Goal: Communication & Community: Participate in discussion

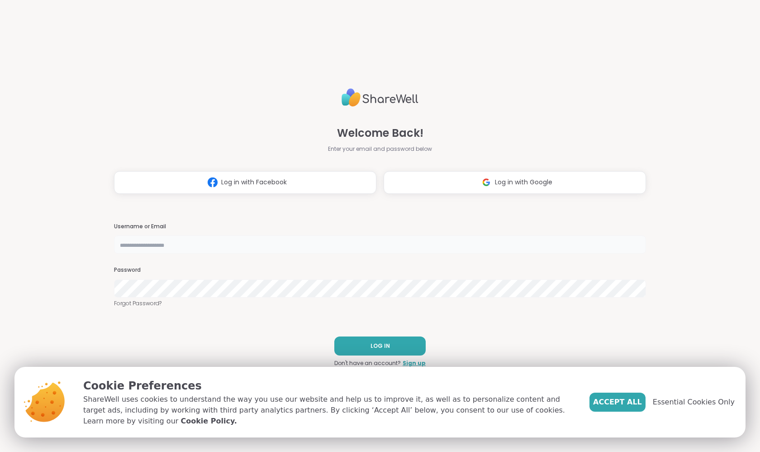
type input "**********"
click at [373, 345] on span "LOG IN" at bounding box center [380, 346] width 19 height 8
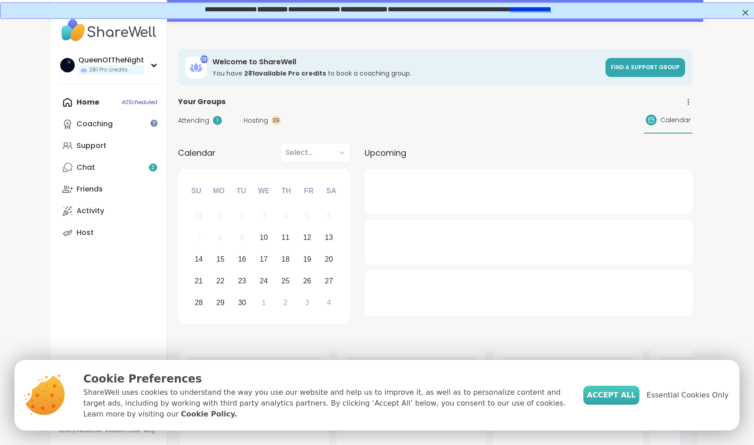
click at [621, 396] on span "Accept All" at bounding box center [611, 395] width 49 height 11
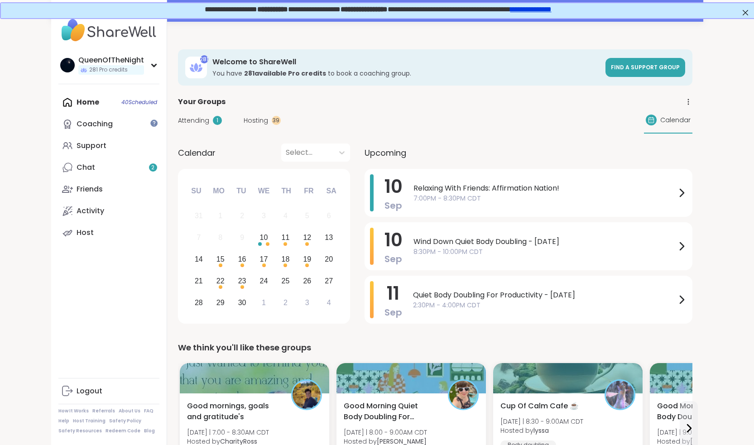
click at [186, 123] on span "Attending" at bounding box center [193, 121] width 31 height 10
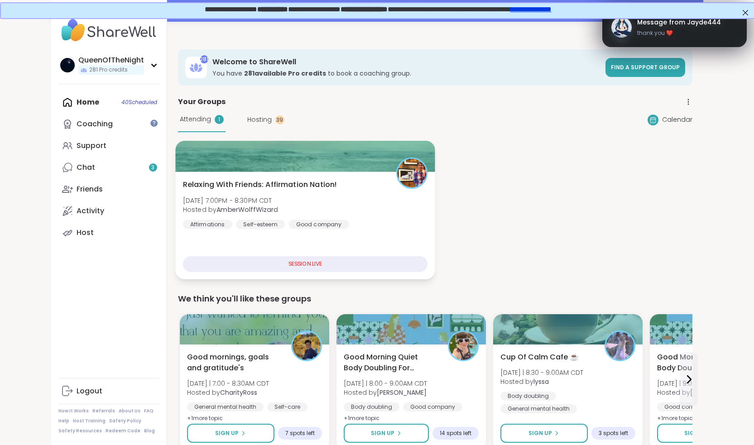
click at [309, 208] on div "Relaxing With Friends: Affirmation Nation! Wed, Sep 10 | 7:00PM - 8:30PM CDT Ho…" at bounding box center [304, 204] width 245 height 50
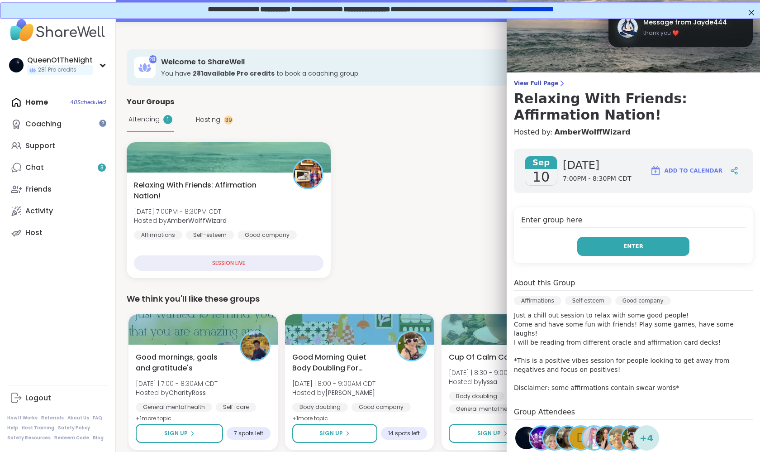
click at [624, 250] on button "Enter" at bounding box center [634, 246] width 112 height 19
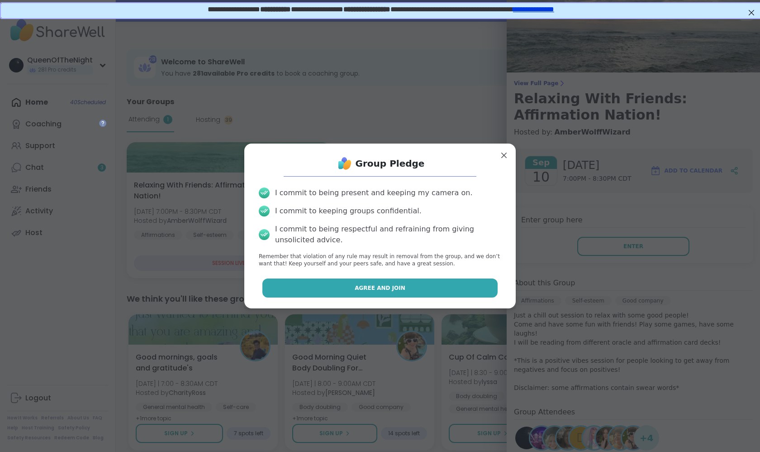
click at [389, 291] on span "Agree and Join" at bounding box center [380, 288] width 51 height 8
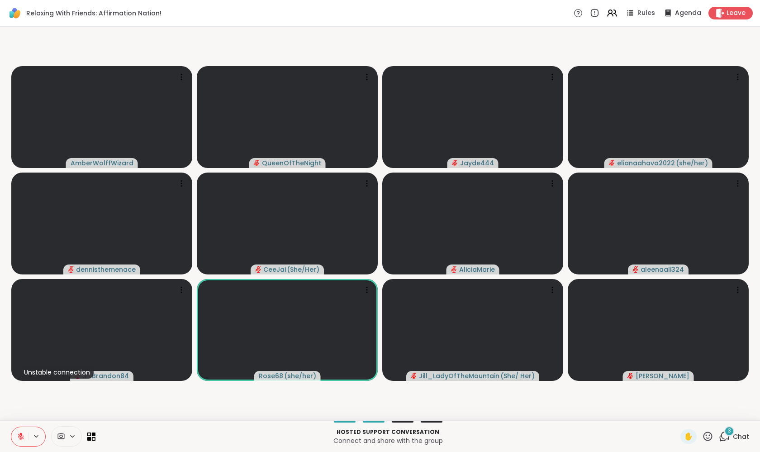
click at [728, 434] on div "3" at bounding box center [730, 431] width 10 height 10
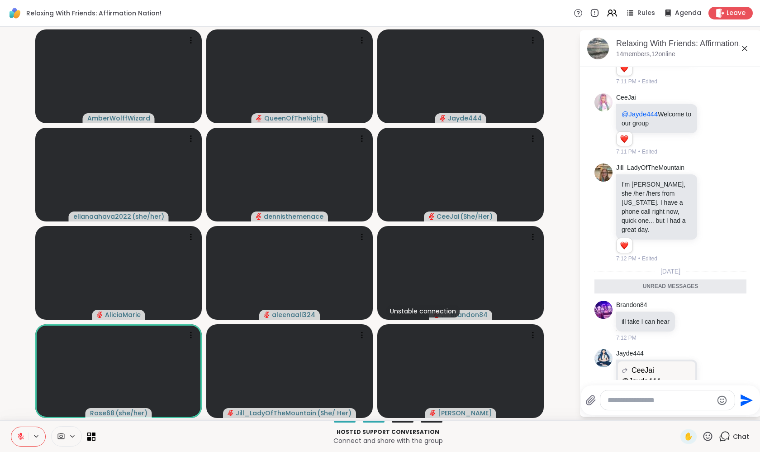
scroll to position [836, 0]
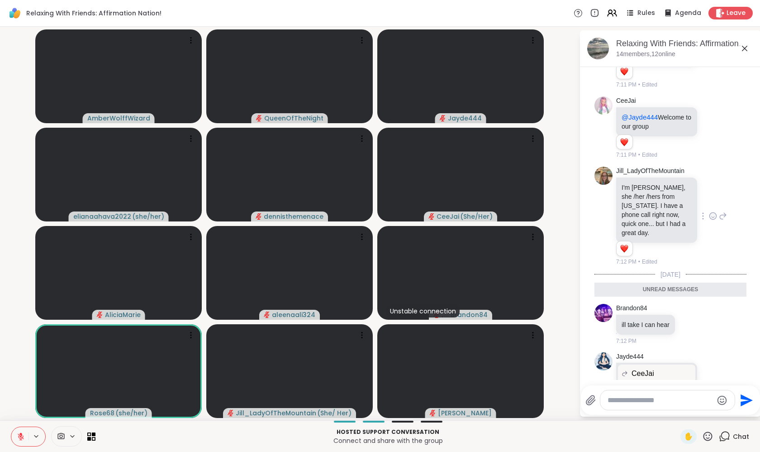
click at [709, 220] on icon at bounding box center [713, 215] width 8 height 9
click at [709, 205] on div "Select Reaction: Heart" at bounding box center [713, 201] width 8 height 8
click at [719, 221] on icon at bounding box center [723, 215] width 8 height 11
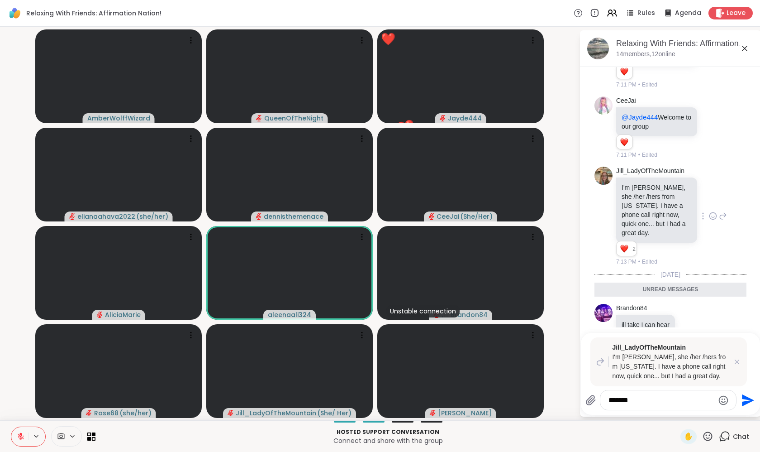
type textarea "********"
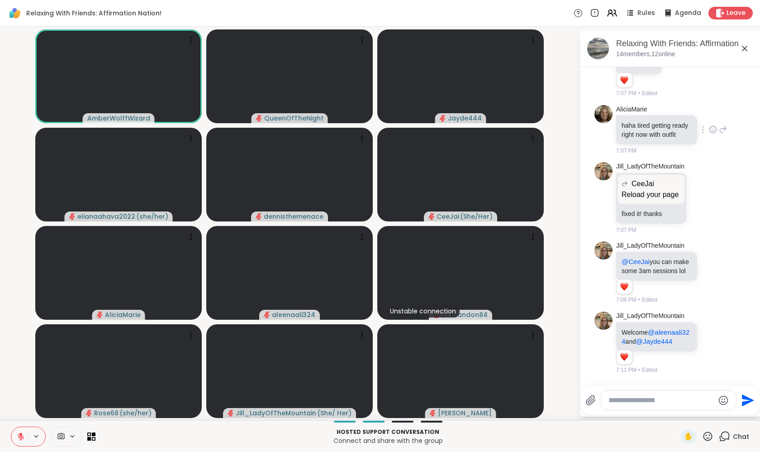
scroll to position [521, 0]
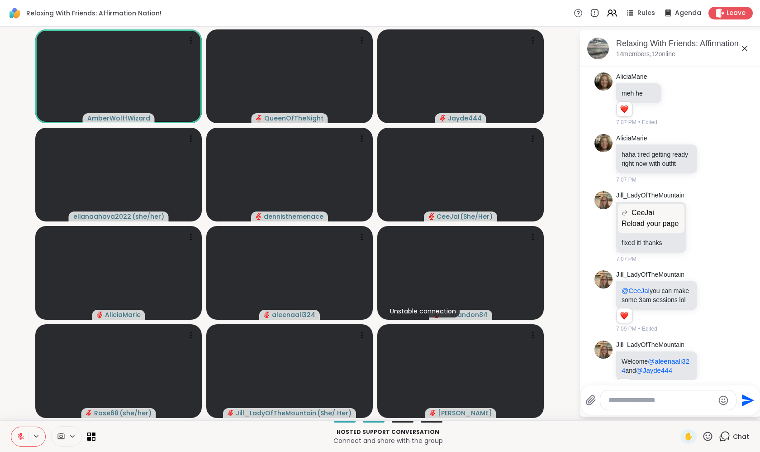
click at [20, 435] on icon at bounding box center [20, 434] width 3 height 4
click at [26, 434] on button at bounding box center [19, 436] width 17 height 19
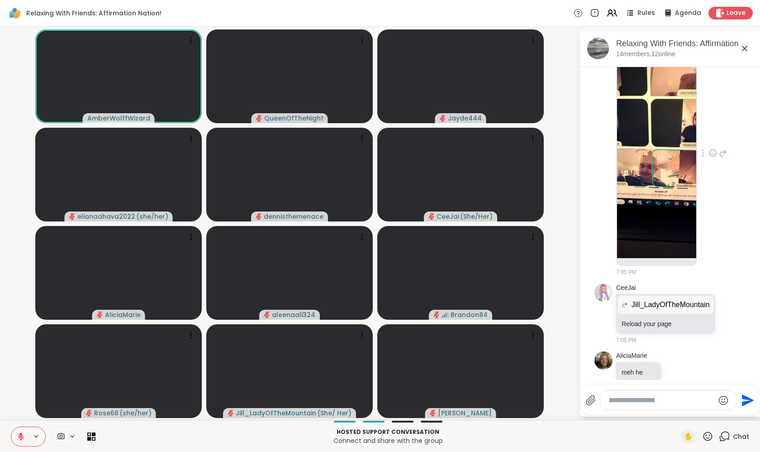
scroll to position [237, 0]
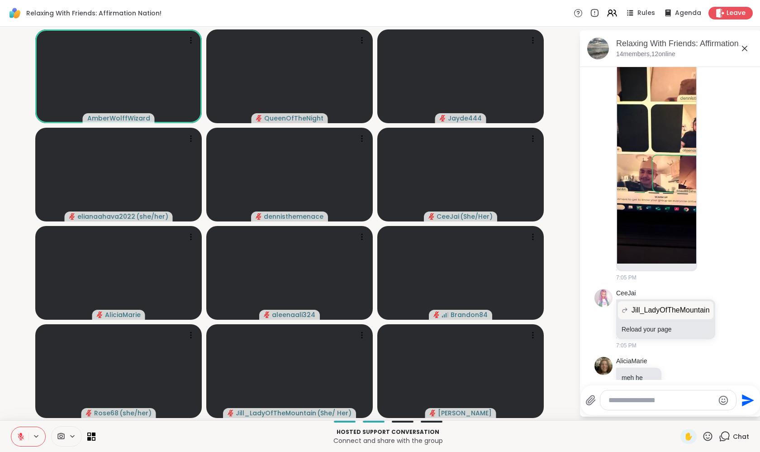
click at [20, 430] on button at bounding box center [19, 436] width 17 height 19
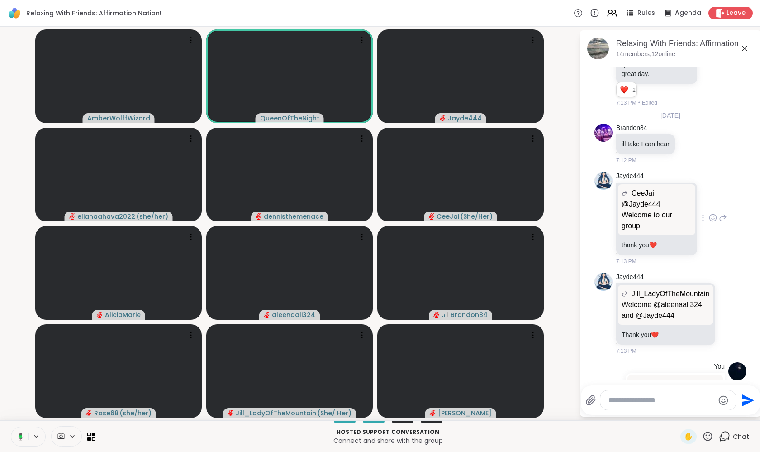
scroll to position [1117, 0]
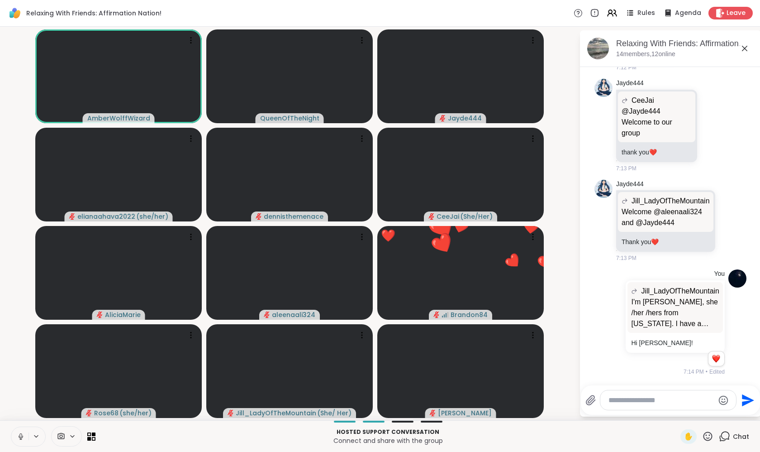
click at [19, 434] on icon at bounding box center [21, 436] width 8 height 8
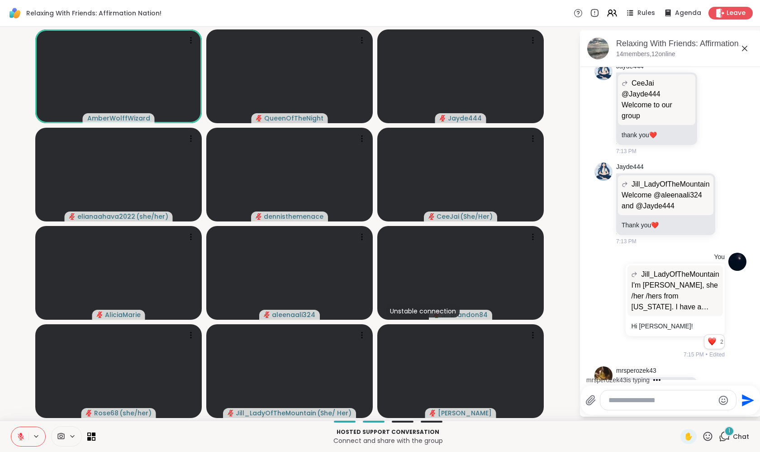
scroll to position [1214, 0]
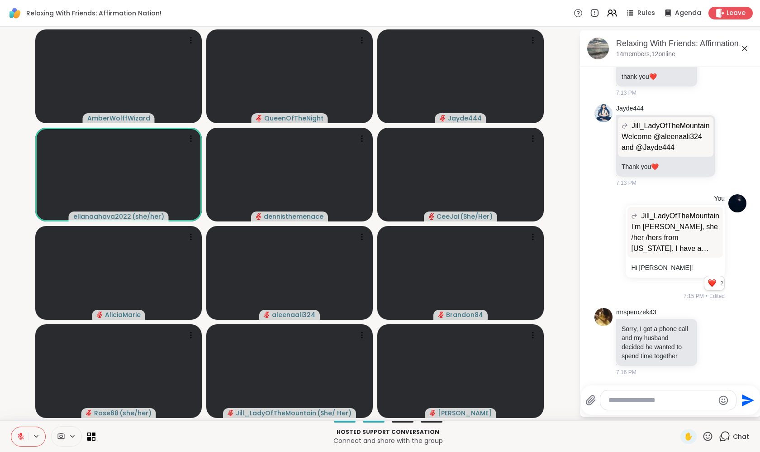
click at [544, 218] on video-player-container "AmberWolffWizard QueenOfTheNight Jayde444 elianaahava2022 ( she/her ) dennisthe…" at bounding box center [289, 223] width 569 height 386
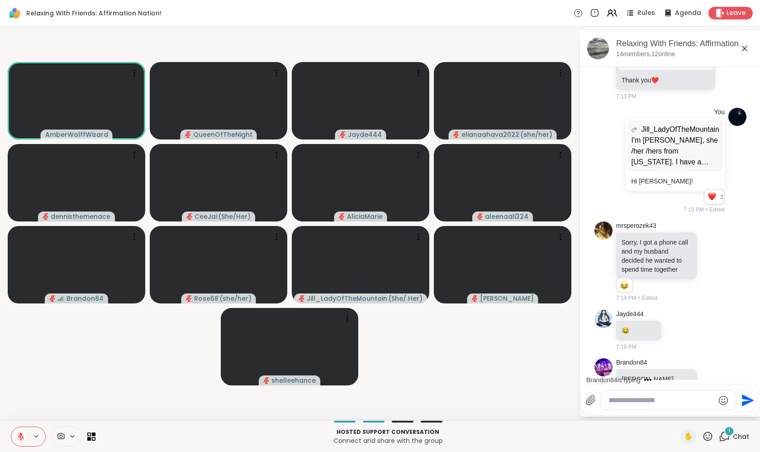
scroll to position [1323, 0]
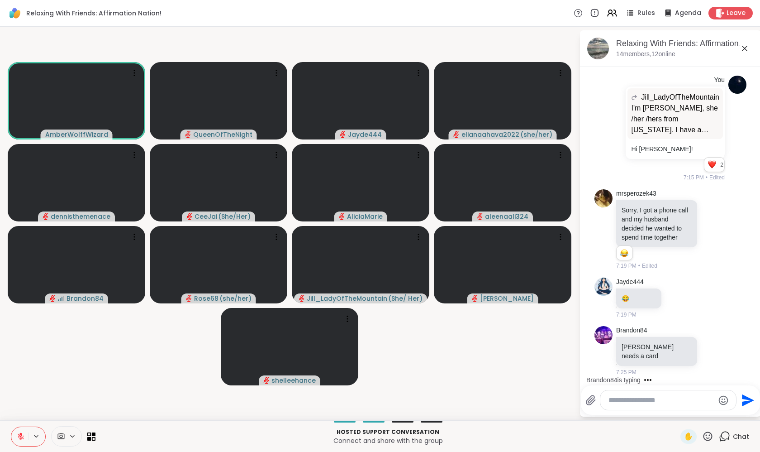
click at [22, 434] on icon at bounding box center [21, 436] width 8 height 8
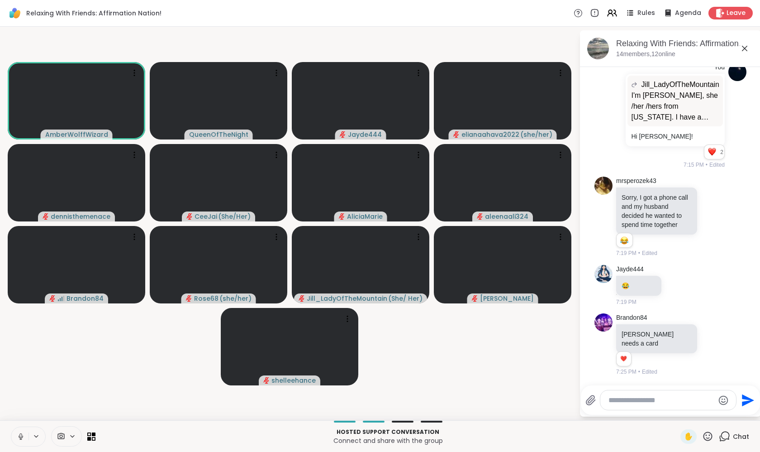
scroll to position [1335, 0]
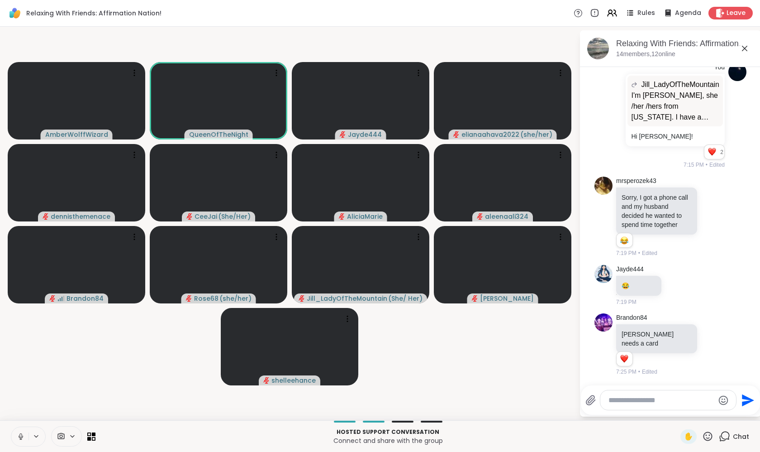
click at [22, 435] on icon at bounding box center [20, 435] width 2 height 4
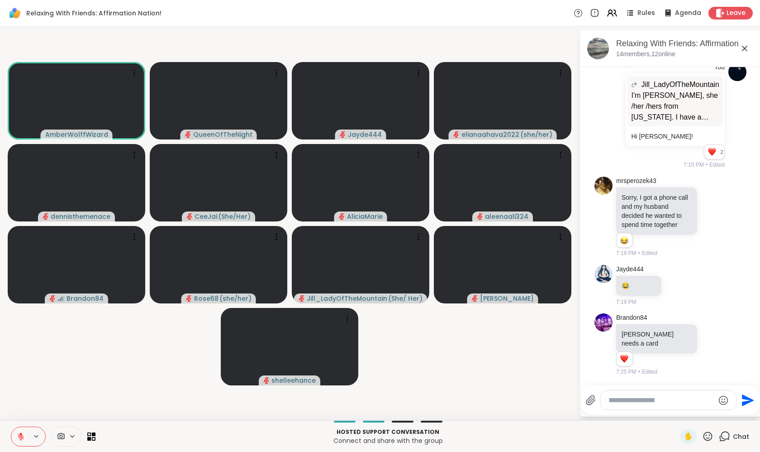
click at [22, 435] on icon at bounding box center [20, 434] width 3 height 4
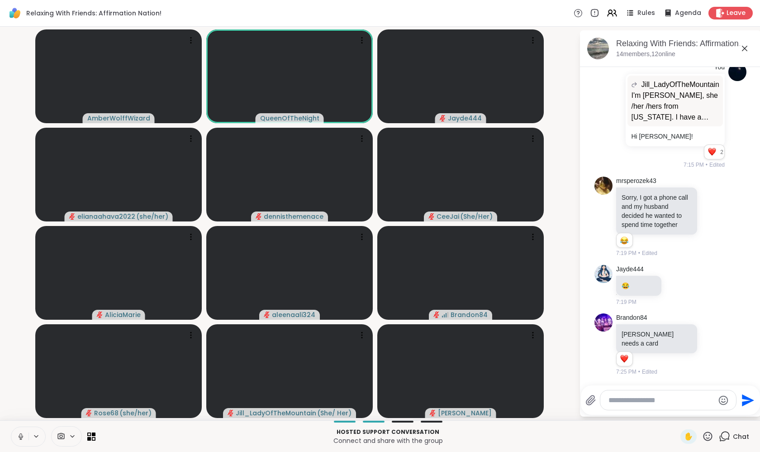
click at [22, 435] on icon at bounding box center [20, 435] width 2 height 4
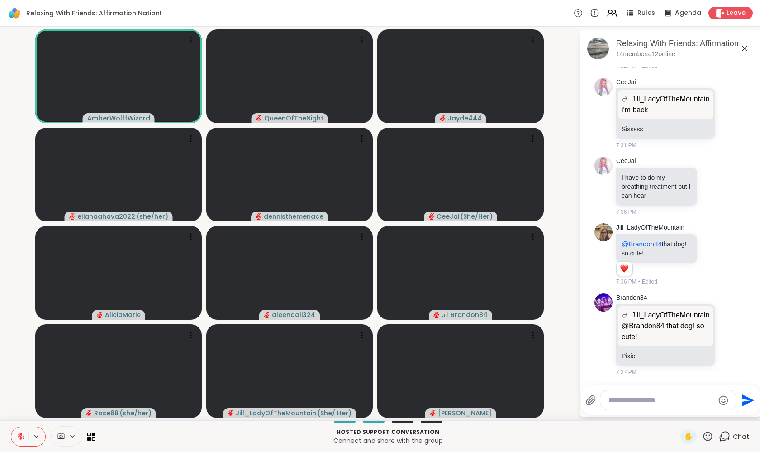
scroll to position [1904, 0]
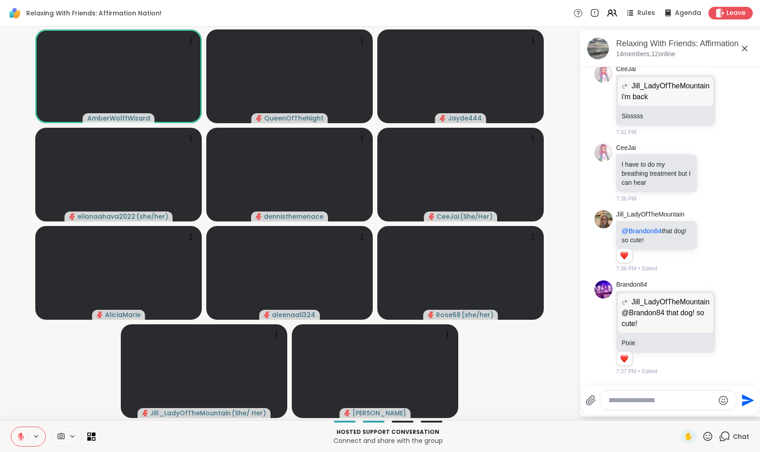
click at [13, 427] on button at bounding box center [19, 436] width 17 height 19
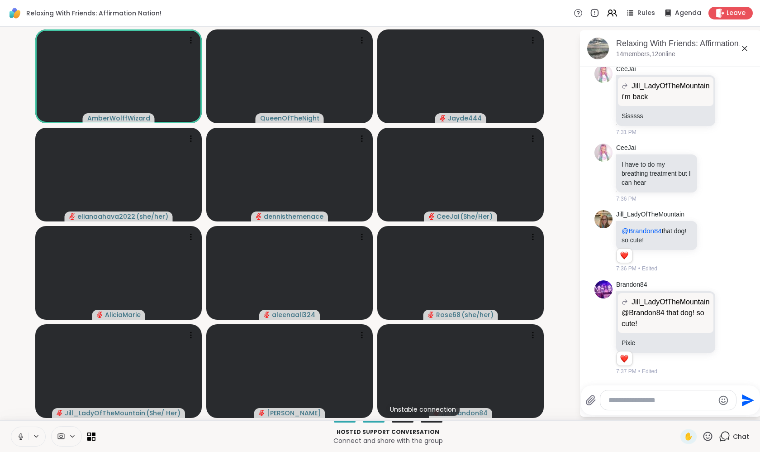
click at [25, 434] on button at bounding box center [19, 436] width 17 height 19
click at [19, 439] on icon at bounding box center [21, 436] width 8 height 8
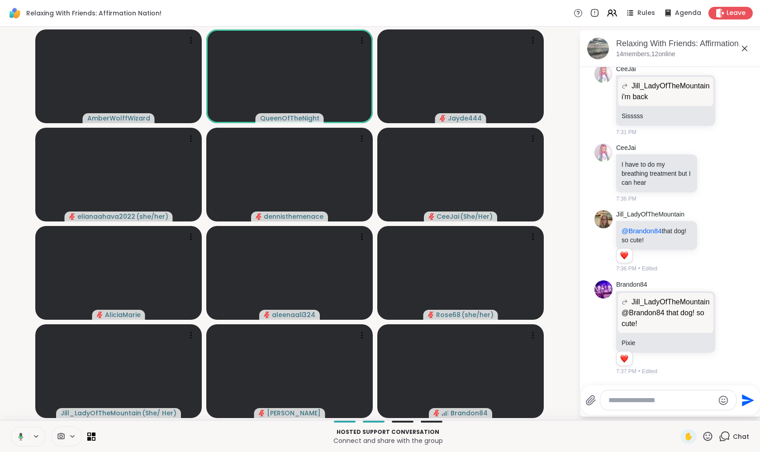
click at [19, 438] on icon at bounding box center [19, 436] width 8 height 8
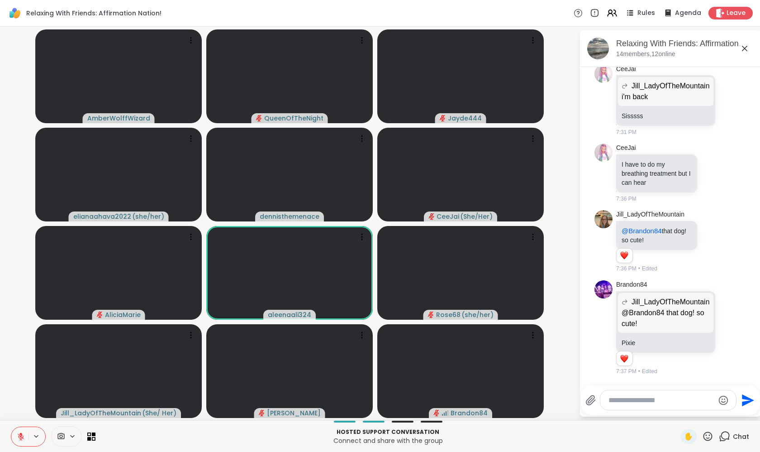
click at [22, 435] on icon at bounding box center [21, 436] width 8 height 8
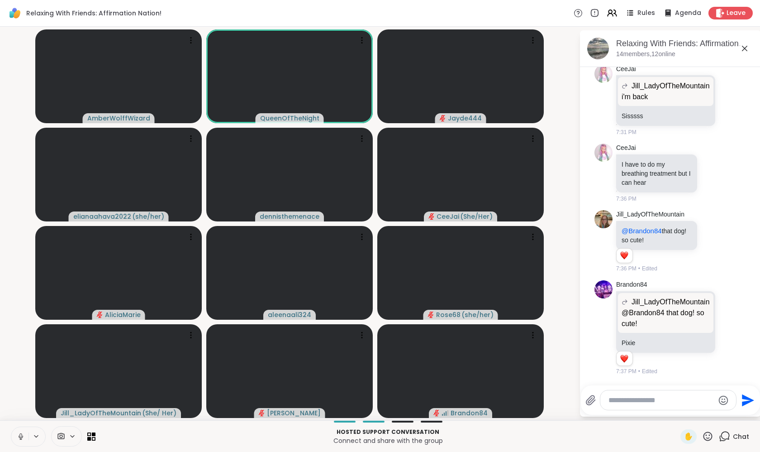
click at [23, 435] on icon at bounding box center [21, 436] width 8 height 8
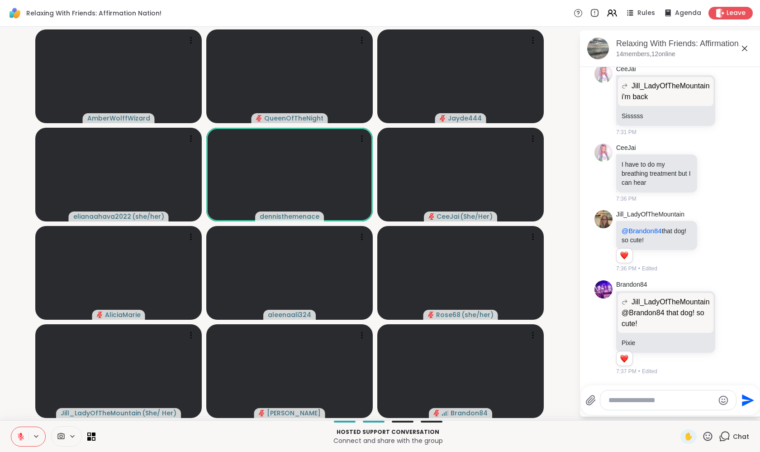
click at [17, 359] on video-player-container "AmberWolffWizard QueenOfTheNight Jayde444 elianaahava2022 ( she/her ) dennisthe…" at bounding box center [289, 223] width 569 height 386
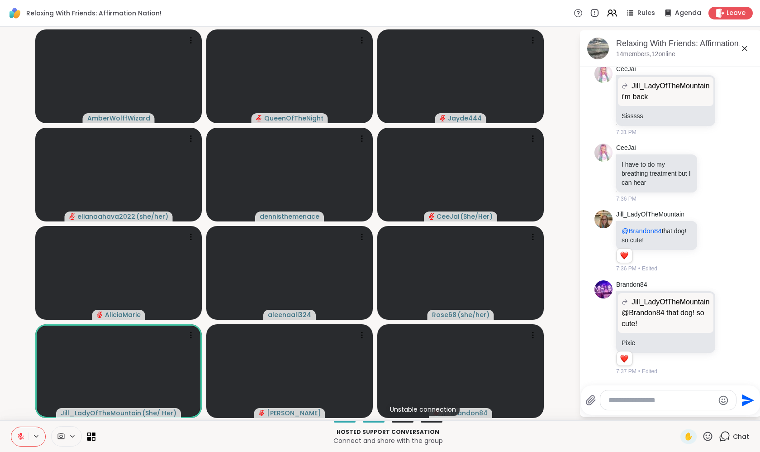
click at [19, 438] on icon at bounding box center [21, 436] width 8 height 8
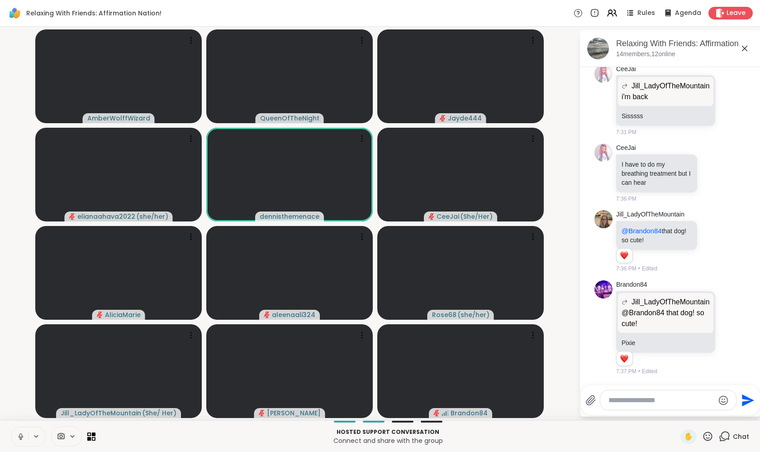
click at [20, 437] on icon at bounding box center [21, 436] width 8 height 8
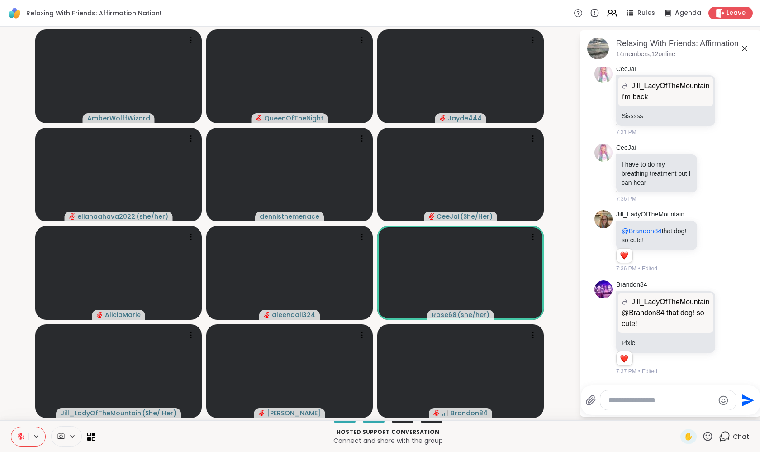
click at [24, 435] on icon at bounding box center [21, 436] width 8 height 8
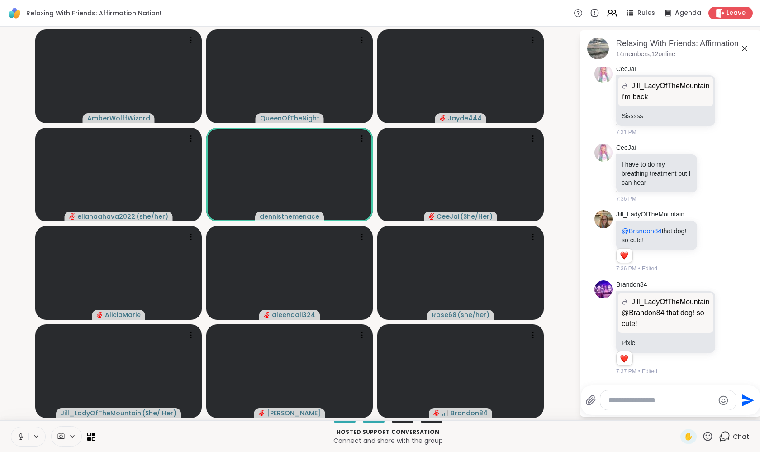
click at [22, 436] on icon at bounding box center [21, 436] width 8 height 8
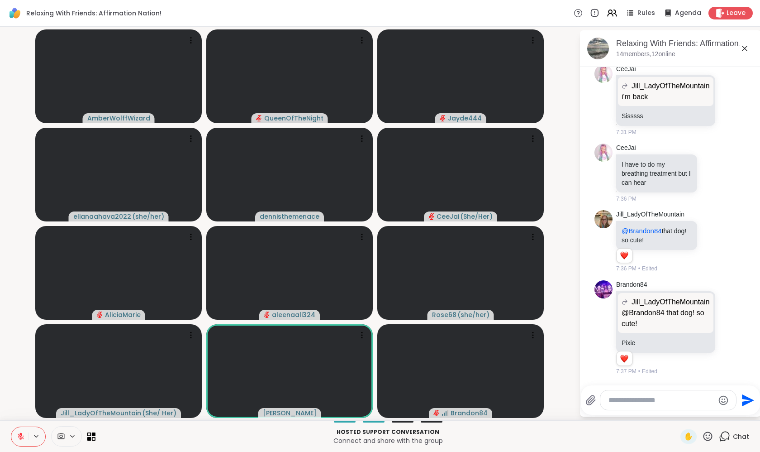
click at [18, 434] on icon at bounding box center [21, 436] width 8 height 8
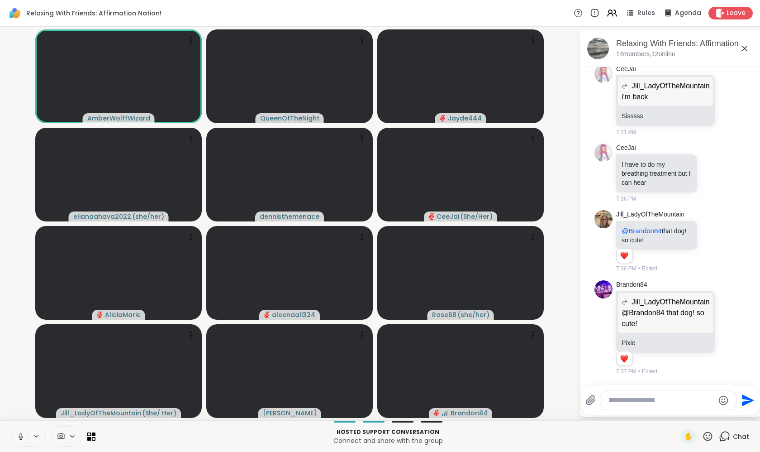
click at [22, 435] on icon at bounding box center [21, 436] width 8 height 8
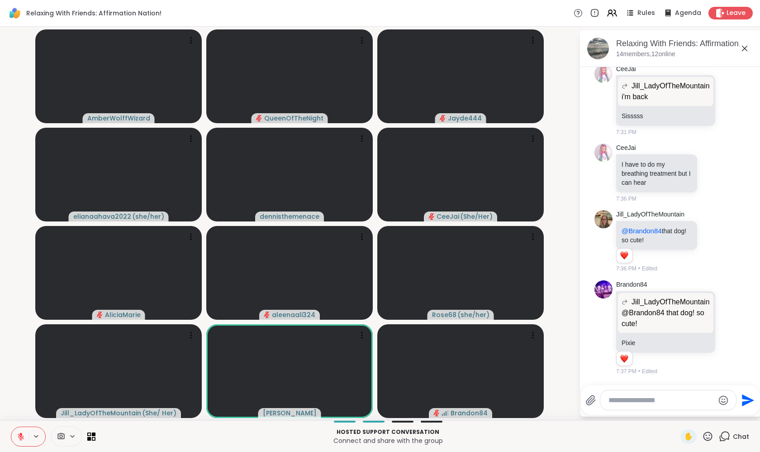
click at [22, 435] on icon at bounding box center [21, 436] width 8 height 8
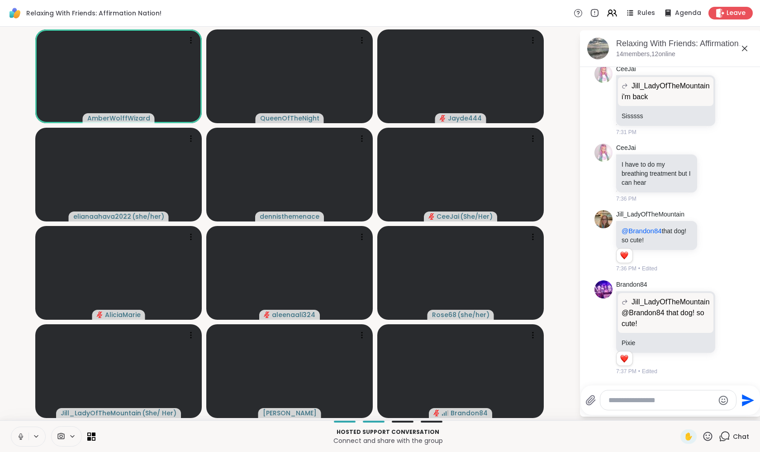
click at [22, 435] on icon at bounding box center [21, 436] width 8 height 8
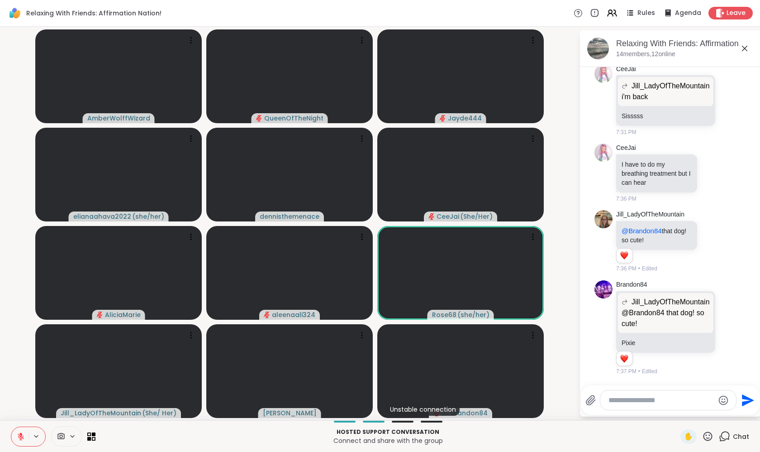
click at [22, 435] on icon at bounding box center [21, 436] width 8 height 8
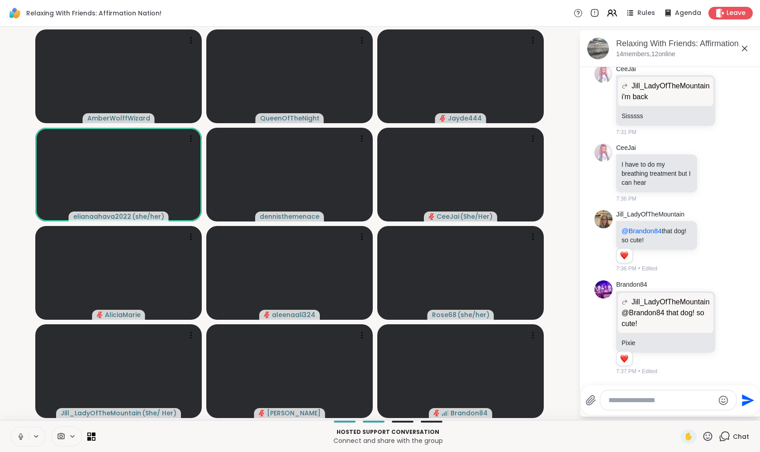
click at [24, 433] on icon at bounding box center [21, 436] width 8 height 8
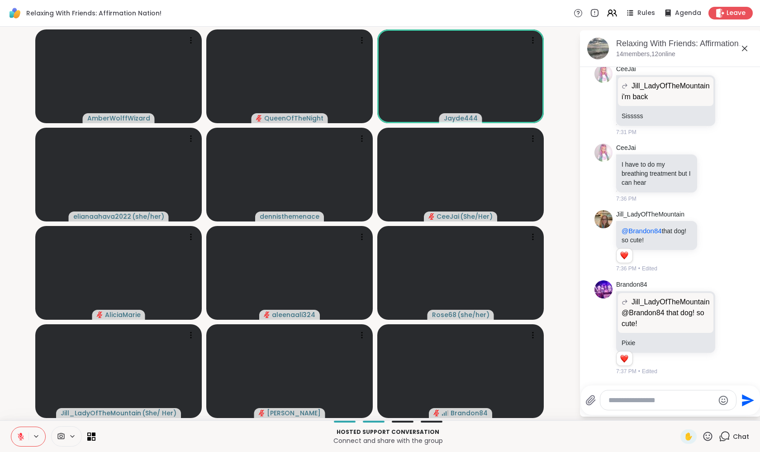
click at [20, 374] on video-player-container "AmberWolffWizard QueenOfTheNight Jayde444 elianaahava2022 ( she/her ) dennisthe…" at bounding box center [289, 223] width 569 height 386
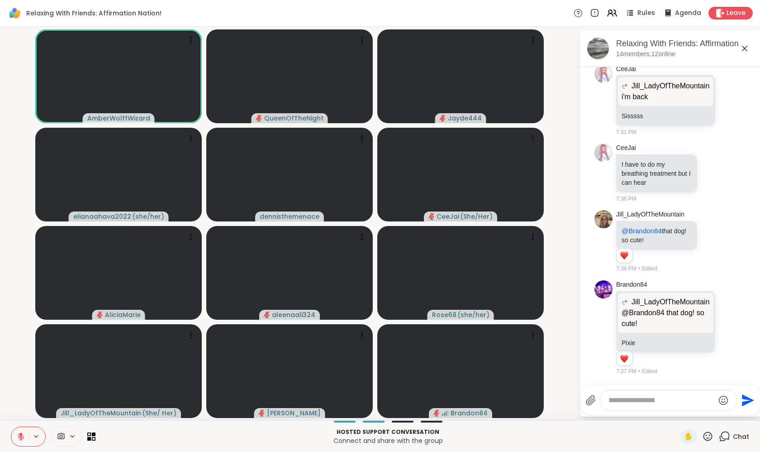
click at [22, 435] on icon at bounding box center [20, 434] width 3 height 4
click at [22, 435] on icon at bounding box center [20, 435] width 2 height 4
click at [17, 432] on icon at bounding box center [21, 436] width 8 height 8
drag, startPoint x: 19, startPoint y: 435, endPoint x: 19, endPoint y: 406, distance: 29.4
click at [19, 435] on icon at bounding box center [21, 436] width 5 height 3
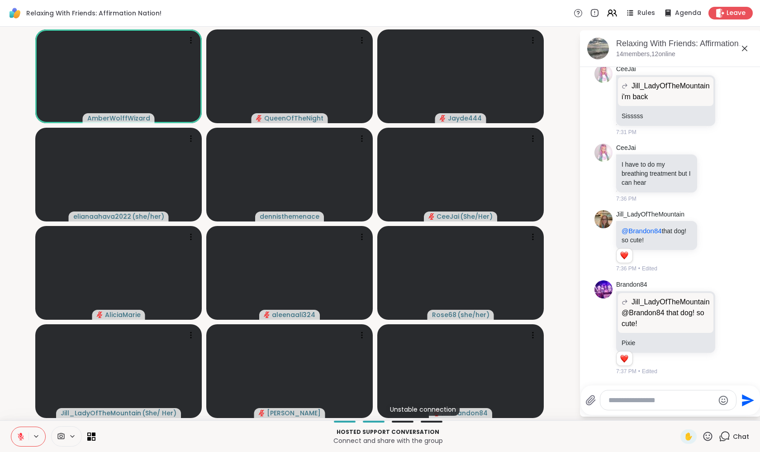
click at [23, 435] on icon at bounding box center [21, 436] width 8 height 8
click at [22, 434] on icon at bounding box center [21, 436] width 5 height 8
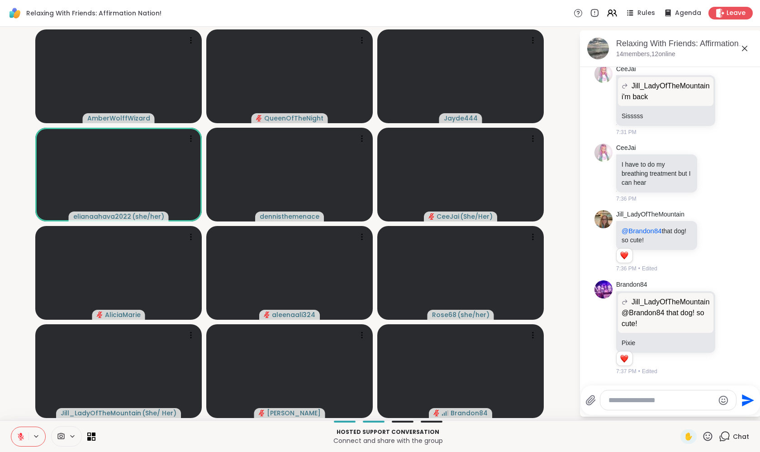
click at [249, 440] on p "Connect and share with the group" at bounding box center [388, 440] width 574 height 9
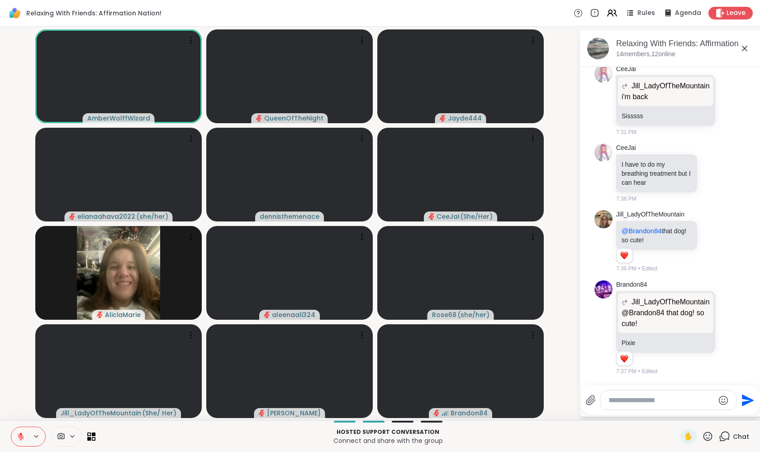
click at [22, 436] on icon at bounding box center [21, 436] width 8 height 8
click at [22, 436] on icon at bounding box center [20, 435] width 2 height 4
click at [22, 436] on icon at bounding box center [21, 436] width 8 height 8
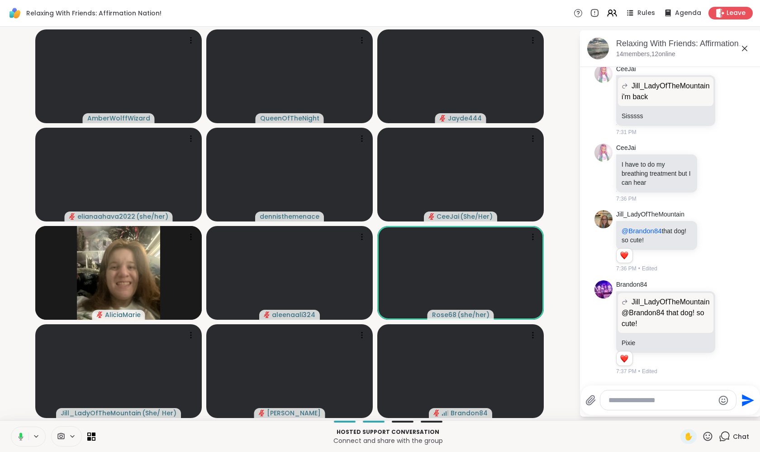
click at [21, 435] on icon at bounding box center [20, 434] width 3 height 5
click at [22, 435] on icon at bounding box center [20, 434] width 3 height 4
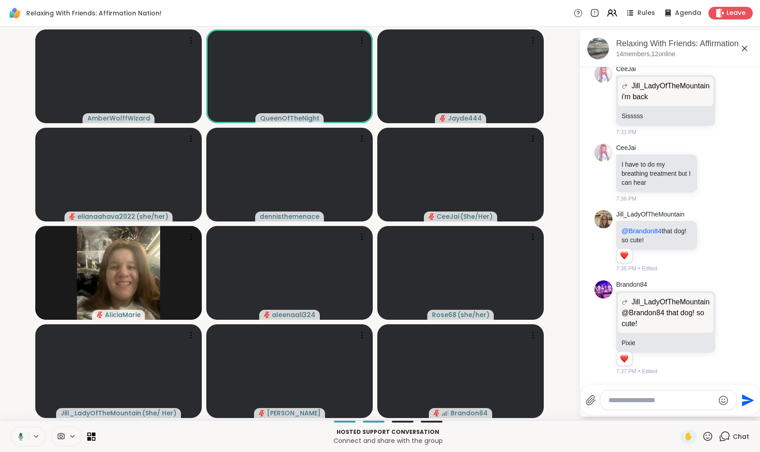
click at [22, 435] on icon at bounding box center [21, 436] width 5 height 8
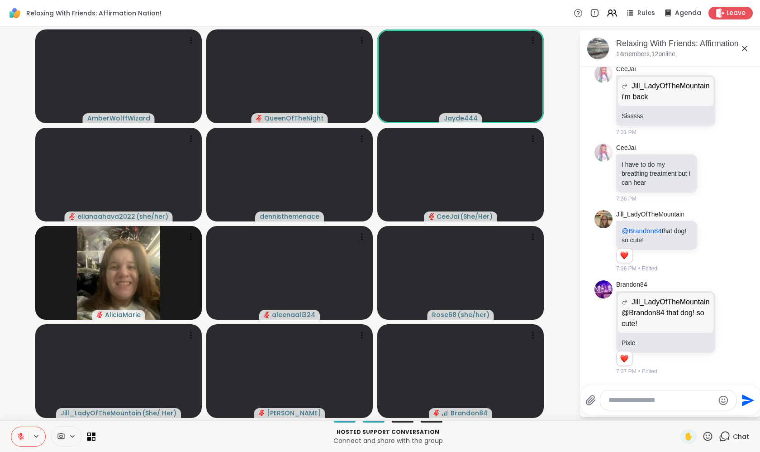
click at [19, 436] on icon at bounding box center [21, 436] width 6 height 6
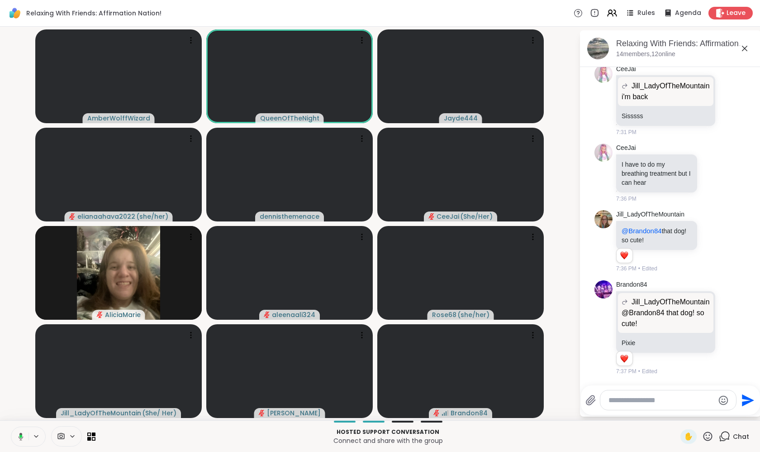
click at [17, 436] on icon at bounding box center [19, 436] width 8 height 8
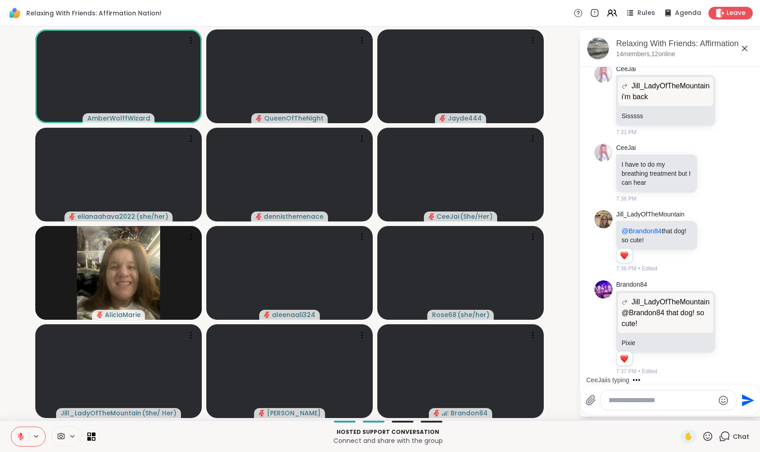
scroll to position [1961, 0]
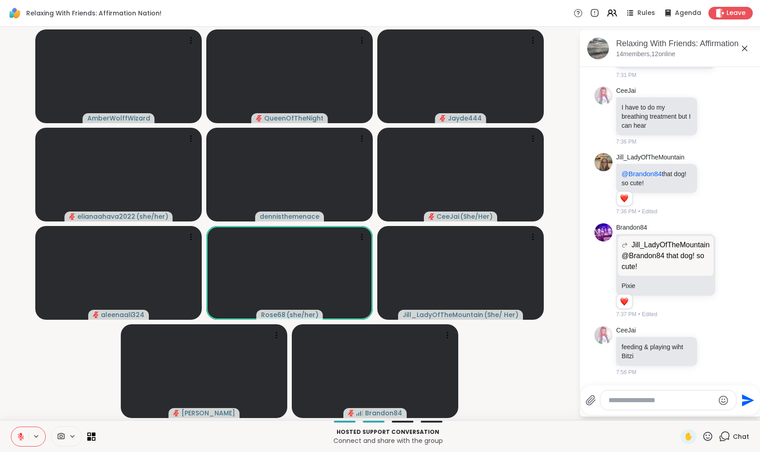
click at [23, 437] on icon at bounding box center [21, 436] width 6 height 6
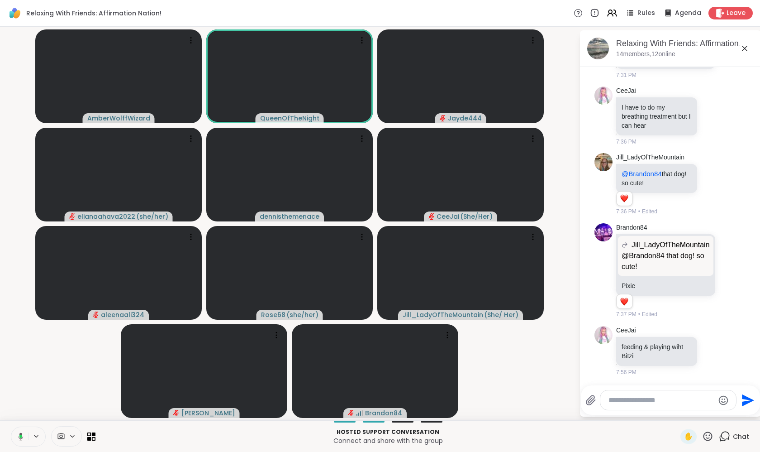
click at [23, 437] on icon at bounding box center [21, 436] width 5 height 8
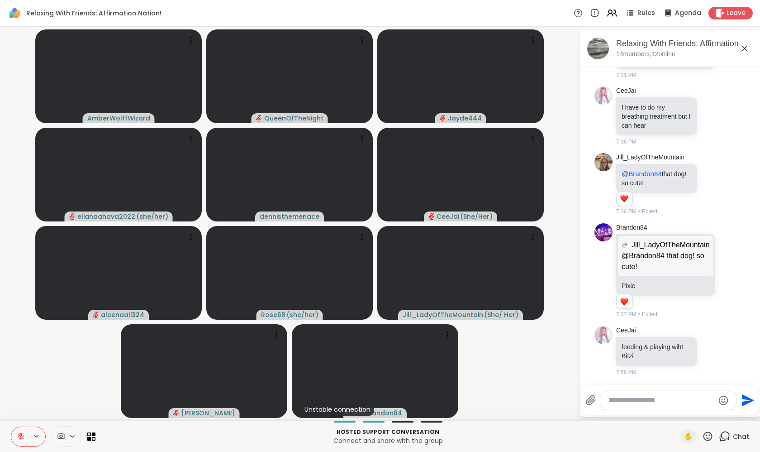
click at [47, 396] on video-player-container "AmberWolffWizard QueenOfTheNight Jayde444 elianaahava2022 ( she/her ) dennisthe…" at bounding box center [289, 223] width 569 height 386
click at [22, 431] on button at bounding box center [19, 436] width 17 height 19
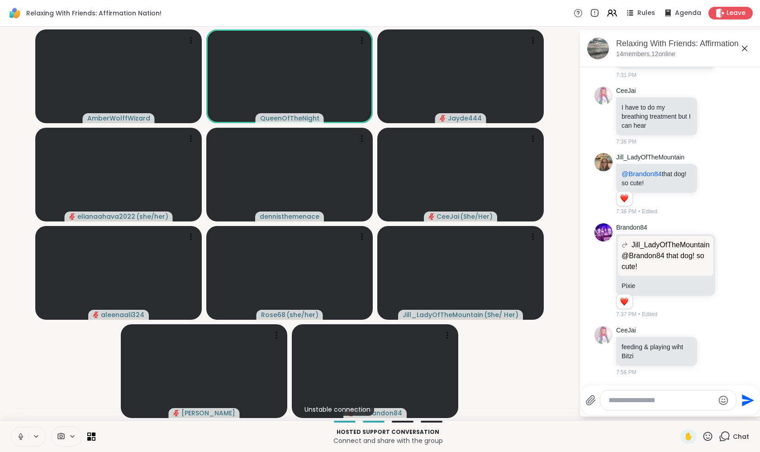
click at [22, 431] on button at bounding box center [19, 436] width 17 height 19
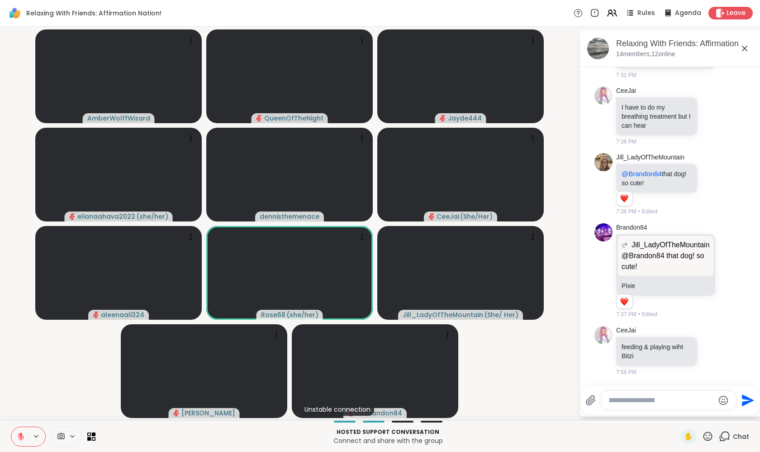
click at [48, 409] on video-player-container "AmberWolffWizard QueenOfTheNight Jayde444 elianaahava2022 ( she/her ) dennisthe…" at bounding box center [289, 223] width 569 height 386
click at [48, 411] on video-player-container "AmberWolffWizard QueenOfTheNight Jayde444 elianaahava2022 ( she/her ) dennisthe…" at bounding box center [289, 223] width 569 height 386
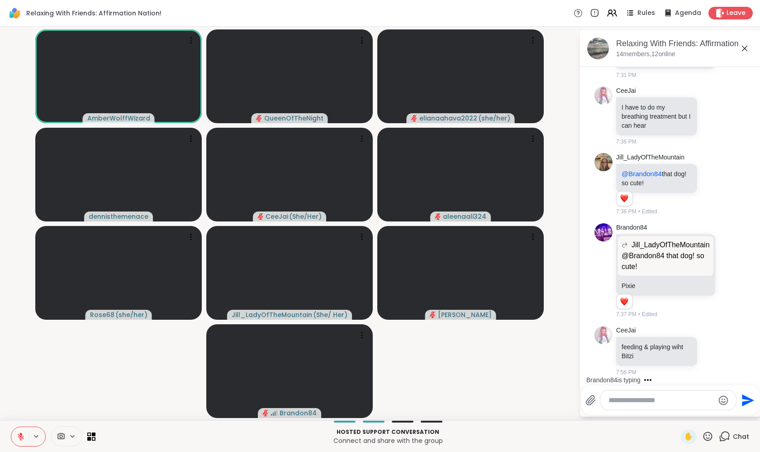
scroll to position [2009, 0]
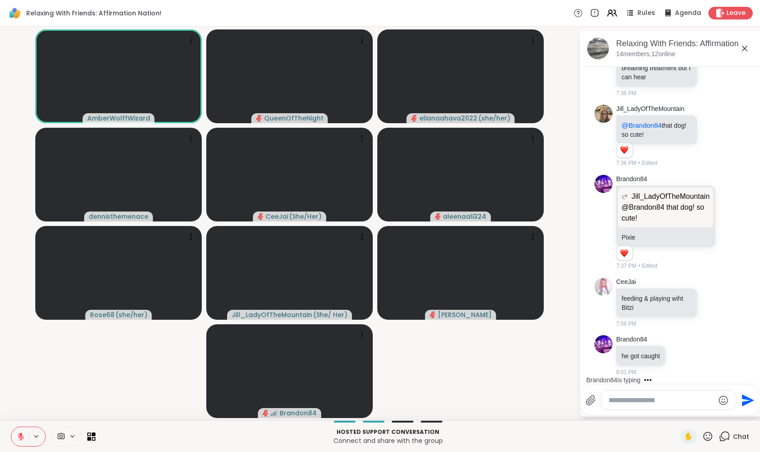
click at [20, 434] on icon at bounding box center [20, 434] width 3 height 4
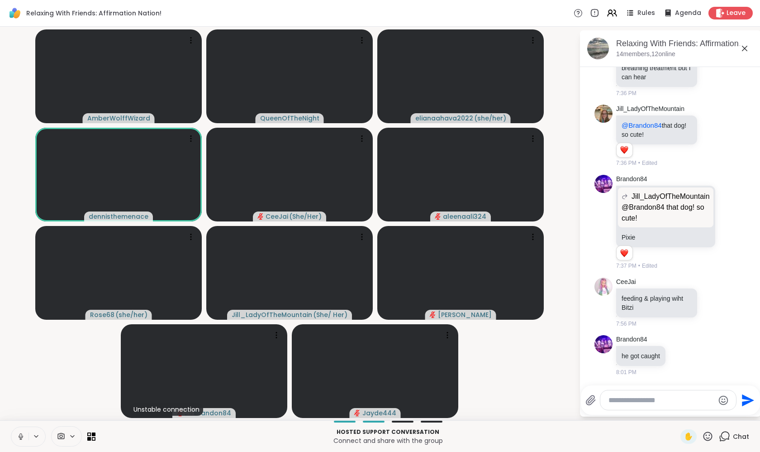
click at [20, 435] on icon at bounding box center [21, 436] width 8 height 8
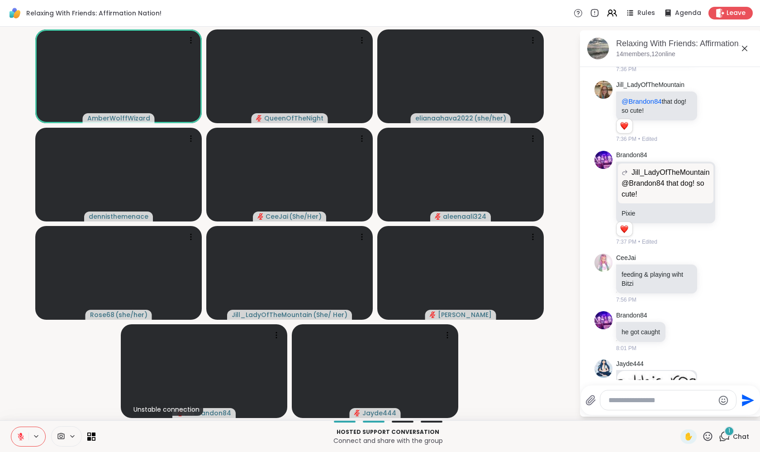
scroll to position [2212, 0]
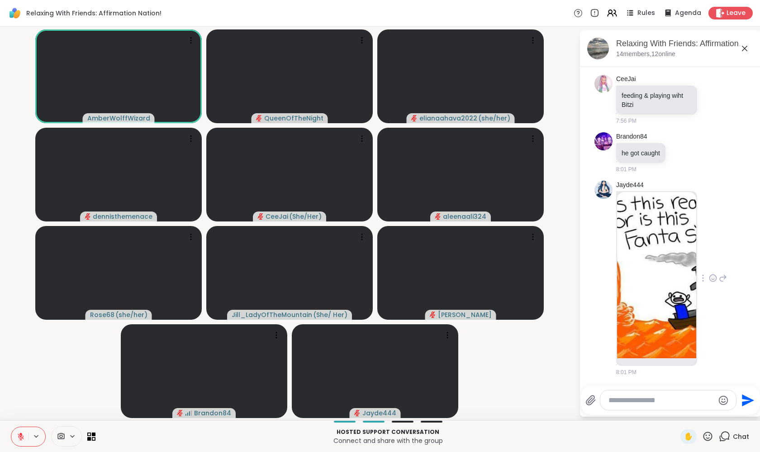
click at [665, 280] on img at bounding box center [656, 275] width 79 height 166
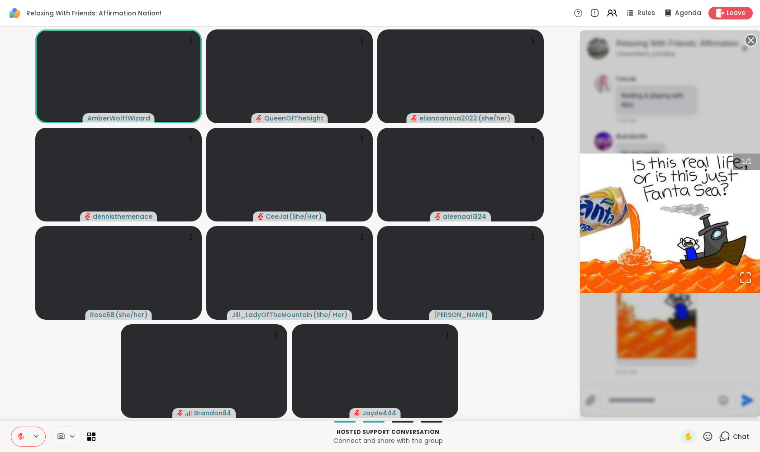
click at [687, 107] on div "1 / 1" at bounding box center [670, 223] width 181 height 386
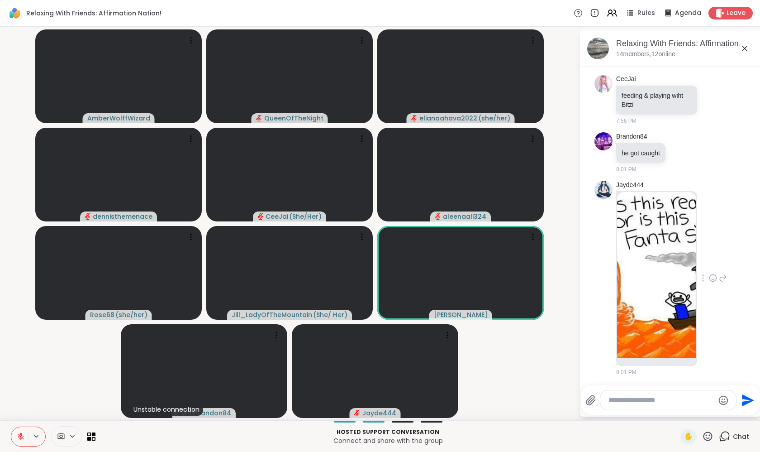
click at [709, 279] on icon at bounding box center [713, 277] width 8 height 9
click at [669, 265] on div "Select Reaction: Joy" at bounding box center [673, 263] width 8 height 8
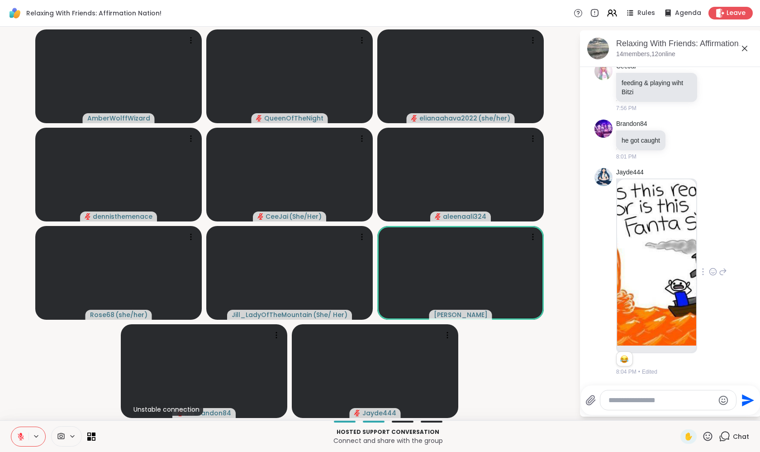
click at [719, 271] on icon at bounding box center [723, 271] width 8 height 11
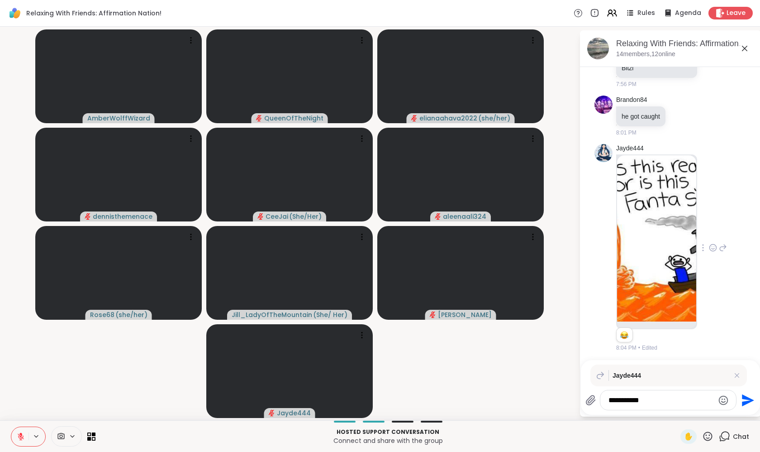
type textarea "**********"
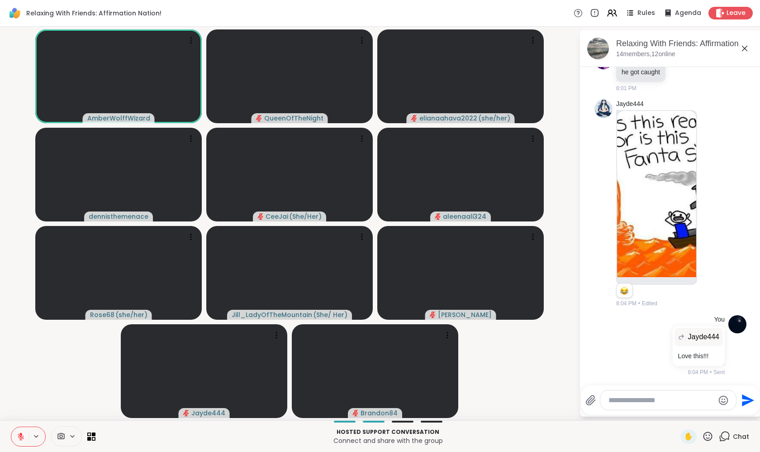
click at [709, 441] on icon at bounding box center [707, 435] width 11 height 11
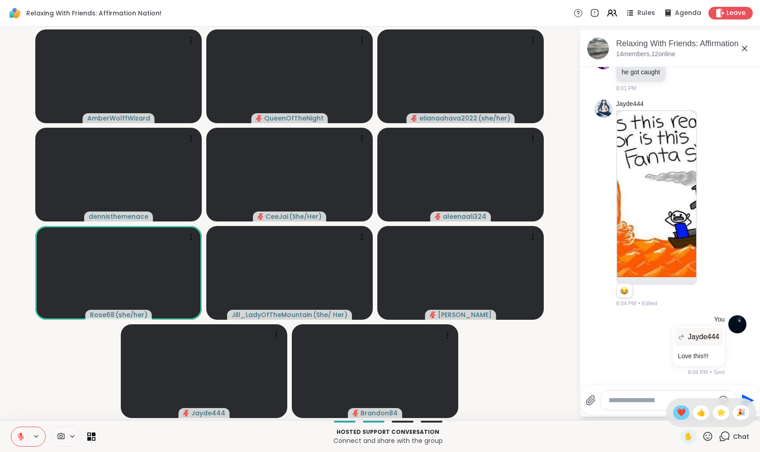
click at [681, 414] on span "❤️" at bounding box center [681, 412] width 9 height 11
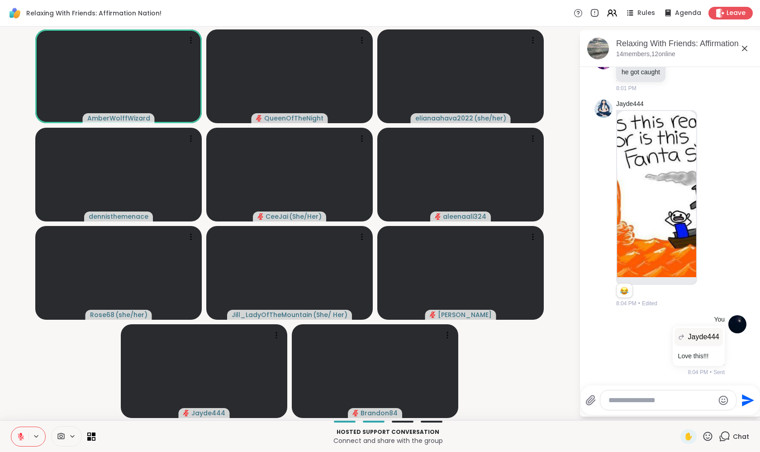
click at [17, 438] on icon at bounding box center [21, 436] width 8 height 8
click at [18, 436] on icon at bounding box center [21, 436] width 8 height 8
click at [17, 430] on button at bounding box center [19, 436] width 17 height 19
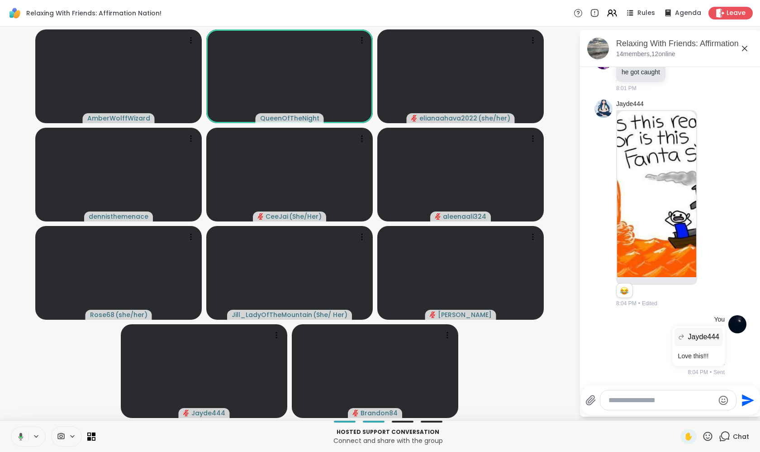
click at [17, 430] on button at bounding box center [19, 436] width 19 height 19
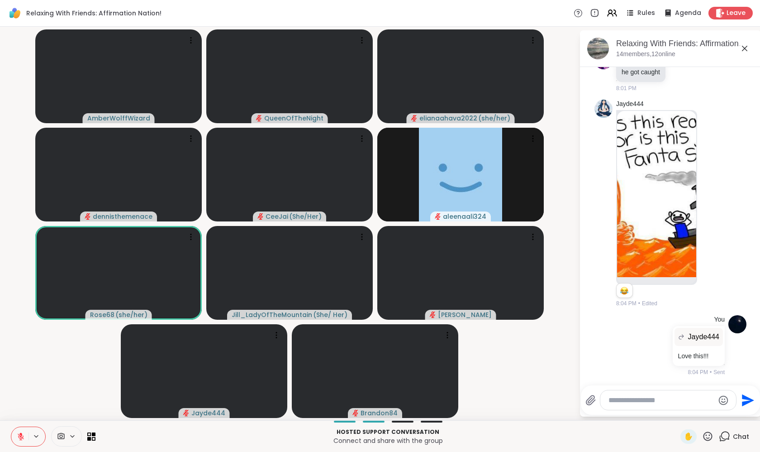
click at [17, 430] on button at bounding box center [19, 436] width 17 height 19
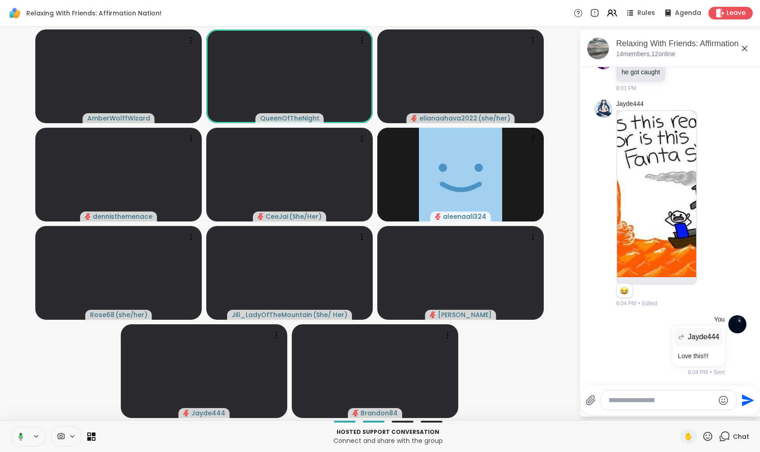
click at [17, 430] on button at bounding box center [19, 436] width 19 height 19
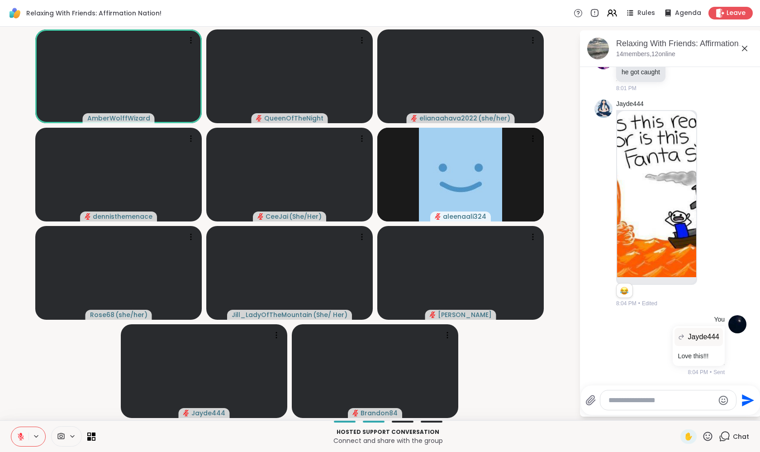
click at [17, 430] on button at bounding box center [19, 436] width 17 height 19
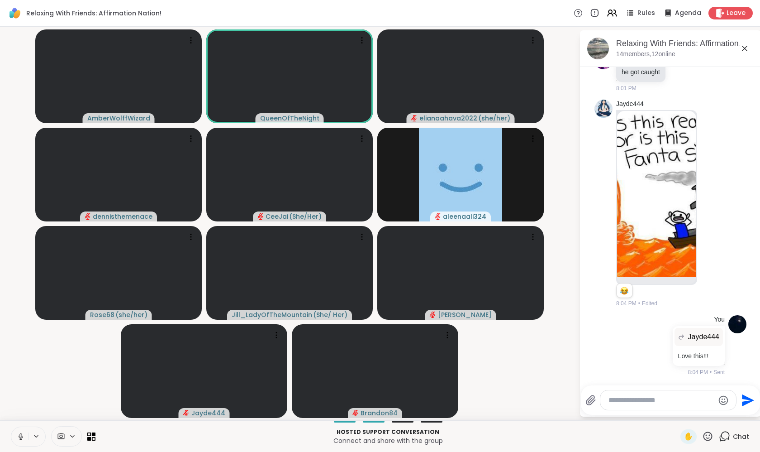
click at [17, 430] on button at bounding box center [19, 436] width 17 height 19
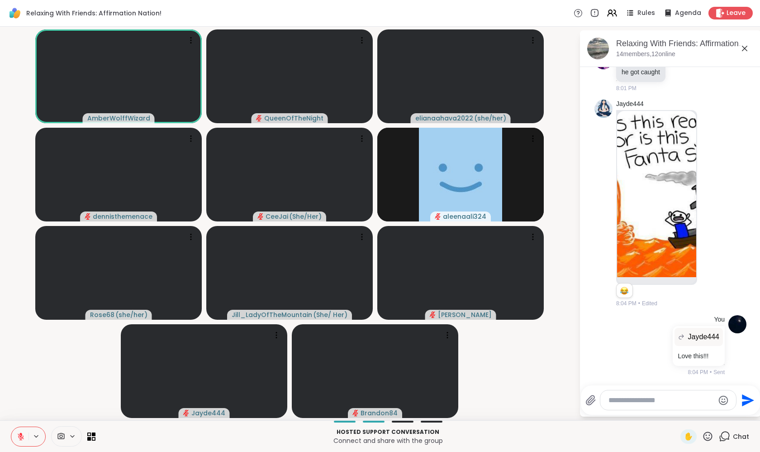
click at [17, 428] on button at bounding box center [19, 436] width 17 height 19
click at [16, 428] on button at bounding box center [19, 436] width 19 height 19
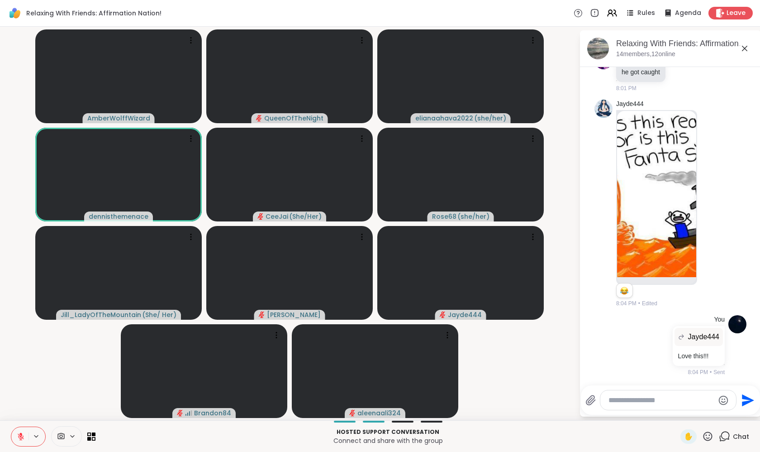
click at [23, 431] on button at bounding box center [19, 436] width 17 height 19
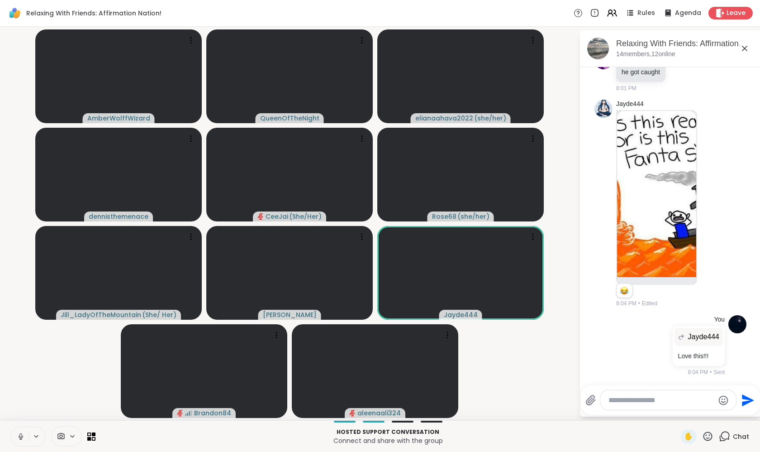
click at [23, 431] on button at bounding box center [19, 436] width 17 height 19
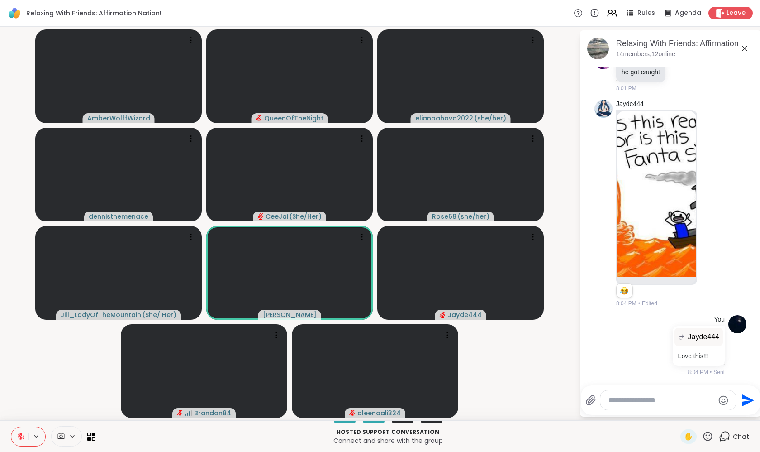
click at [23, 431] on button at bounding box center [19, 436] width 17 height 19
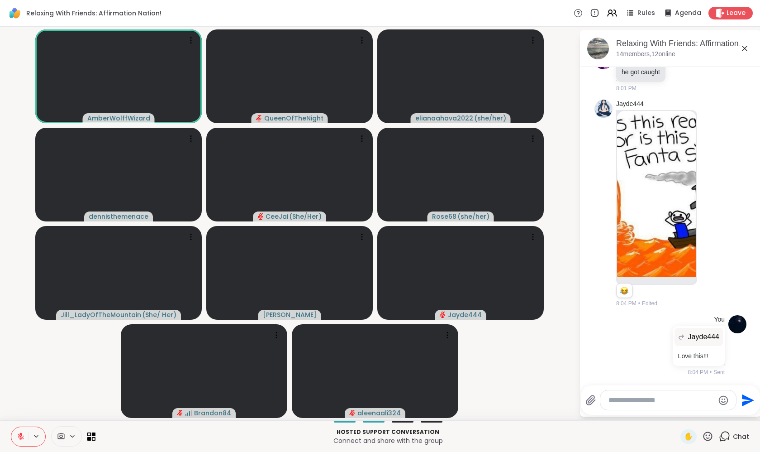
click at [23, 431] on button at bounding box center [19, 436] width 17 height 19
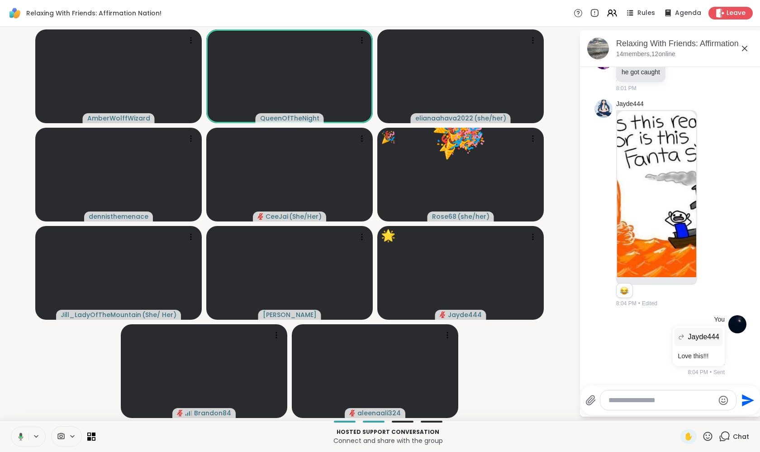
click at [23, 430] on button at bounding box center [19, 436] width 19 height 19
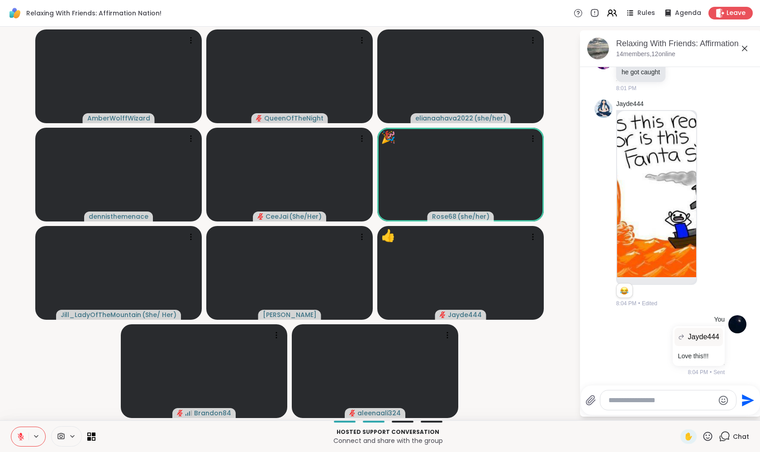
click at [22, 397] on video-player-container "AmberWolffWizard QueenOfTheNight elianaahava2022 ( she/her ) dennisthemenace Ce…" at bounding box center [289, 223] width 569 height 386
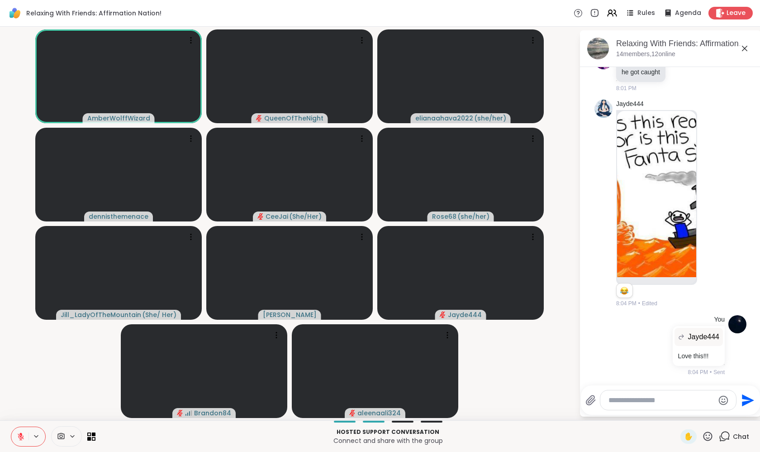
click at [22, 438] on icon at bounding box center [21, 436] width 8 height 8
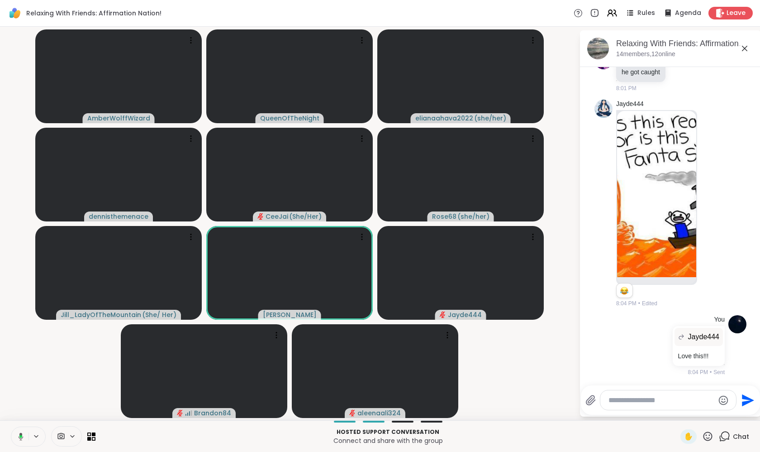
click at [22, 438] on icon at bounding box center [19, 436] width 8 height 8
click at [22, 409] on video-player-container "AmberWolffWizard QueenOfTheNight elianaahava2022 ( she/her ) dennisthemenace Ce…" at bounding box center [289, 223] width 569 height 386
drag, startPoint x: 21, startPoint y: 435, endPoint x: 23, endPoint y: 431, distance: 4.7
click at [23, 432] on icon at bounding box center [21, 436] width 8 height 8
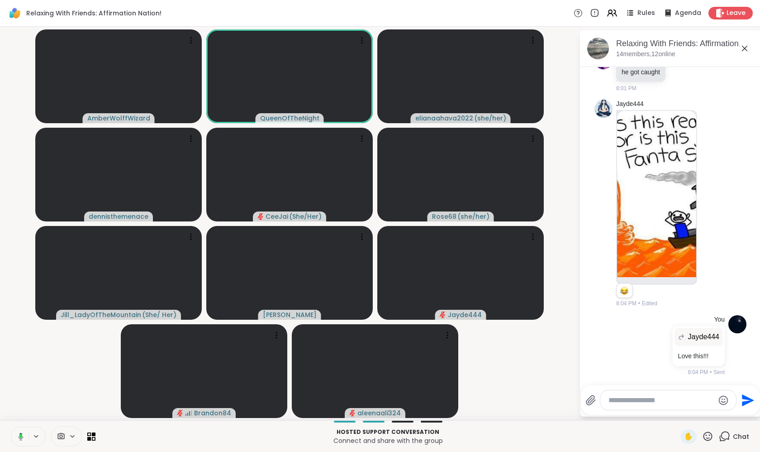
click at [23, 431] on button at bounding box center [19, 436] width 19 height 19
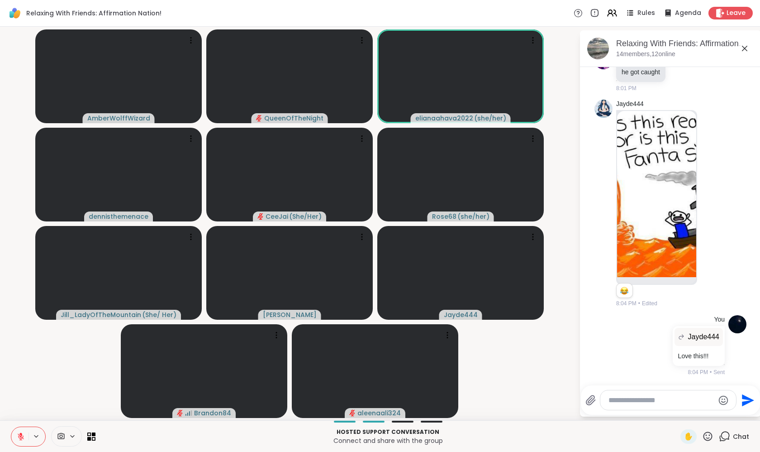
click at [4, 373] on div "AmberWolffWizard QueenOfTheNight elianaahava2022 ( she/her ) dennisthemenace Ce…" at bounding box center [380, 223] width 760 height 393
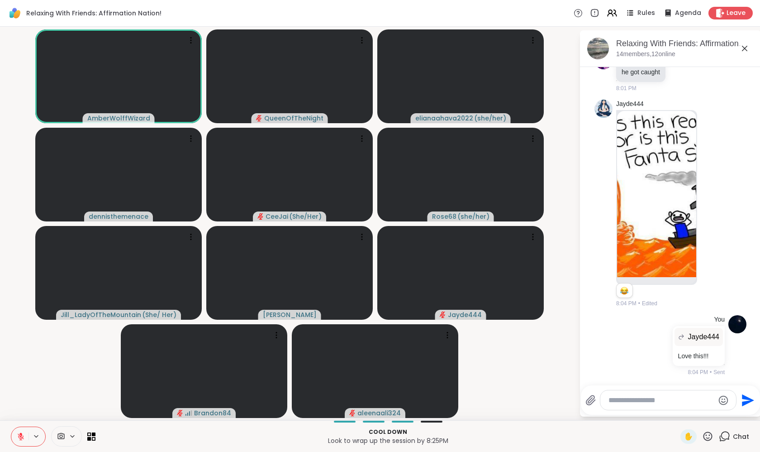
click at [23, 433] on icon at bounding box center [21, 436] width 8 height 8
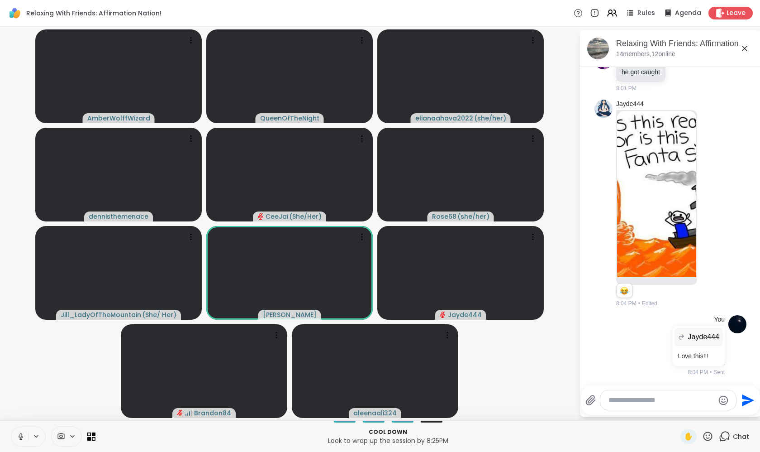
click at [26, 435] on button at bounding box center [19, 436] width 17 height 19
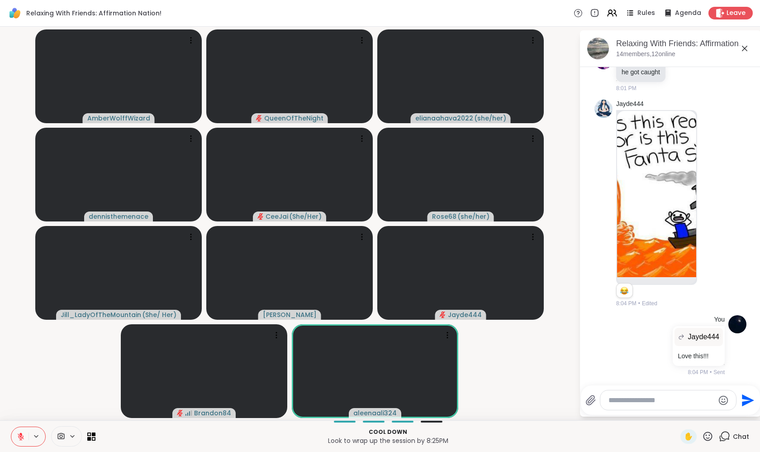
click at [35, 412] on video-player-container "AmberWolffWizard QueenOfTheNight elianaahava2022 ( she/her ) dennisthemenace Ce…" at bounding box center [289, 223] width 569 height 386
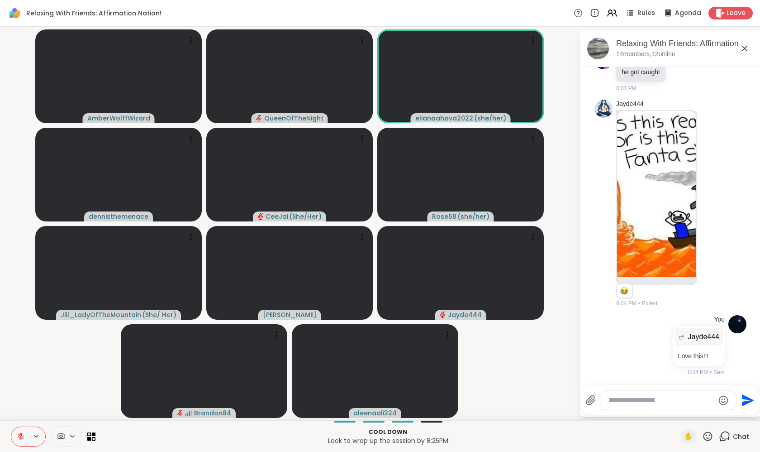
click at [18, 437] on icon at bounding box center [21, 436] width 8 height 8
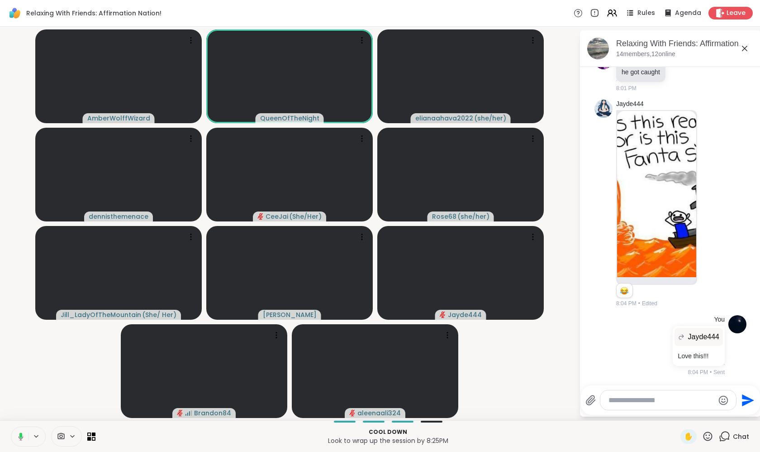
click at [18, 436] on icon at bounding box center [19, 436] width 8 height 8
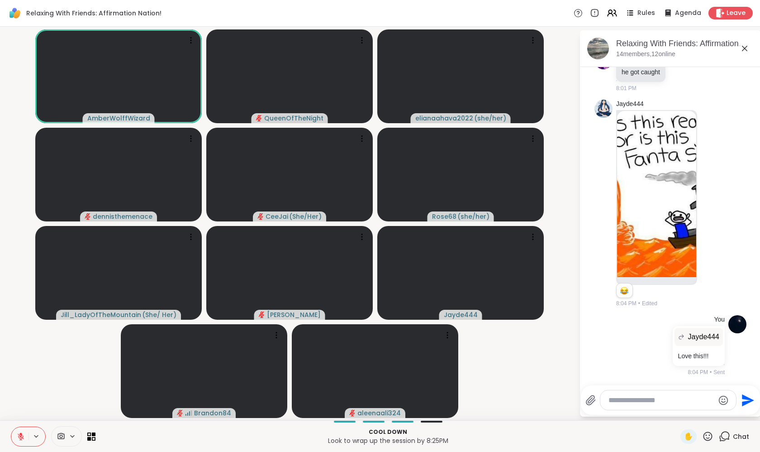
click at [18, 436] on icon at bounding box center [21, 436] width 8 height 8
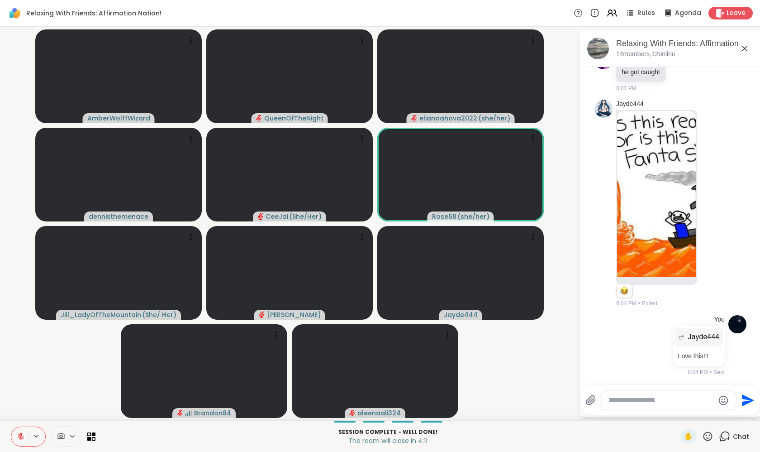
click at [709, 437] on icon at bounding box center [707, 435] width 11 height 11
click at [674, 410] on div "❤️" at bounding box center [682, 412] width 16 height 14
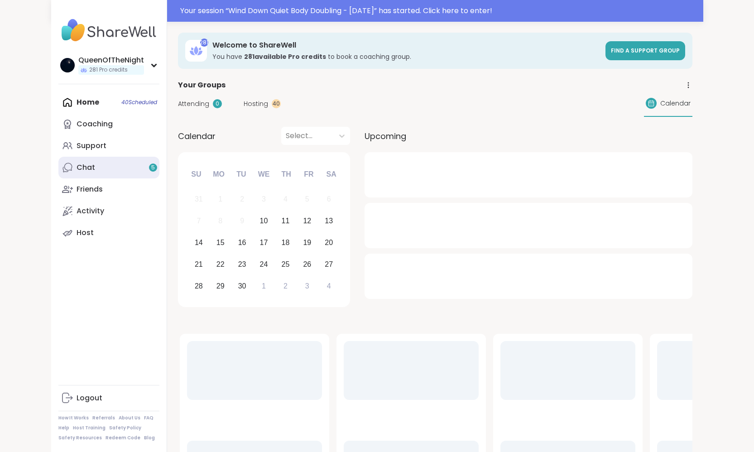
click at [100, 167] on link "Chat 5" at bounding box center [108, 168] width 101 height 22
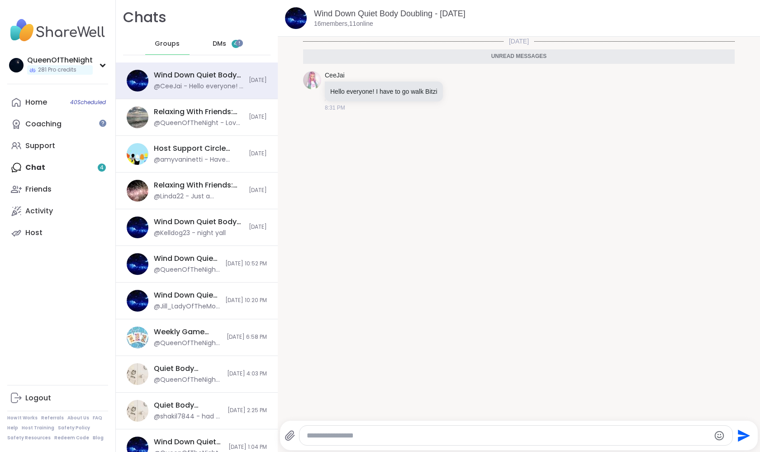
click at [220, 44] on span "DMs" at bounding box center [220, 43] width 14 height 9
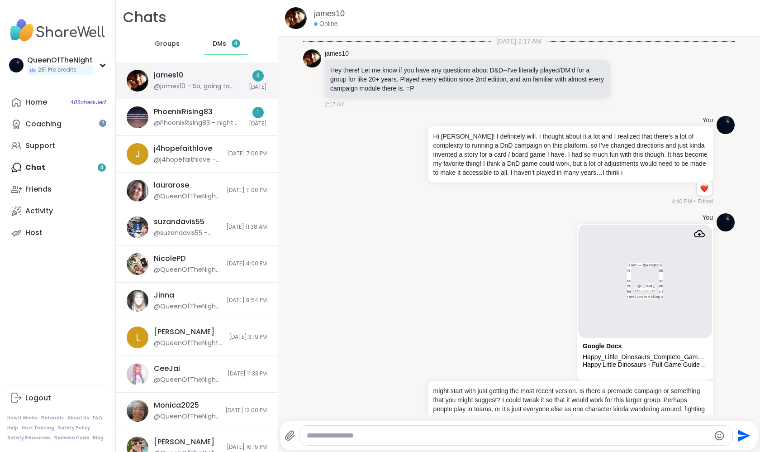
scroll to position [1171, 0]
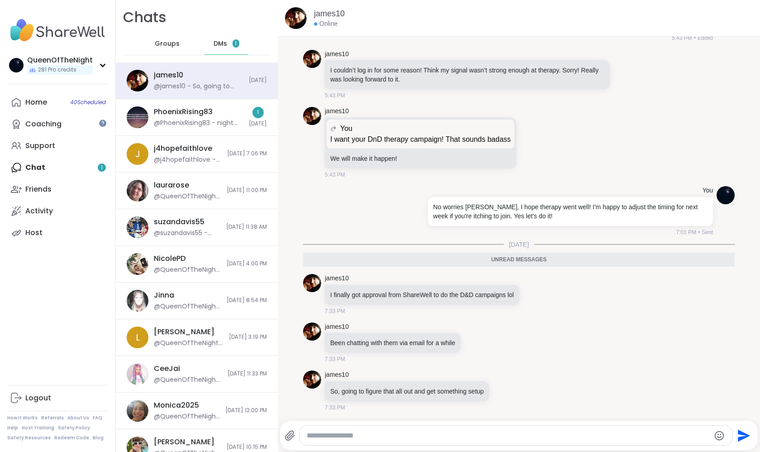
click at [397, 436] on textarea "Type your message" at bounding box center [508, 435] width 403 height 9
type textarea "********"
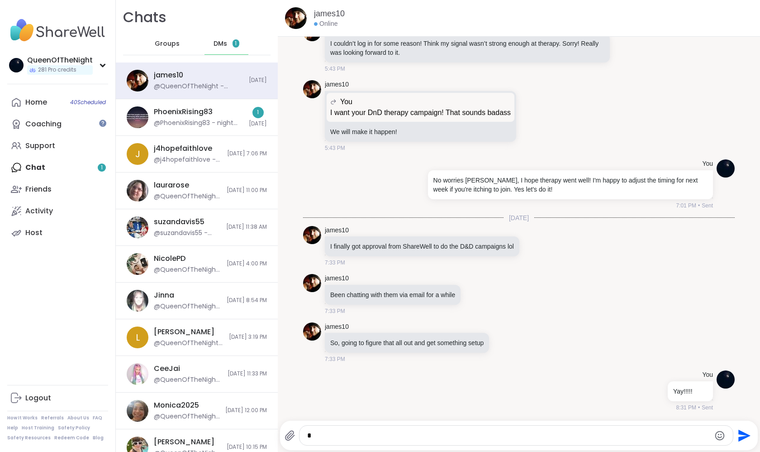
scroll to position [0, 0]
type textarea "**********"
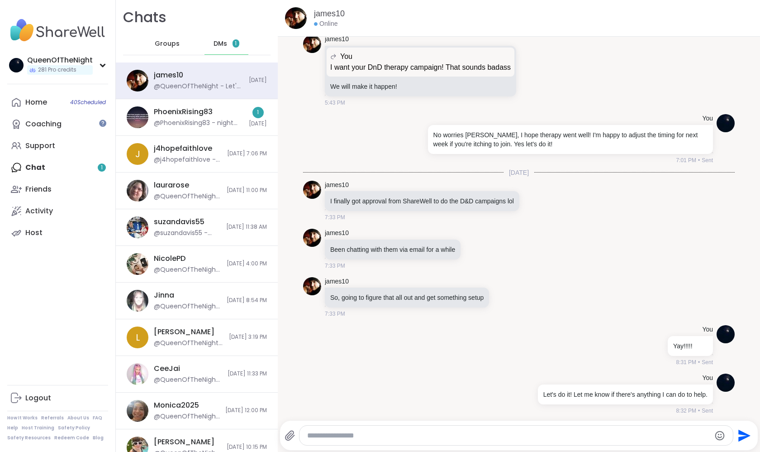
scroll to position [1246, 0]
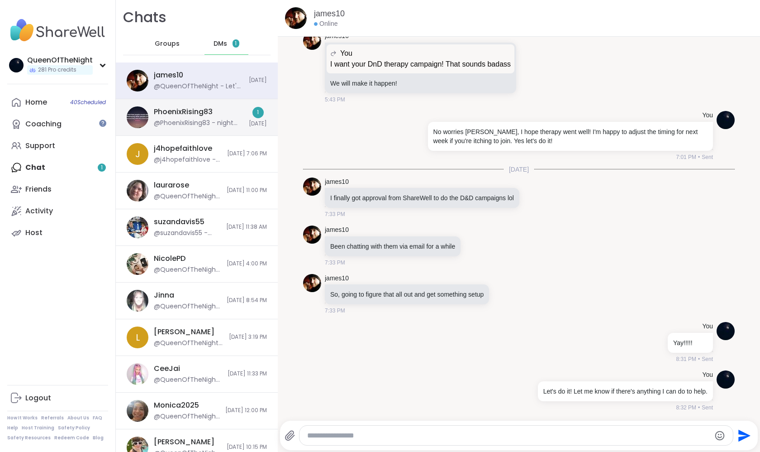
click at [215, 112] on div "PhoenixRising83 @PhoenixRising83 - night cap posted" at bounding box center [199, 117] width 90 height 21
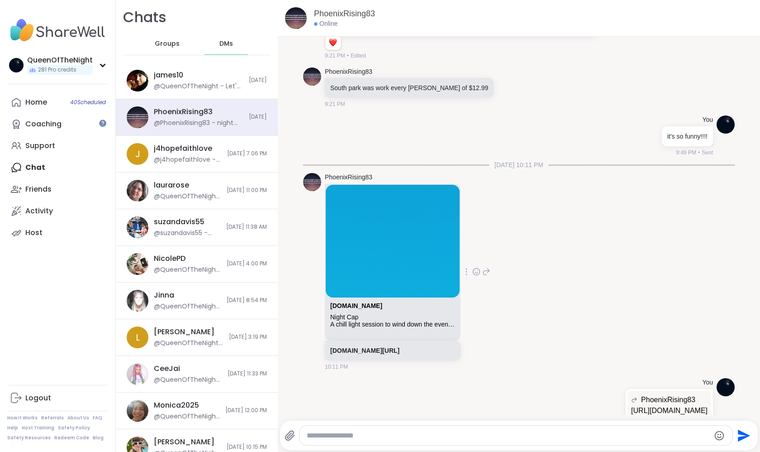
scroll to position [1373, 0]
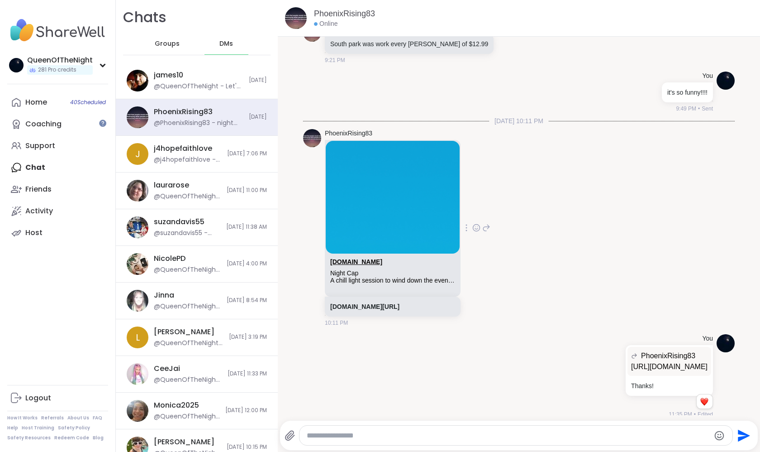
click at [371, 265] on link "sharewellnow.com" at bounding box center [356, 261] width 52 height 7
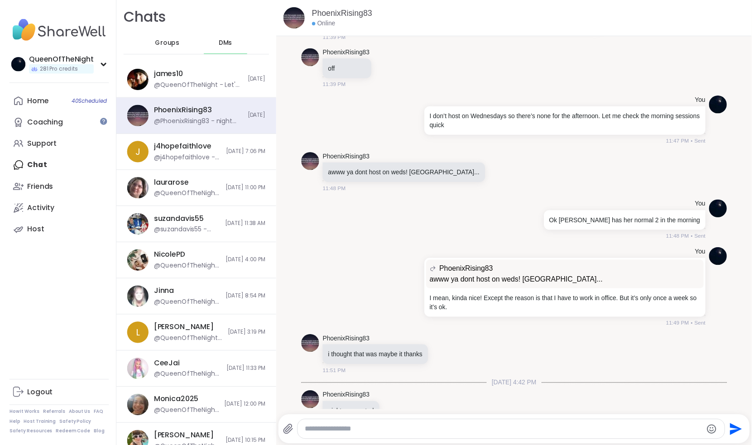
scroll to position [2064, 0]
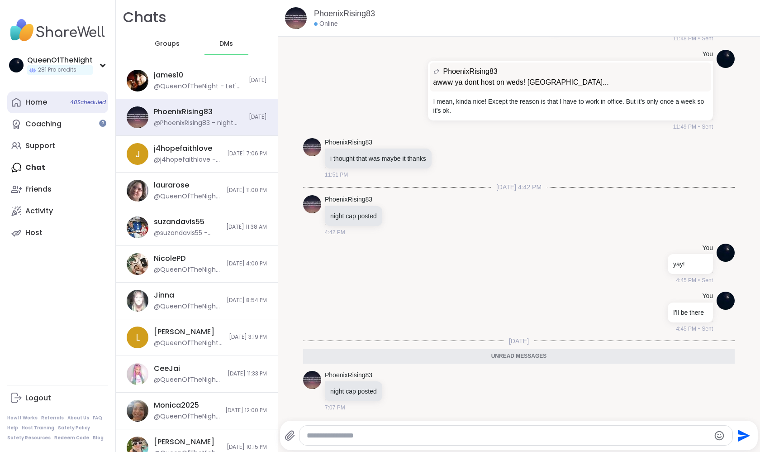
click at [42, 100] on div "Home 40 Scheduled" at bounding box center [36, 102] width 22 height 10
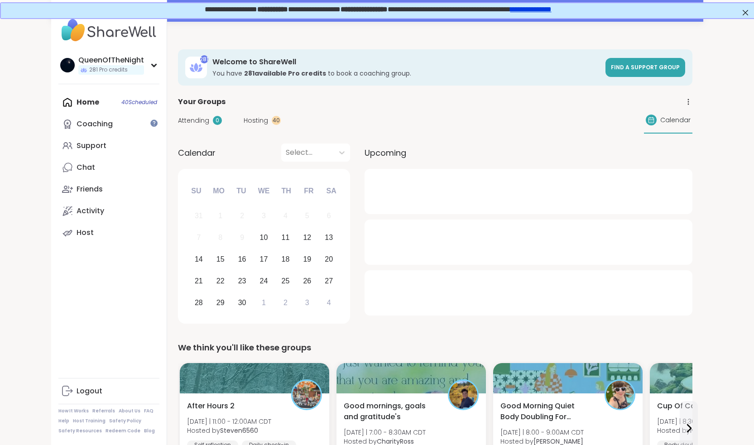
click at [197, 120] on span "Attending" at bounding box center [193, 121] width 31 height 10
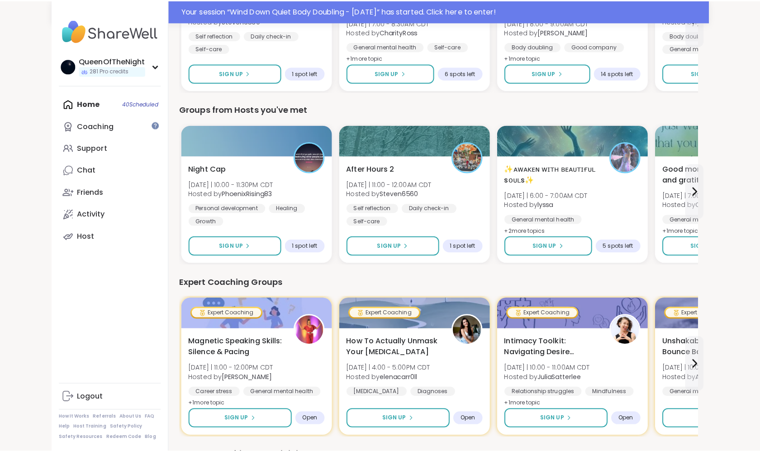
scroll to position [258, 0]
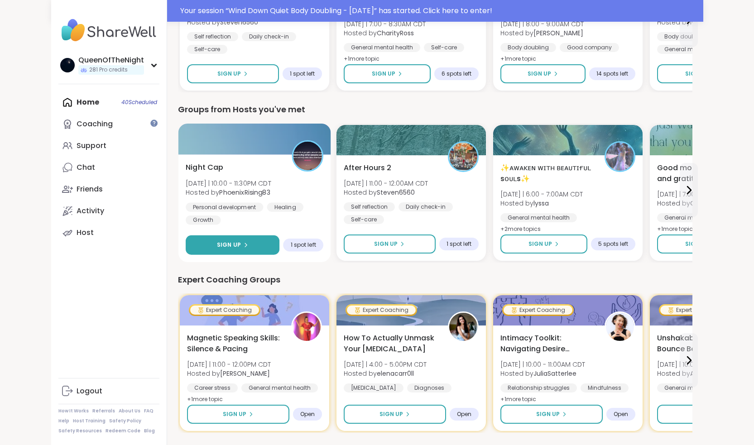
click at [246, 245] on icon at bounding box center [244, 244] width 5 height 5
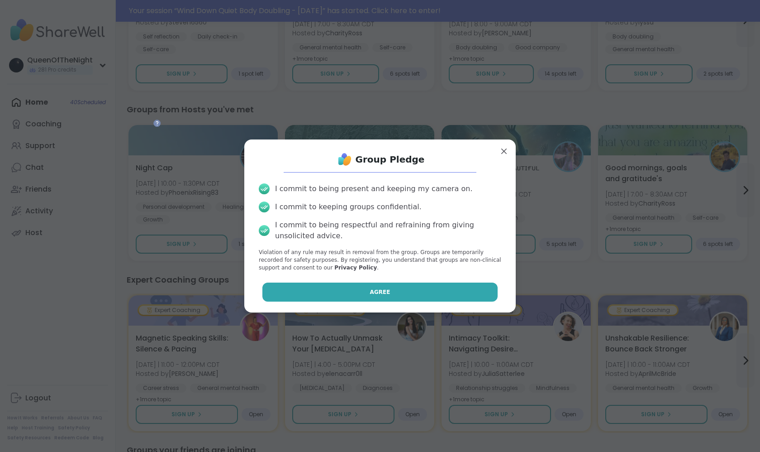
click at [411, 288] on button "Agree" at bounding box center [381, 291] width 236 height 19
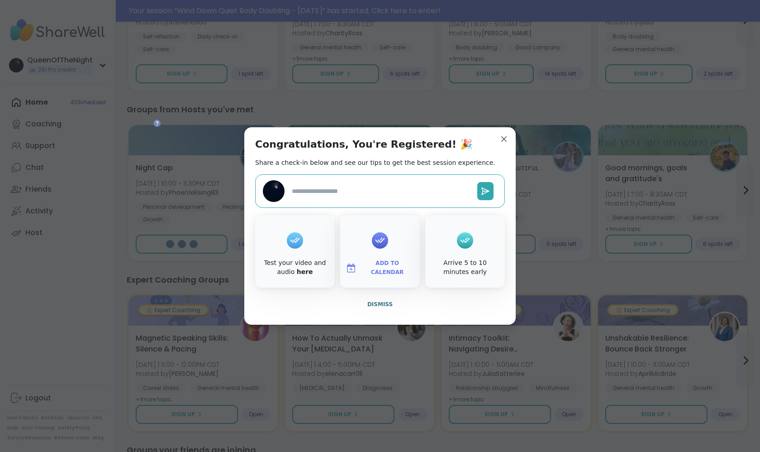
type textarea "*"
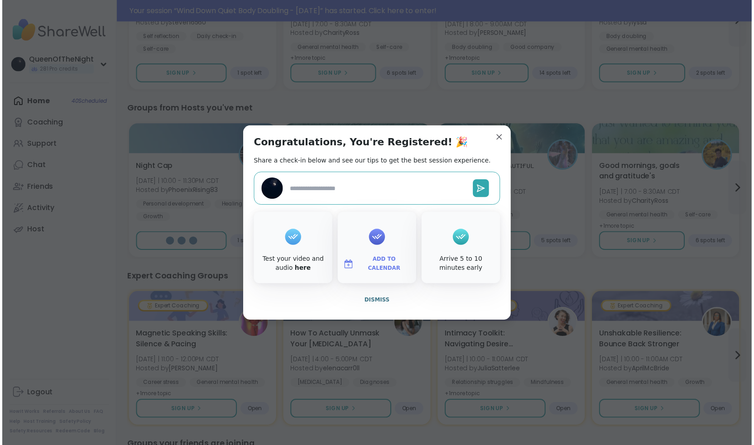
scroll to position [0, 0]
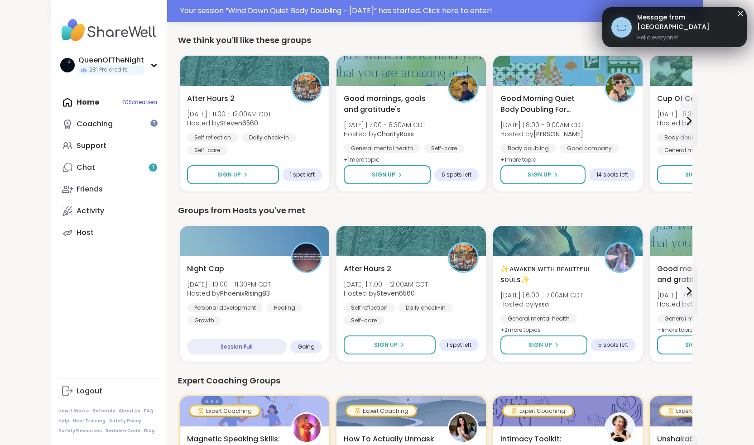
click at [106, 108] on div "Home 40 Scheduled Coaching Support Chat 1 Friends Activity Host" at bounding box center [108, 167] width 101 height 152
click at [103, 173] on link "Chat 1" at bounding box center [108, 168] width 101 height 22
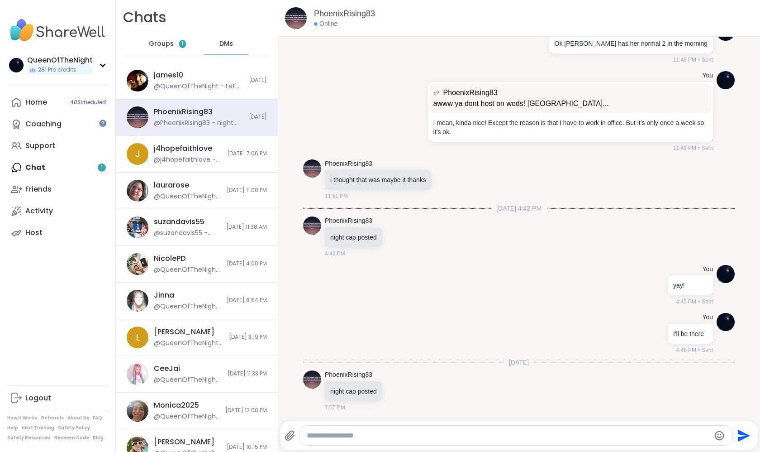
click at [160, 46] on span "Groups" at bounding box center [161, 43] width 25 height 9
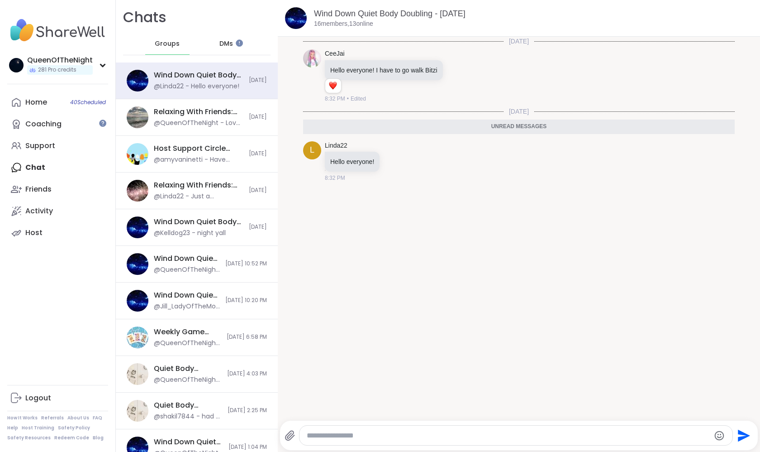
click at [382, 433] on textarea "Type your message" at bounding box center [508, 435] width 403 height 9
type textarea "*********"
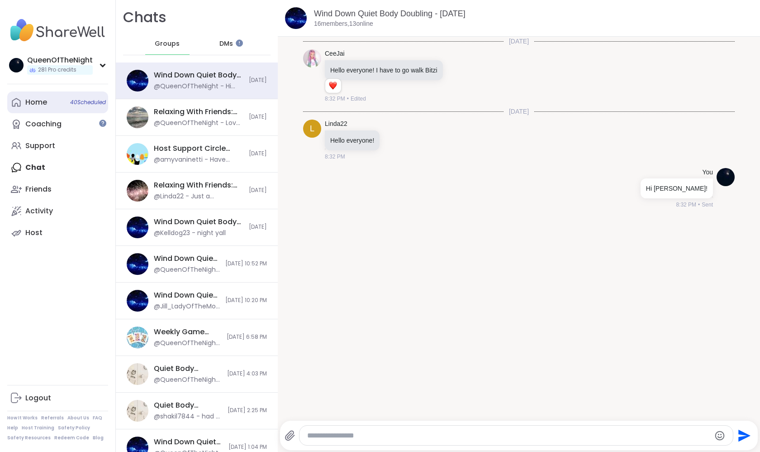
click at [42, 96] on link "Home 40 Scheduled" at bounding box center [57, 102] width 101 height 22
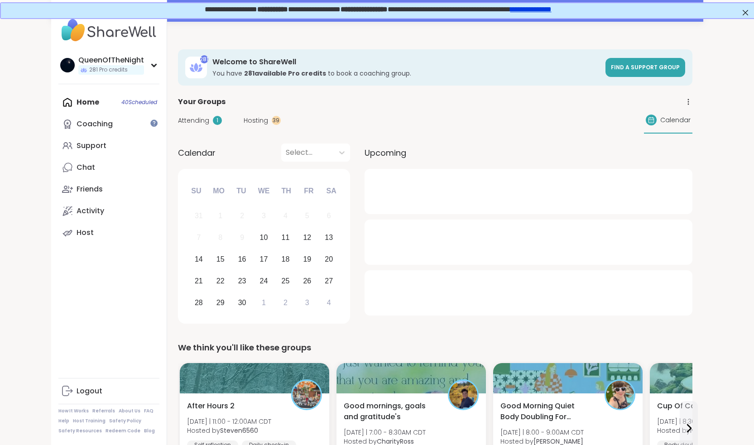
click at [256, 124] on span "Hosting" at bounding box center [256, 121] width 24 height 10
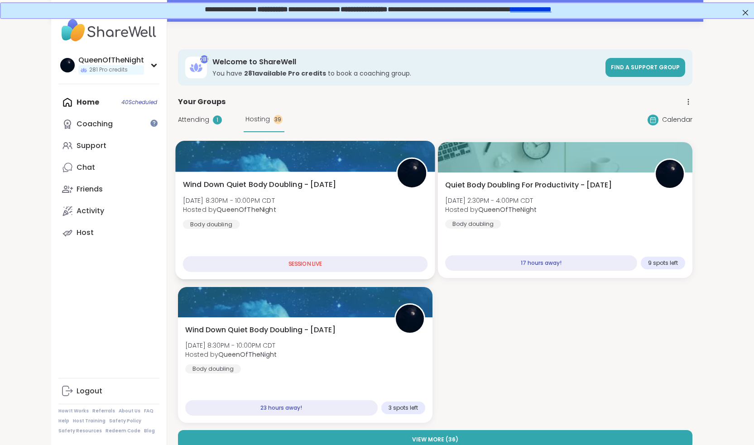
click at [294, 223] on div "Wind Down Quiet Body Doubling - Wednesday Wed, Sep 10 | 8:30PM - 10:00PM CDT Ho…" at bounding box center [304, 204] width 245 height 50
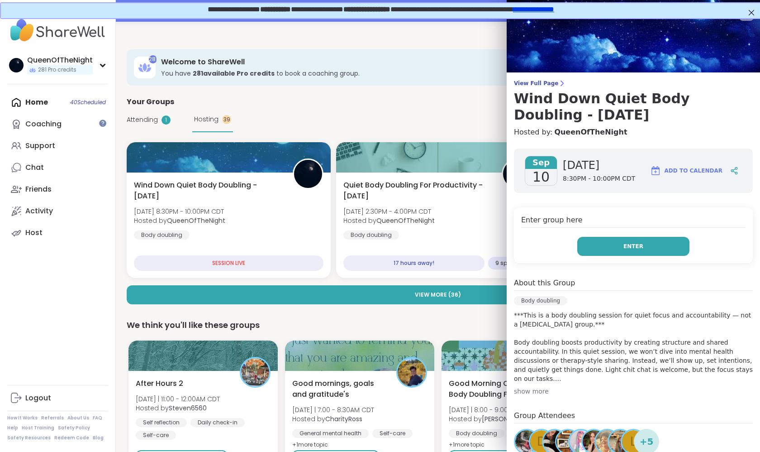
click at [624, 249] on span "Enter" at bounding box center [634, 246] width 20 height 8
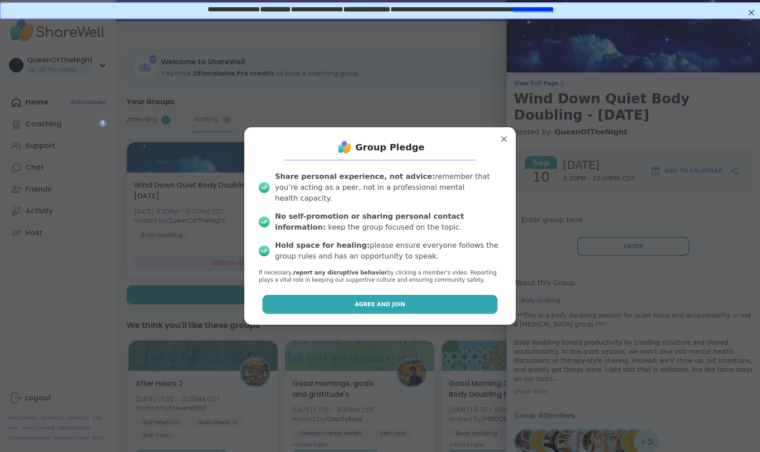
click at [370, 300] on span "Agree and Join" at bounding box center [380, 304] width 51 height 8
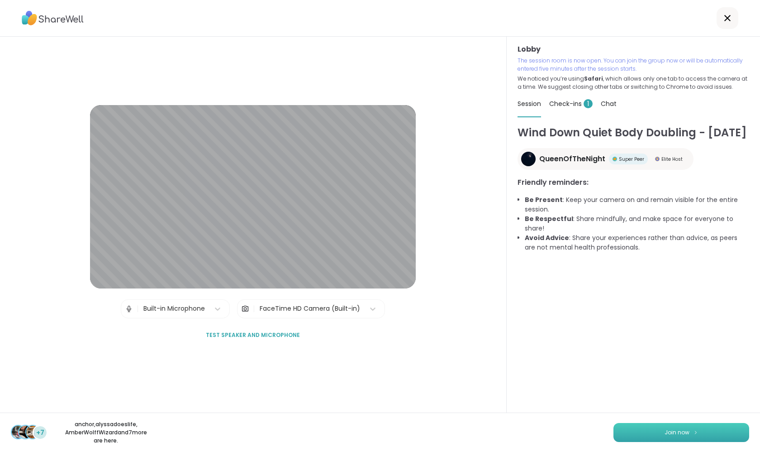
click at [663, 432] on button "Join now" at bounding box center [682, 432] width 136 height 19
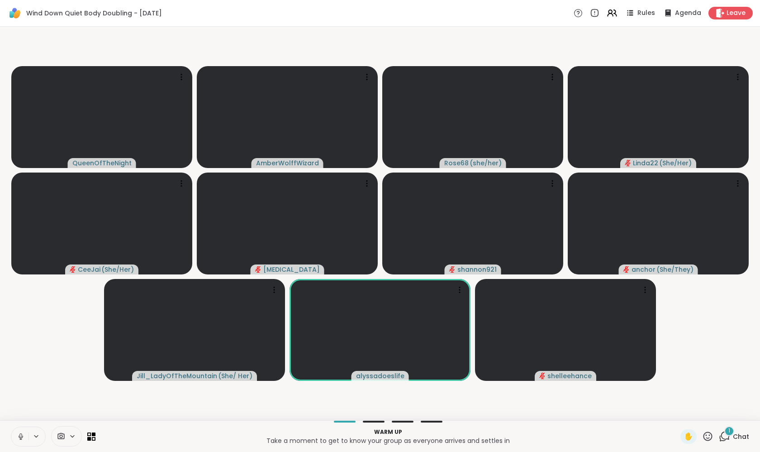
click at [62, 366] on video-player-container "QueenOfTheNight AmberWolffWizard Rose68 ( she/her ) Linda22 ( She/Her ) CeeJai …" at bounding box center [380, 223] width 750 height 386
click at [729, 438] on icon at bounding box center [725, 435] width 9 height 8
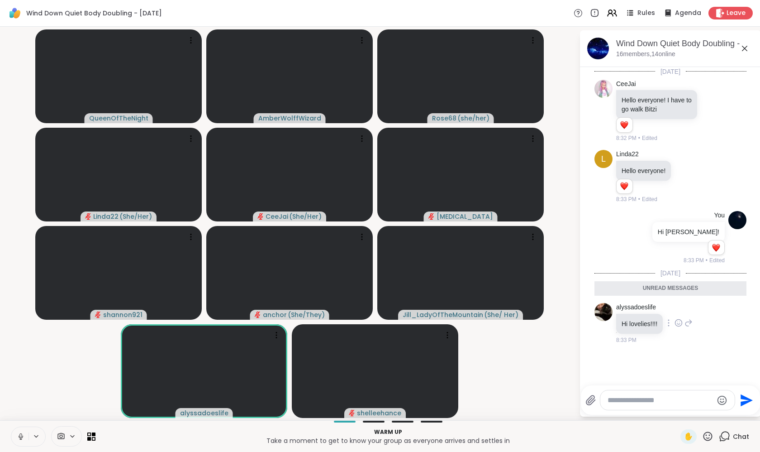
click at [690, 320] on icon at bounding box center [689, 322] width 8 height 11
type textarea "**********"
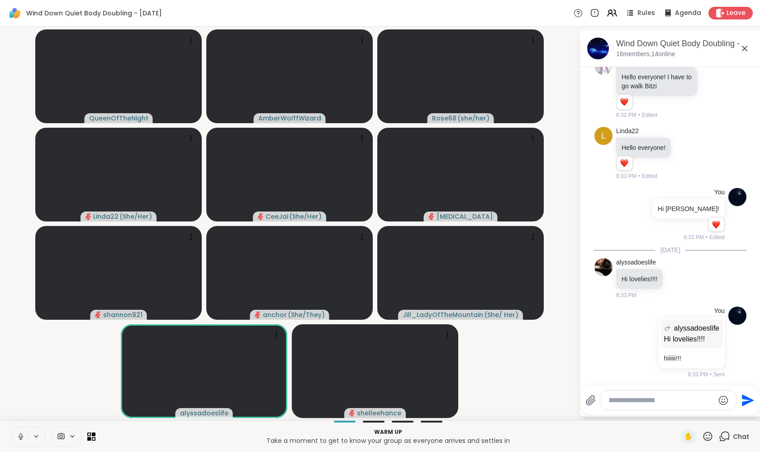
click at [15, 436] on button at bounding box center [19, 436] width 17 height 19
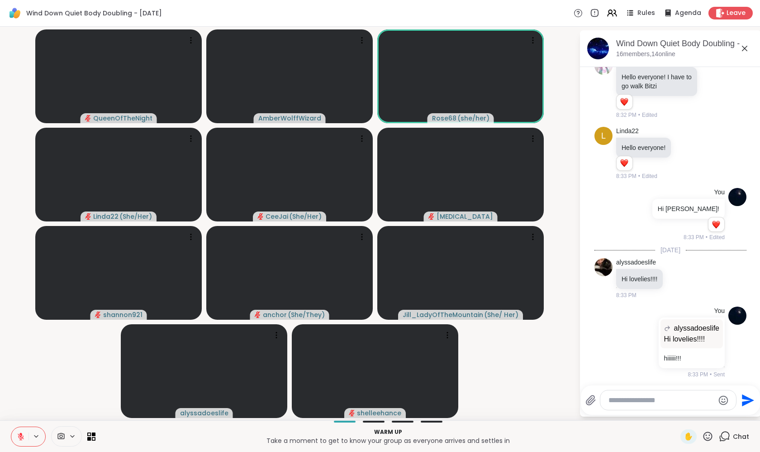
click at [23, 436] on icon at bounding box center [21, 436] width 6 height 6
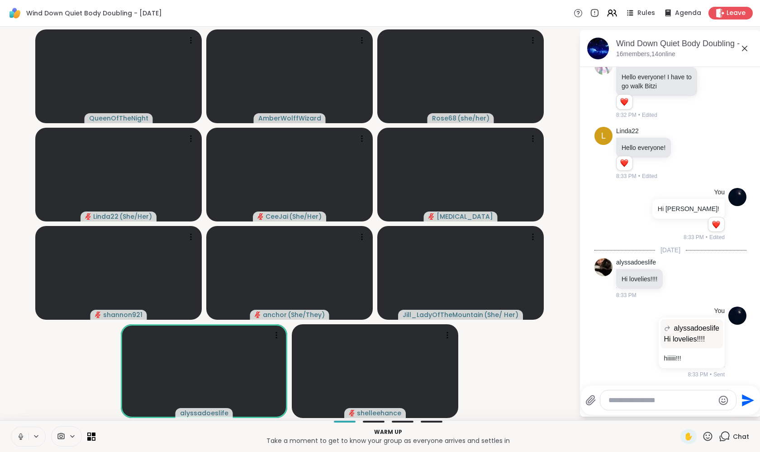
click at [23, 436] on icon at bounding box center [21, 436] width 8 height 8
click at [23, 436] on icon at bounding box center [21, 436] width 6 height 6
click at [30, 389] on video-player-container "QueenOfTheNight AmberWolffWizard Rose68 ( she/her ) Linda22 ( She/Her ) CeeJai …" at bounding box center [289, 223] width 569 height 386
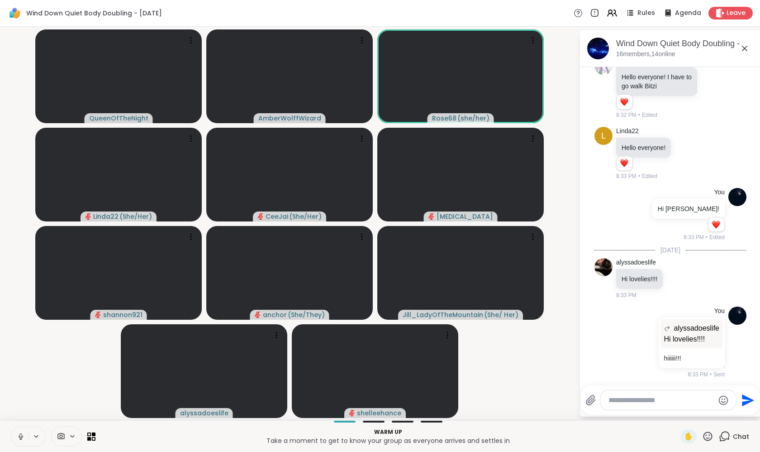
click at [53, 402] on video-player-container "QueenOfTheNight AmberWolffWizard Rose68 ( she/her ) Linda22 ( She/Her ) CeeJai …" at bounding box center [289, 223] width 569 height 386
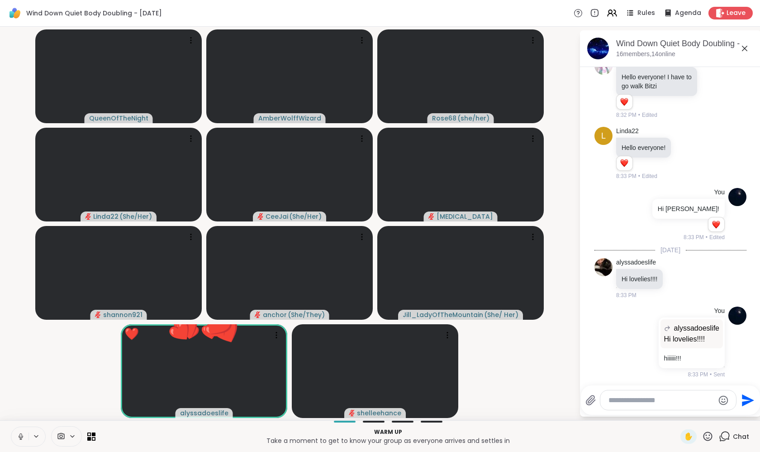
click at [59, 403] on video-player-container "QueenOfTheNight AmberWolffWizard Rose68 ( she/her ) Linda22 ( She/Her ) CeeJai …" at bounding box center [289, 223] width 569 height 386
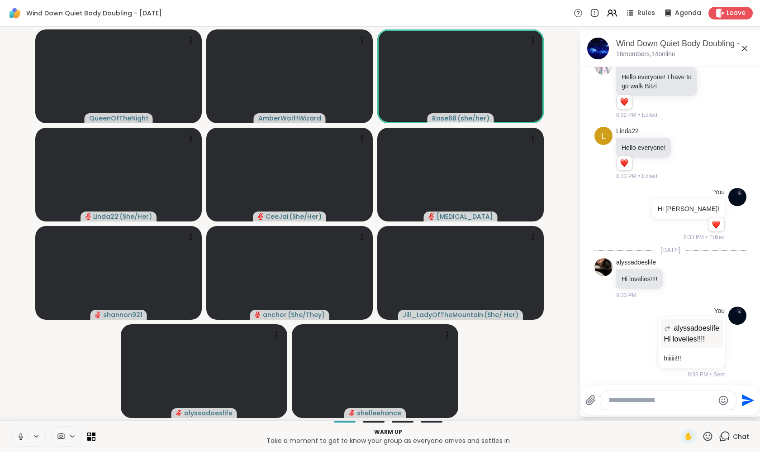
click at [24, 437] on icon at bounding box center [21, 436] width 8 height 8
click at [40, 377] on video-player-container "QueenOfTheNight AmberWolffWizard Rose68 ( she/her ) Linda22 ( She/Her ) CeeJai …" at bounding box center [289, 223] width 569 height 386
click at [26, 435] on button at bounding box center [19, 436] width 17 height 19
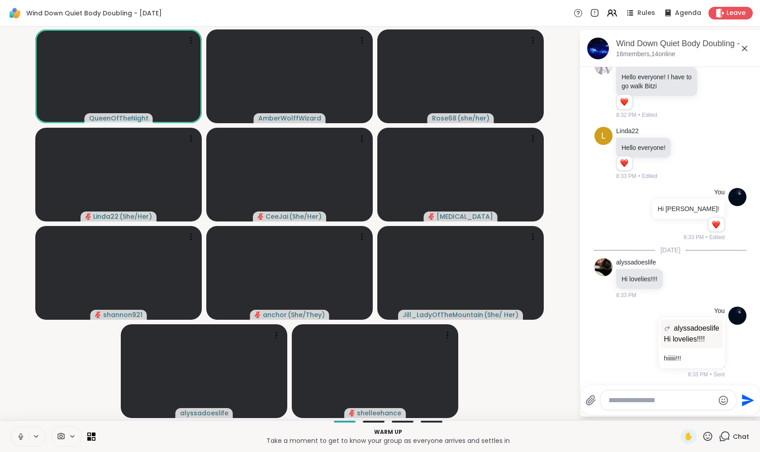
click at [23, 438] on icon at bounding box center [21, 436] width 8 height 8
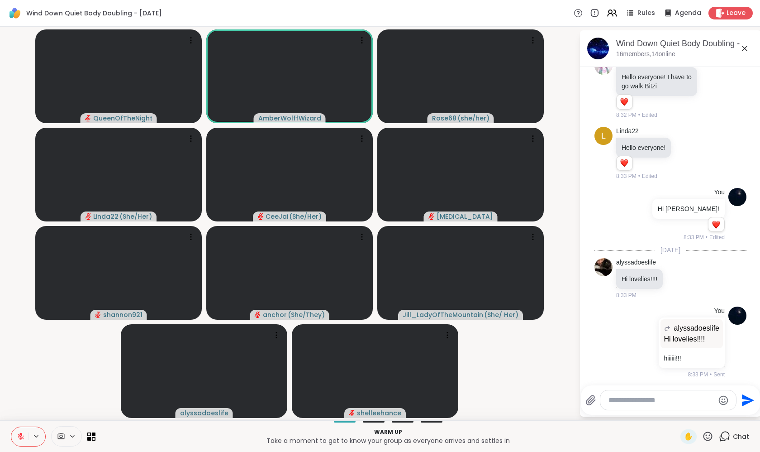
click at [52, 370] on video-player-container "QueenOfTheNight AmberWolffWizard Rose68 ( she/her ) Linda22 ( She/Her ) CeeJai …" at bounding box center [289, 223] width 569 height 386
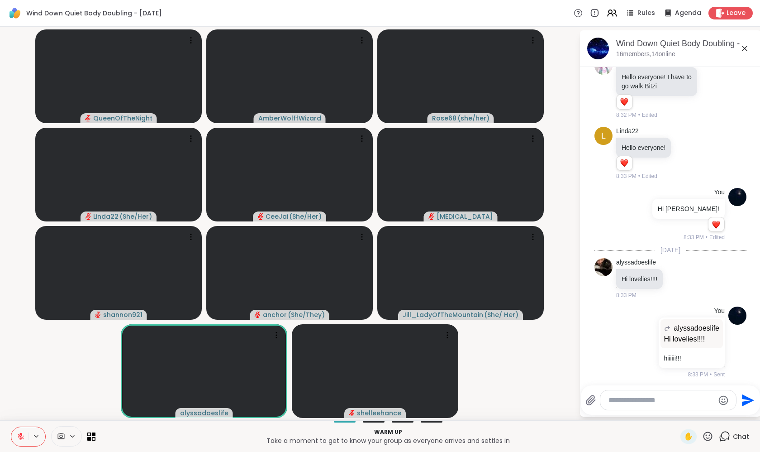
click at [22, 436] on icon at bounding box center [21, 436] width 8 height 8
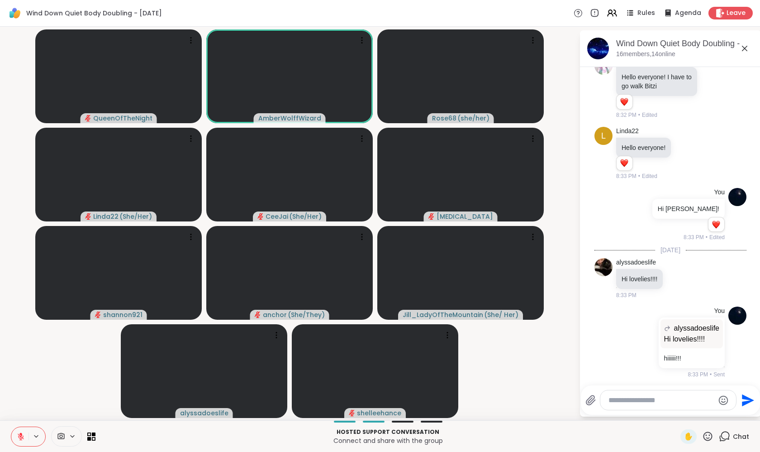
click at [33, 387] on video-player-container "QueenOfTheNight AmberWolffWizard Rose68 ( she/her ) Linda22 ( She/Her ) CeeJai …" at bounding box center [289, 223] width 569 height 386
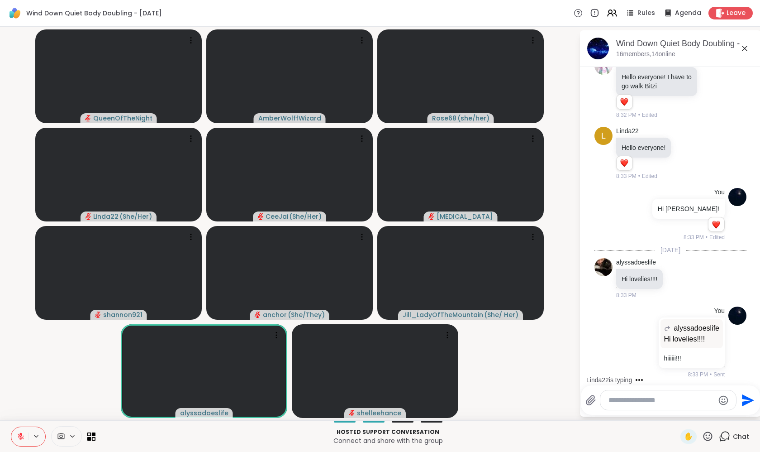
click at [506, 351] on video-player-container "QueenOfTheNight AmberWolffWizard Rose68 ( she/her ) Linda22 ( She/Her ) CeeJai …" at bounding box center [289, 223] width 569 height 386
click at [522, 368] on video-player-container "QueenOfTheNight AmberWolffWizard Rose68 ( she/her ) Linda22 ( She/Her ) CeeJai …" at bounding box center [289, 223] width 569 height 386
click at [53, 373] on video-player-container "QueenOfTheNight AmberWolffWizard Rose68 ( she/her ) Linda22 ( She/Her ) CeeJai …" at bounding box center [289, 223] width 569 height 386
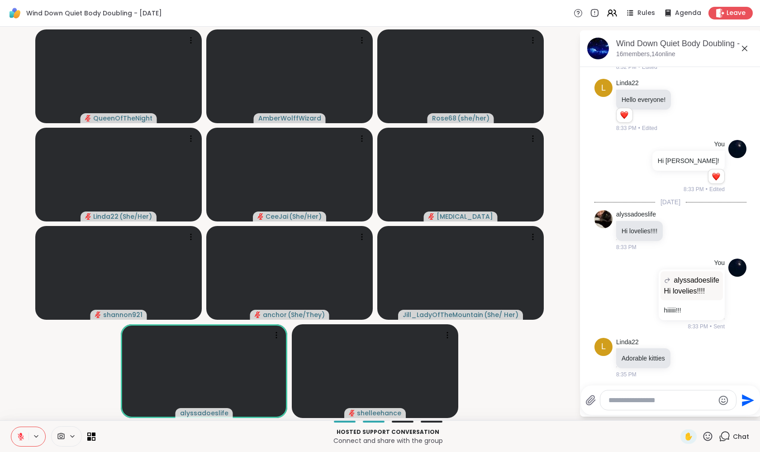
click at [20, 435] on icon at bounding box center [21, 436] width 6 height 6
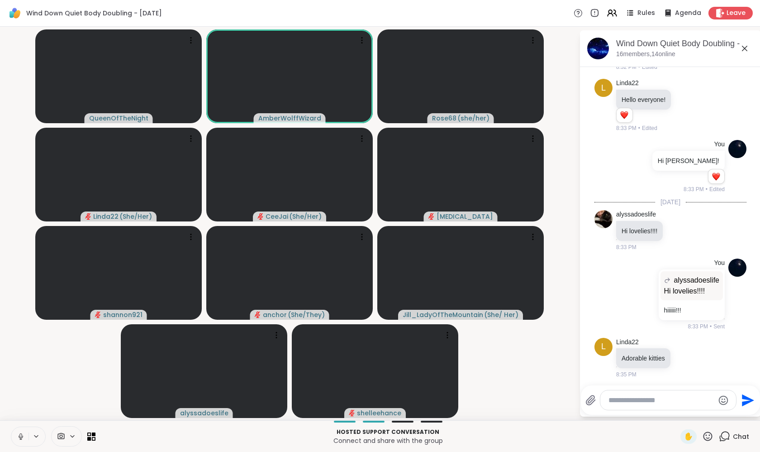
click at [20, 435] on icon at bounding box center [21, 436] width 8 height 8
click at [20, 435] on icon at bounding box center [21, 436] width 6 height 6
click at [37, 411] on video-player-container "QueenOfTheNight AmberWolffWizard Rose68 ( she/her ) Linda22 ( She/Her ) CeeJai …" at bounding box center [289, 223] width 569 height 386
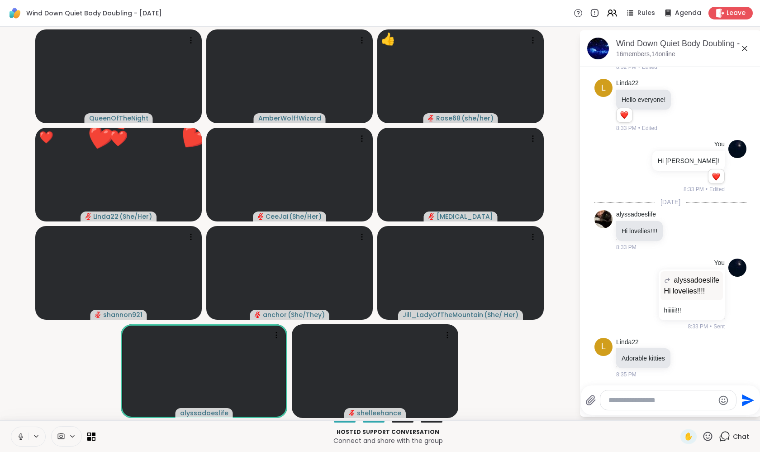
click at [22, 434] on icon at bounding box center [21, 436] width 8 height 8
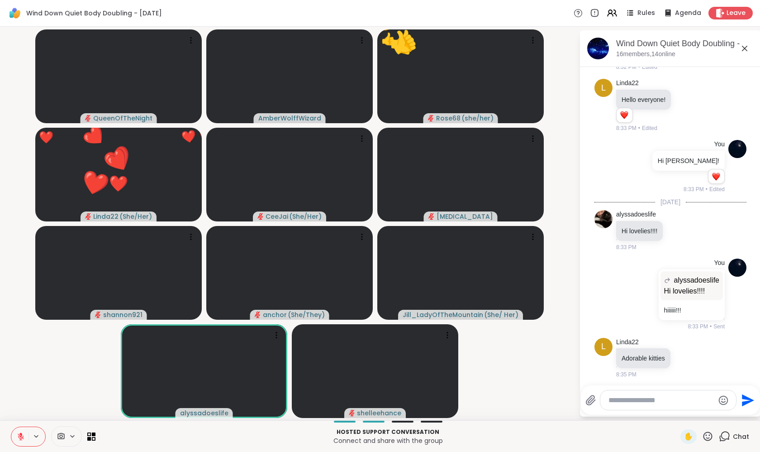
scroll to position [155, 0]
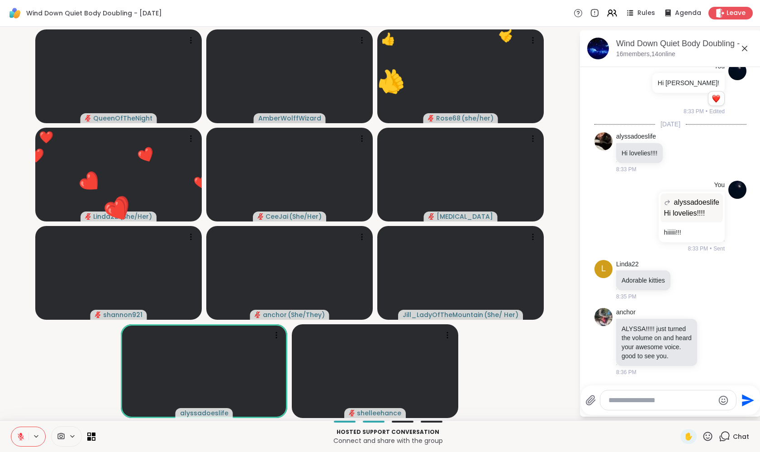
click at [34, 396] on video-player-container "QueenOfTheNight AmberWolffWizard 👍 Rose68 ( she/her ) 👍 👍 👍 👍 👍 👍 👍 👍 👍 👍 👍 👍 👍…" at bounding box center [289, 223] width 569 height 386
click at [24, 438] on icon at bounding box center [21, 436] width 8 height 8
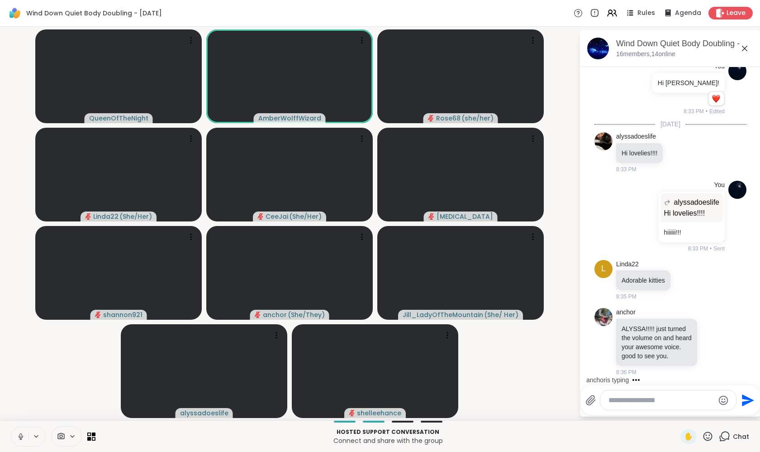
click at [523, 365] on video-player-container "QueenOfTheNight AmberWolffWizard Rose68 ( she/her ) Linda22 ( She/Her ) CeeJai …" at bounding box center [289, 223] width 569 height 386
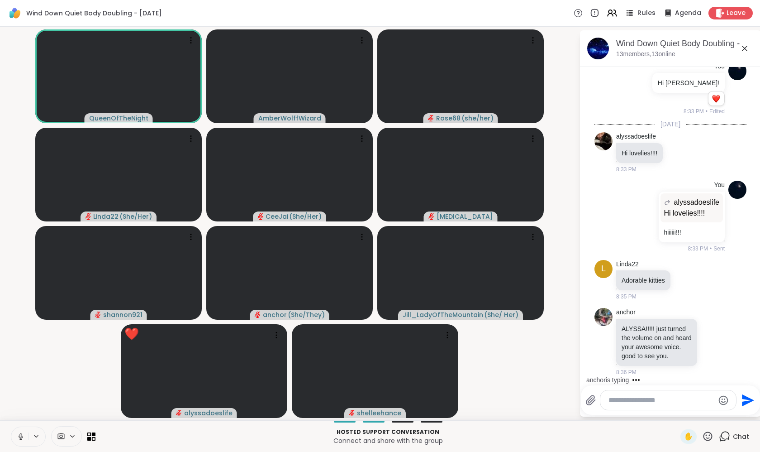
click at [642, 15] on span "Rules" at bounding box center [647, 14] width 19 height 10
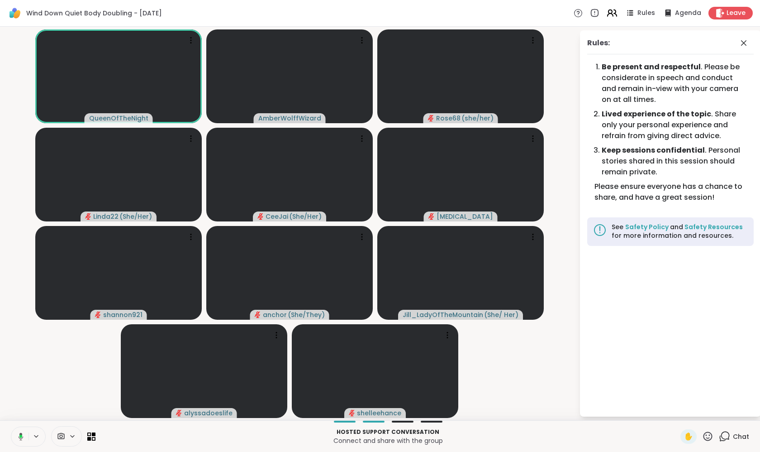
click at [616, 13] on icon at bounding box center [612, 12] width 11 height 11
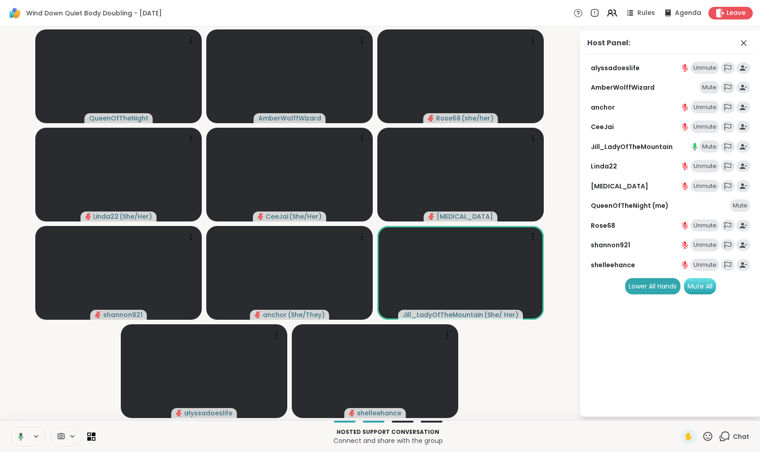
click at [700, 286] on div "Mute All" at bounding box center [700, 286] width 32 height 16
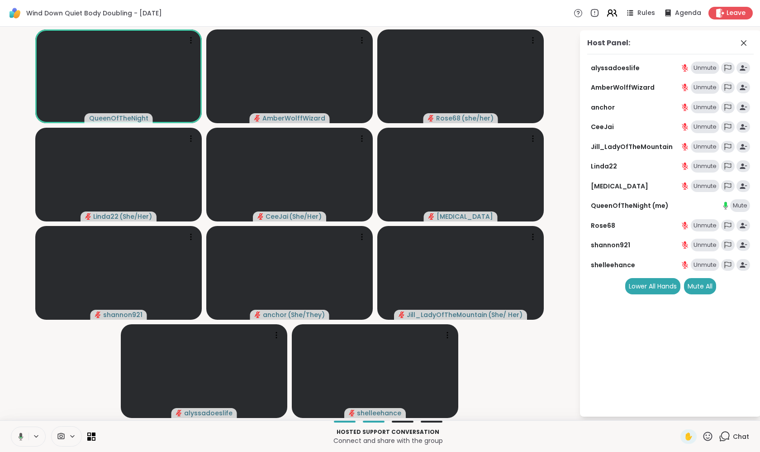
click at [610, 15] on icon at bounding box center [610, 15] width 5 height 3
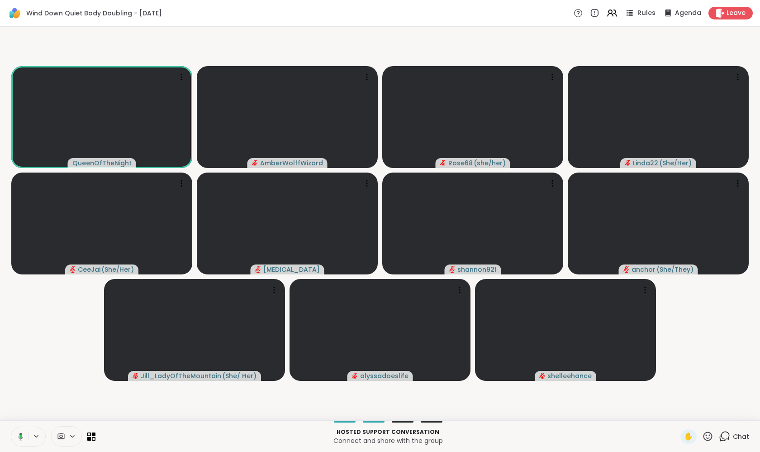
click at [640, 13] on span "Rules" at bounding box center [647, 14] width 19 height 10
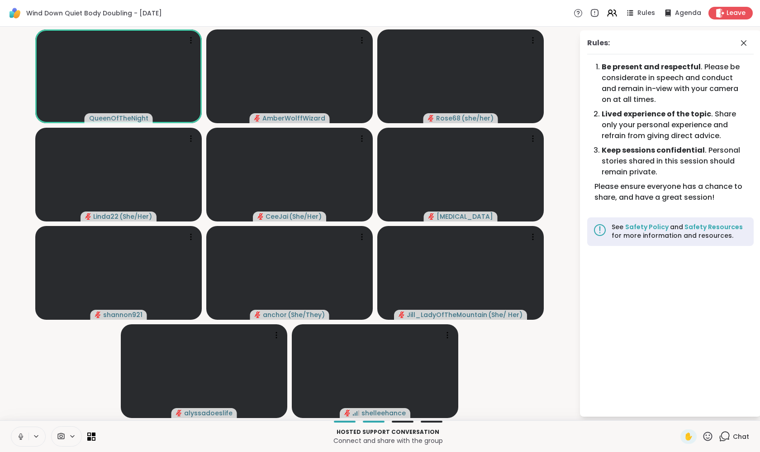
click at [21, 438] on icon at bounding box center [21, 436] width 8 height 8
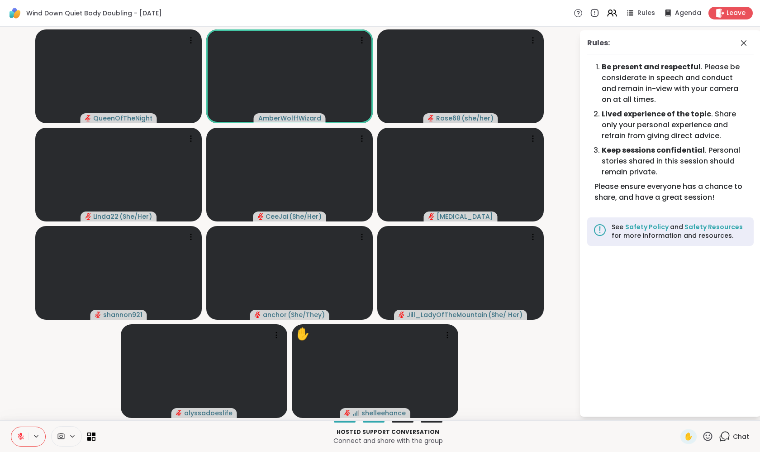
click at [54, 380] on video-player-container "QueenOfTheNight AmberWolffWizard Rose68 ( she/her ) Linda22 ( She/Her ) CeeJai …" at bounding box center [289, 223] width 569 height 386
click at [35, 384] on video-player-container "QueenOfTheNight AmberWolffWizard Rose68 ( she/her ) Linda22 ( She/Her ) CeeJai …" at bounding box center [289, 223] width 569 height 386
click at [22, 435] on icon at bounding box center [20, 434] width 3 height 4
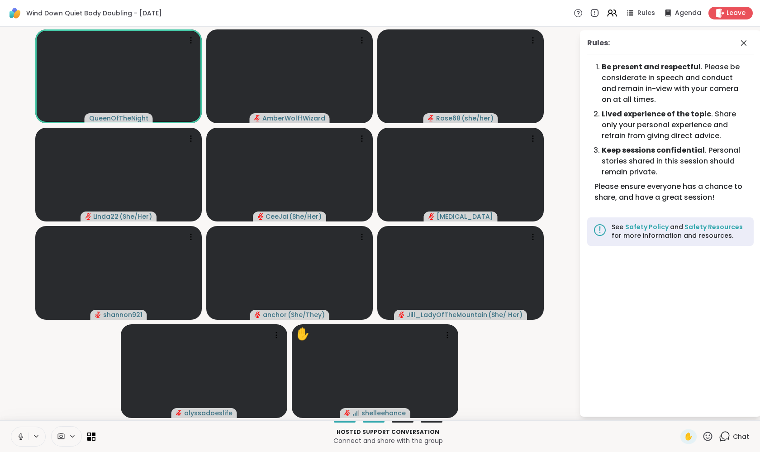
click at [22, 435] on icon at bounding box center [20, 435] width 2 height 4
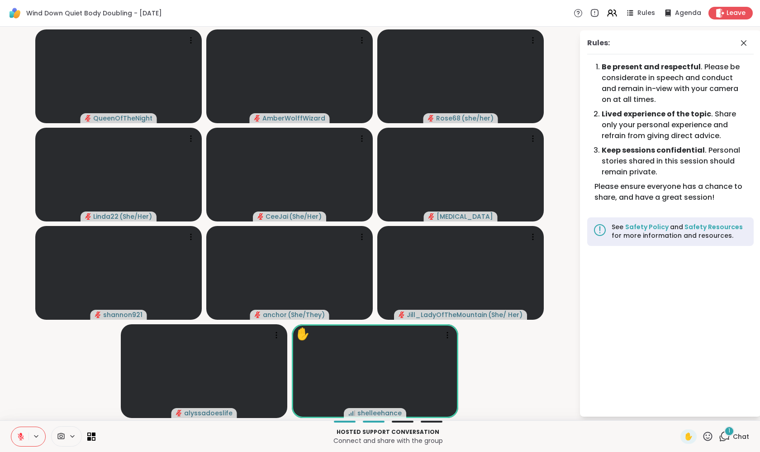
click at [22, 435] on icon at bounding box center [20, 434] width 3 height 4
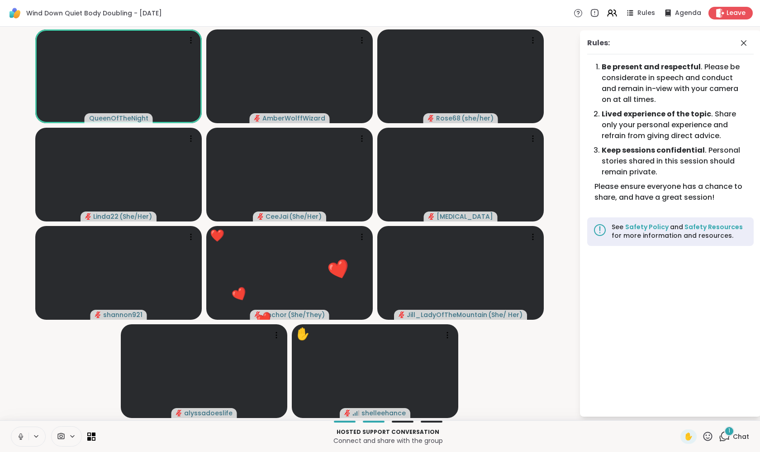
click at [22, 435] on icon at bounding box center [20, 435] width 2 height 4
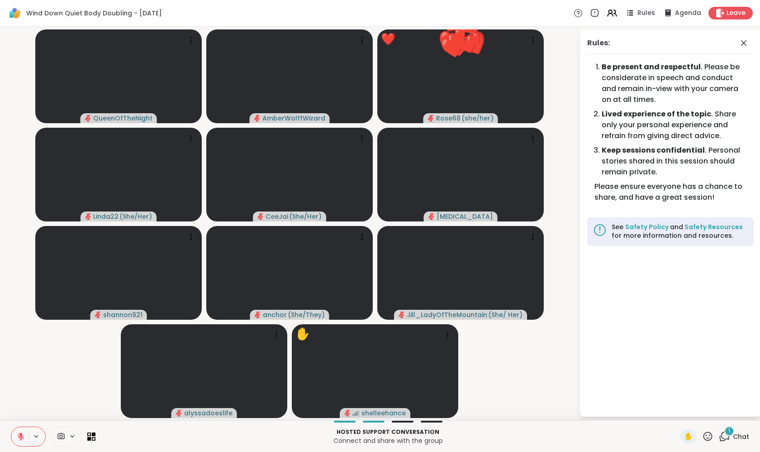
click at [22, 435] on icon at bounding box center [20, 434] width 3 height 4
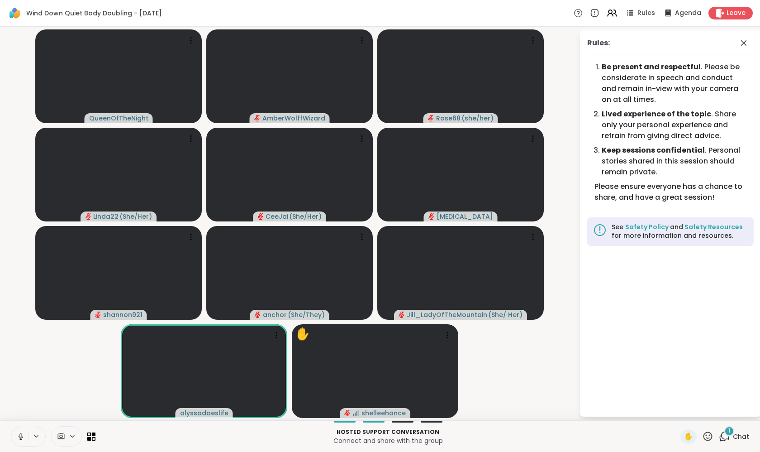
click at [24, 433] on icon at bounding box center [21, 436] width 8 height 8
click at [37, 382] on video-player-container "QueenOfTheNight AmberWolffWizard Rose68 ( she/her ) Linda22 ( She/Her ) CeeJai …" at bounding box center [289, 223] width 569 height 386
click at [735, 436] on span "Chat" at bounding box center [741, 436] width 16 height 9
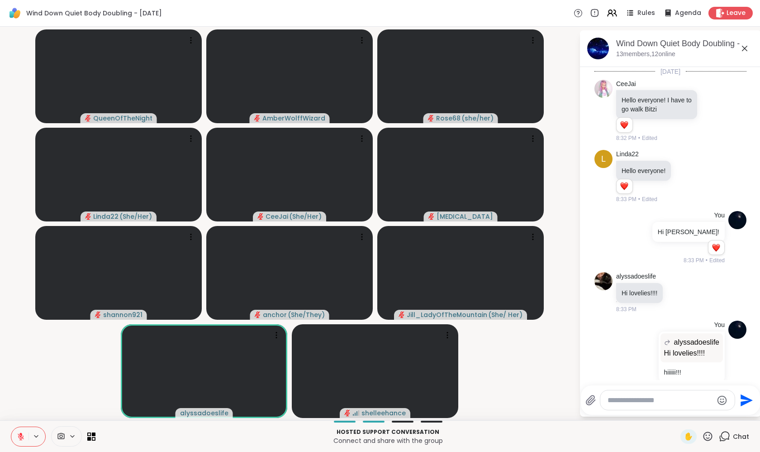
scroll to position [363, 0]
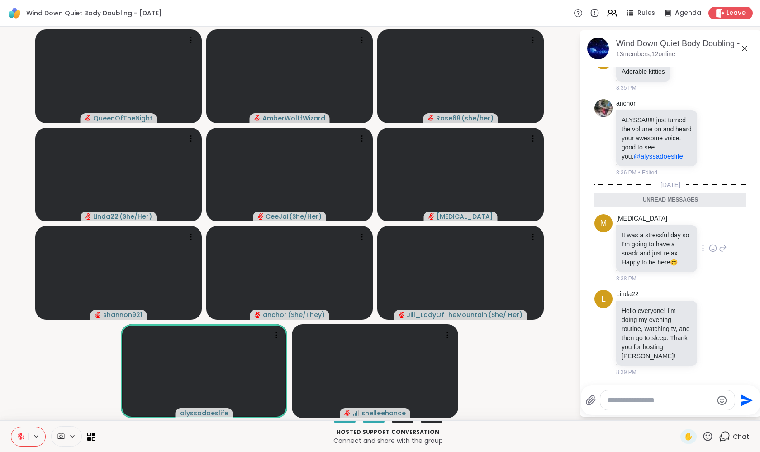
click at [712, 248] on icon at bounding box center [713, 248] width 3 height 1
click at [707, 225] on button "Select Reaction: Heart" at bounding box center [713, 234] width 18 height 18
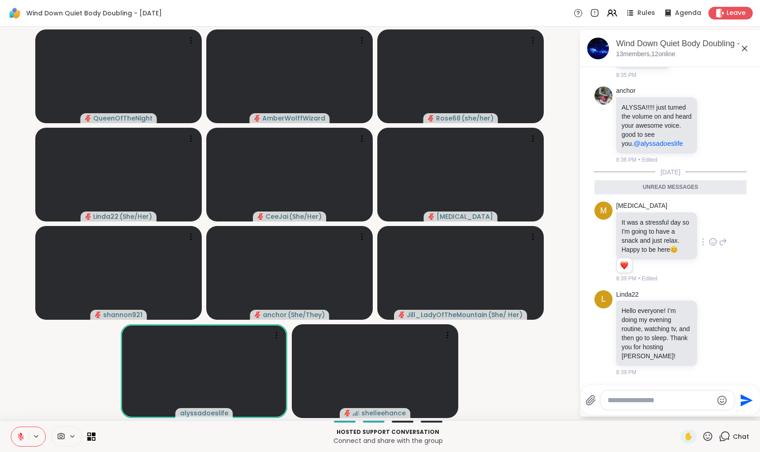
click at [704, 241] on div "Makena It was a stressful day so I'm going to have a snack and just relax. Happ…" at bounding box center [671, 241] width 111 height 81
click at [719, 247] on icon at bounding box center [723, 241] width 8 height 11
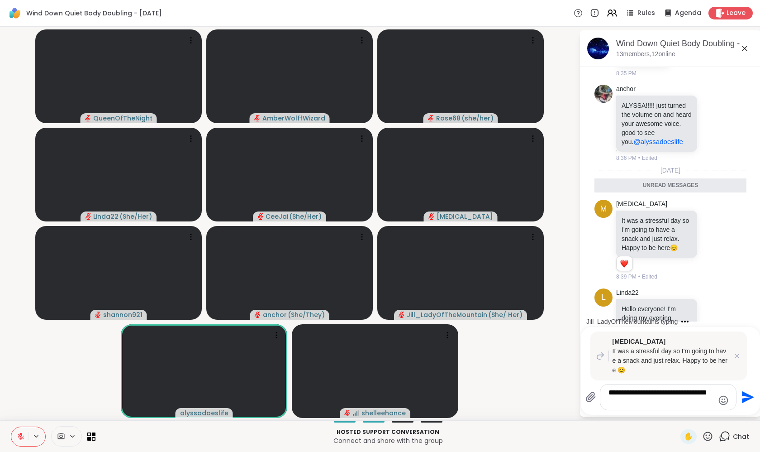
type textarea "**********"
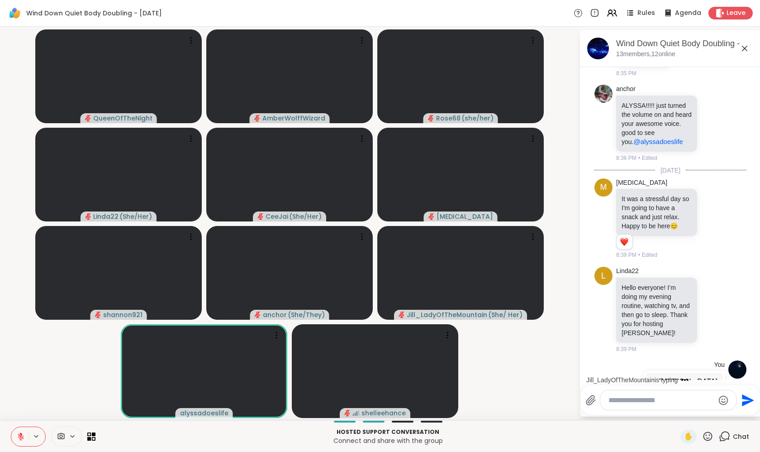
scroll to position [473, 0]
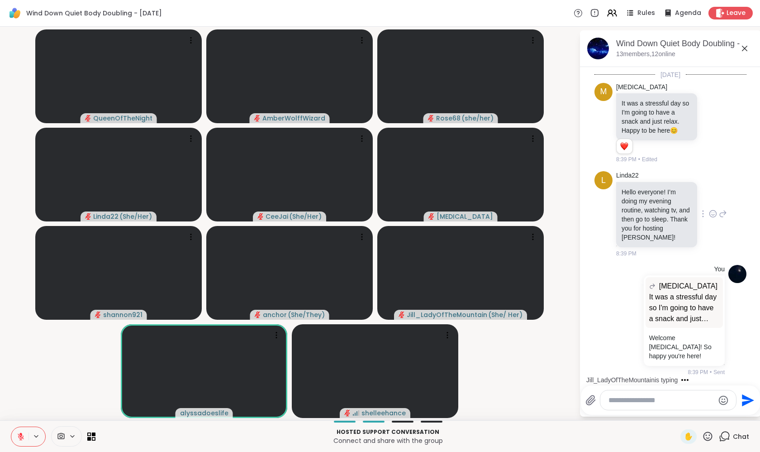
click at [709, 211] on icon at bounding box center [713, 213] width 8 height 9
click at [709, 202] on div "Select Reaction: Heart" at bounding box center [713, 199] width 8 height 8
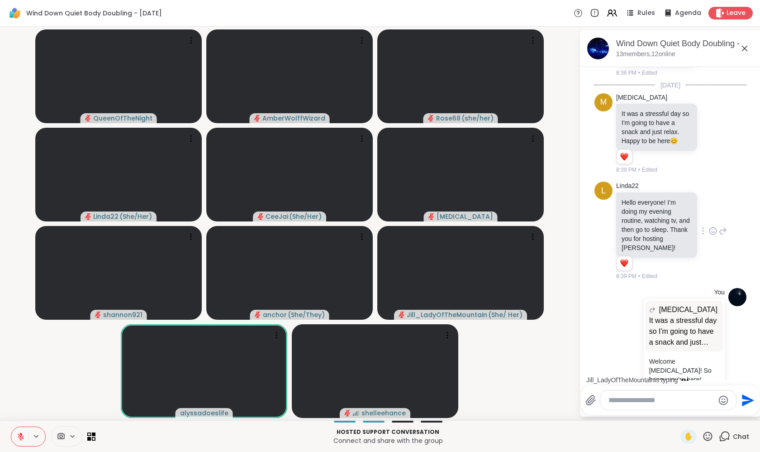
scroll to position [486, 0]
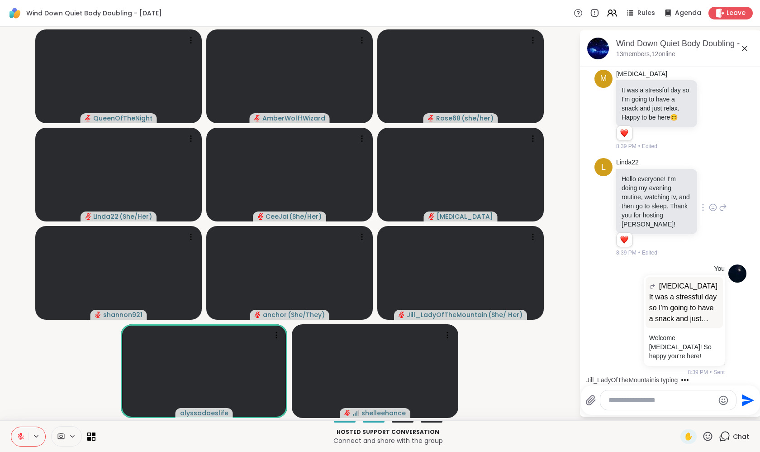
click at [634, 399] on textarea "Type your message" at bounding box center [661, 400] width 105 height 9
click at [22, 430] on button at bounding box center [19, 436] width 17 height 19
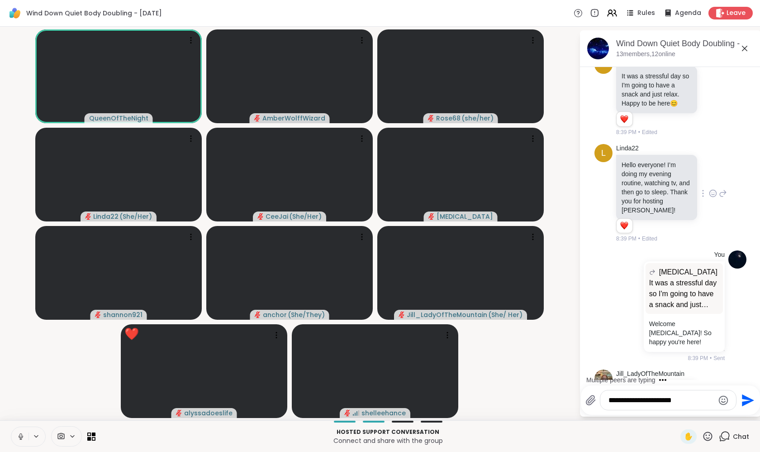
scroll to position [579, 0]
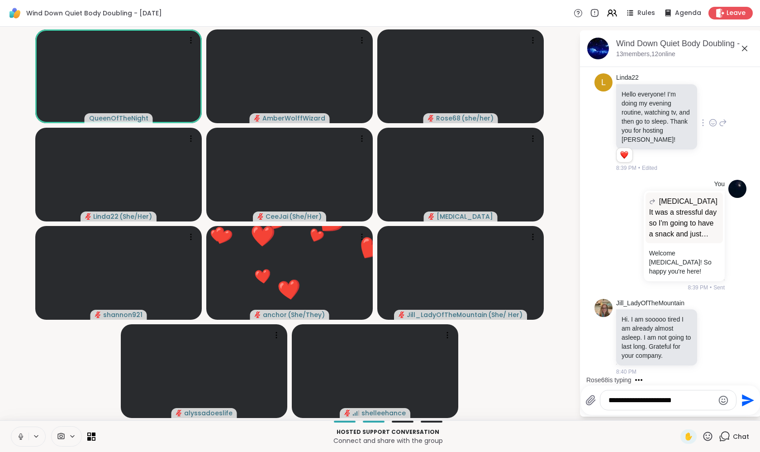
click at [23, 430] on button at bounding box center [19, 436] width 17 height 19
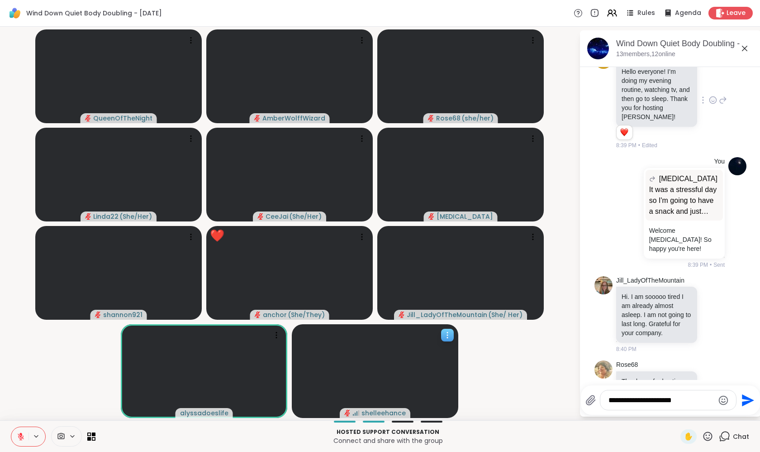
scroll to position [636, 0]
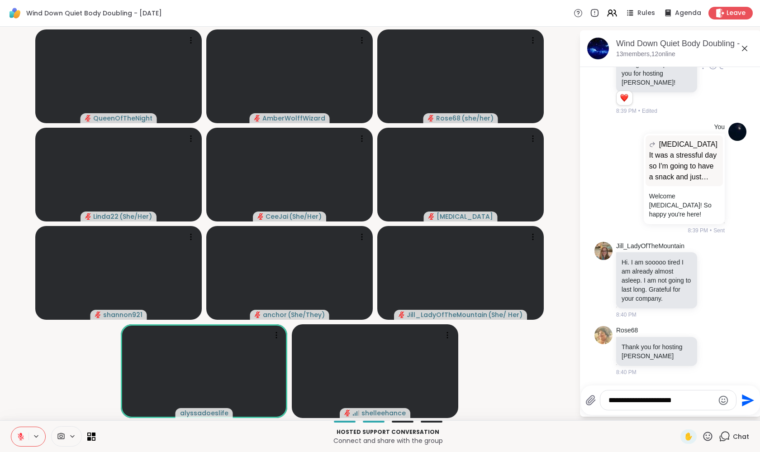
click at [700, 401] on textarea "**********" at bounding box center [661, 400] width 105 height 9
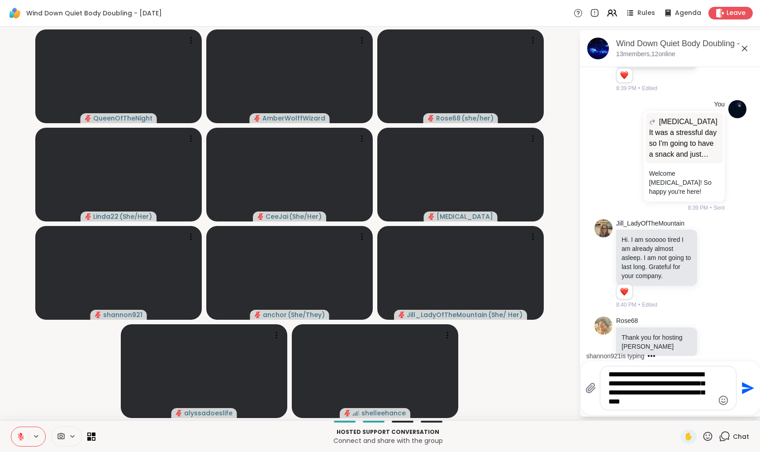
type textarea "**********"
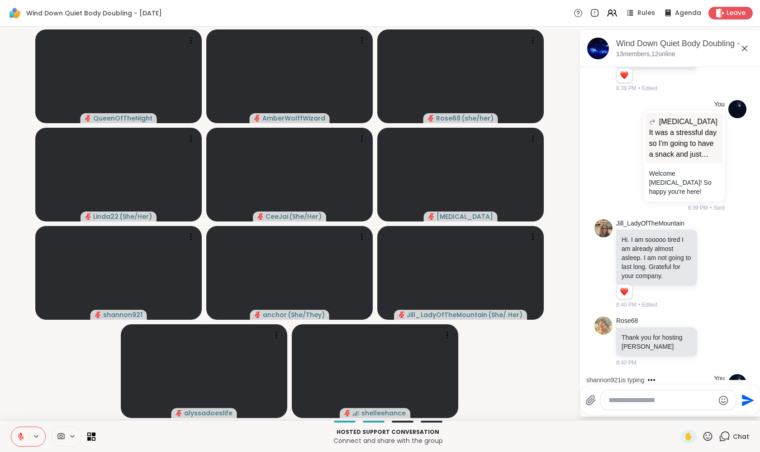
scroll to position [742, 0]
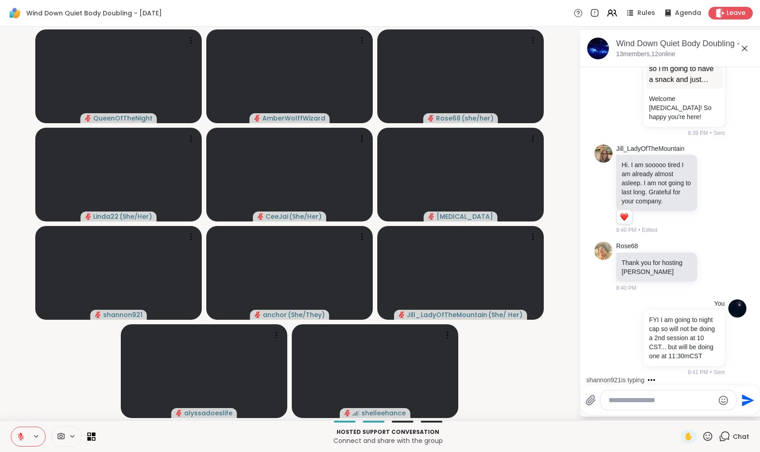
click at [22, 434] on icon at bounding box center [20, 434] width 3 height 4
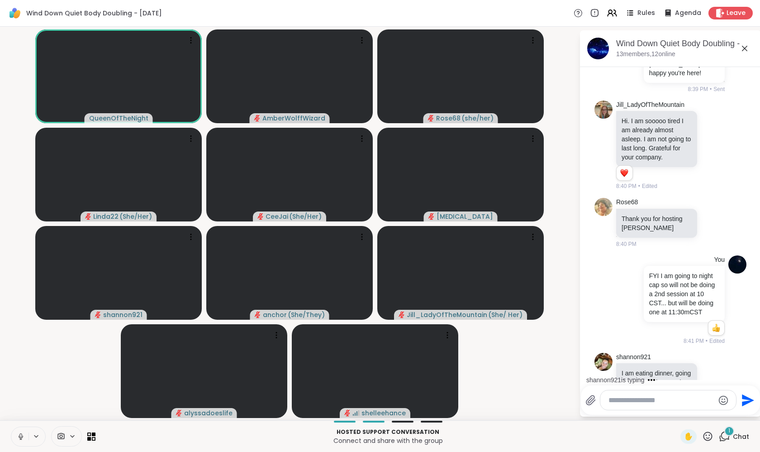
scroll to position [848, 0]
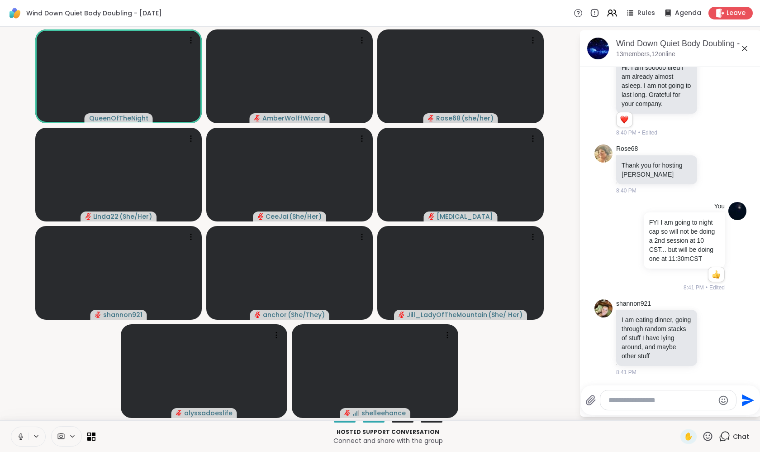
click at [22, 434] on icon at bounding box center [21, 436] width 8 height 8
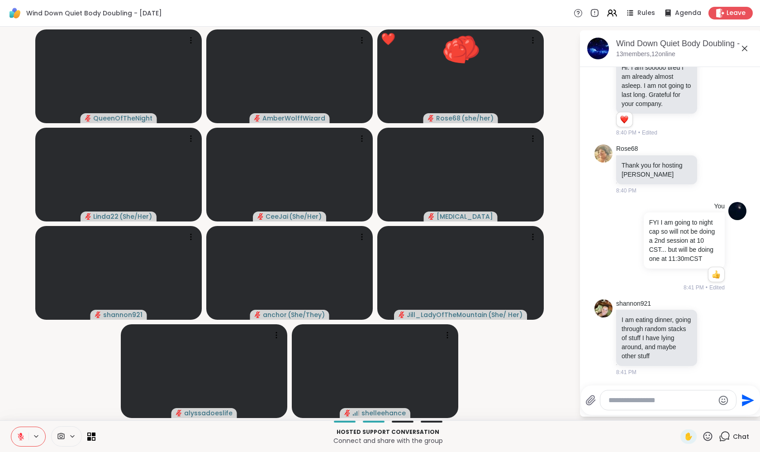
click at [28, 381] on video-player-container "QueenOfTheNight AmberWolffWizard ❤️ Rose68 ( she/her ) ❤️ ❤️ ❤️ ❤️ ❤️ ❤️ ❤️ ❤️ …" at bounding box center [289, 223] width 569 height 386
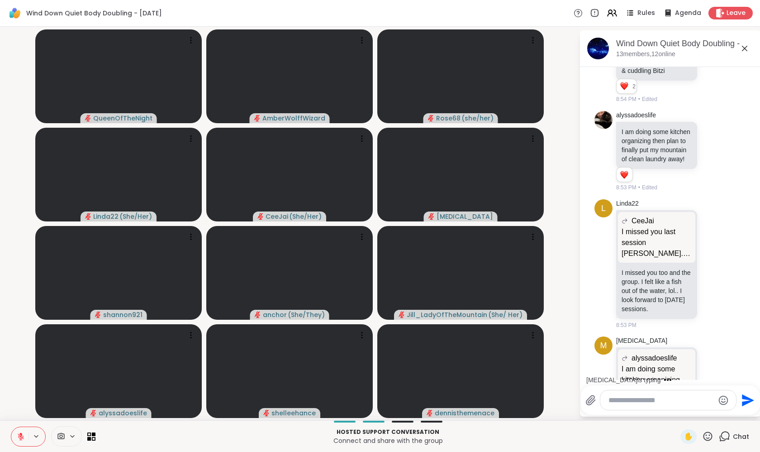
scroll to position [1634, 0]
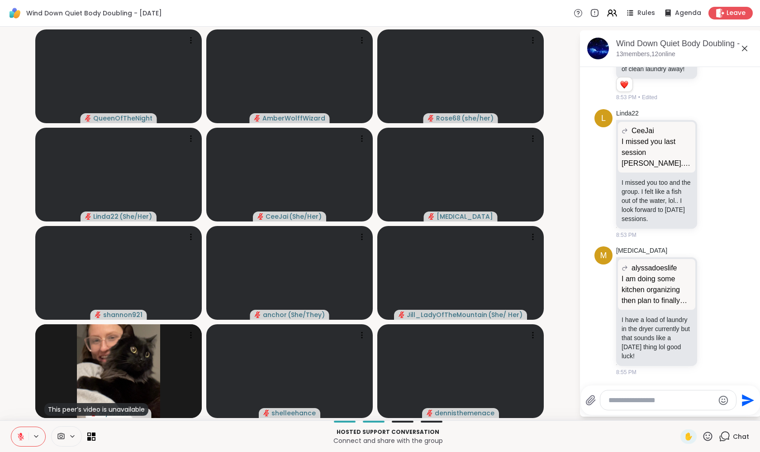
click at [625, 402] on textarea "Type your message" at bounding box center [661, 400] width 105 height 9
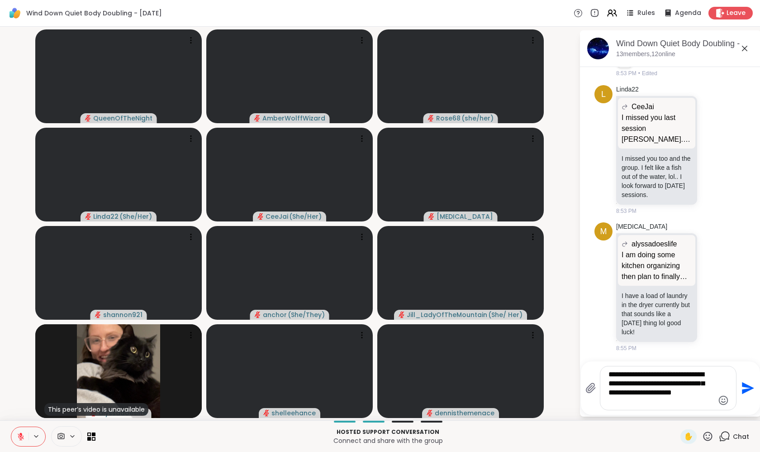
type textarea "**********"
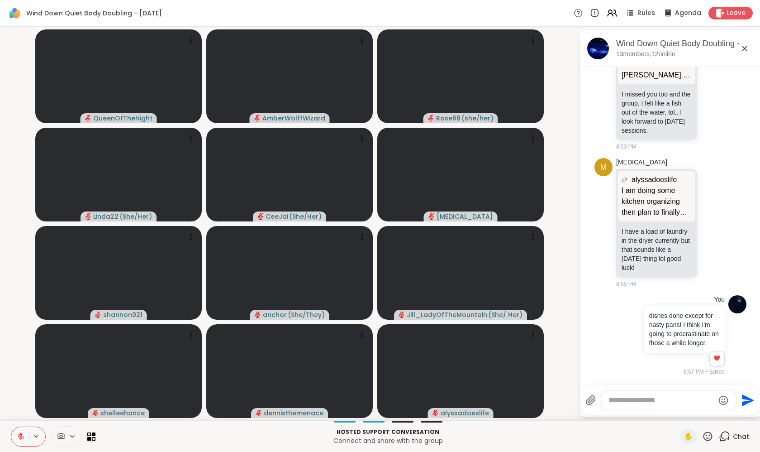
scroll to position [1731, 0]
click at [658, 401] on textarea "Type your message" at bounding box center [661, 400] width 105 height 9
type textarea "**********"
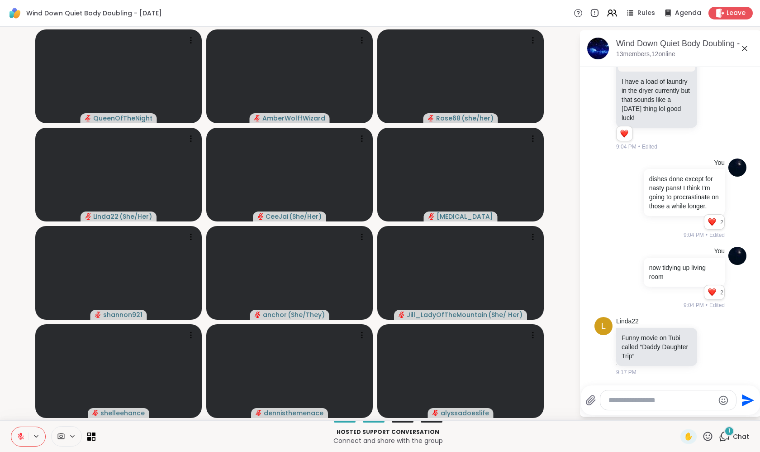
scroll to position [1892, 0]
click at [709, 346] on icon at bounding box center [713, 346] width 8 height 9
click at [709, 333] on div "Select Reaction: Heart" at bounding box center [713, 332] width 8 height 8
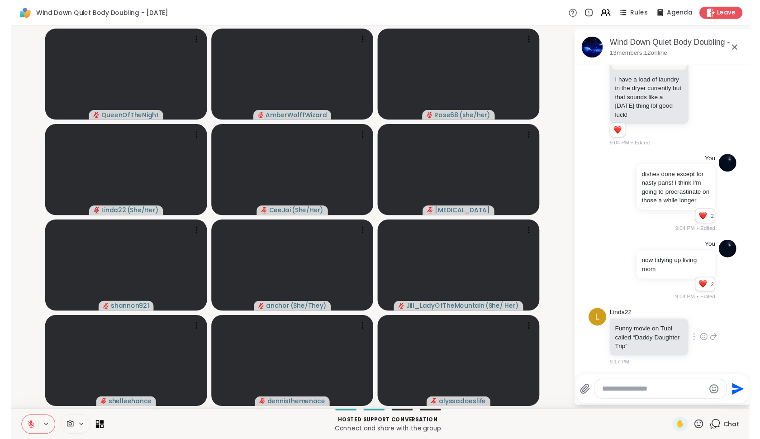
scroll to position [1905, 0]
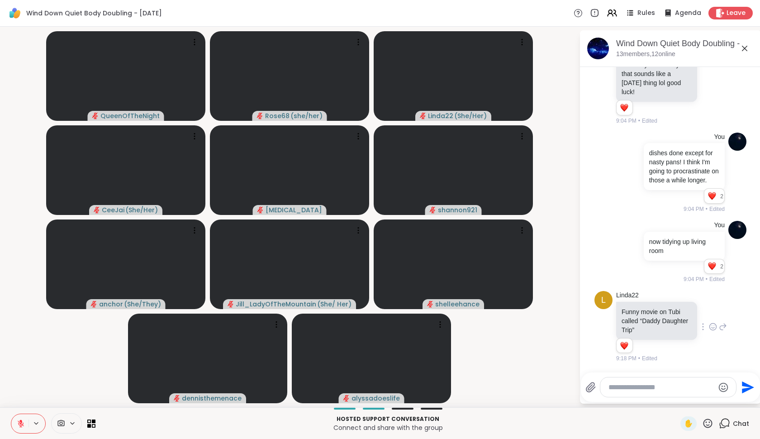
click at [669, 387] on textarea "Type your message" at bounding box center [661, 387] width 105 height 9
paste textarea "**********"
type textarea "**********"
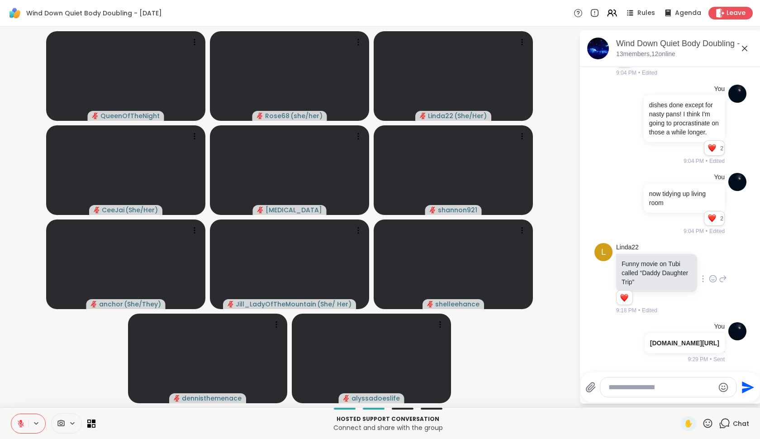
scroll to position [1993, 0]
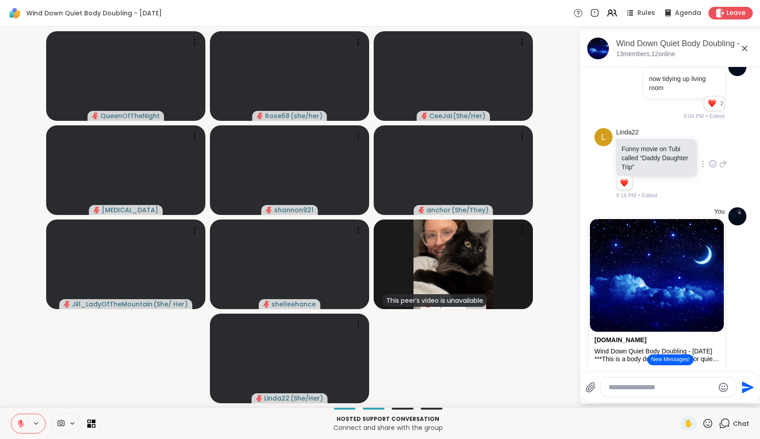
click at [679, 357] on button "New Messages!" at bounding box center [671, 359] width 46 height 11
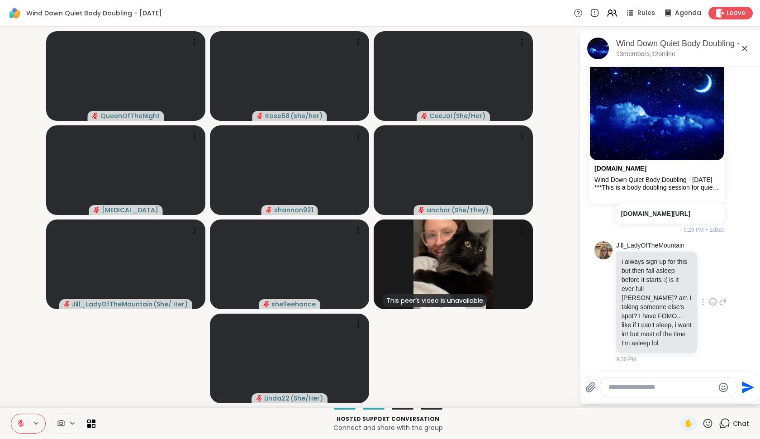
click at [719, 299] on icon at bounding box center [723, 301] width 8 height 11
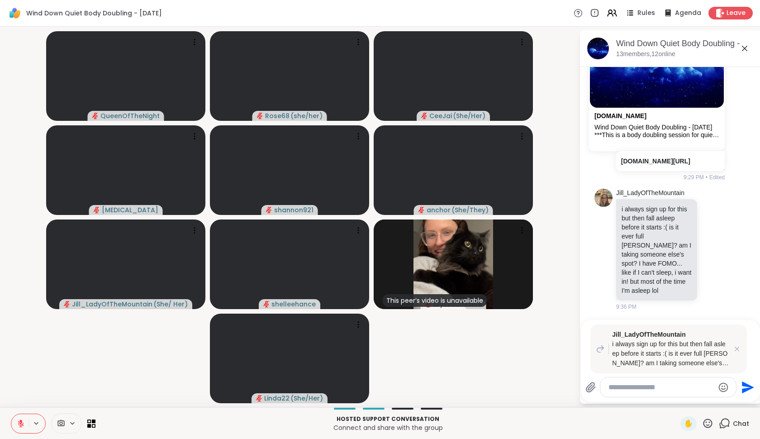
click at [655, 384] on textarea "Type your message" at bounding box center [661, 387] width 105 height 9
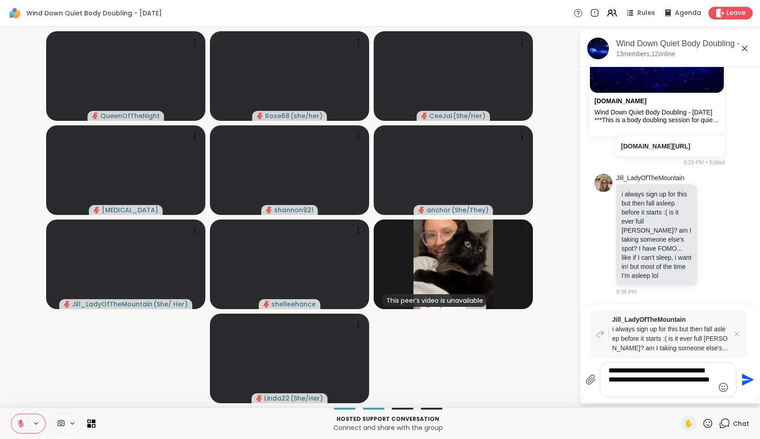
type textarea "**********"
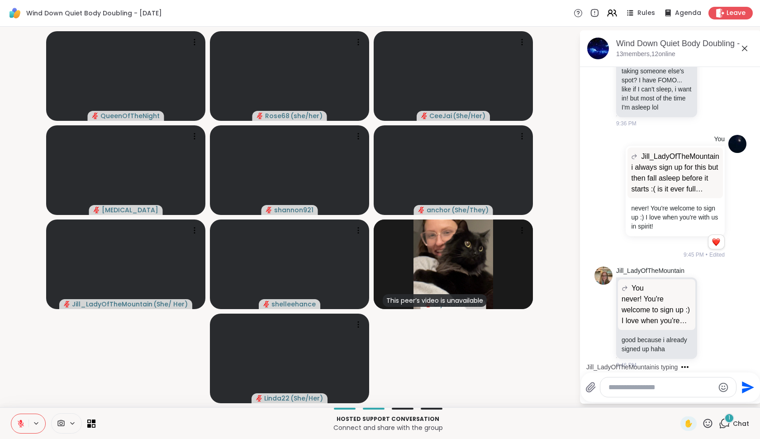
scroll to position [2519, 0]
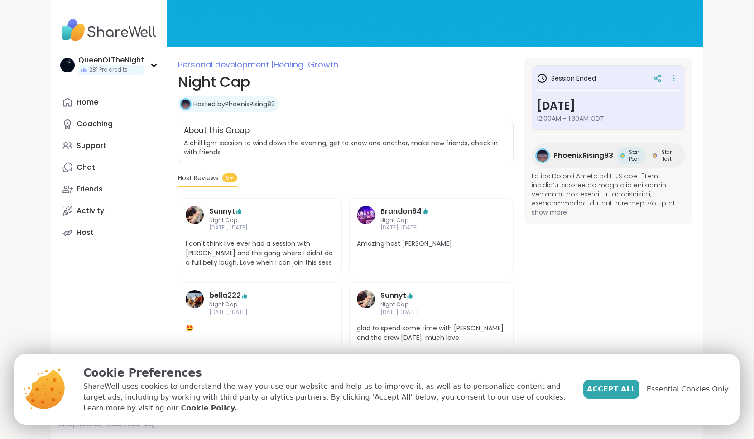
scroll to position [71, 0]
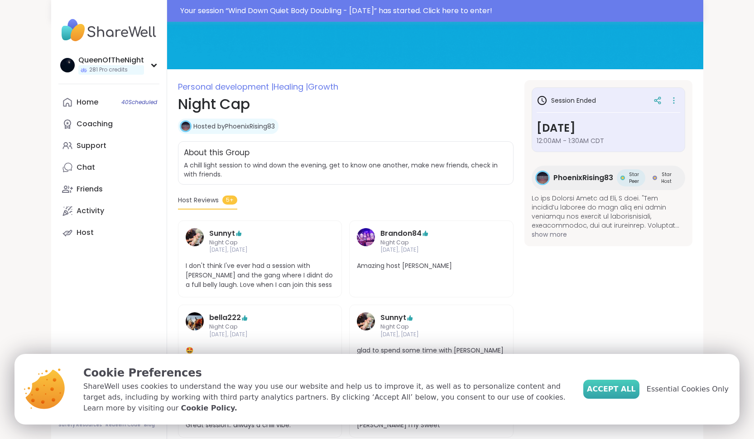
click at [624, 390] on span "Accept All" at bounding box center [611, 389] width 49 height 11
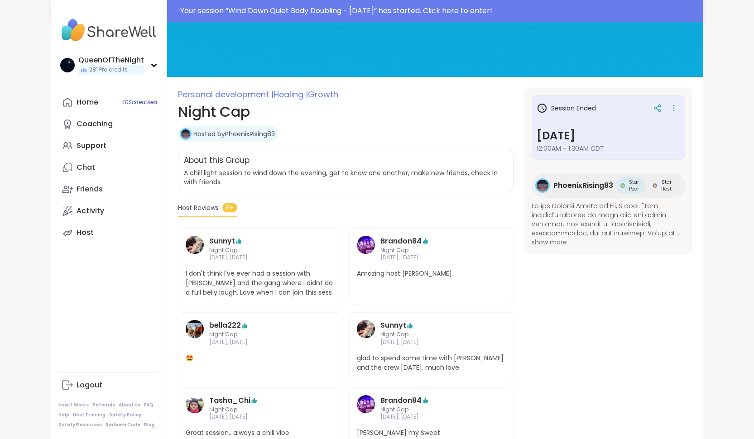
scroll to position [62, 0]
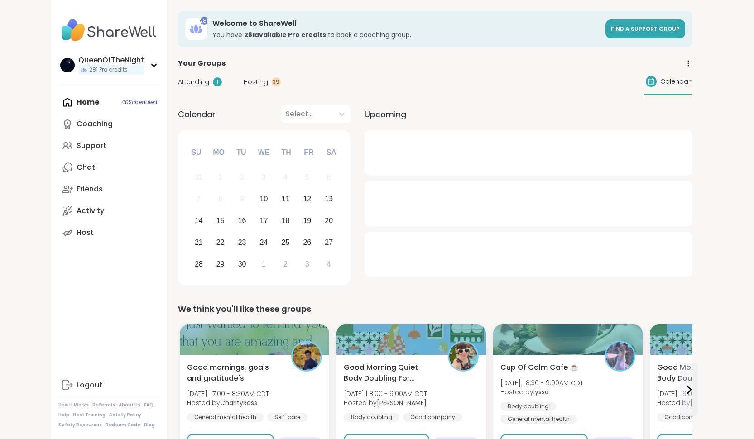
click at [259, 89] on div "Attending 1 Hosting 39 Calendar" at bounding box center [435, 82] width 514 height 26
click at [257, 80] on span "Hosting" at bounding box center [256, 82] width 24 height 10
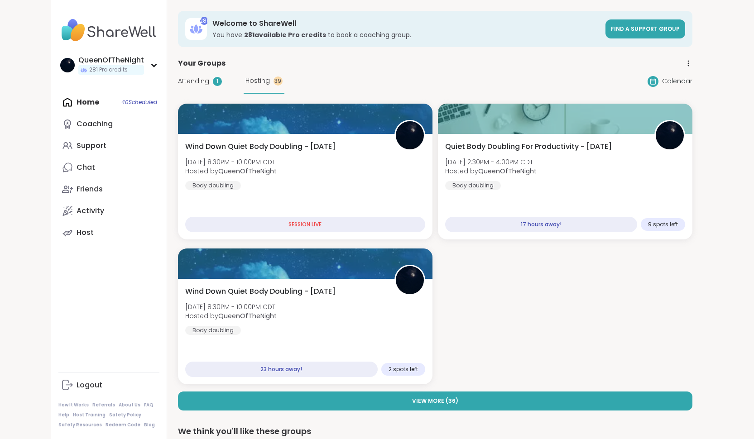
click at [191, 87] on div "Attending 1 Hosting 39" at bounding box center [231, 81] width 106 height 25
click at [191, 79] on span "Attending" at bounding box center [193, 81] width 31 height 10
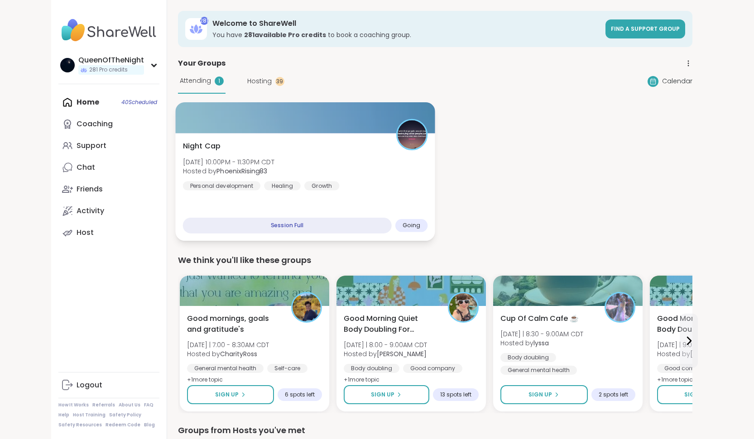
click at [315, 127] on div at bounding box center [304, 117] width 259 height 31
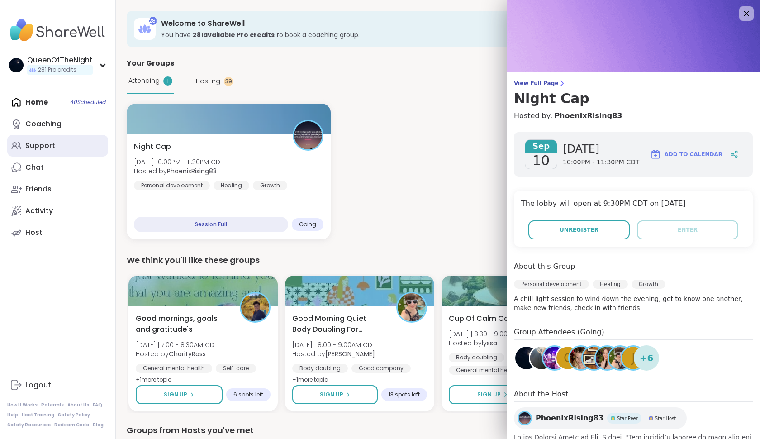
click at [55, 144] on div "Support" at bounding box center [40, 146] width 30 height 10
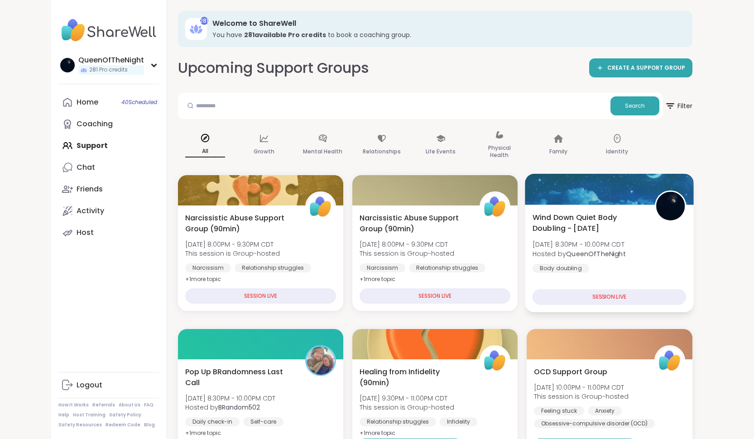
click at [588, 208] on div "Wind Down Quiet Body Doubling - [DATE] [DATE] 8:30PM - 10:00PM CDT Hosted by Qu…" at bounding box center [609, 259] width 169 height 108
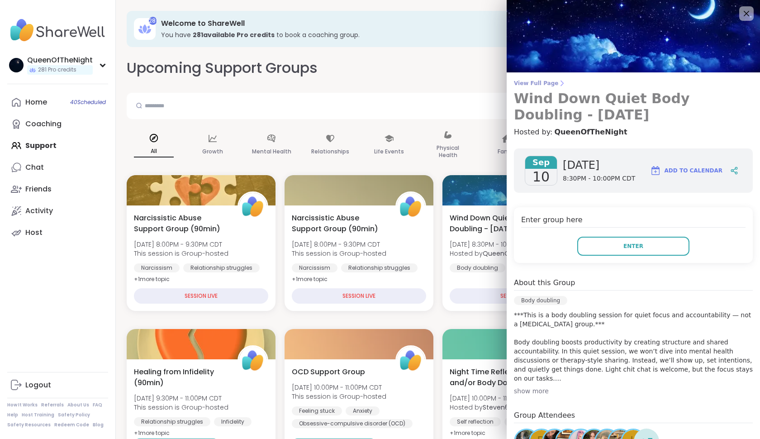
click at [551, 82] on span "View Full Page" at bounding box center [633, 83] width 239 height 7
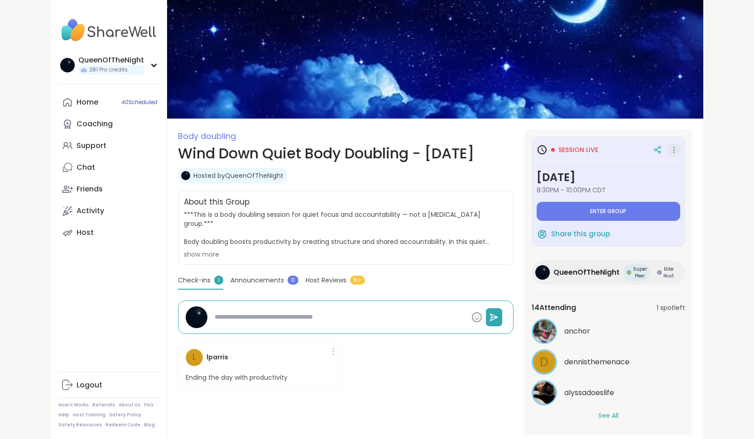
click at [674, 147] on icon at bounding box center [673, 149] width 9 height 13
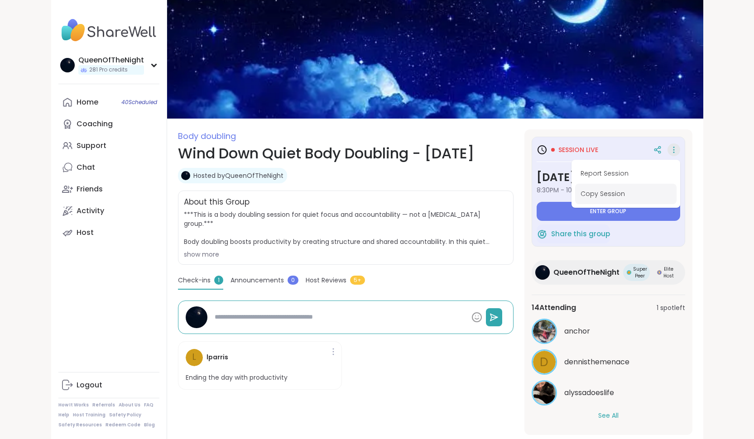
click at [622, 200] on button "Copy Session" at bounding box center [625, 194] width 101 height 20
type textarea "*"
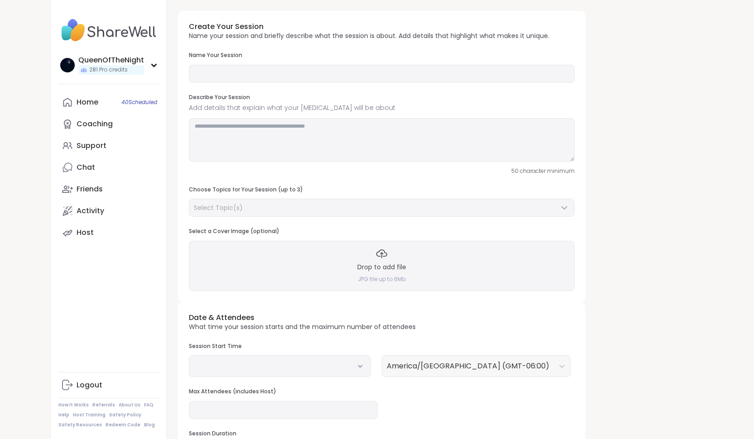
type input "**********"
type textarea "**********"
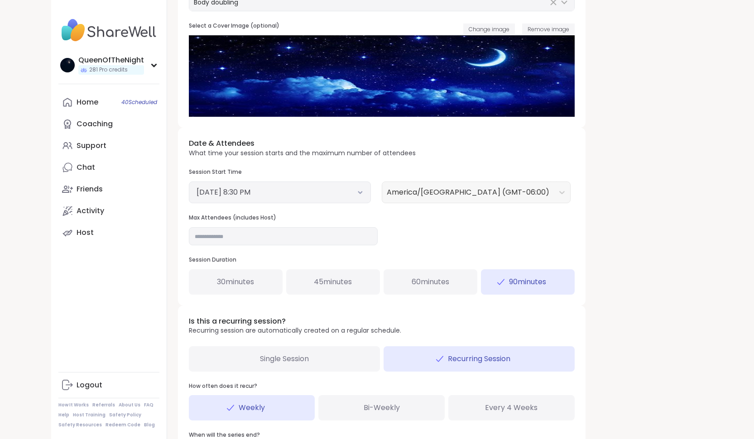
scroll to position [207, 0]
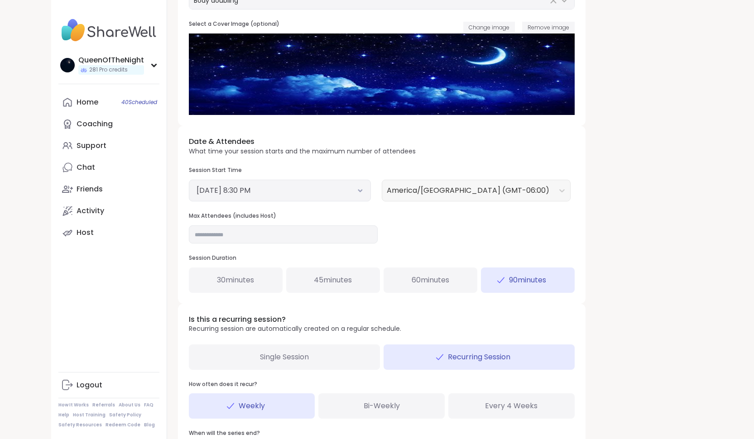
click at [361, 190] on icon at bounding box center [359, 191] width 3 height 2
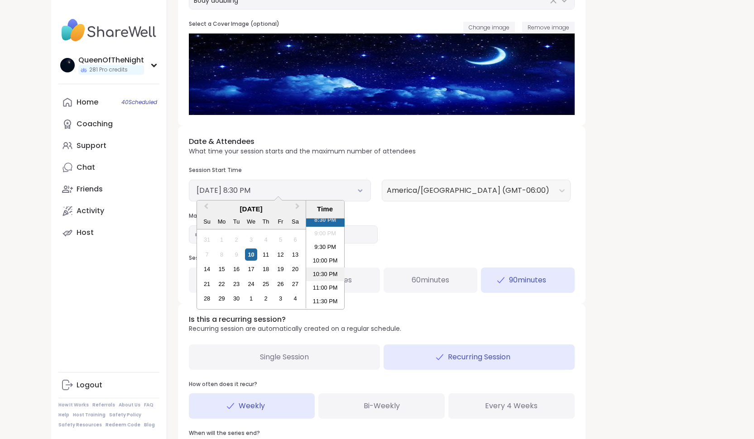
scroll to position [562, 0]
click at [321, 270] on li "10:30 PM" at bounding box center [325, 275] width 38 height 14
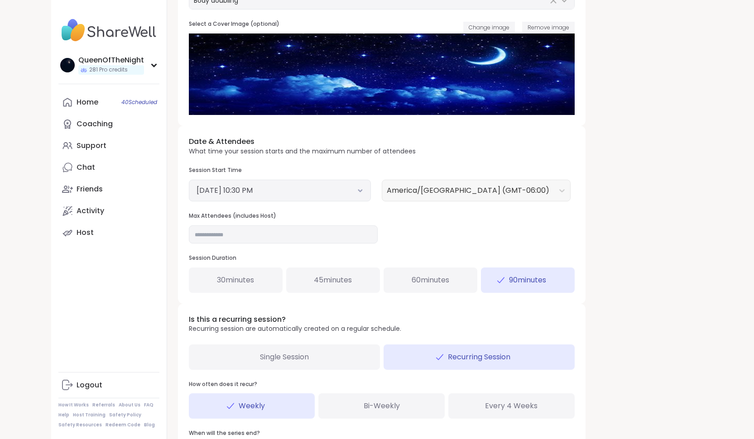
click at [472, 236] on div "Date & Attendees What time your session starts and the maximum number of attend…" at bounding box center [381, 214] width 407 height 177
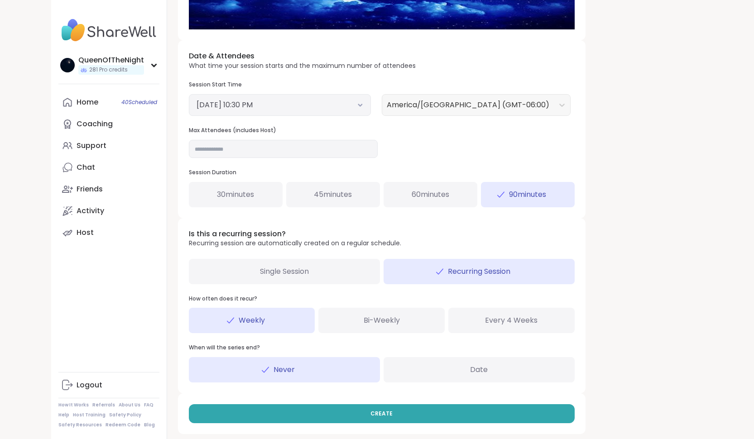
scroll to position [292, 0]
click at [309, 271] on span "Single Session" at bounding box center [284, 272] width 49 height 11
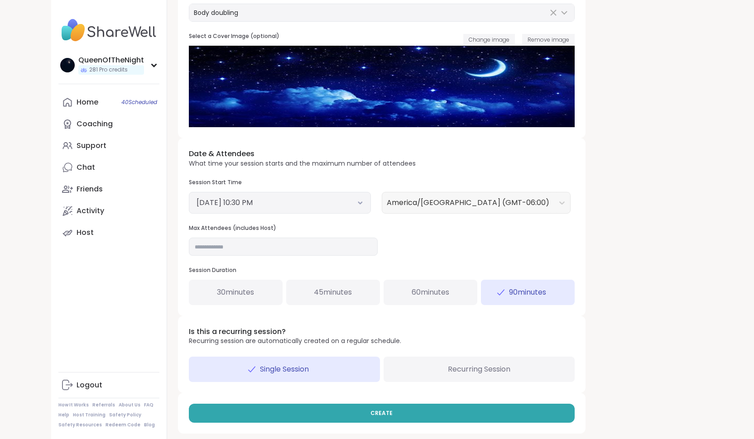
scroll to position [195, 0]
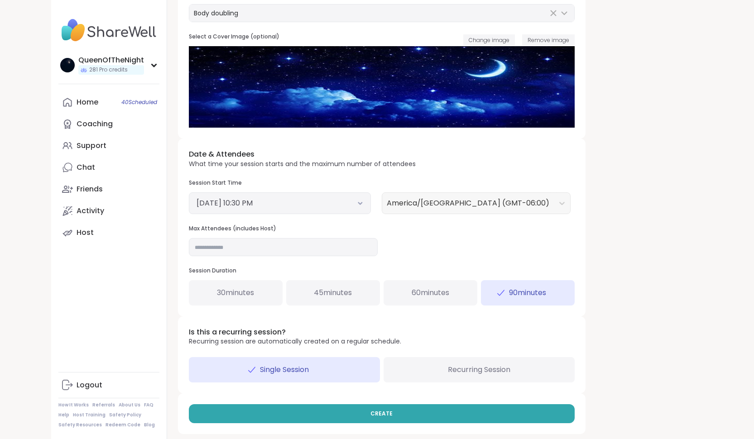
click at [354, 198] on button "September 10, 2025 10:30 PM" at bounding box center [279, 203] width 167 height 11
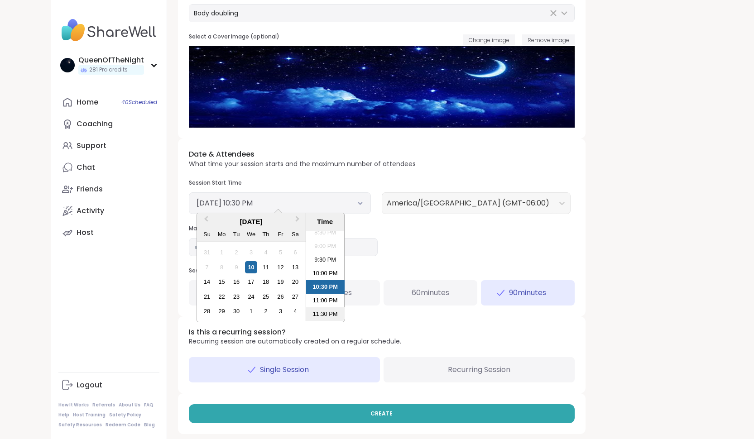
click at [325, 311] on li "11:30 PM" at bounding box center [325, 314] width 38 height 14
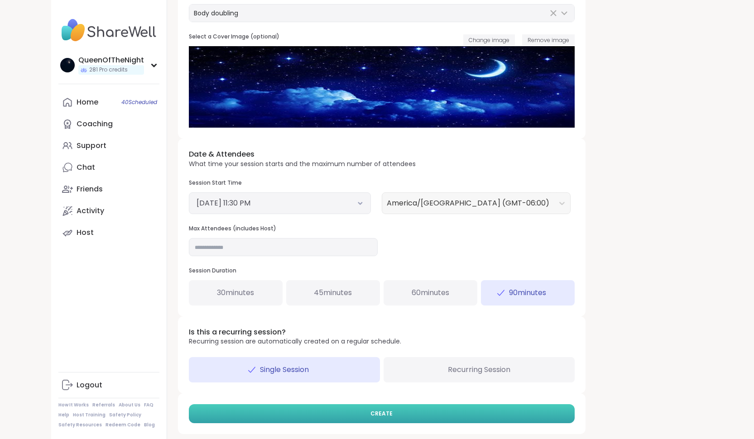
click at [414, 412] on button "CREATE" at bounding box center [382, 413] width 386 height 19
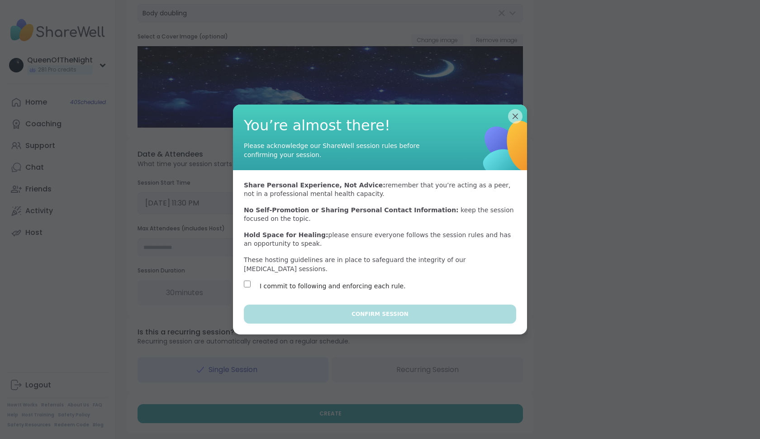
click at [355, 282] on label "I commit to following and enforcing each rule." at bounding box center [333, 286] width 146 height 11
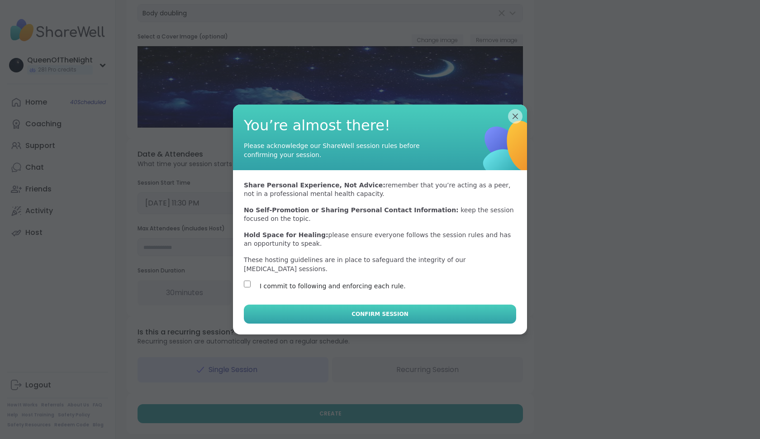
click at [408, 307] on button "Confirm Session" at bounding box center [380, 314] width 272 height 19
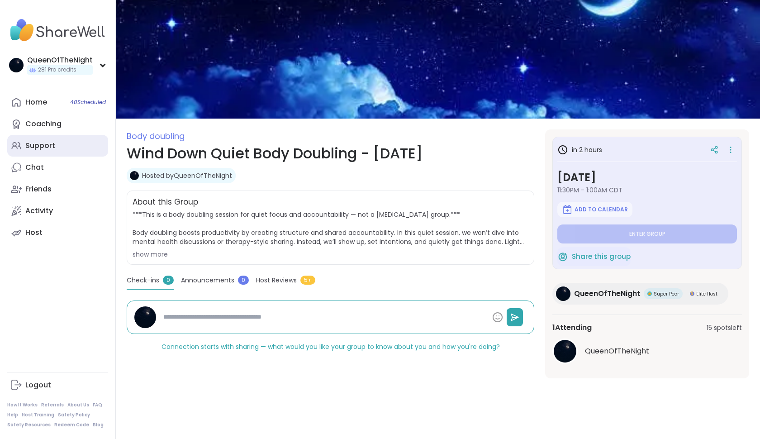
click at [51, 153] on link "Support" at bounding box center [57, 146] width 101 height 22
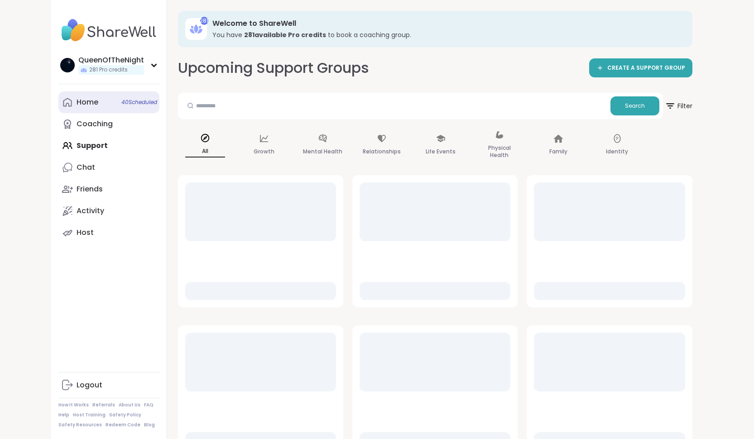
click at [97, 100] on div "Home 40 Scheduled" at bounding box center [87, 102] width 22 height 10
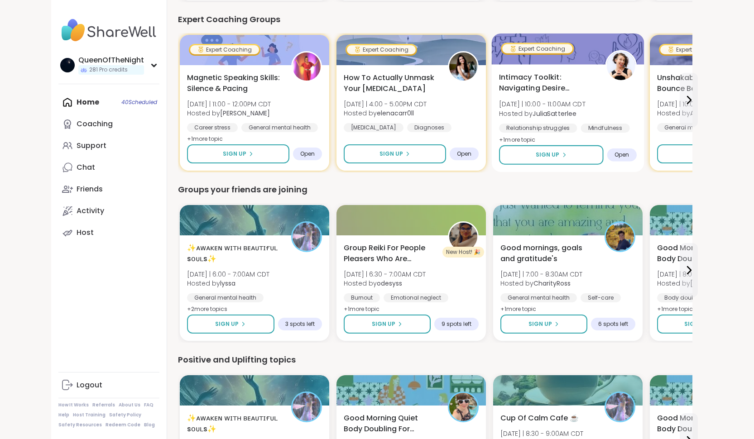
scroll to position [630, 0]
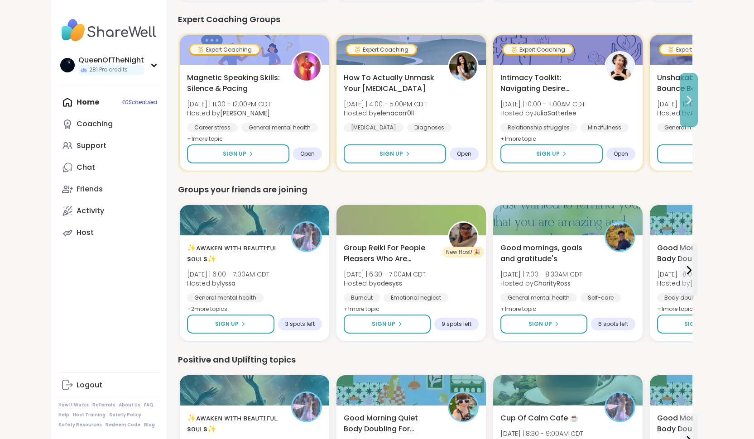
click at [683, 100] on icon at bounding box center [688, 100] width 11 height 11
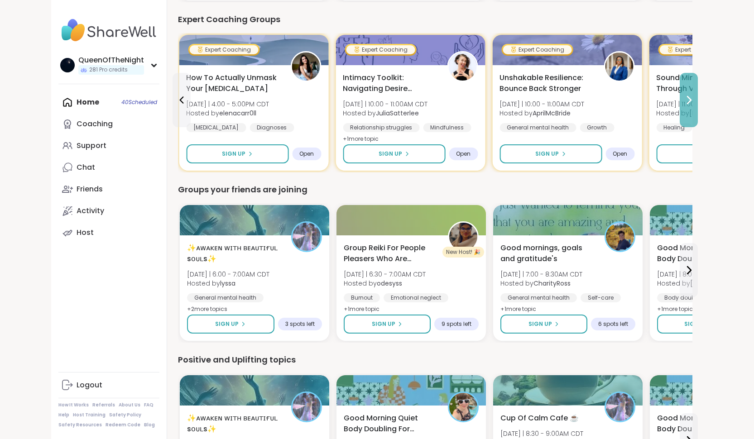
click at [683, 100] on icon at bounding box center [688, 100] width 11 height 11
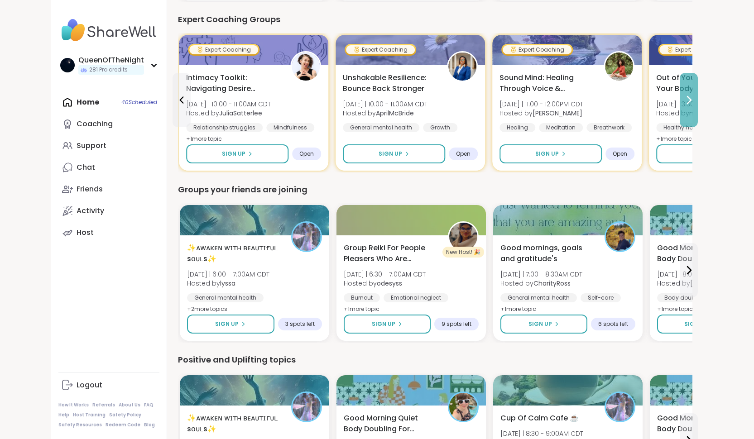
click at [683, 100] on icon at bounding box center [688, 100] width 11 height 11
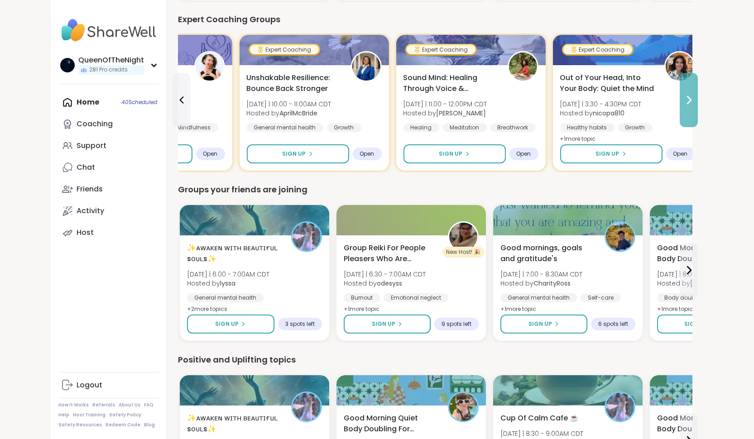
click at [683, 100] on icon at bounding box center [688, 100] width 11 height 11
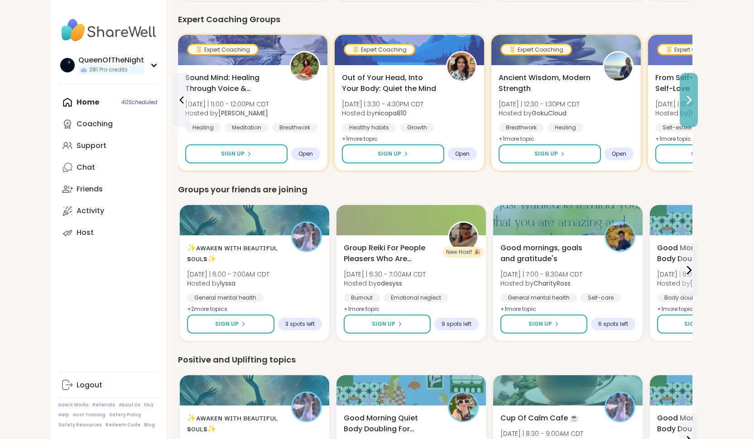
click at [683, 100] on icon at bounding box center [688, 100] width 11 height 11
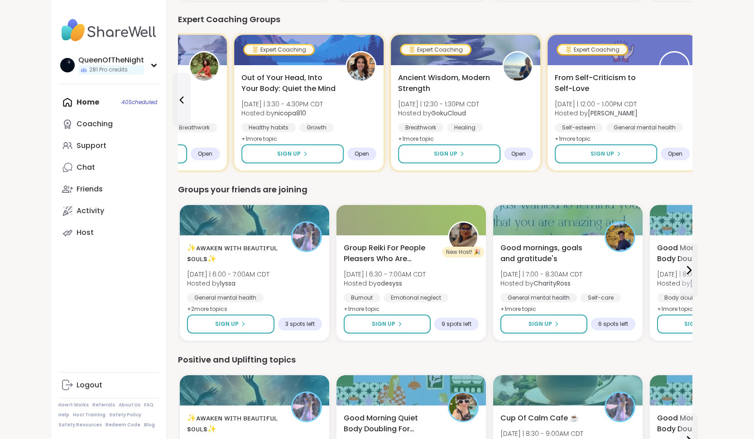
click at [683, 100] on div "From Self-Criticism to Self-Love Sun 9/14 | 12:00 - 1:00PM CDT Hosted by Fausta…" at bounding box center [621, 108] width 135 height 72
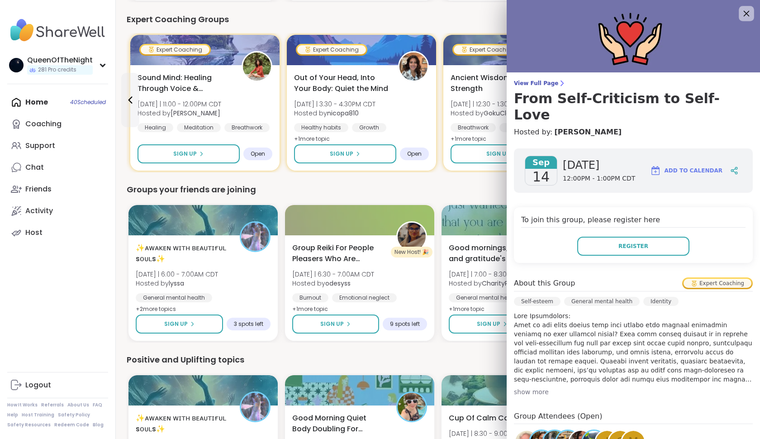
click at [739, 20] on div at bounding box center [746, 13] width 15 height 15
click at [745, 11] on icon at bounding box center [746, 13] width 11 height 11
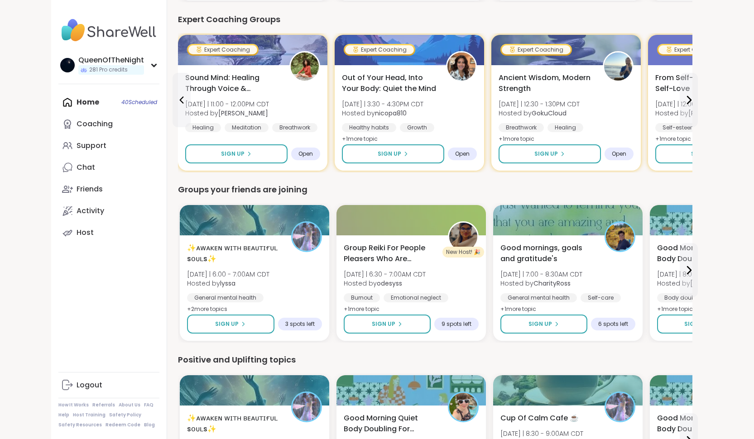
click at [473, 187] on div "Groups your friends are joining" at bounding box center [435, 189] width 514 height 13
click at [690, 277] on button at bounding box center [688, 270] width 18 height 54
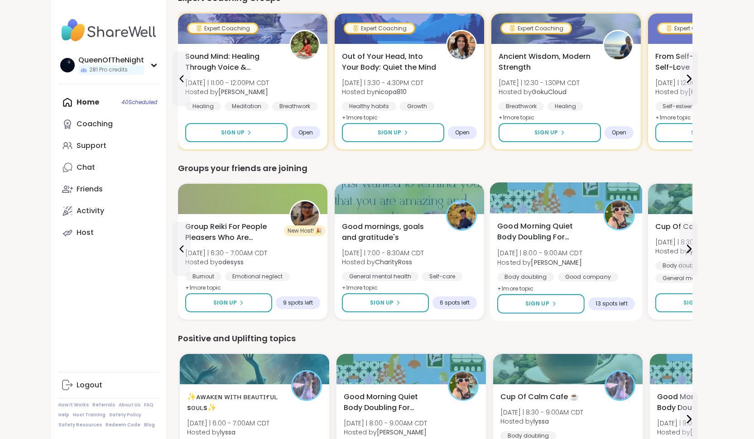
scroll to position [650, 0]
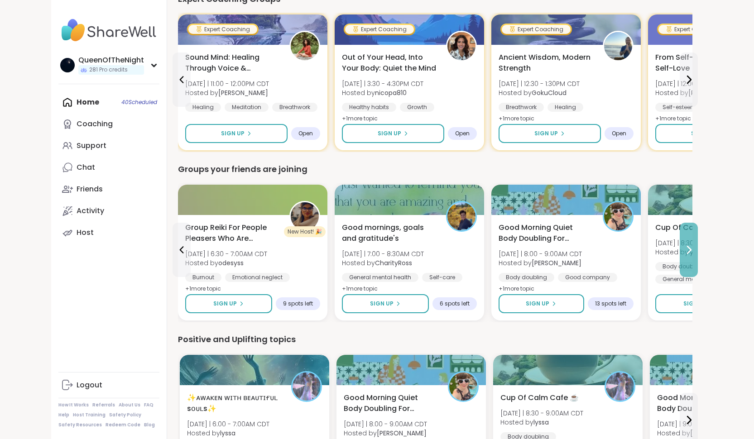
click at [685, 253] on icon at bounding box center [688, 249] width 11 height 11
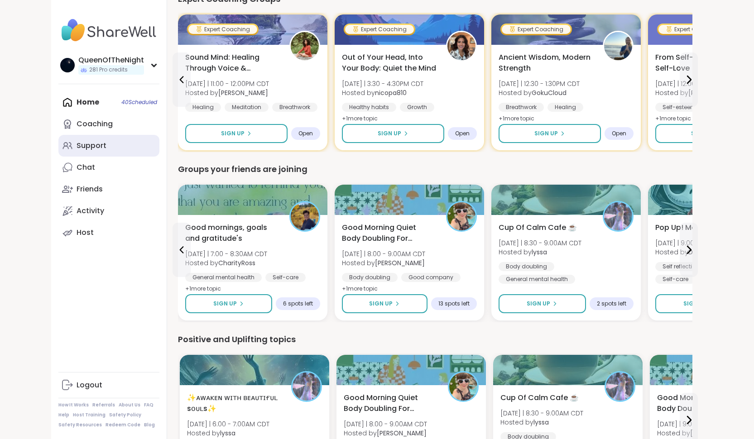
click at [121, 149] on link "Support" at bounding box center [108, 146] width 101 height 22
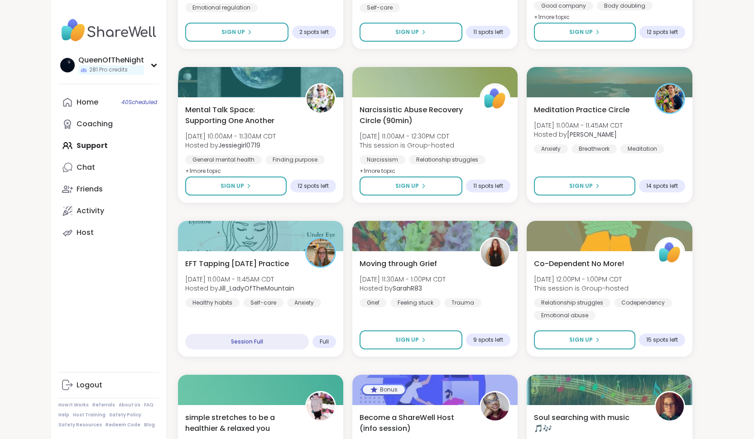
scroll to position [1032, 0]
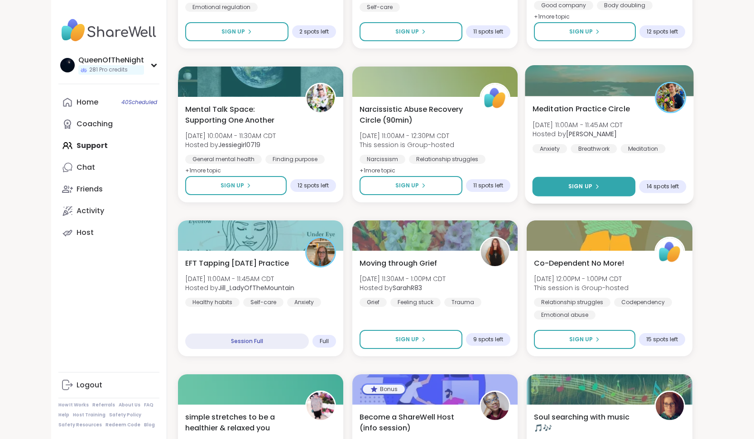
click at [582, 179] on button "Sign Up" at bounding box center [583, 186] width 103 height 19
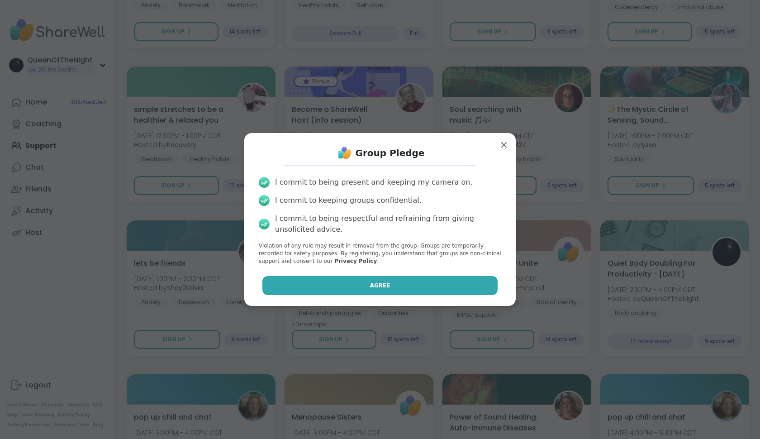
click at [411, 282] on button "Agree" at bounding box center [381, 285] width 236 height 19
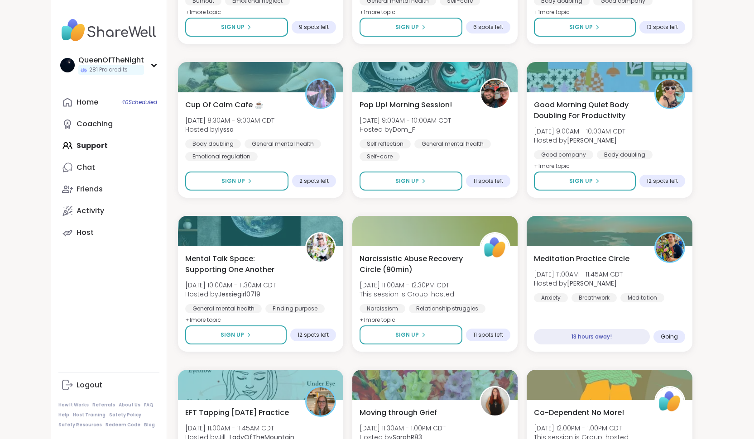
scroll to position [883, 0]
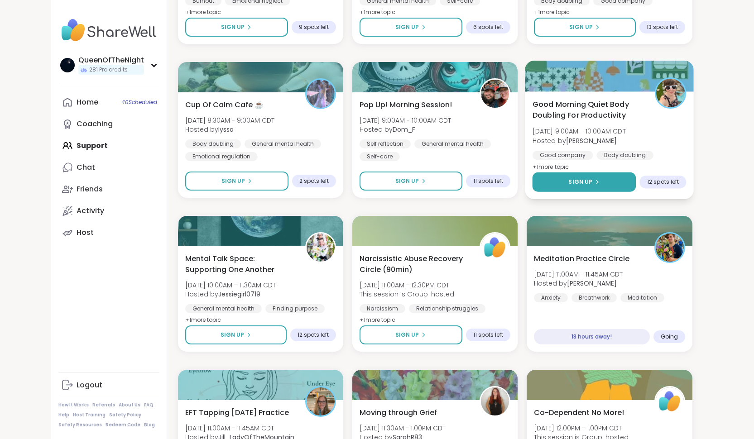
click at [594, 182] on icon at bounding box center [596, 181] width 5 height 5
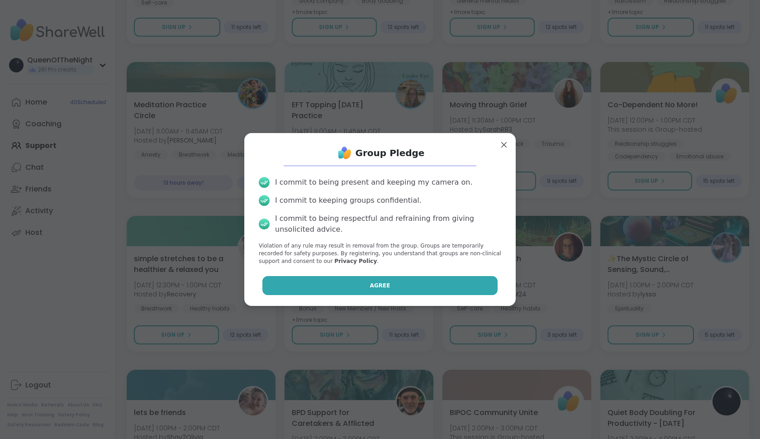
click at [418, 291] on button "Agree" at bounding box center [381, 285] width 236 height 19
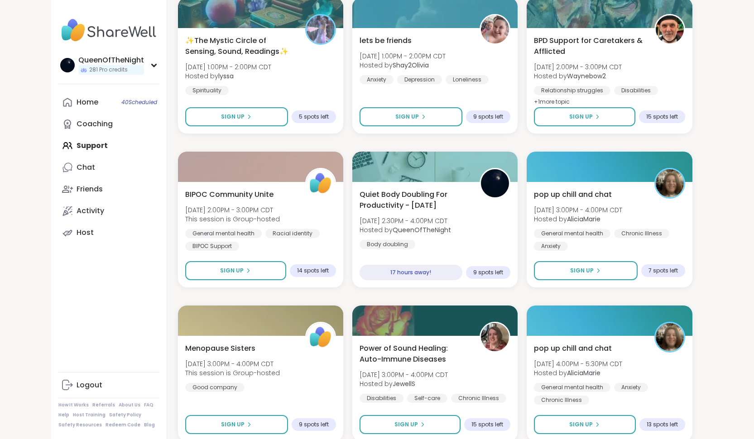
scroll to position [1561, 0]
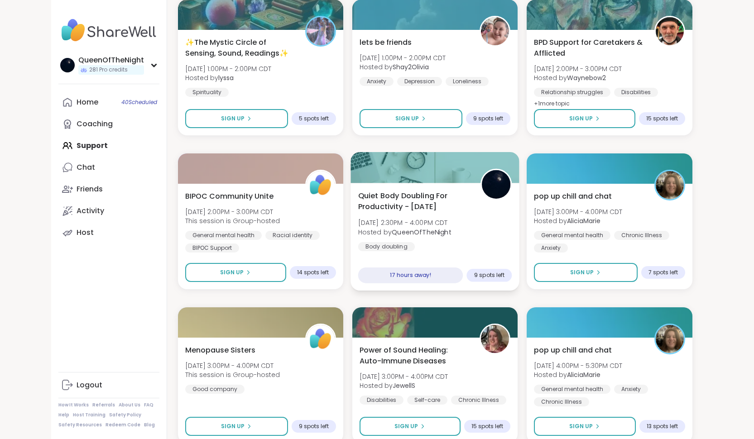
click at [430, 203] on span "Quiet Body Doubling For Productivity - [DATE]" at bounding box center [414, 201] width 112 height 22
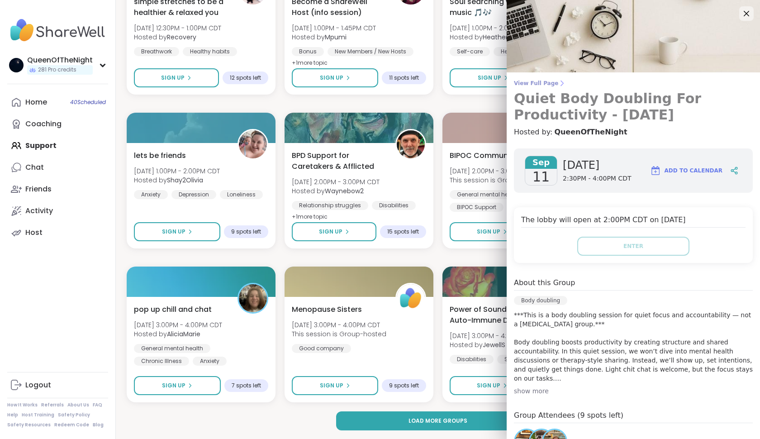
click at [548, 82] on span "View Full Page" at bounding box center [633, 83] width 239 height 7
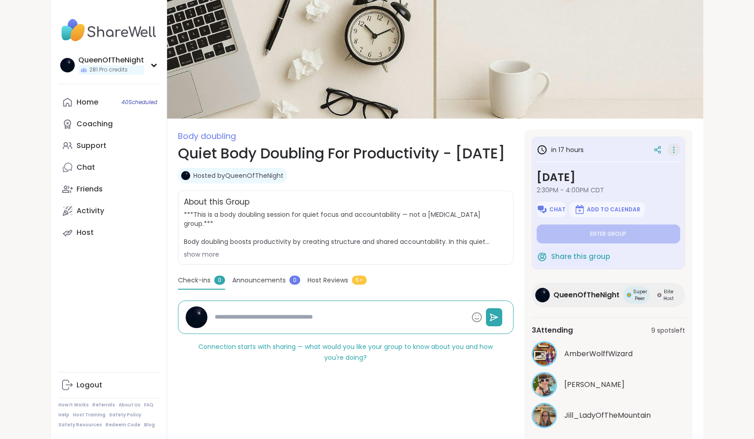
click at [674, 148] on icon at bounding box center [673, 147] width 1 height 1
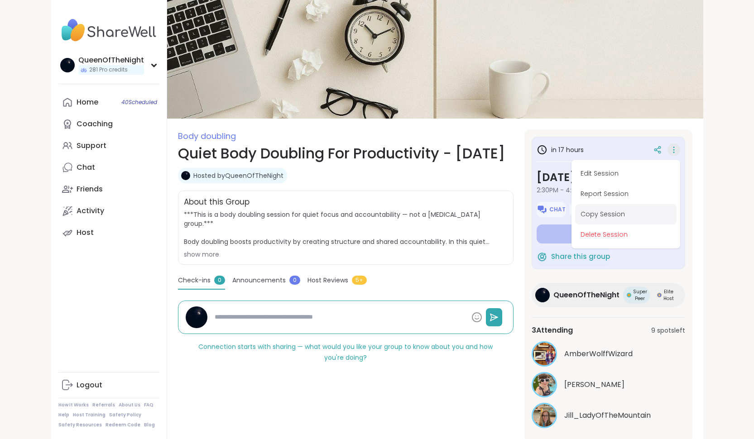
click at [618, 213] on button "Copy Session" at bounding box center [625, 214] width 101 height 20
type textarea "*"
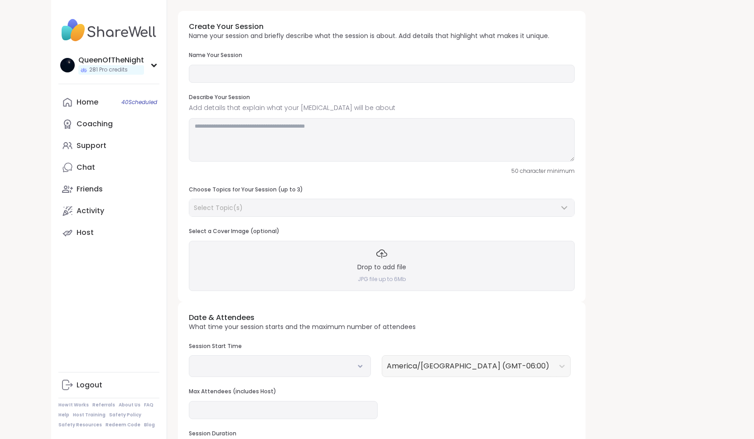
type input "**********"
type textarea "**********"
type input "**"
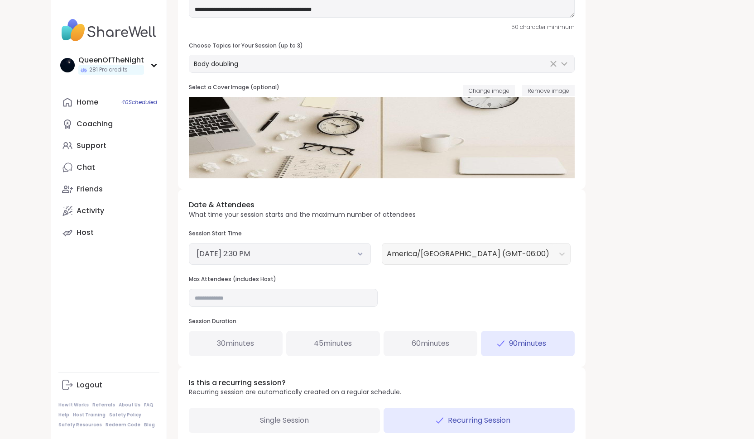
scroll to position [146, 0]
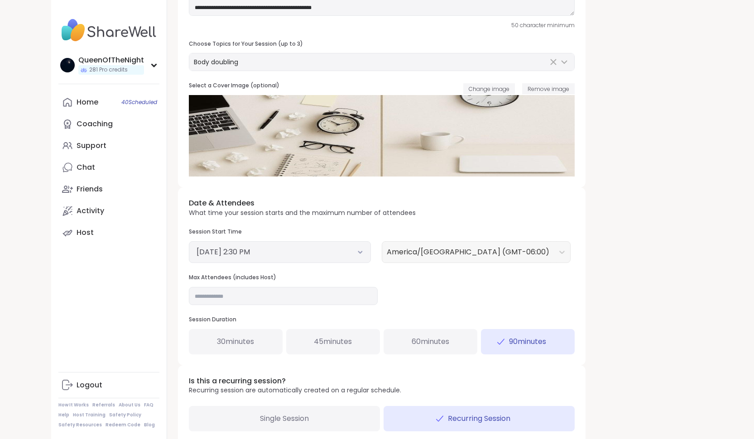
click at [359, 250] on icon at bounding box center [360, 252] width 6 height 4
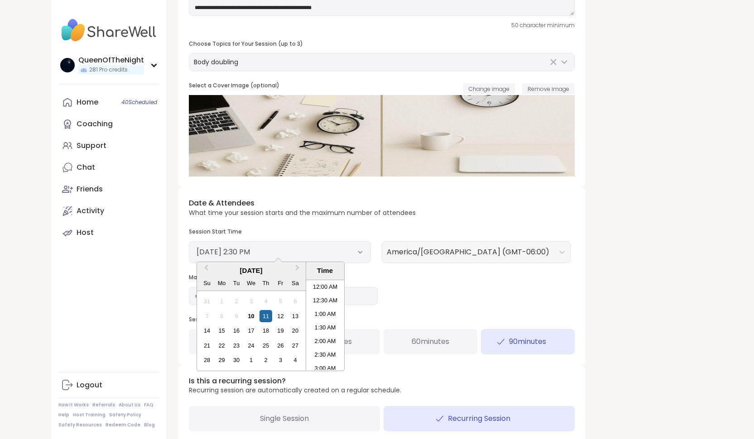
scroll to position [356, 0]
click at [327, 282] on li "1:00 PM" at bounding box center [325, 284] width 38 height 14
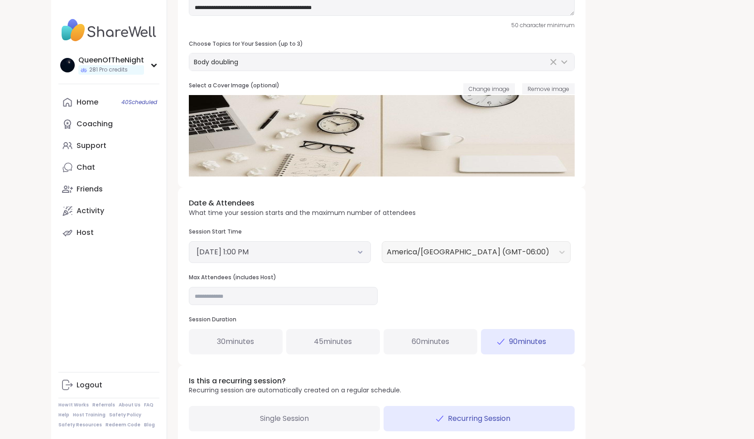
click at [428, 296] on div "Date & Attendees What time your session starts and the maximum number of attend…" at bounding box center [381, 275] width 407 height 177
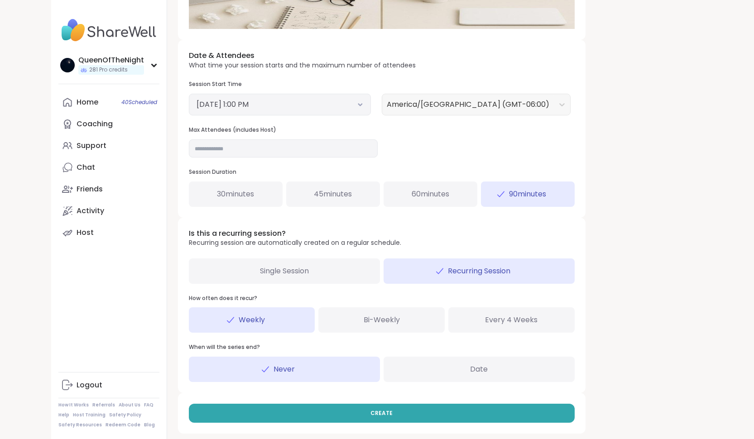
scroll to position [292, 0]
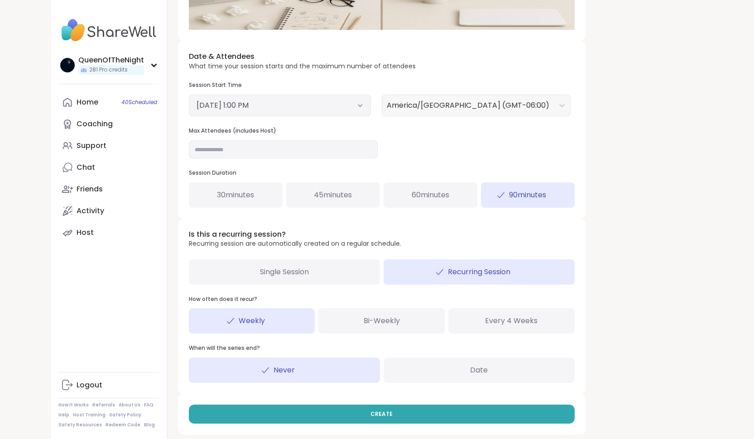
click at [360, 104] on icon at bounding box center [360, 106] width 6 height 4
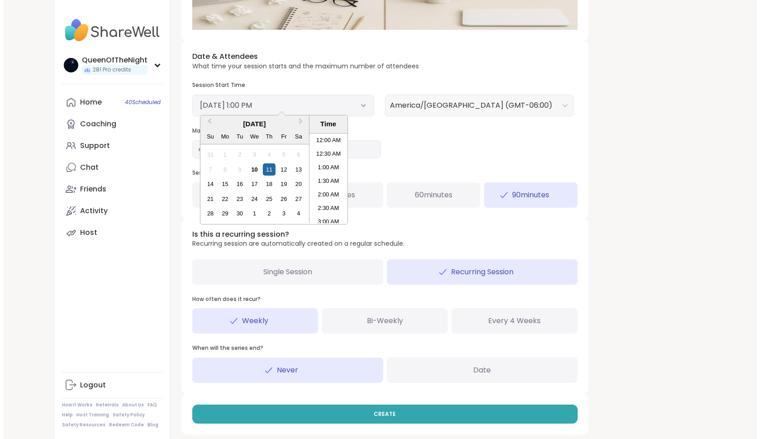
scroll to position [315, 0]
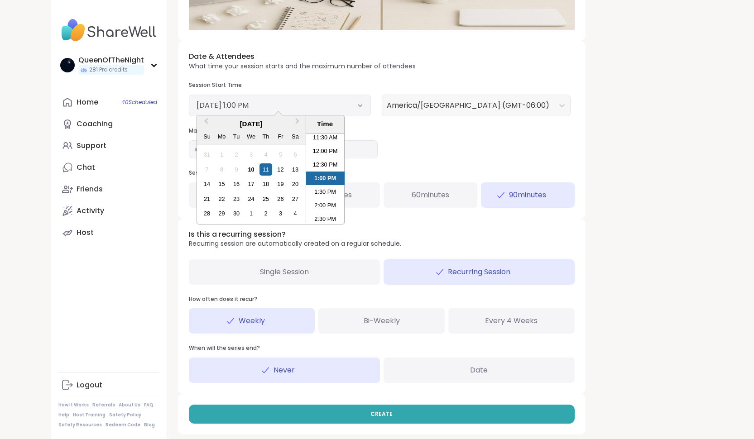
click at [484, 152] on div "Date & Attendees What time your session starts and the maximum number of attend…" at bounding box center [381, 129] width 407 height 177
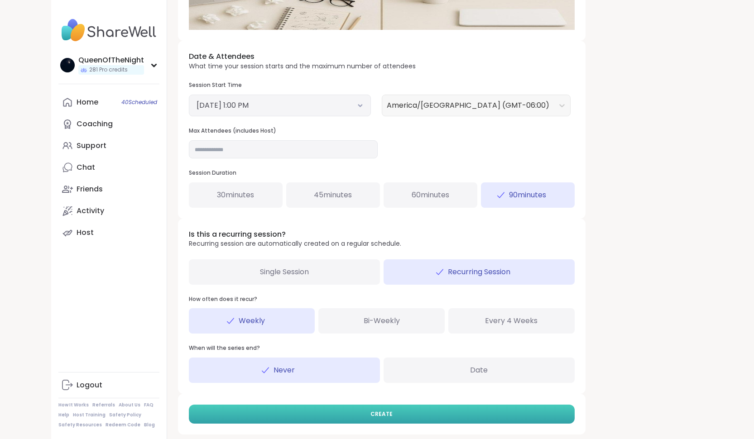
click at [375, 410] on span "CREATE" at bounding box center [381, 414] width 22 height 8
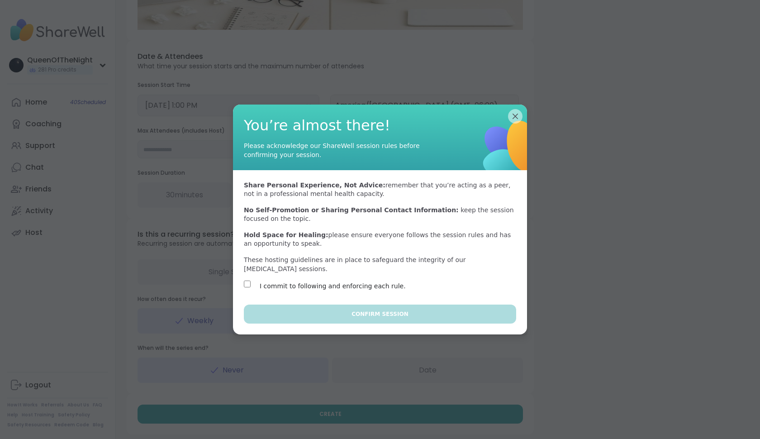
click at [348, 284] on label "I commit to following and enforcing each rule." at bounding box center [333, 286] width 146 height 11
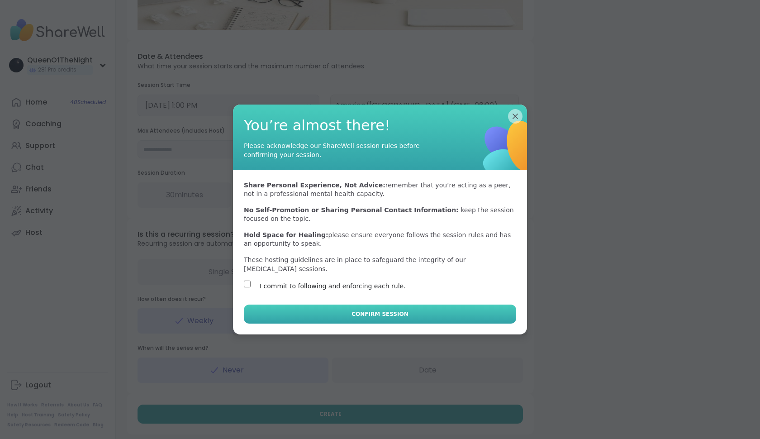
click at [364, 307] on button "Confirm Session" at bounding box center [380, 314] width 272 height 19
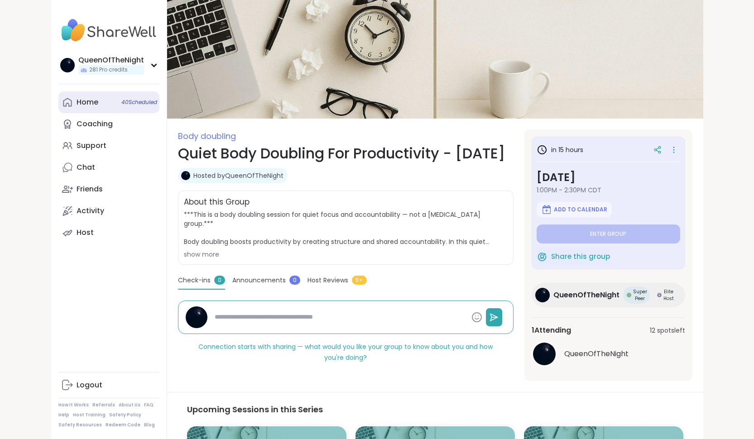
click at [94, 100] on div "Home 40 Scheduled" at bounding box center [87, 102] width 22 height 10
type textarea "*"
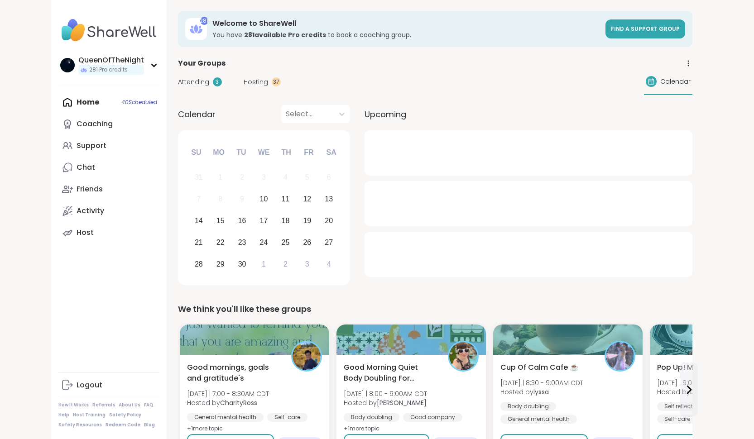
click at [254, 84] on span "Hosting" at bounding box center [256, 82] width 24 height 10
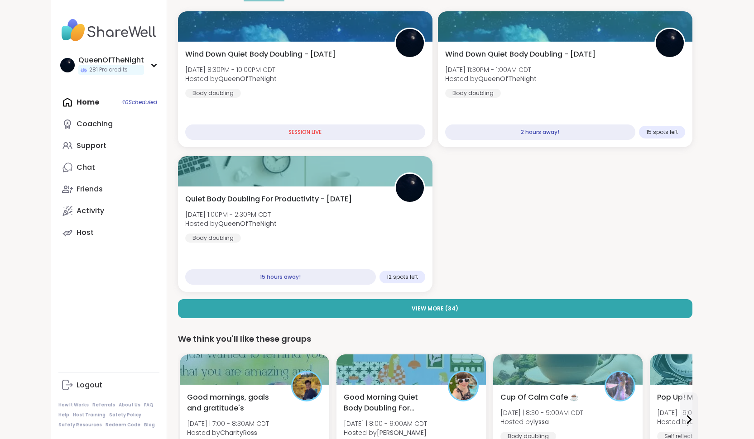
scroll to position [101, 0]
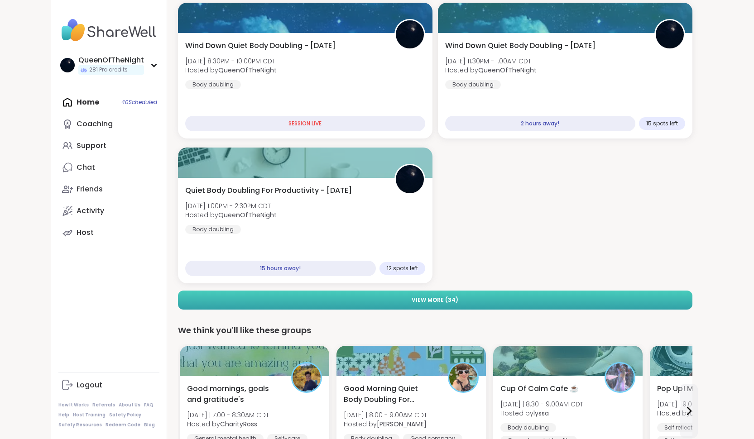
click at [484, 298] on button "View More ( 34 )" at bounding box center [435, 300] width 514 height 19
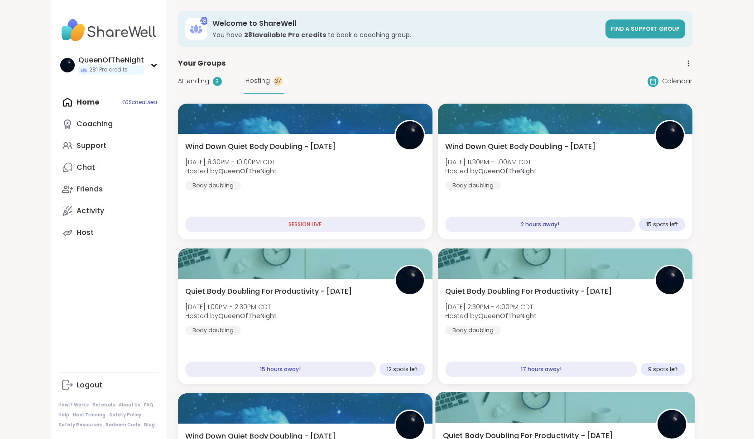
scroll to position [0, 0]
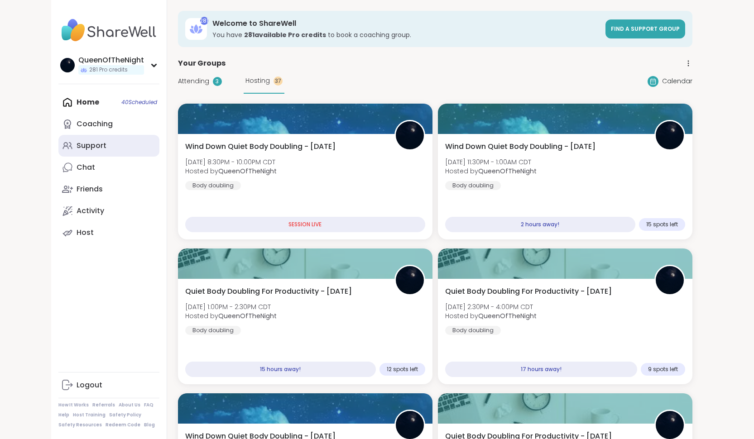
click at [100, 151] on link "Support" at bounding box center [108, 146] width 101 height 22
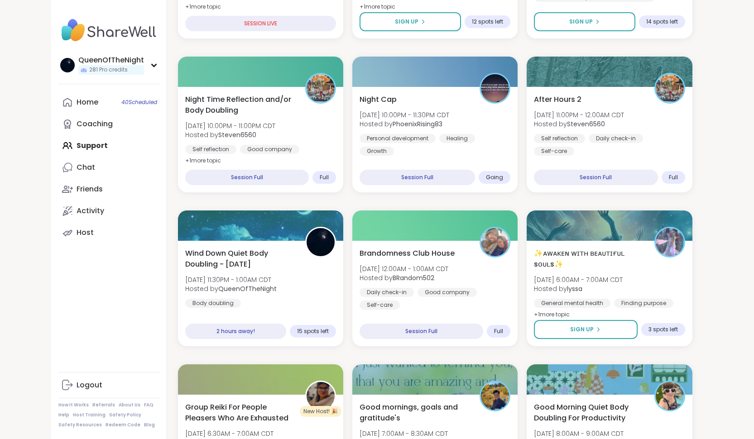
scroll to position [431, 0]
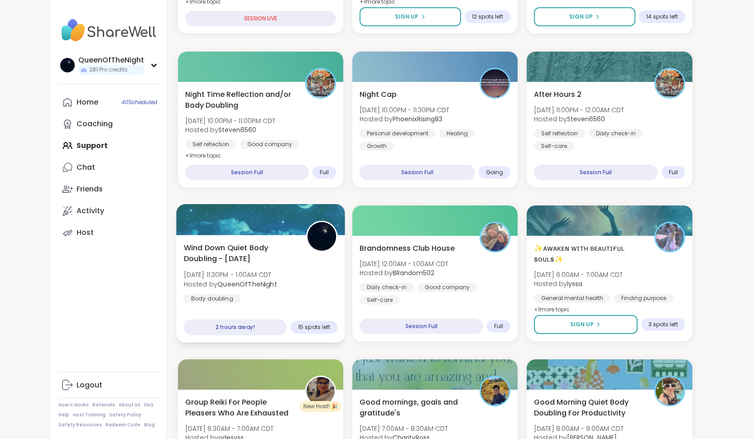
click at [291, 261] on span "Wind Down Quiet Body Doubling - [DATE]" at bounding box center [239, 253] width 112 height 22
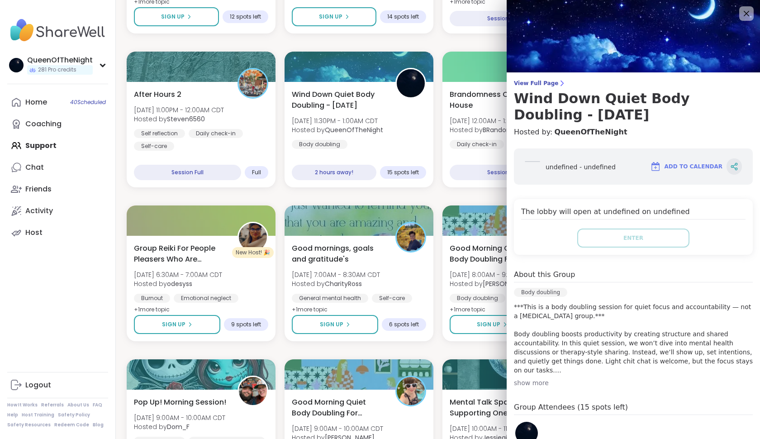
click at [733, 167] on icon at bounding box center [734, 167] width 2 height 1
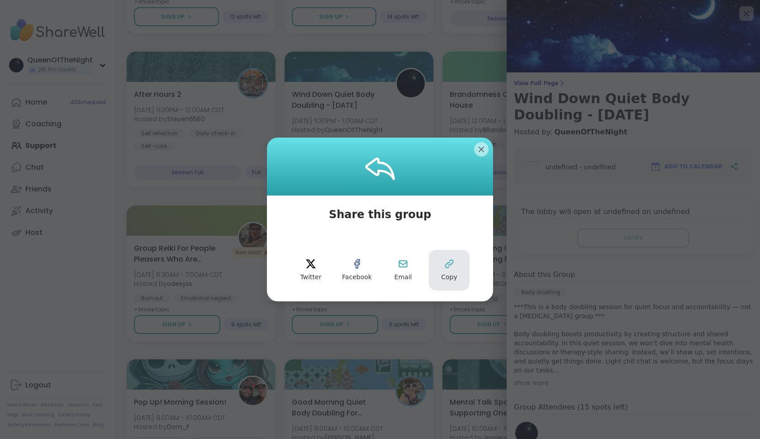
click at [450, 260] on icon at bounding box center [449, 263] width 11 height 11
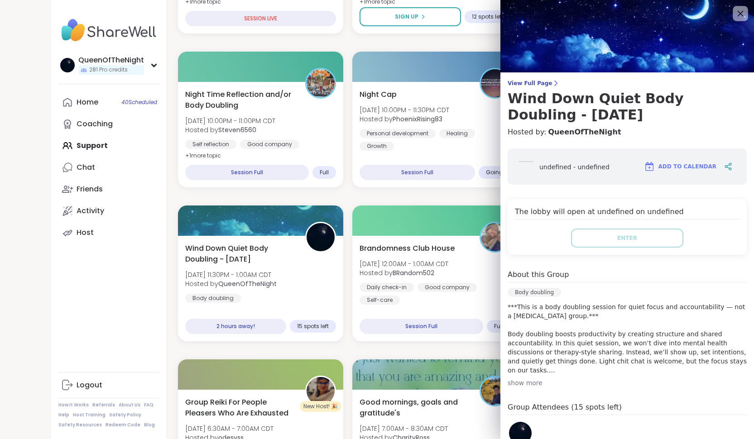
click at [734, 15] on icon at bounding box center [739, 13] width 11 height 11
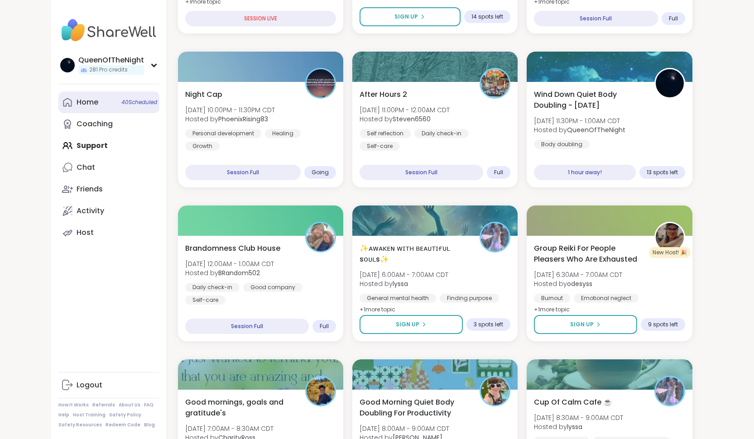
click at [88, 102] on div "Home 40 Scheduled" at bounding box center [87, 102] width 22 height 10
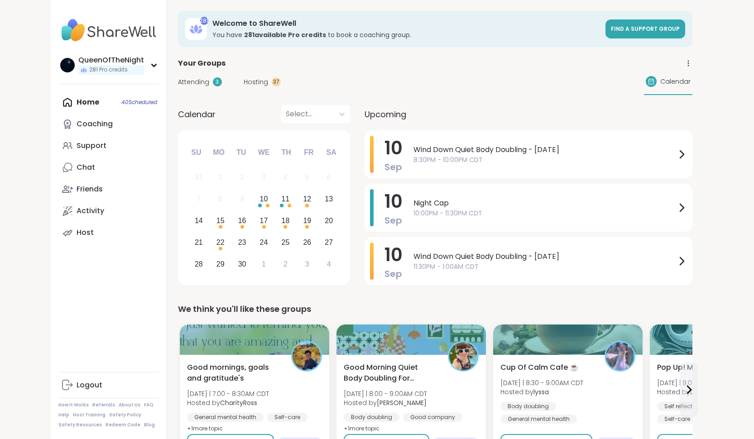
click at [91, 100] on div "Home 40 Scheduled Coaching Support Chat Friends Activity Host" at bounding box center [108, 167] width 101 height 152
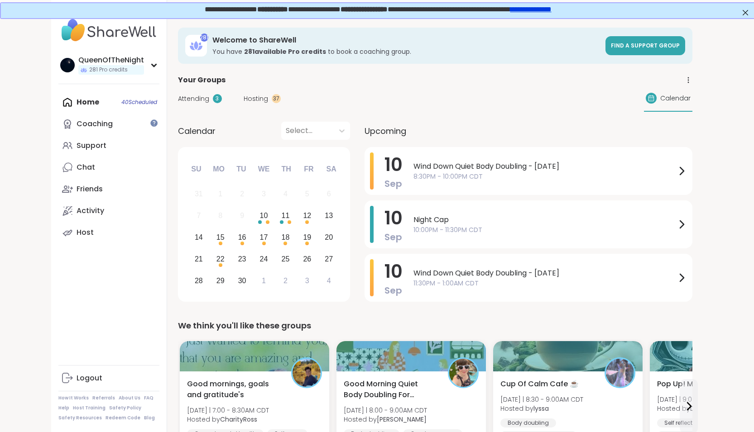
click at [110, 100] on div "Home 40 Scheduled Coaching Support Chat Friends Activity Host" at bounding box center [108, 167] width 101 height 152
click at [102, 143] on div "Support" at bounding box center [91, 146] width 30 height 10
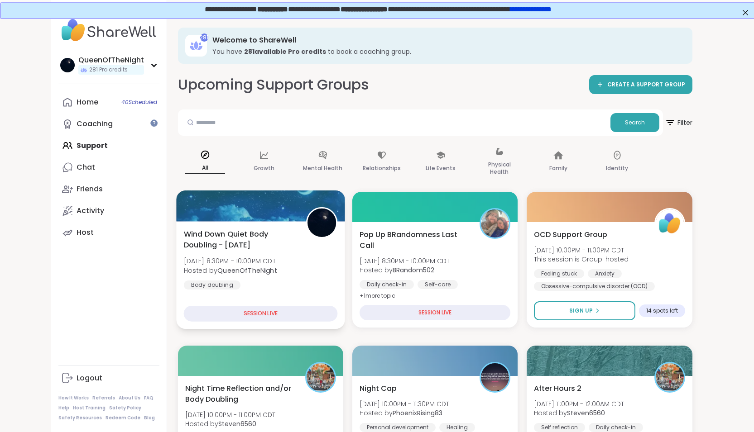
click at [280, 220] on div at bounding box center [260, 206] width 169 height 31
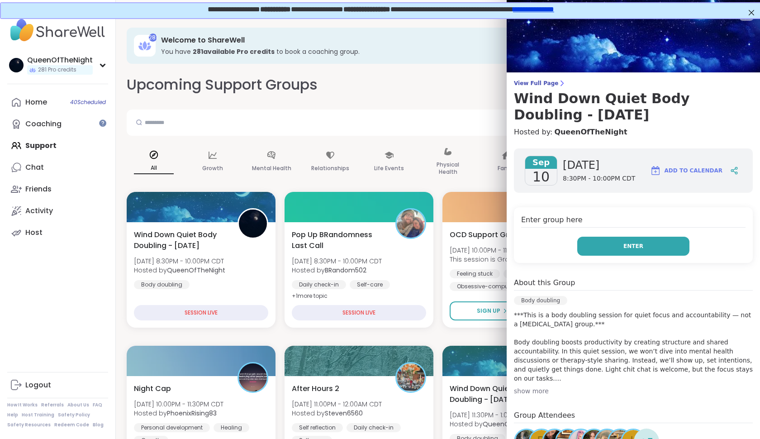
click at [630, 246] on span "Enter" at bounding box center [634, 246] width 20 height 8
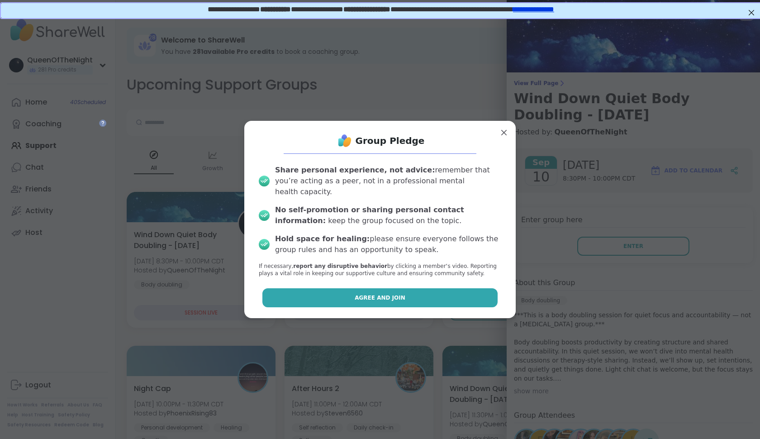
click at [394, 294] on span "Agree and Join" at bounding box center [380, 298] width 51 height 8
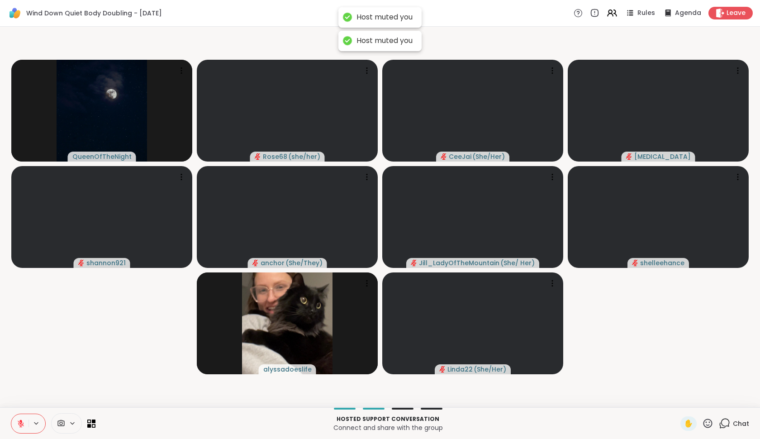
click at [19, 425] on icon at bounding box center [21, 423] width 6 height 6
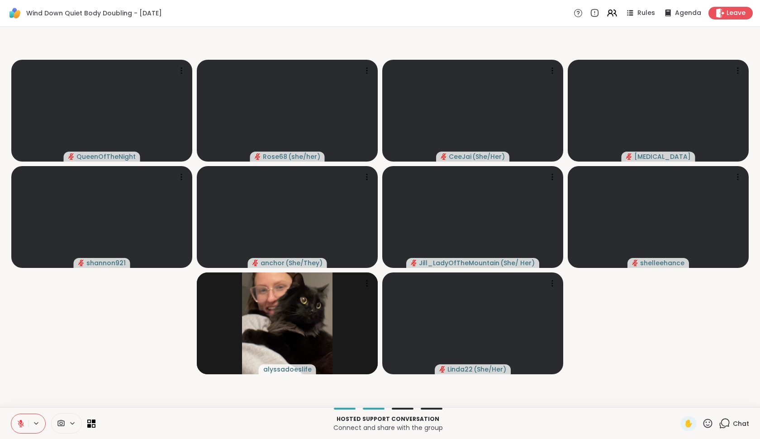
click at [729, 424] on icon at bounding box center [724, 423] width 11 height 11
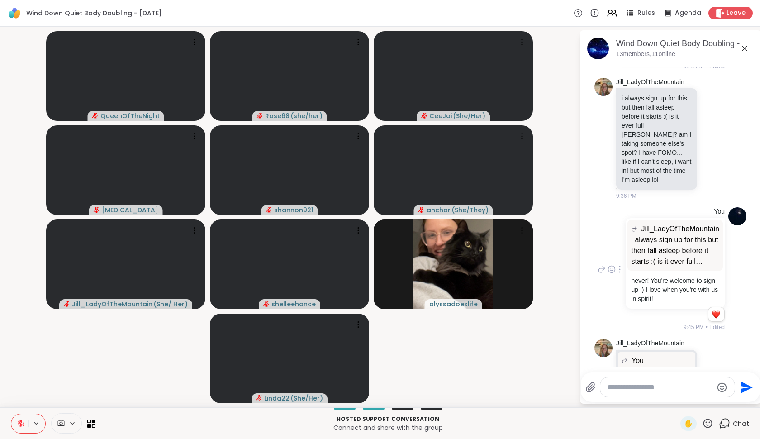
scroll to position [2479, 0]
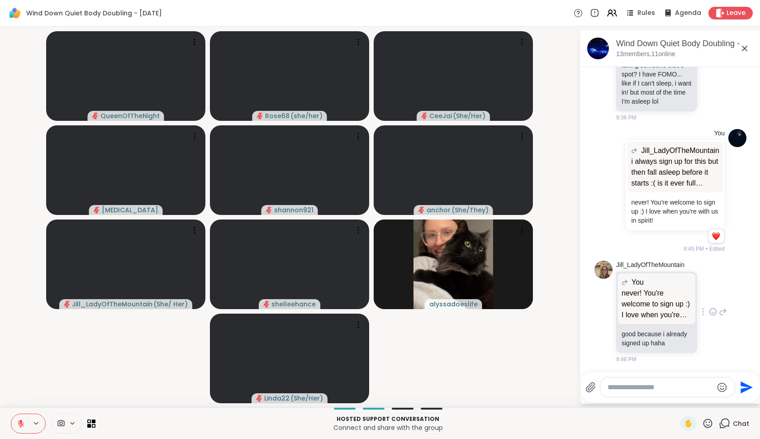
click at [710, 311] on icon at bounding box center [713, 311] width 7 height 7
click at [669, 293] on div "Select Reaction: Joy" at bounding box center [673, 297] width 8 height 8
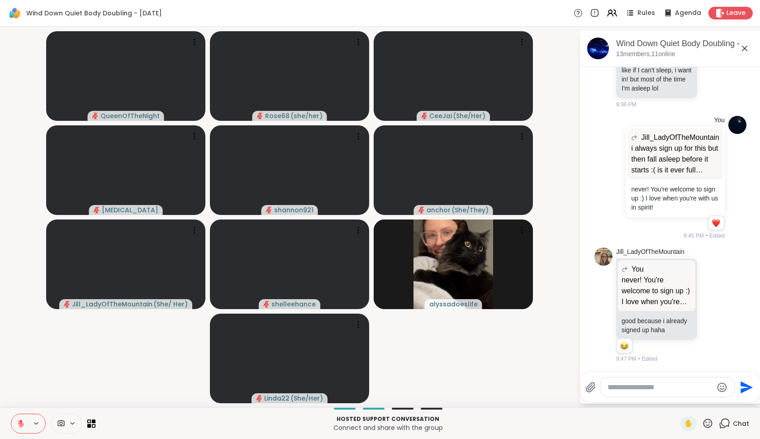
click at [500, 382] on video-player-container "QueenOfTheNight Rose68 ( she/her ) CeeJai ( She/Her ) Makena shannon921 anchor …" at bounding box center [289, 216] width 569 height 373
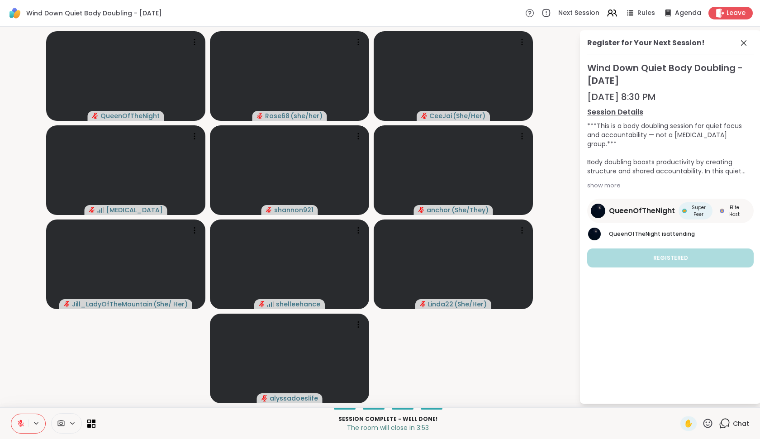
click at [18, 425] on icon at bounding box center [21, 424] width 8 height 8
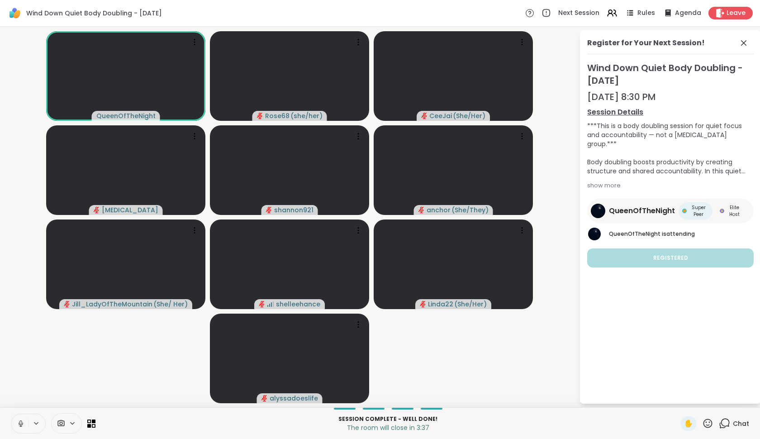
click at [19, 424] on icon at bounding box center [21, 423] width 5 height 3
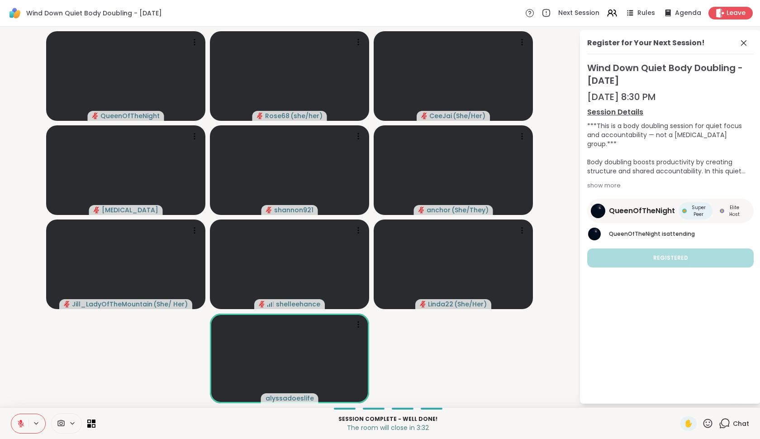
click at [42, 379] on video-player-container "QueenOfTheNight Rose68 ( she/her ) CeeJai ( She/Her ) Makena shannon921 anchor …" at bounding box center [289, 216] width 569 height 373
click at [38, 382] on video-player-container "QueenOfTheNight Rose68 ( she/her ) CeeJai ( She/Her ) Makena shannon921 anchor …" at bounding box center [289, 216] width 569 height 373
click at [51, 388] on video-player-container "QueenOfTheNight Rose68 ( she/her ) CeeJai ( She/Her ) Makena shannon921 anchor …" at bounding box center [289, 216] width 569 height 373
click at [53, 384] on video-player-container "QueenOfTheNight Rose68 ( she/her ) CeeJai ( She/Her ) Makena shannon921 anchor …" at bounding box center [289, 216] width 569 height 373
click at [46, 389] on video-player-container "QueenOfTheNight Rose68 ( she/her ) CeeJai ( She/Her ) Makena shannon921 anchor …" at bounding box center [289, 216] width 569 height 373
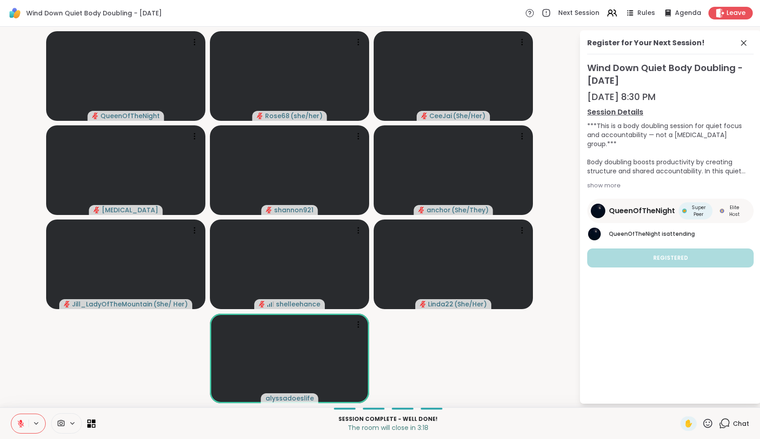
click at [57, 376] on video-player-container "QueenOfTheNight Rose68 ( she/her ) CeeJai ( She/Her ) Makena shannon921 anchor …" at bounding box center [289, 216] width 569 height 373
click at [21, 424] on icon at bounding box center [21, 423] width 6 height 6
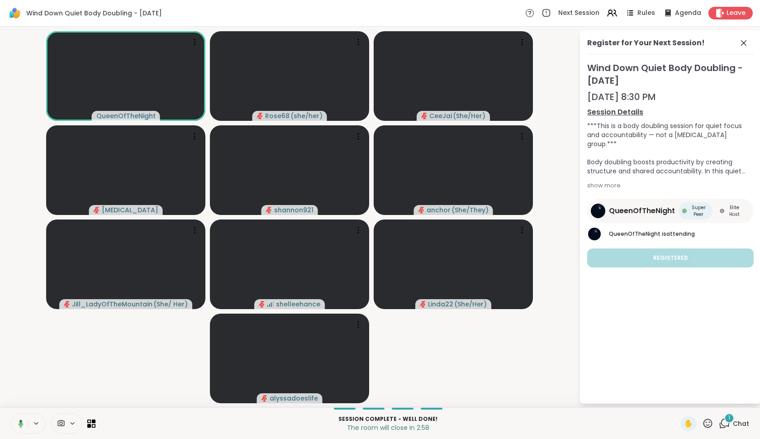
click at [21, 424] on icon at bounding box center [20, 423] width 3 height 3
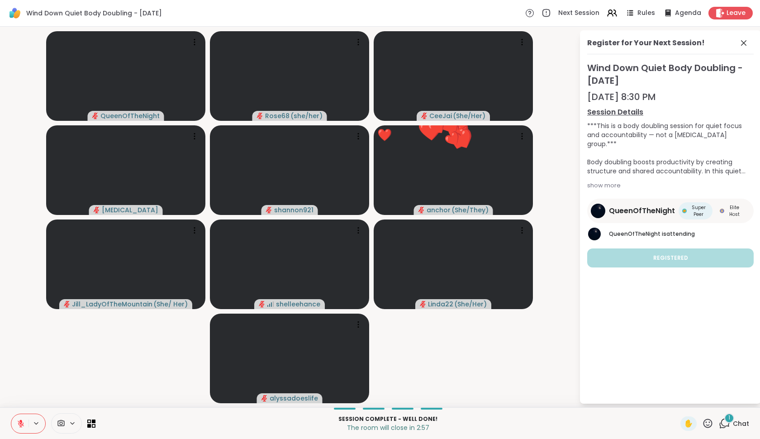
click at [76, 376] on video-player-container "QueenOfTheNight Rose68 ( she/her ) CeeJai ( She/Her ) Makena shannon921 ❤️ anch…" at bounding box center [289, 216] width 569 height 373
click at [22, 421] on icon at bounding box center [21, 424] width 8 height 8
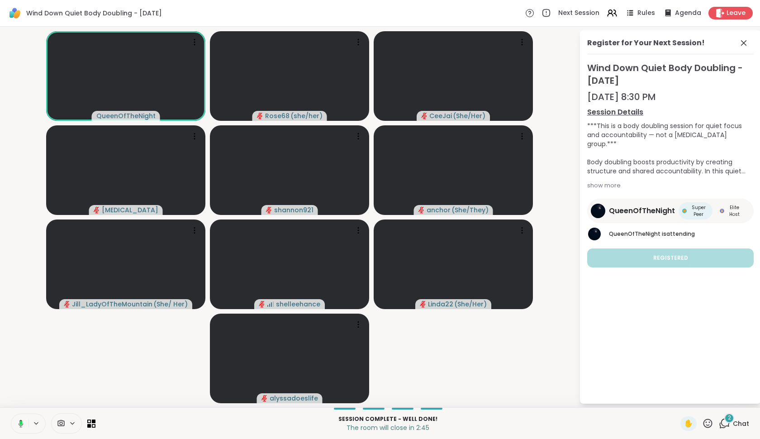
click at [22, 421] on rect at bounding box center [20, 423] width 3 height 4
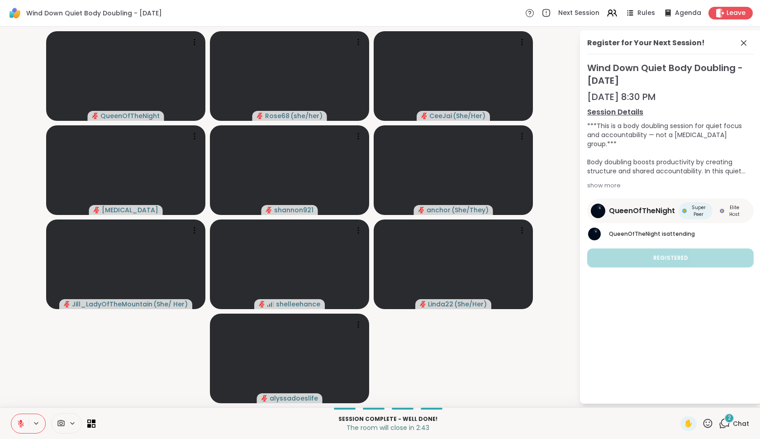
click at [726, 423] on icon at bounding box center [724, 423] width 11 height 11
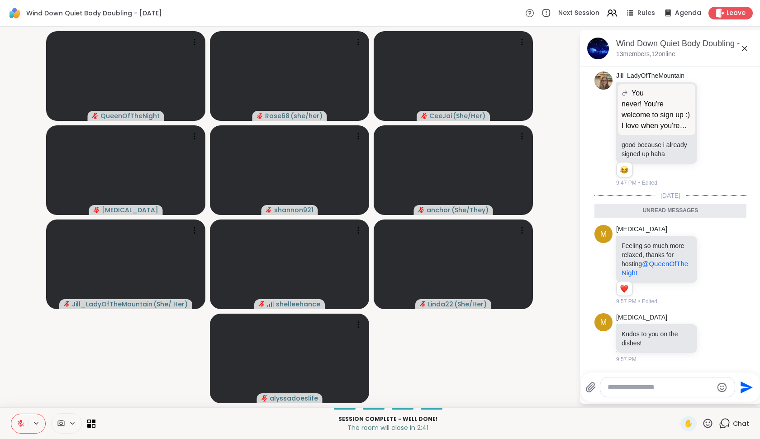
scroll to position [2689, 0]
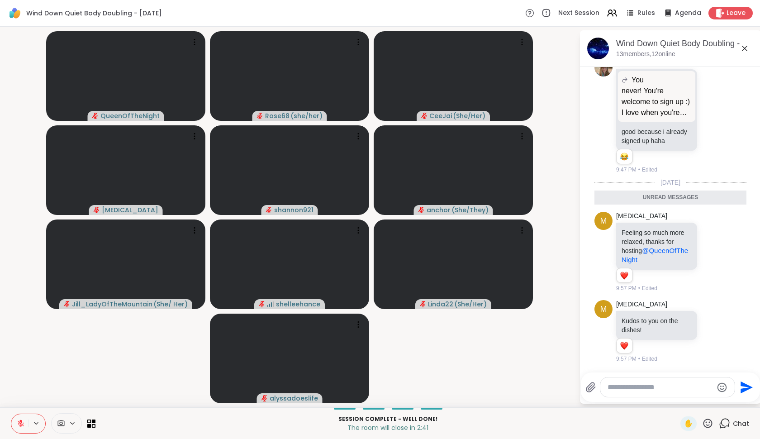
click at [20, 418] on button at bounding box center [19, 423] width 17 height 19
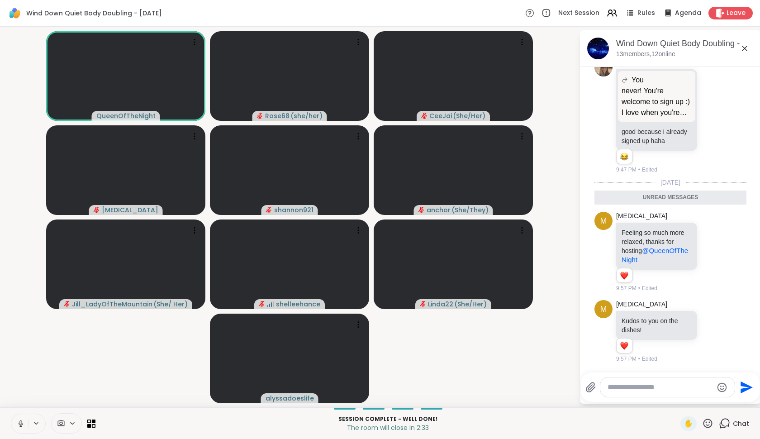
click at [20, 418] on button at bounding box center [19, 423] width 17 height 19
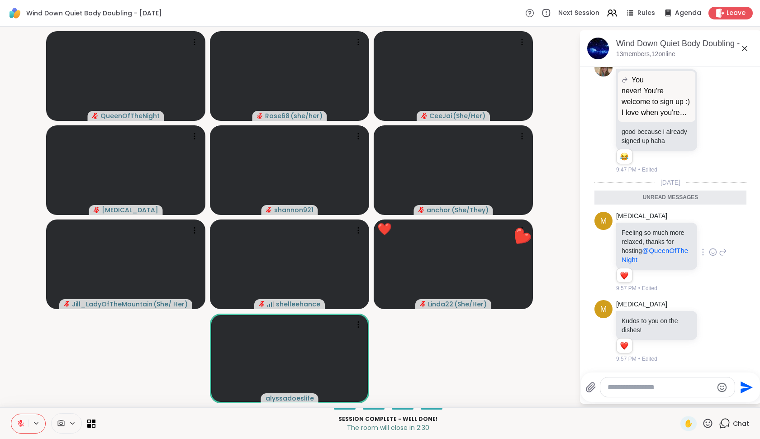
click at [712, 253] on icon at bounding box center [713, 253] width 3 height 1
click at [709, 234] on div "Select Reaction: Heart" at bounding box center [713, 238] width 8 height 8
click at [709, 332] on icon at bounding box center [713, 331] width 8 height 9
click at [709, 320] on div "Select Reaction: Heart" at bounding box center [713, 317] width 8 height 8
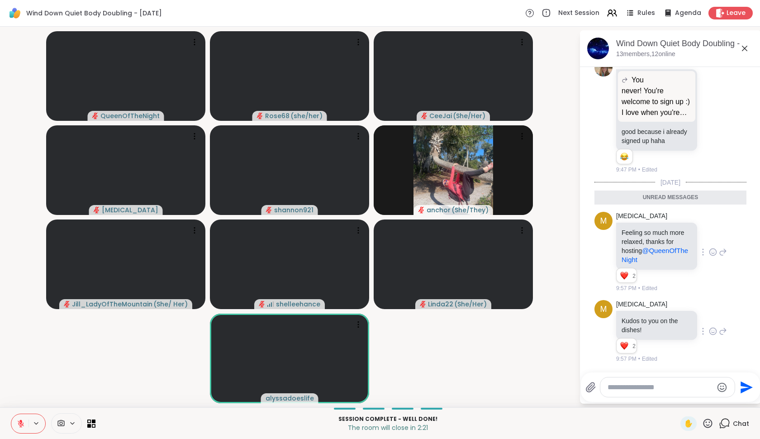
click at [72, 372] on video-player-container "QueenOfTheNight Rose68 ( she/her ) CeeJai ( She/Her ) Makena shannon921 anchor …" at bounding box center [289, 216] width 569 height 373
click at [23, 424] on icon at bounding box center [21, 423] width 6 height 6
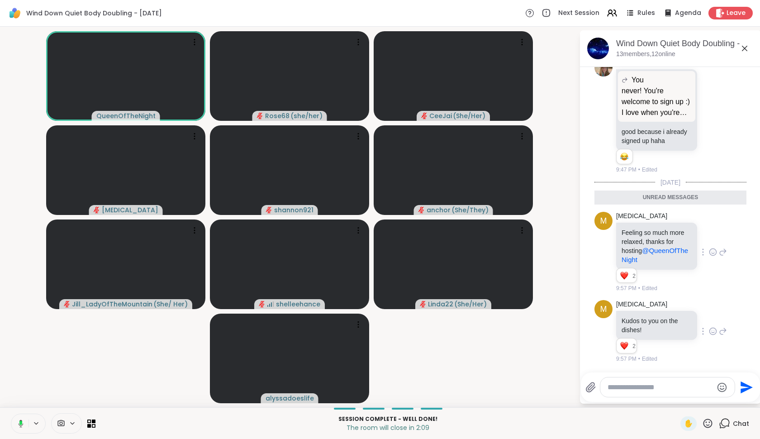
click at [23, 424] on icon at bounding box center [21, 424] width 5 height 8
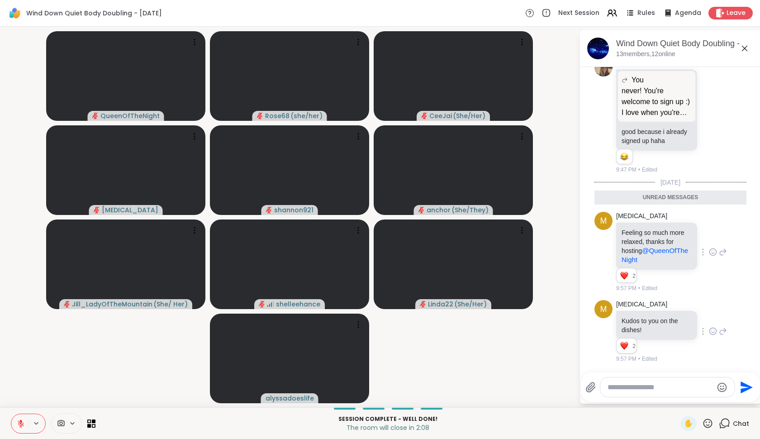
click at [73, 371] on video-player-container "QueenOfTheNight Rose68 ( she/her ) CeeJai ( She/Her ) Makena shannon921 anchor …" at bounding box center [289, 216] width 569 height 373
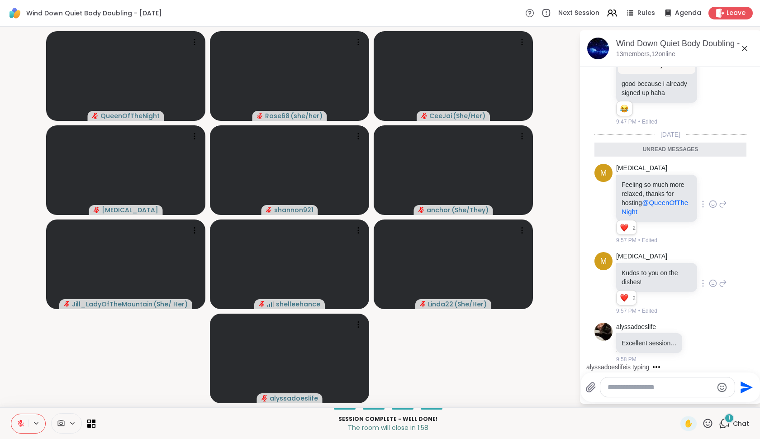
scroll to position [2715, 0]
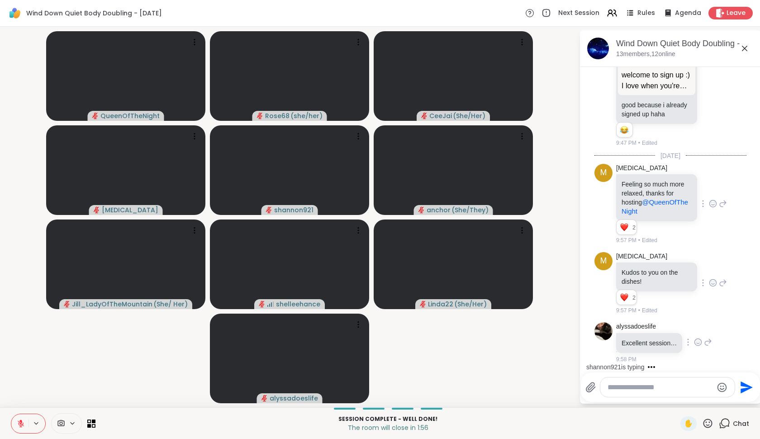
click at [698, 340] on icon at bounding box center [698, 342] width 8 height 9
click at [702, 326] on button "Select Reaction: Heart" at bounding box center [698, 328] width 18 height 18
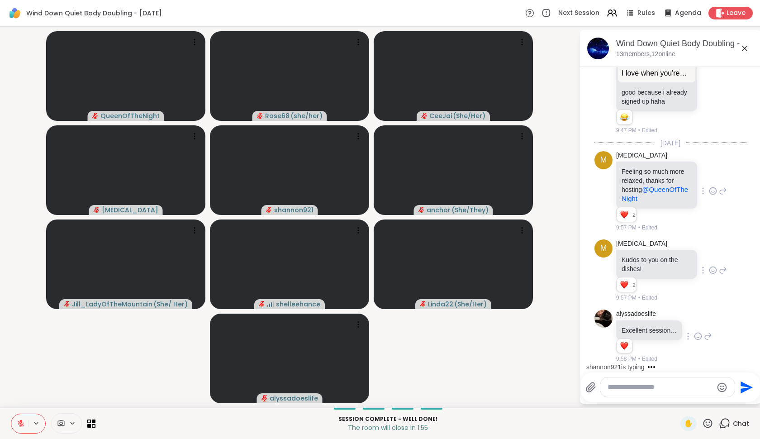
scroll to position [2728, 0]
click at [630, 393] on div at bounding box center [668, 386] width 134 height 19
click at [626, 389] on textarea "Type your message" at bounding box center [660, 387] width 105 height 9
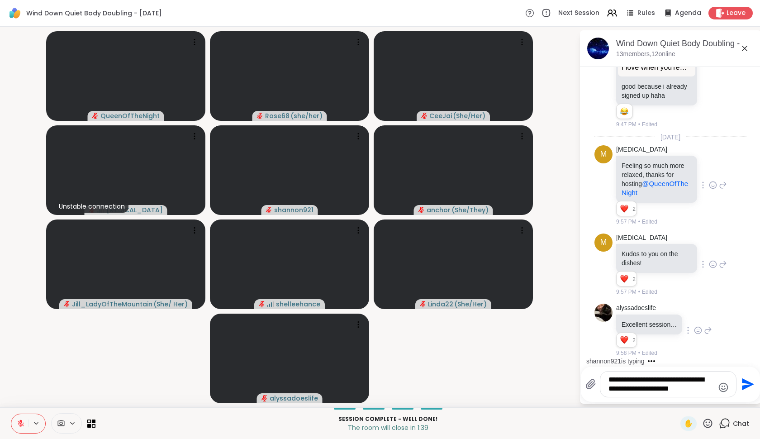
click at [651, 389] on textarea "**********" at bounding box center [661, 384] width 105 height 18
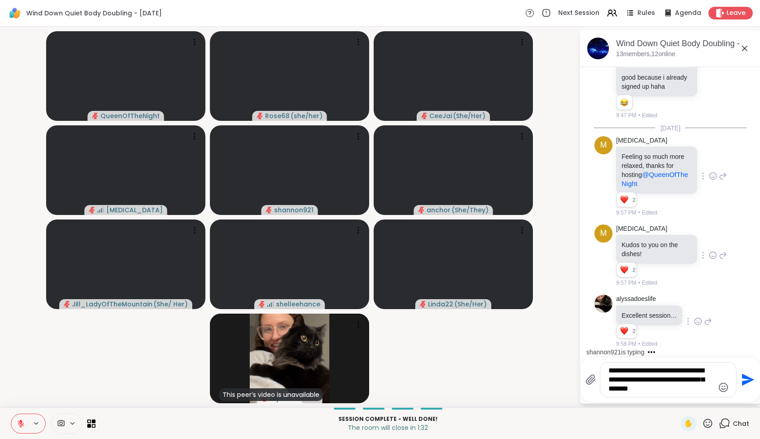
click at [688, 389] on textarea "**********" at bounding box center [661, 379] width 105 height 27
type textarea "**********"
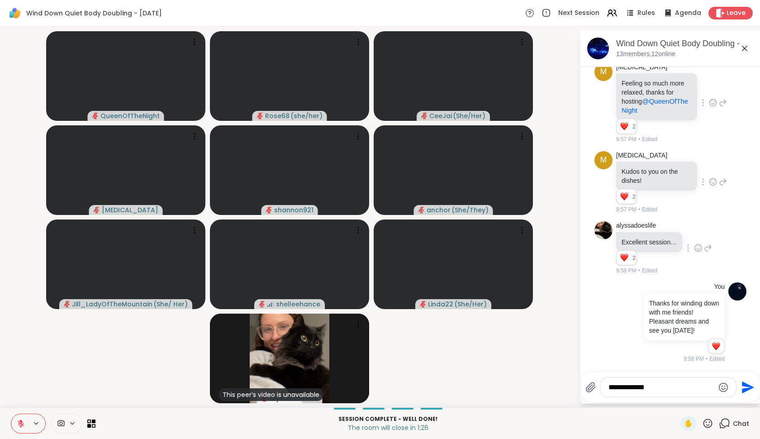
scroll to position [2825, 0]
click at [723, 388] on icon "Emoji picker" at bounding box center [723, 387] width 11 height 11
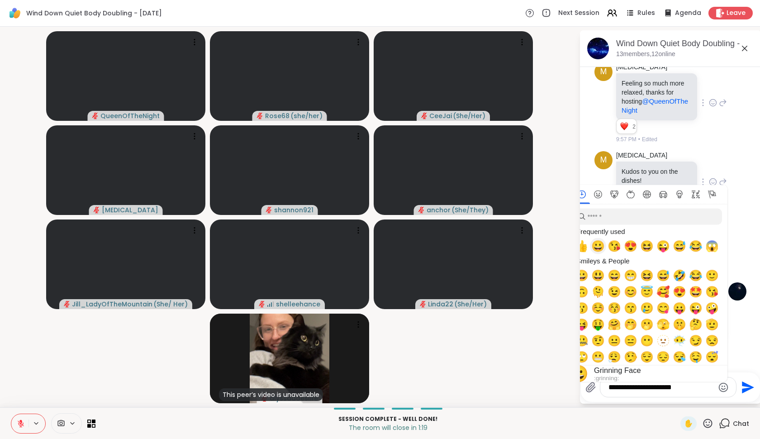
click at [598, 246] on span "😀" at bounding box center [599, 246] width 14 height 13
type textarea "**********"
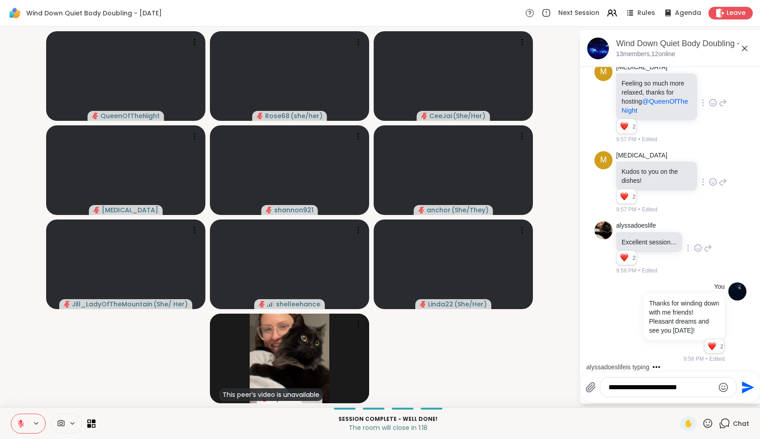
click at [745, 391] on icon "Send" at bounding box center [748, 387] width 12 height 12
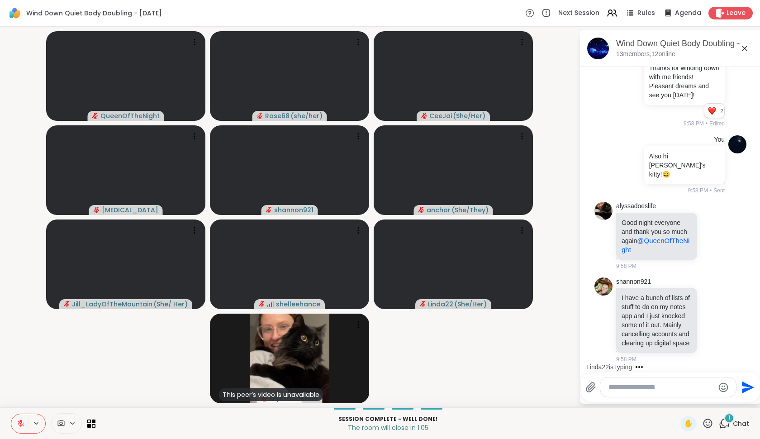
scroll to position [3077, 0]
click at [712, 320] on icon at bounding box center [713, 320] width 3 height 1
click at [709, 301] on span "Select Reaction: Heart" at bounding box center [713, 305] width 8 height 9
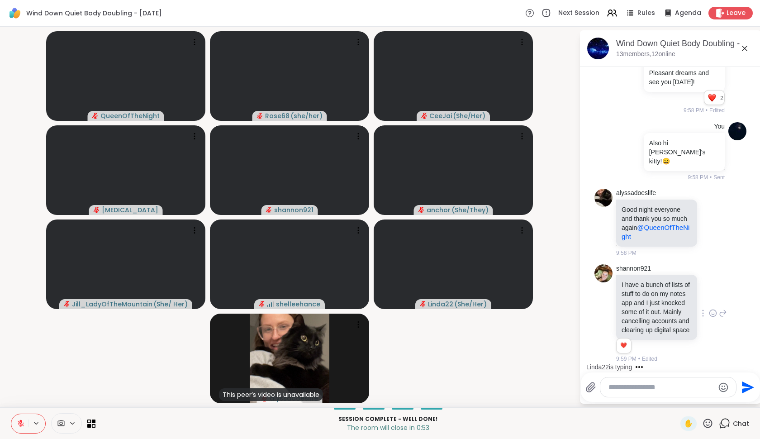
scroll to position [3090, 0]
click at [721, 310] on icon at bounding box center [724, 313] width 6 height 6
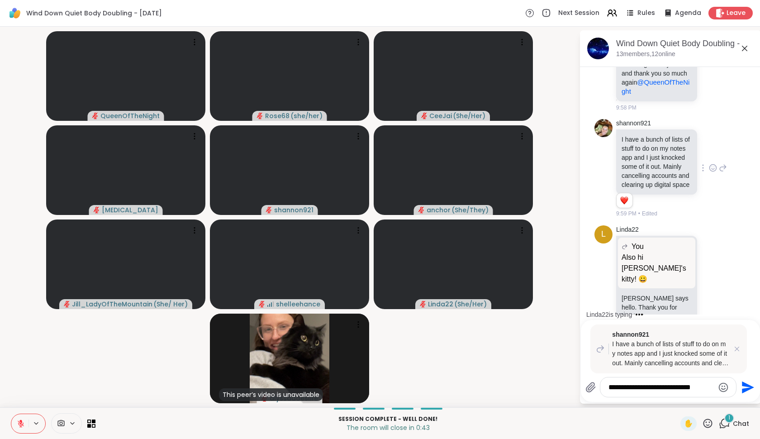
scroll to position [3250, 0]
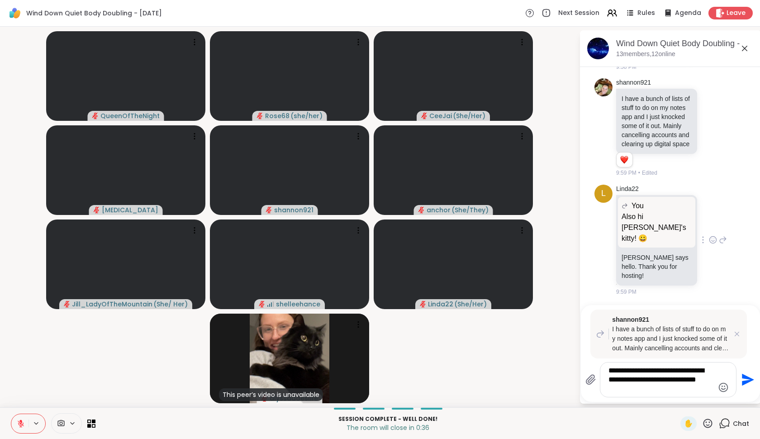
type textarea "**********"
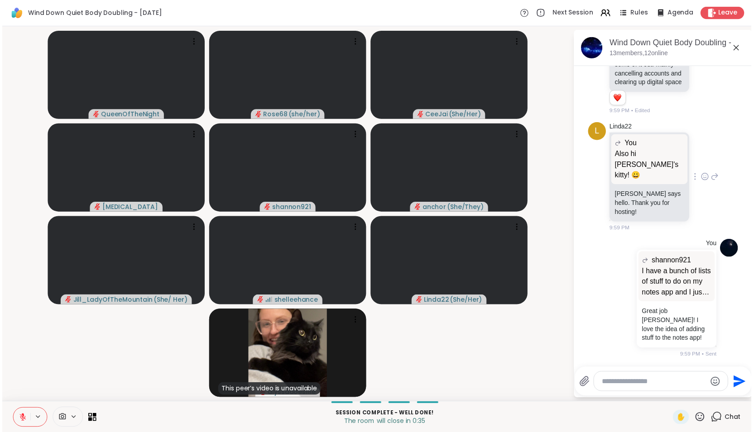
scroll to position [3325, 0]
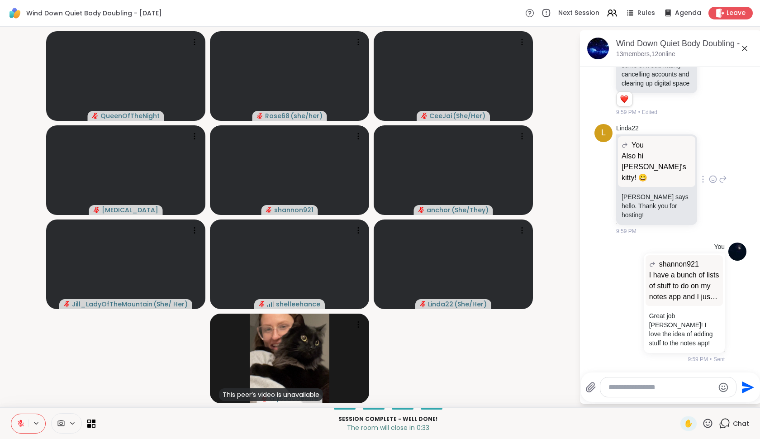
click at [710, 182] on icon at bounding box center [713, 179] width 7 height 7
click at [709, 169] on div "Select Reaction: Heart" at bounding box center [713, 165] width 8 height 8
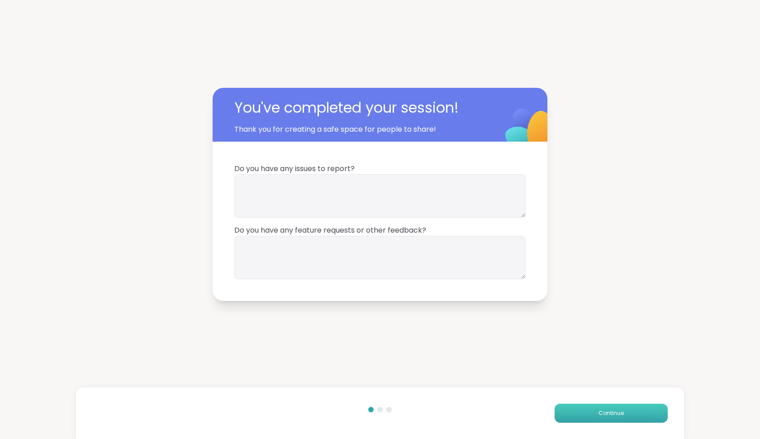
click at [612, 414] on span "Continue" at bounding box center [611, 413] width 25 height 8
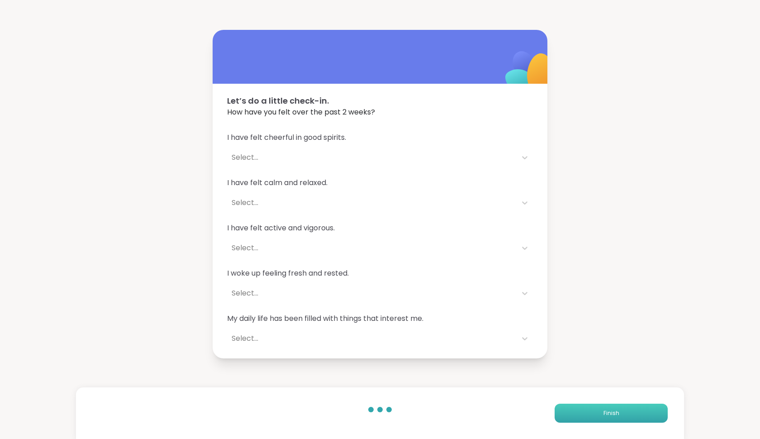
click at [612, 414] on span "Finish" at bounding box center [612, 413] width 16 height 8
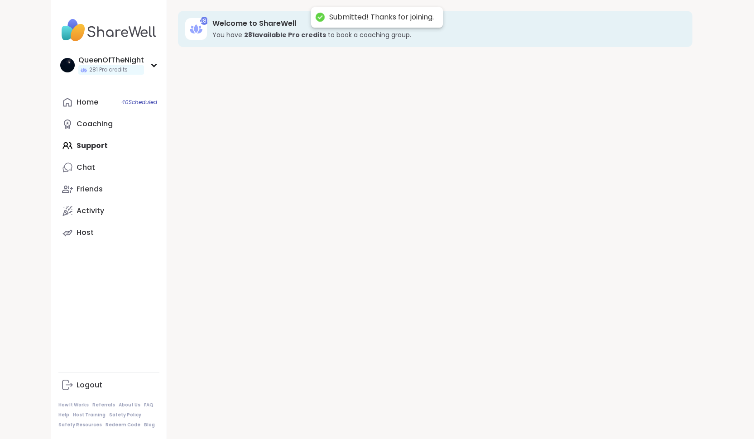
click at [612, 414] on div "281 Welcome to ShareWell You have 281 available Pro credit s to book a coaching…" at bounding box center [435, 219] width 536 height 439
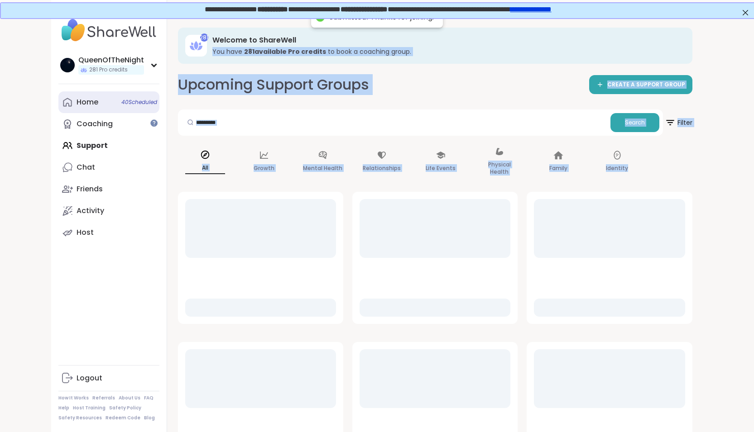
click at [86, 105] on div "Home 40 Scheduled" at bounding box center [87, 102] width 22 height 10
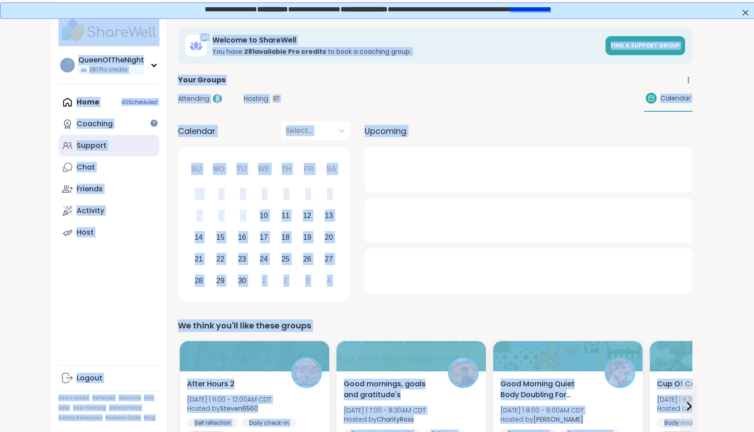
click at [91, 145] on div "Support" at bounding box center [91, 146] width 30 height 10
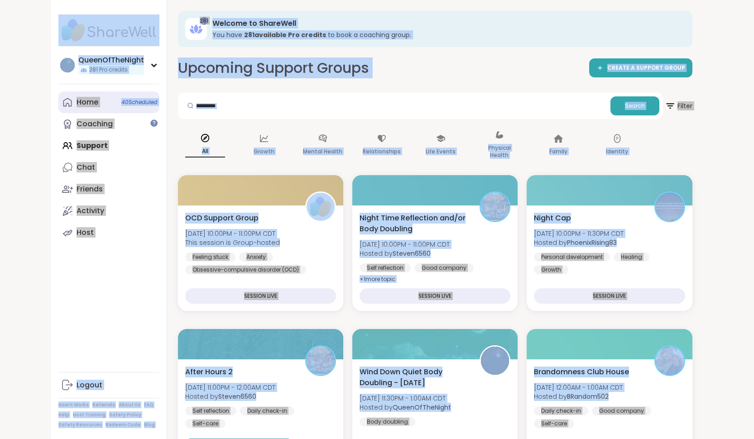
click at [90, 107] on link "Home 40 Scheduled" at bounding box center [108, 102] width 101 height 22
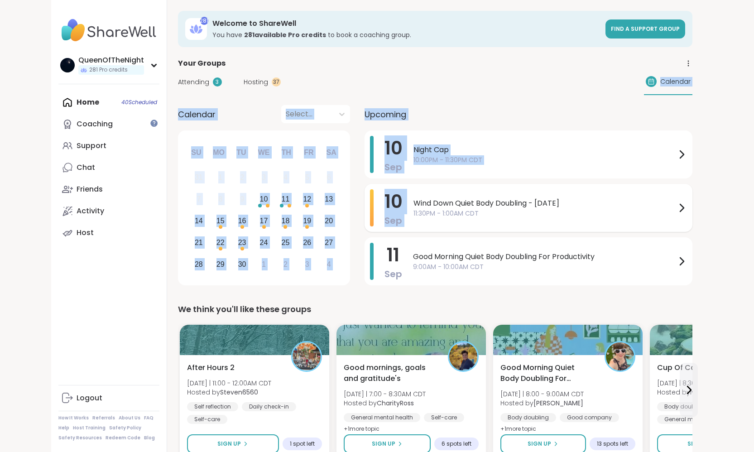
drag, startPoint x: 279, startPoint y: 85, endPoint x: 535, endPoint y: 198, distance: 279.2
click at [473, 109] on div "Upcoming" at bounding box center [528, 114] width 328 height 18
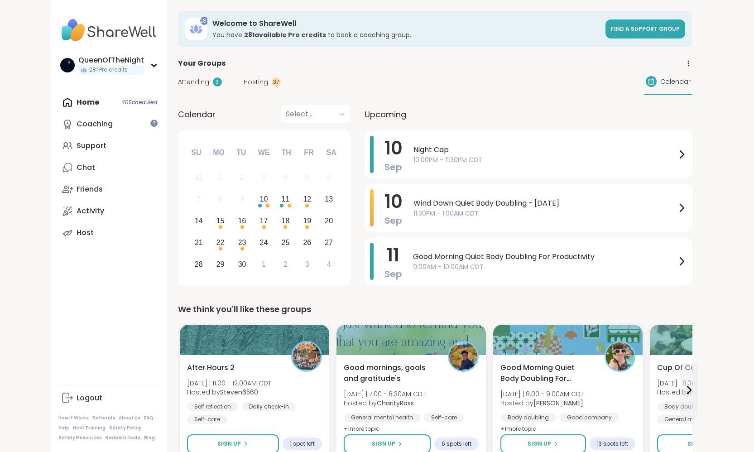
click at [186, 84] on span "Attending" at bounding box center [193, 82] width 31 height 10
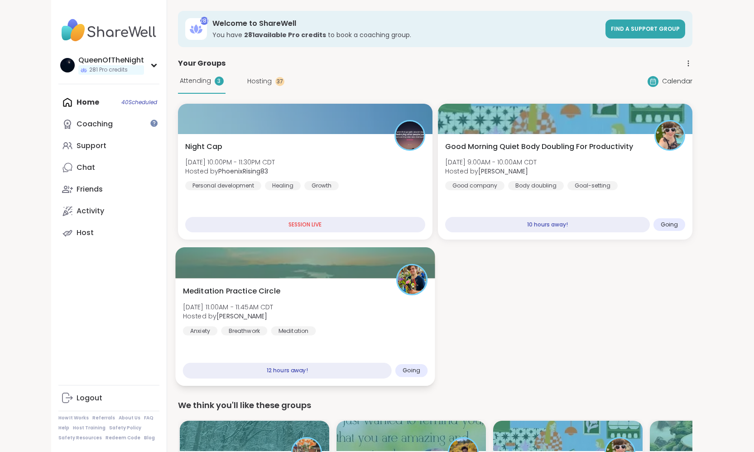
click at [330, 319] on div "Meditation Practice Circle Thu, Sep 11 | 11:00AM - 11:45AM CDT Hosted by Nichol…" at bounding box center [304, 311] width 245 height 50
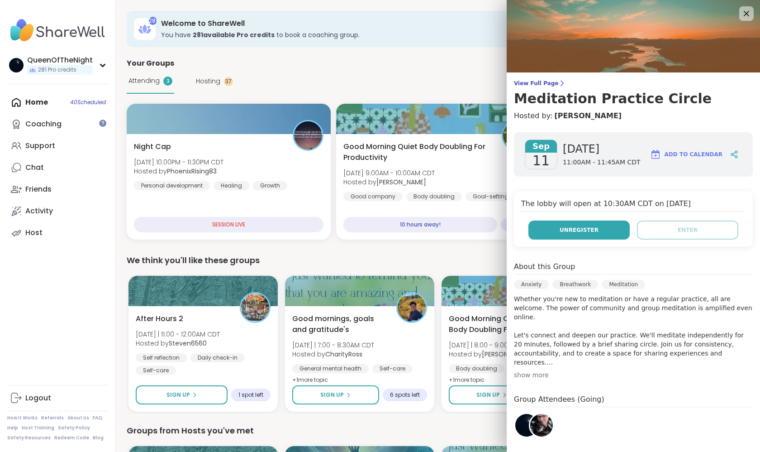
click at [581, 234] on span "Unregister" at bounding box center [579, 230] width 39 height 8
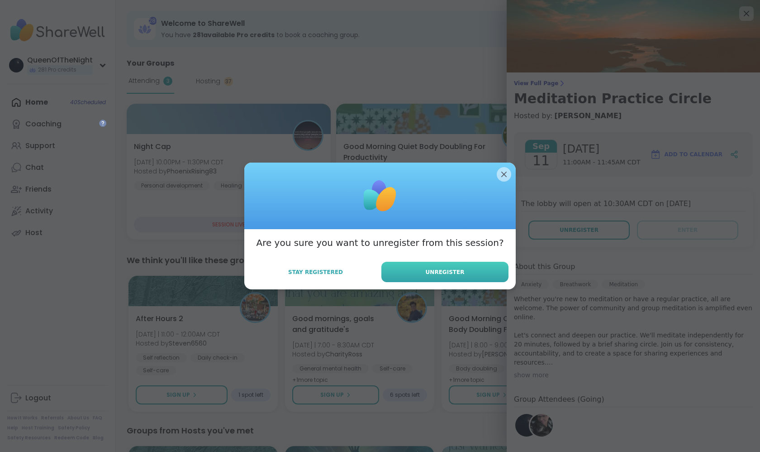
click at [469, 269] on button "Unregister" at bounding box center [445, 272] width 127 height 20
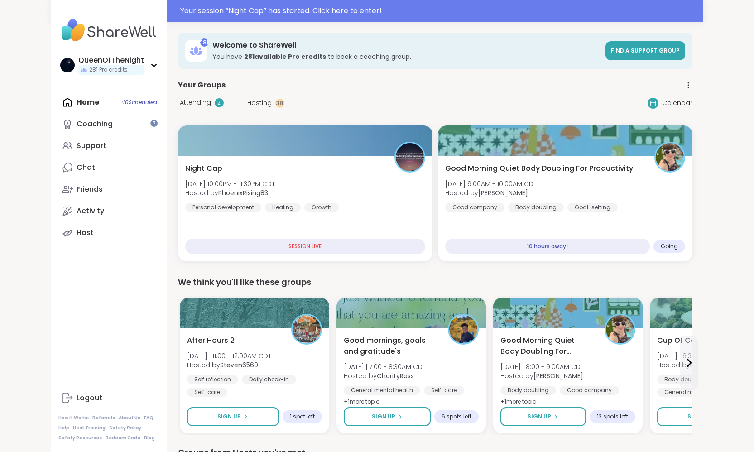
click at [257, 105] on span "Hosting" at bounding box center [259, 103] width 24 height 10
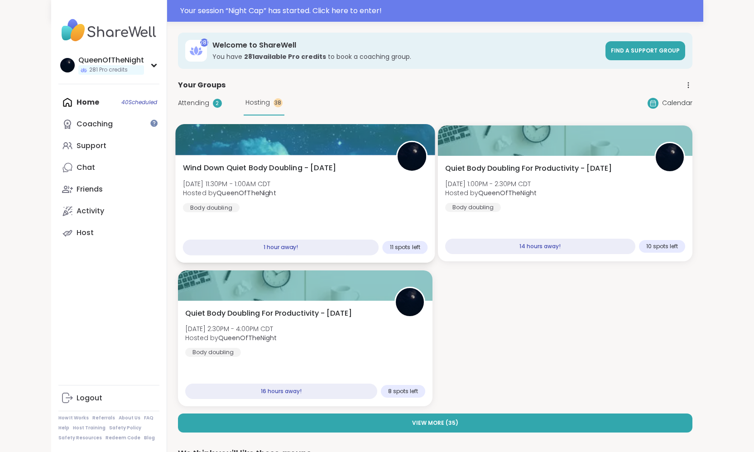
click at [305, 190] on div "Wind Down Quiet Body Doubling - Wednesday Wed, Sep 10 | 11:30PM - 1:00AM CDT Ho…" at bounding box center [304, 187] width 245 height 50
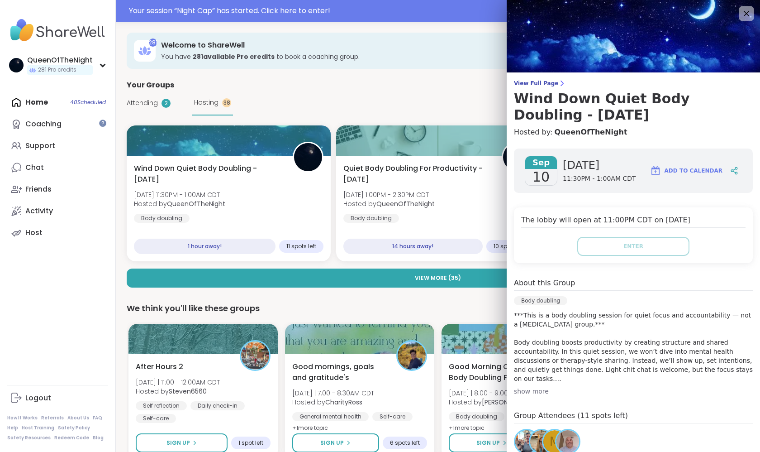
click at [743, 17] on icon at bounding box center [746, 13] width 11 height 11
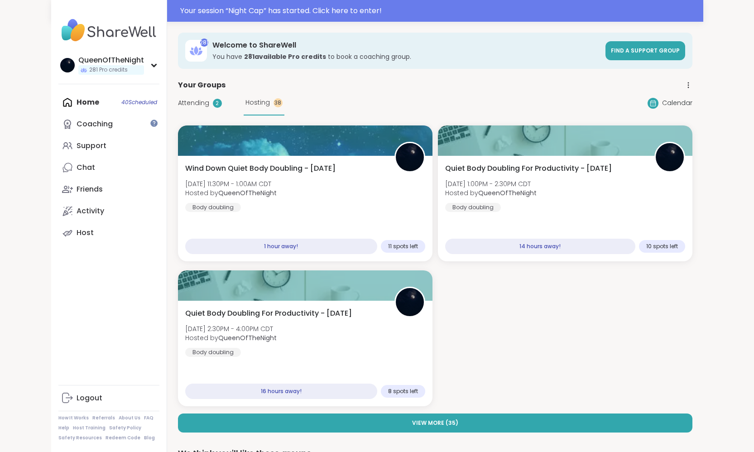
click at [204, 104] on span "Attending" at bounding box center [193, 103] width 31 height 10
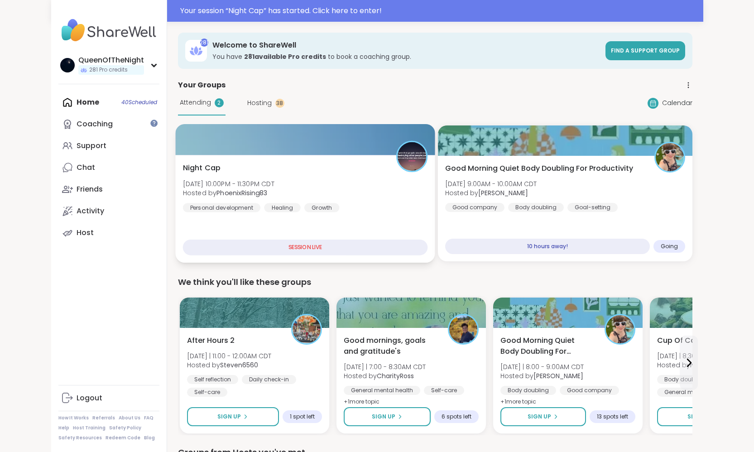
click at [297, 180] on div "Night Cap [DATE] 10:00PM - 11:30PM CDT Hosted by PhoenixRising83 Personal devel…" at bounding box center [304, 187] width 245 height 50
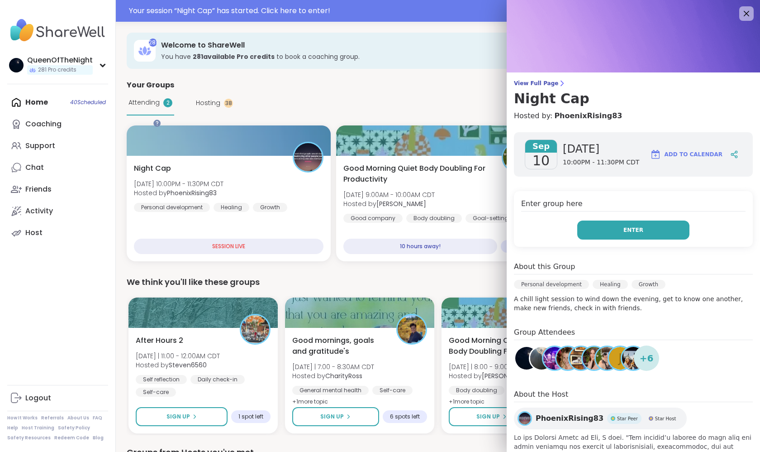
click at [626, 236] on button "Enter" at bounding box center [634, 229] width 112 height 19
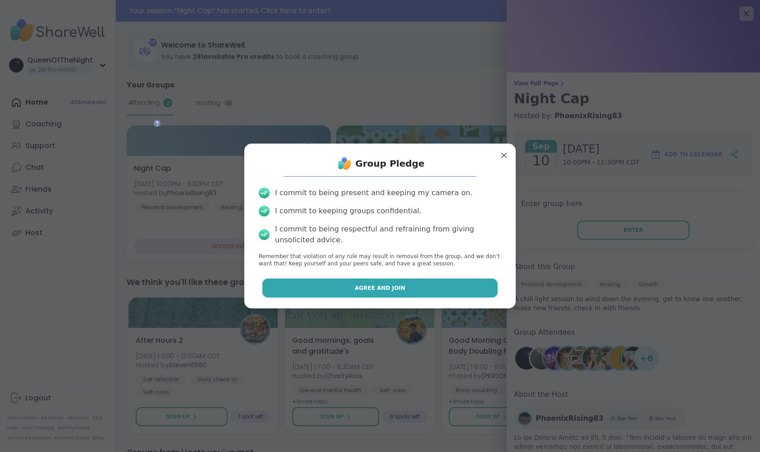
click at [437, 290] on button "Agree and Join" at bounding box center [381, 287] width 236 height 19
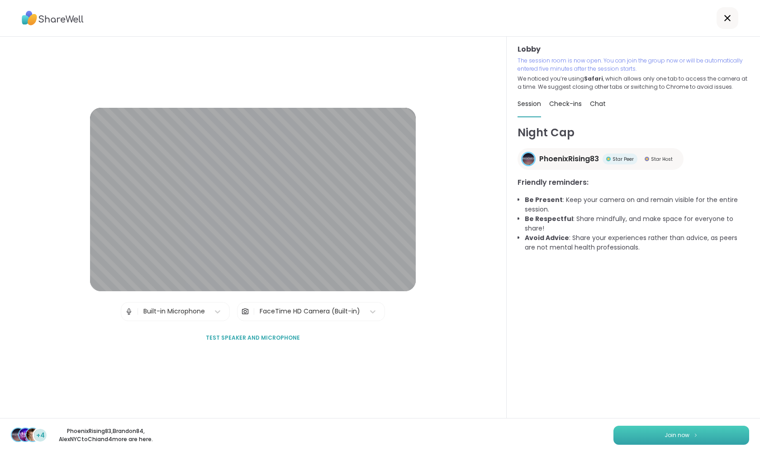
click at [664, 435] on button "Join now" at bounding box center [682, 434] width 136 height 19
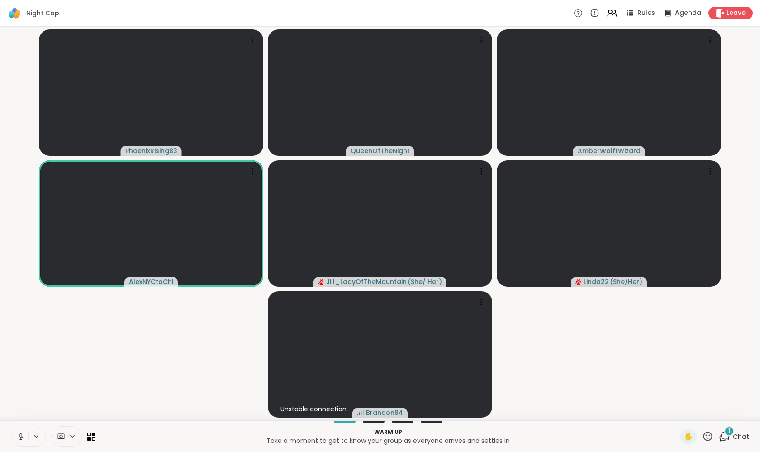
click at [19, 439] on icon at bounding box center [21, 436] width 8 height 8
click at [90, 383] on video-player-container "PhoenixRising83 QueenOfTheNight AmberWolffWizard AlexNYCtoChi Jill_LadyOfTheMou…" at bounding box center [380, 223] width 750 height 386
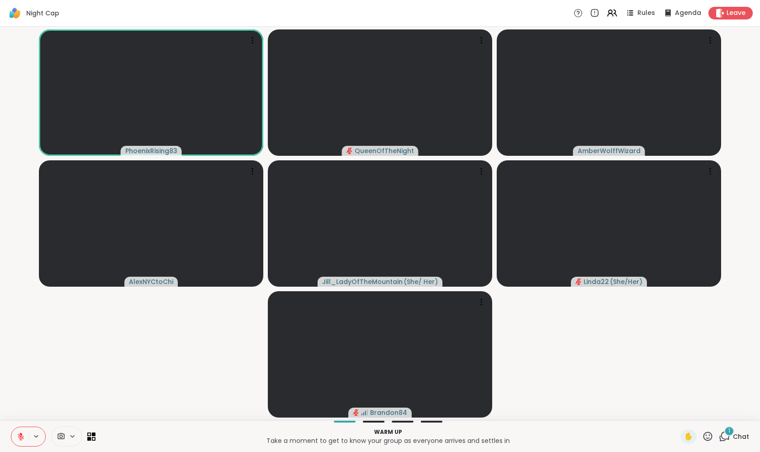
click at [19, 433] on icon at bounding box center [21, 436] width 8 height 8
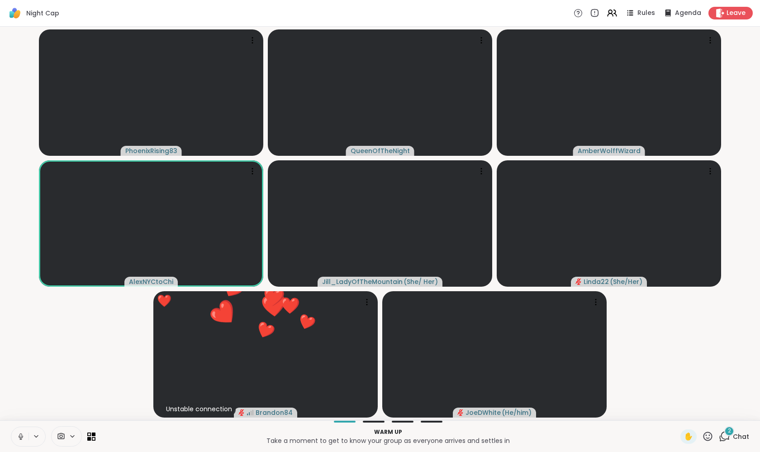
click at [20, 437] on icon at bounding box center [20, 435] width 2 height 4
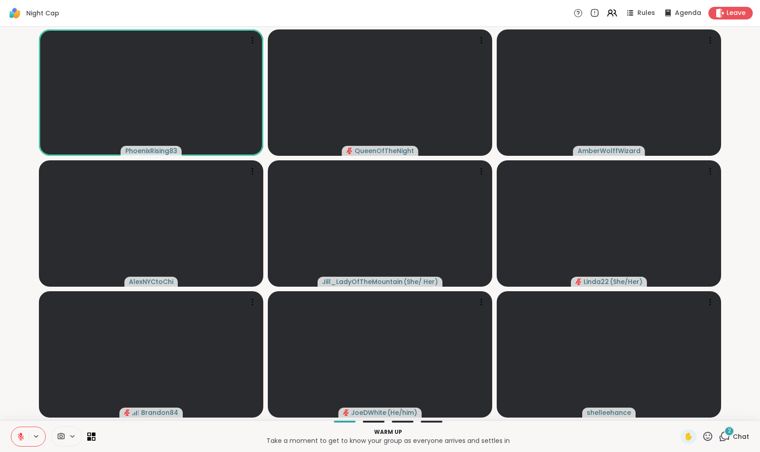
click at [733, 433] on div "2" at bounding box center [730, 431] width 10 height 10
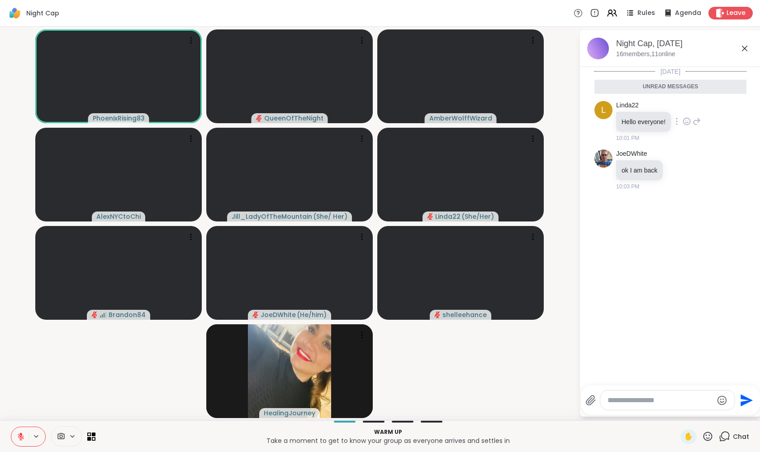
click at [688, 121] on icon at bounding box center [687, 121] width 8 height 9
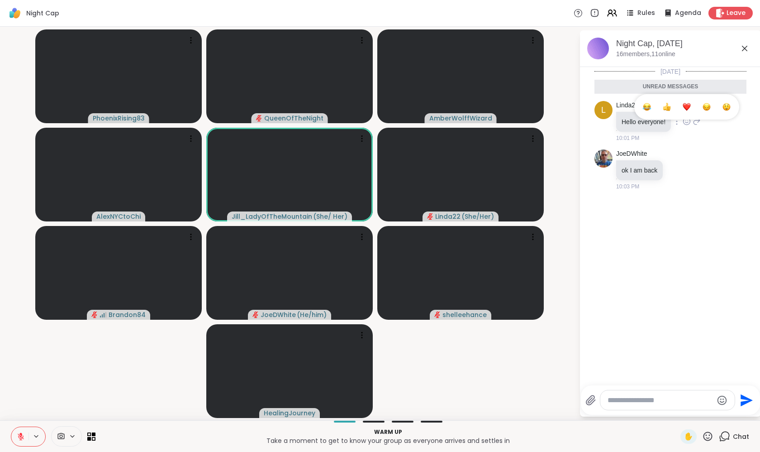
click at [693, 103] on button "Select Reaction: Heart" at bounding box center [687, 107] width 18 height 18
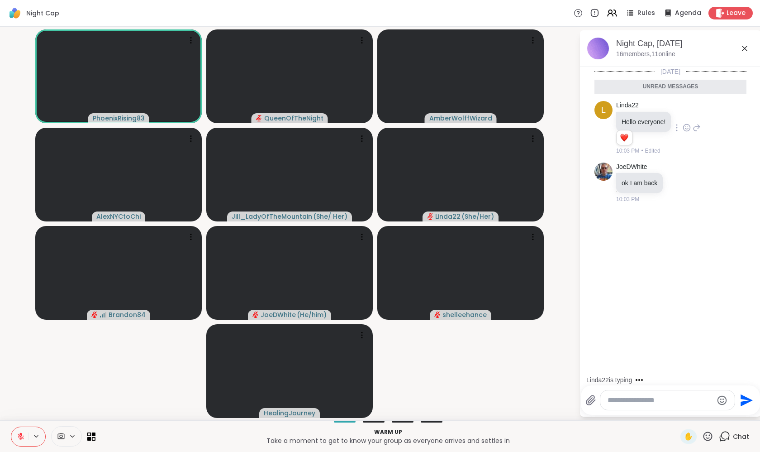
click at [699, 130] on icon at bounding box center [697, 127] width 8 height 11
click at [699, 131] on icon at bounding box center [697, 127] width 8 height 11
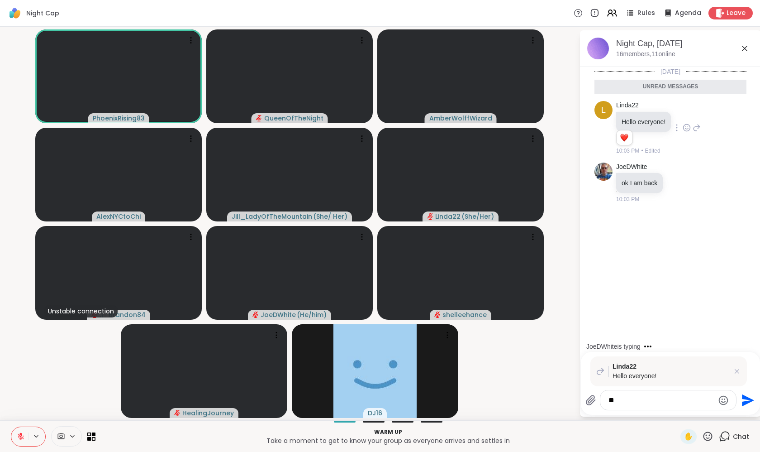
type textarea "***"
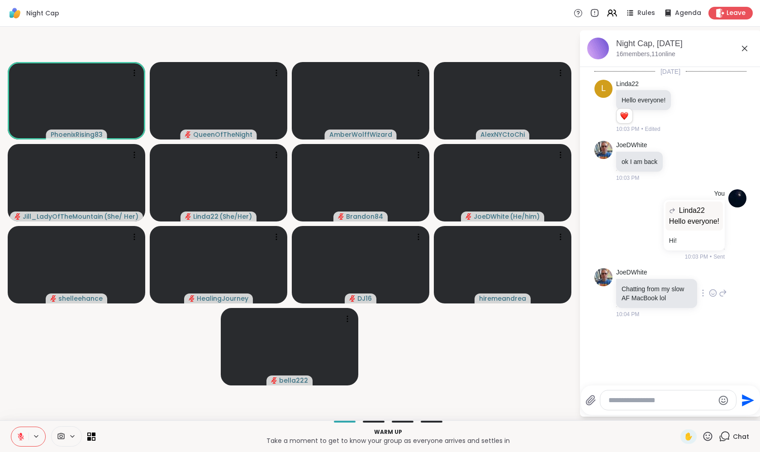
click at [721, 292] on icon at bounding box center [724, 293] width 6 height 6
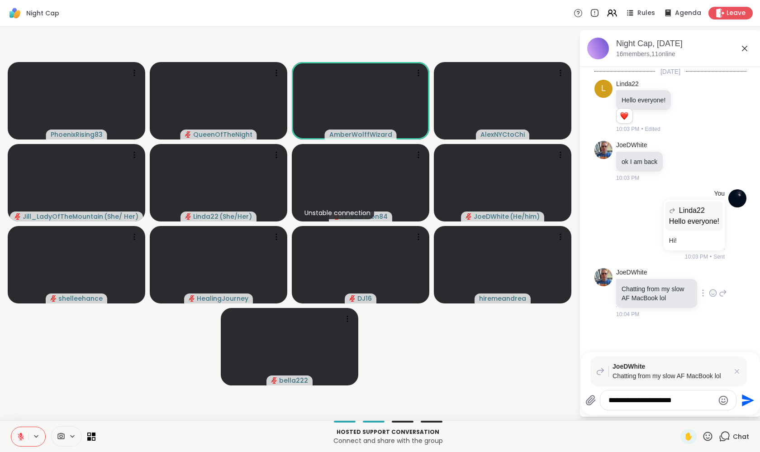
type textarea "**********"
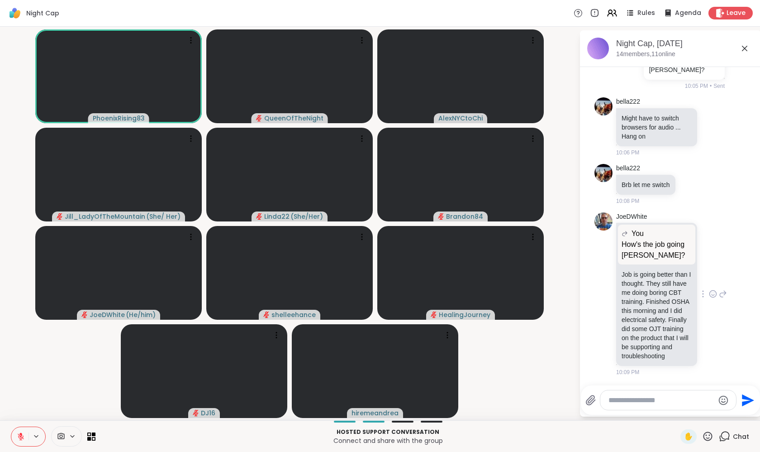
scroll to position [411, 0]
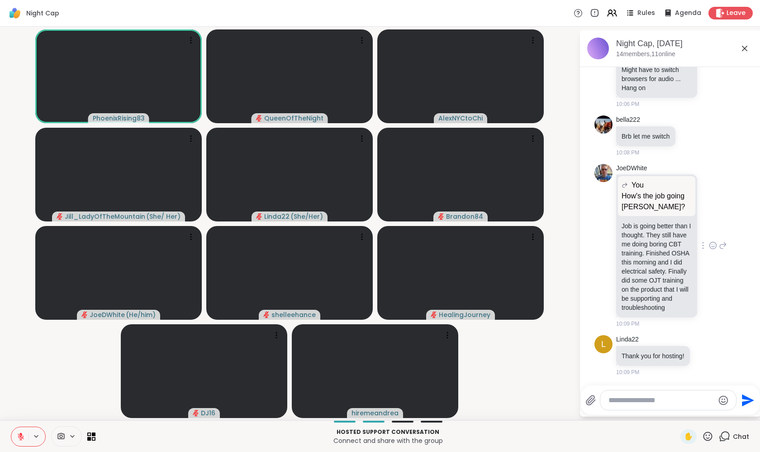
click at [709, 241] on icon at bounding box center [713, 245] width 8 height 9
click at [709, 227] on div "Select Reaction: Heart" at bounding box center [713, 231] width 8 height 8
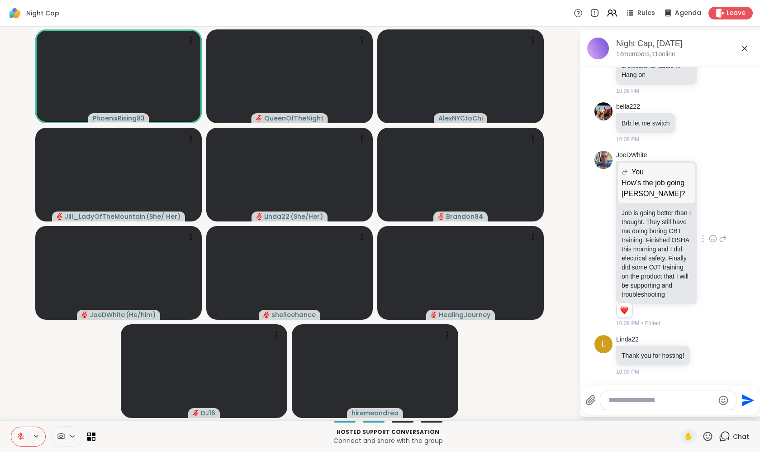
click at [721, 235] on icon at bounding box center [724, 238] width 6 height 6
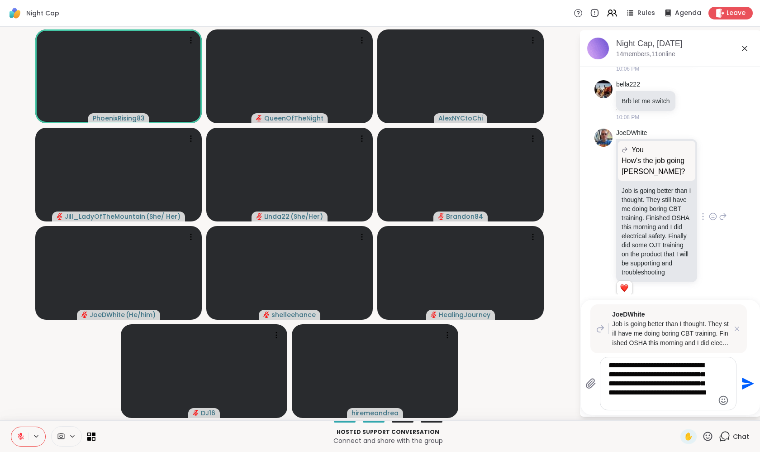
type textarea "**********"
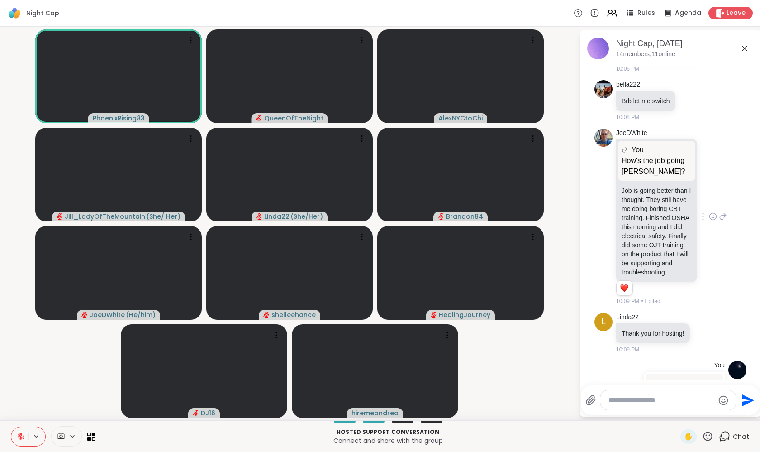
scroll to position [587, 0]
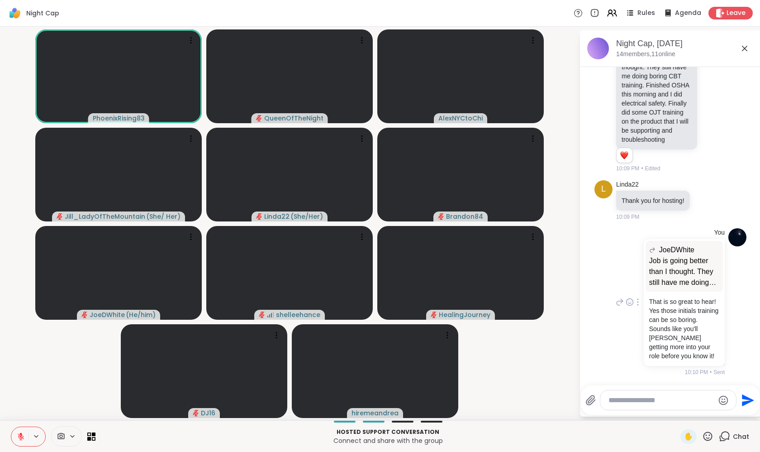
click at [637, 298] on icon at bounding box center [638, 301] width 2 height 7
click at [645, 311] on icon at bounding box center [649, 315] width 9 height 9
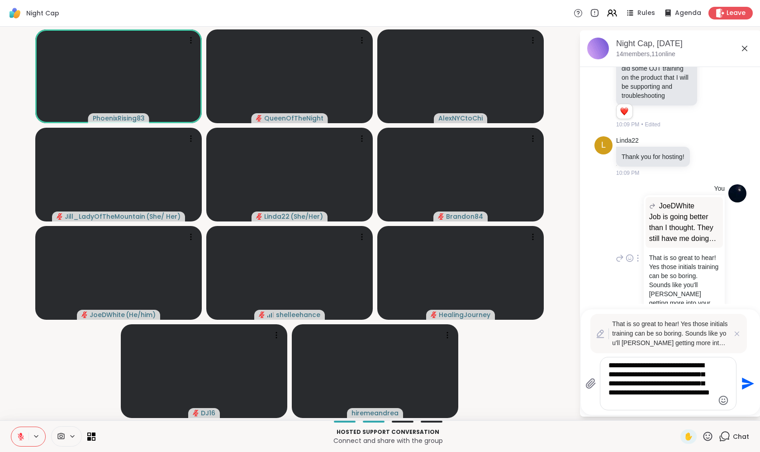
click at [649, 376] on textarea "**********" at bounding box center [661, 383] width 105 height 45
click at [672, 373] on textarea "**********" at bounding box center [661, 383] width 105 height 45
click at [696, 384] on textarea "**********" at bounding box center [661, 383] width 105 height 45
type textarea "**********"
click at [747, 380] on icon "Send" at bounding box center [747, 383] width 14 height 14
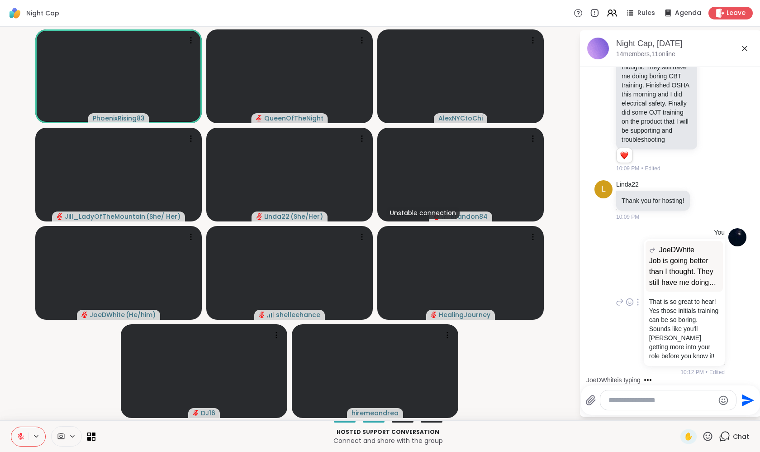
scroll to position [726, 0]
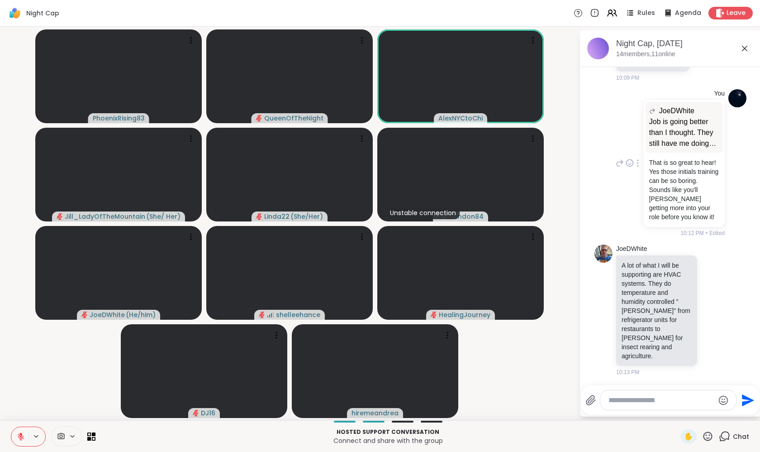
click at [21, 435] on icon at bounding box center [20, 434] width 3 height 4
click at [63, 391] on video-player-container "PhoenixRising83 QueenOfTheNight AlexNYCtoChi Jill_LadyOfTheMountain ( She/ Her …" at bounding box center [289, 223] width 569 height 386
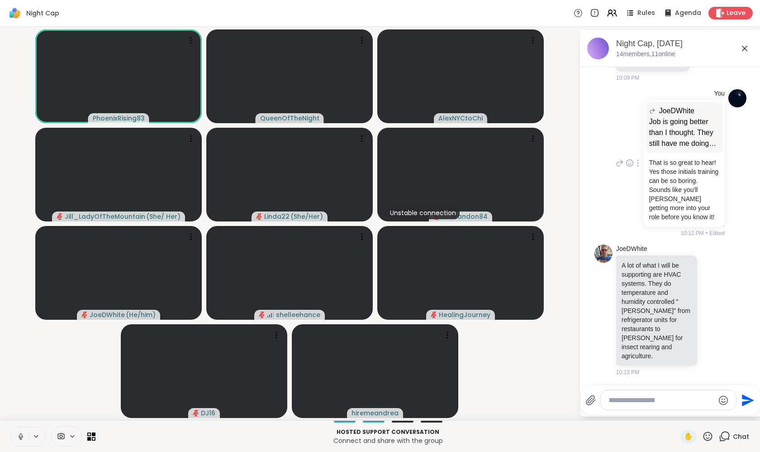
click at [16, 436] on button at bounding box center [19, 436] width 17 height 19
click at [38, 396] on video-player-container "PhoenixRising83 QueenOfTheNight AlexNYCtoChi Jill_LadyOfTheMountain ( She/ Her …" at bounding box center [289, 223] width 569 height 386
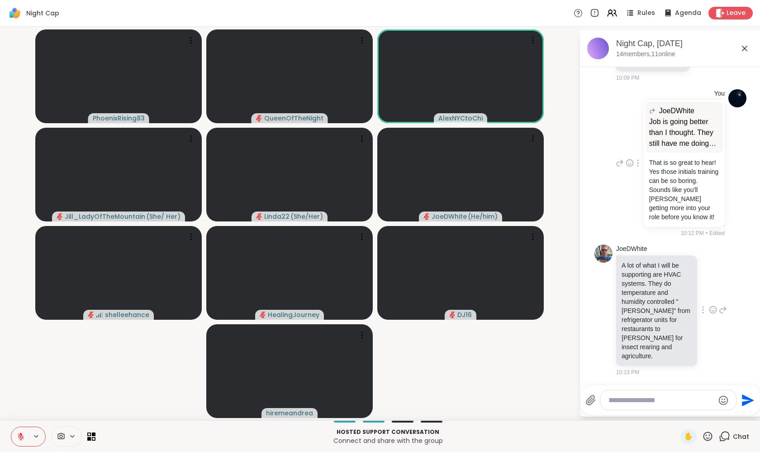
click at [715, 309] on icon at bounding box center [715, 309] width 0 height 0
click at [710, 297] on button "Select Reaction: Heart" at bounding box center [713, 295] width 18 height 18
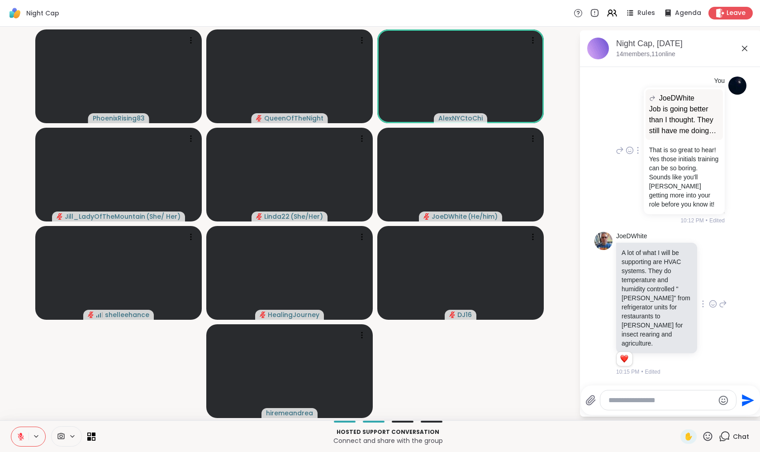
click at [719, 304] on icon at bounding box center [723, 303] width 8 height 11
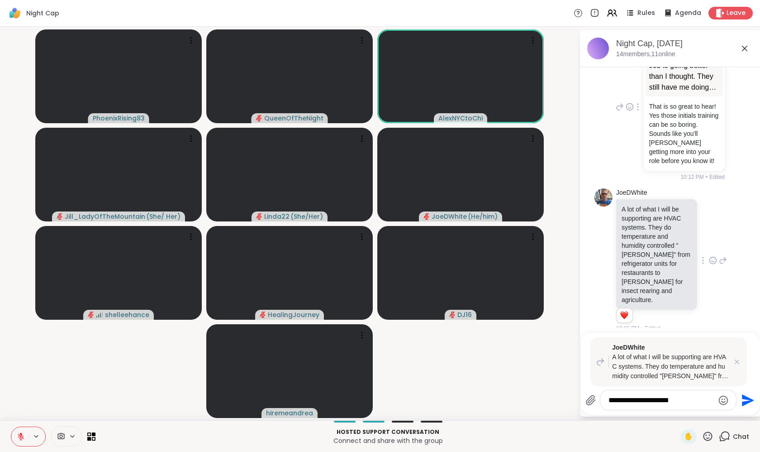
type textarea "**********"
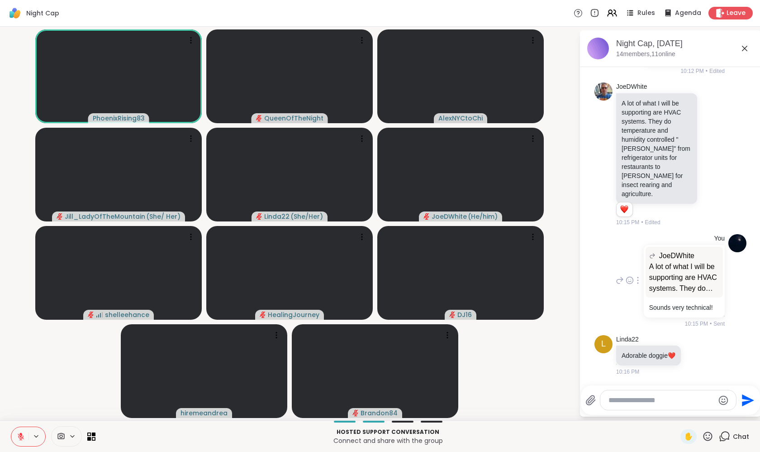
scroll to position [944, 0]
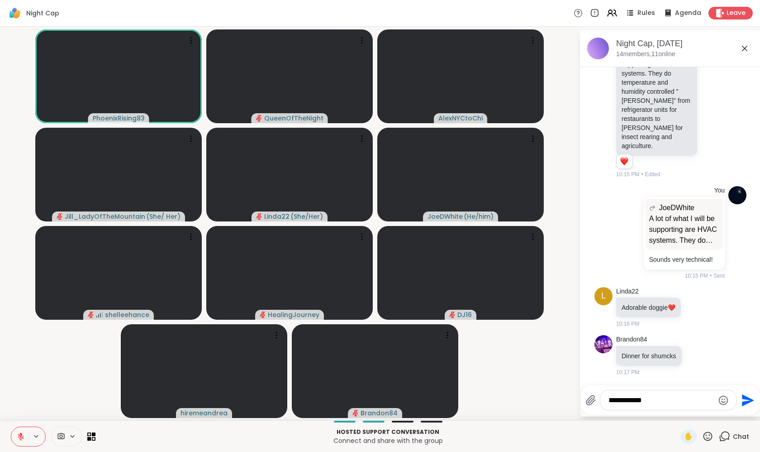
type textarea "**********"
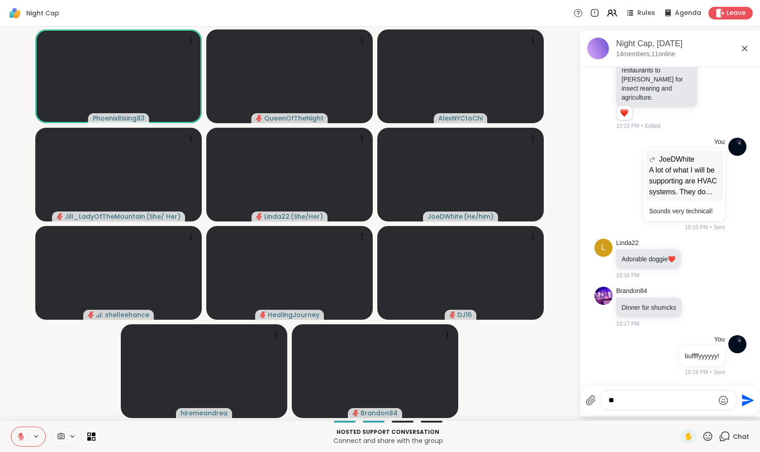
type textarea "*"
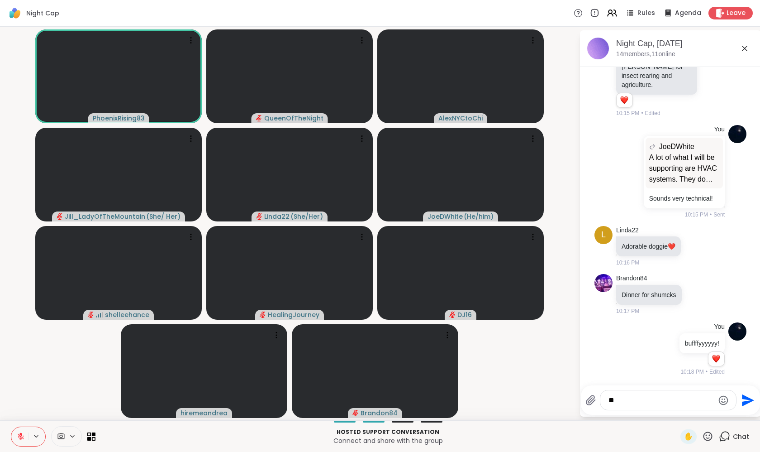
type textarea "*"
type textarea "**********"
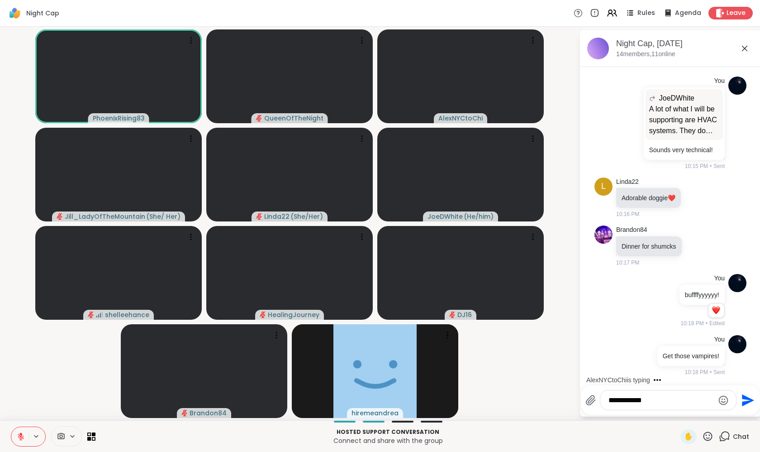
scroll to position [1100, 0]
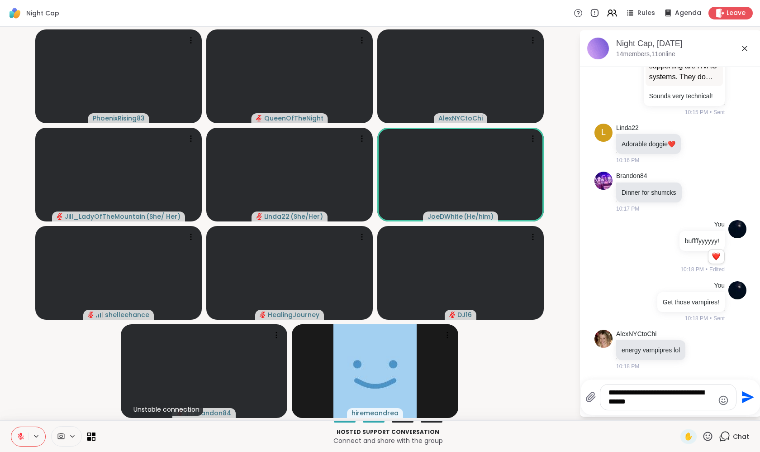
type textarea "**********"
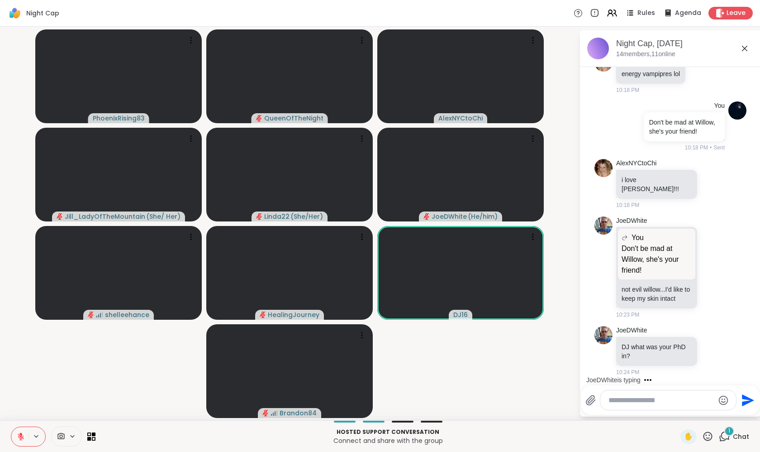
scroll to position [1390, 0]
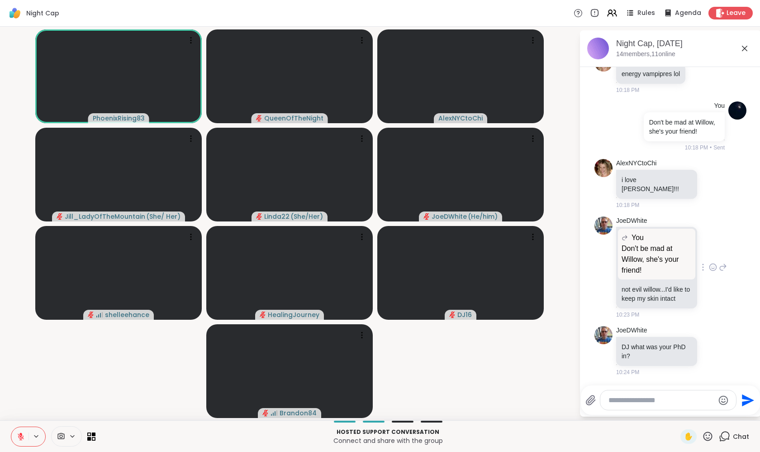
click at [709, 263] on icon at bounding box center [713, 267] width 8 height 9
click at [669, 248] on div "Select Reaction: Joy" at bounding box center [673, 252] width 8 height 8
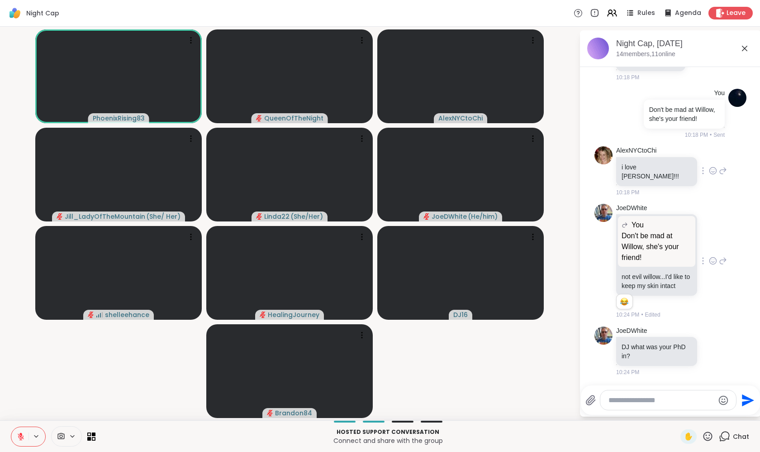
click at [709, 176] on div at bounding box center [713, 170] width 8 height 11
click at [704, 158] on button "Select Reaction: Heart" at bounding box center [713, 156] width 18 height 18
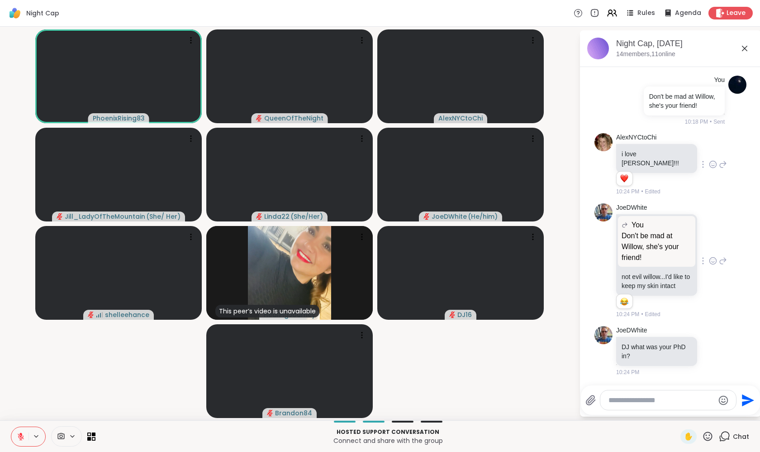
scroll to position [1415, 0]
click at [624, 401] on textarea "Type your message" at bounding box center [661, 400] width 105 height 9
type textarea "********"
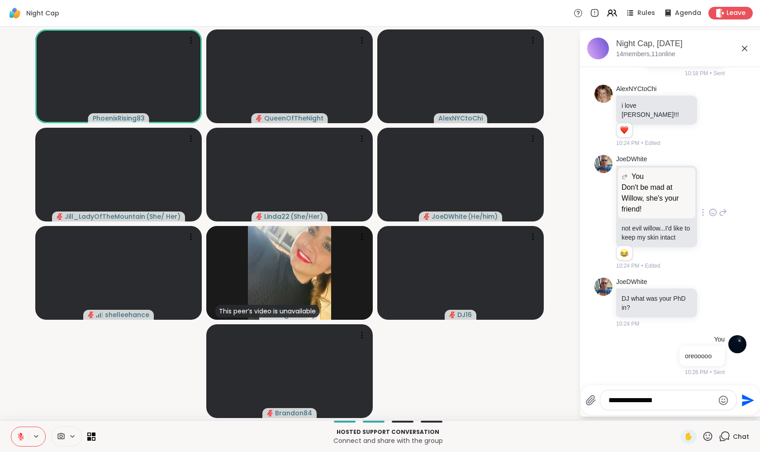
type textarea "**********"
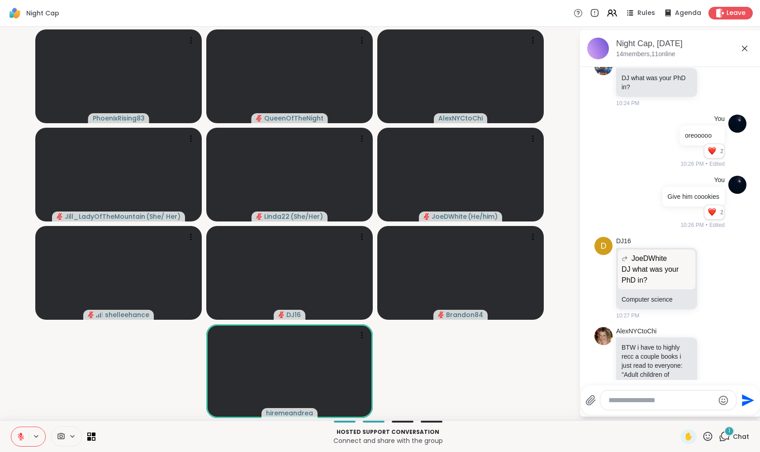
scroll to position [1765, 0]
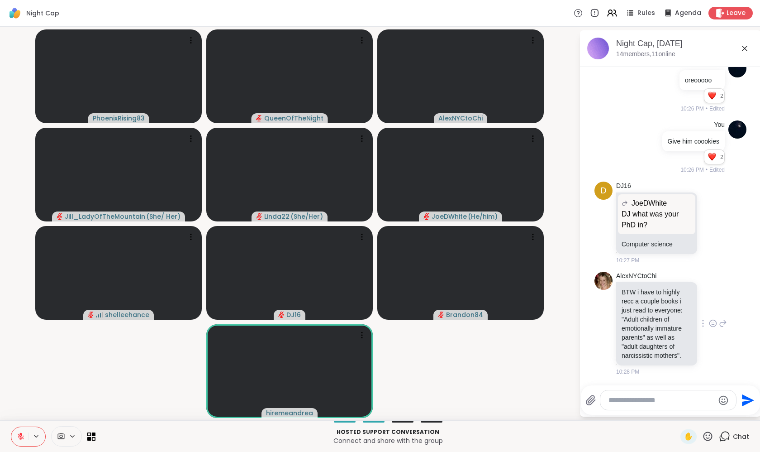
click at [709, 319] on icon at bounding box center [713, 323] width 8 height 9
click at [709, 305] on div "Select Reaction: Heart" at bounding box center [713, 309] width 8 height 8
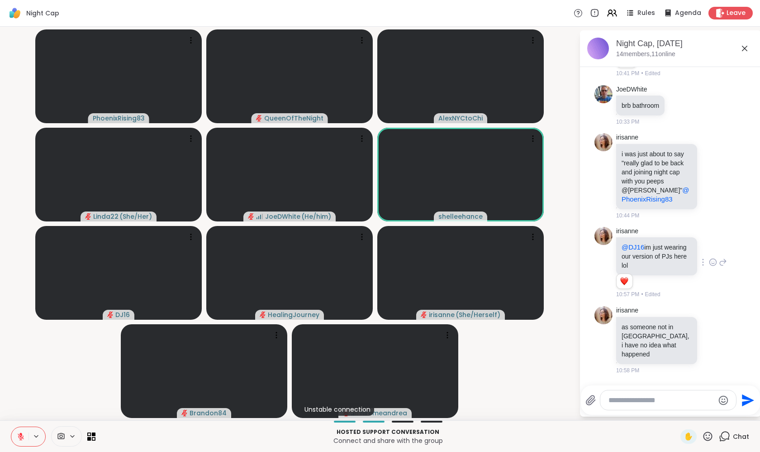
scroll to position [2076, 0]
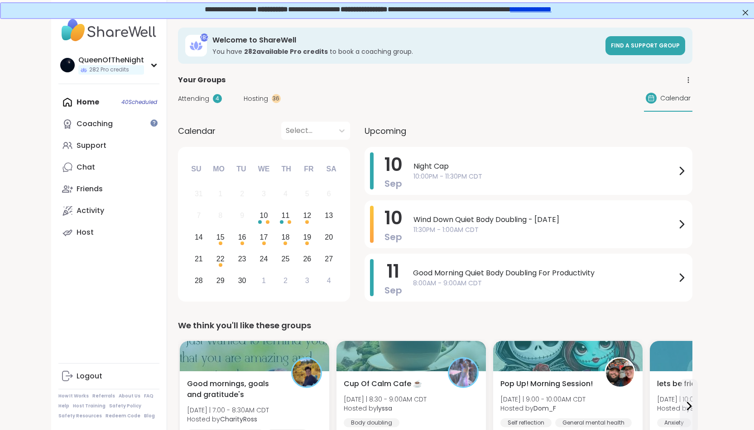
click at [257, 101] on span "Hosting" at bounding box center [256, 99] width 24 height 10
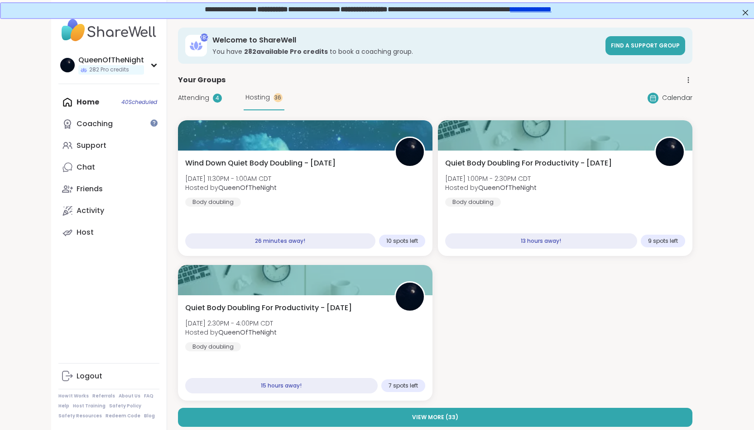
click at [257, 101] on span "Hosting" at bounding box center [257, 98] width 24 height 10
click at [197, 96] on span "Attending" at bounding box center [193, 98] width 31 height 10
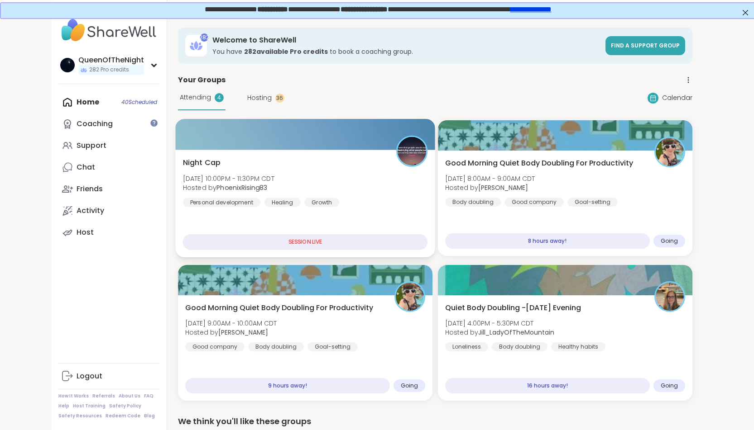
click at [299, 164] on div "Night Cap [DATE] 10:00PM - 11:30PM CDT Hosted by PhoenixRising83 Personal devel…" at bounding box center [304, 183] width 245 height 50
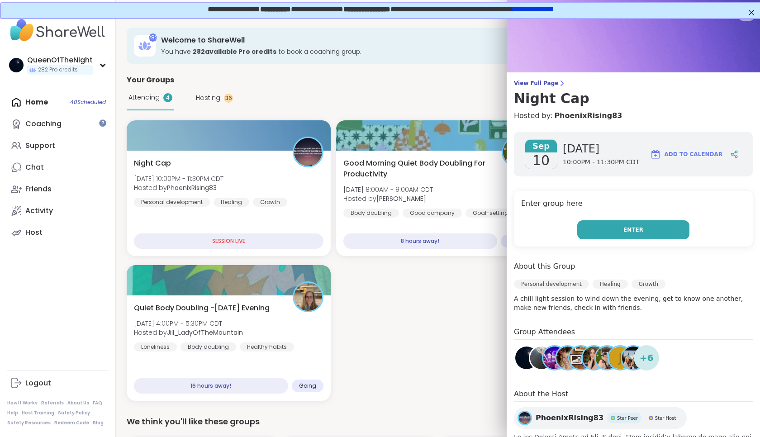
click at [645, 230] on button "Enter" at bounding box center [634, 229] width 112 height 19
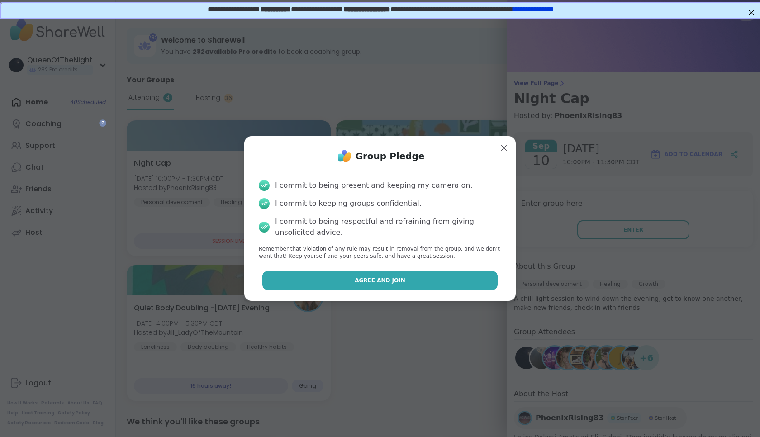
click at [352, 283] on button "Agree and Join" at bounding box center [381, 280] width 236 height 19
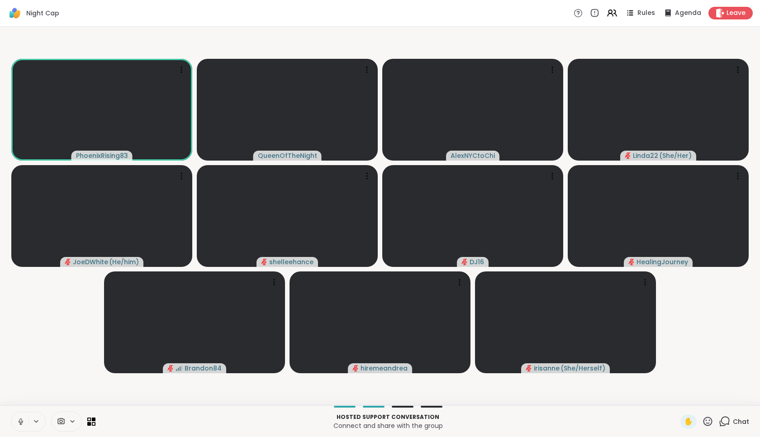
click at [24, 424] on icon at bounding box center [21, 422] width 8 height 8
click at [21, 418] on icon at bounding box center [21, 422] width 8 height 8
click at [72, 367] on video-player-container "PhoenixRising83 QueenOfTheNight AlexNYCtoChi Linda22 ( She/Her ) JoeDWhite ( He…" at bounding box center [380, 216] width 750 height 372
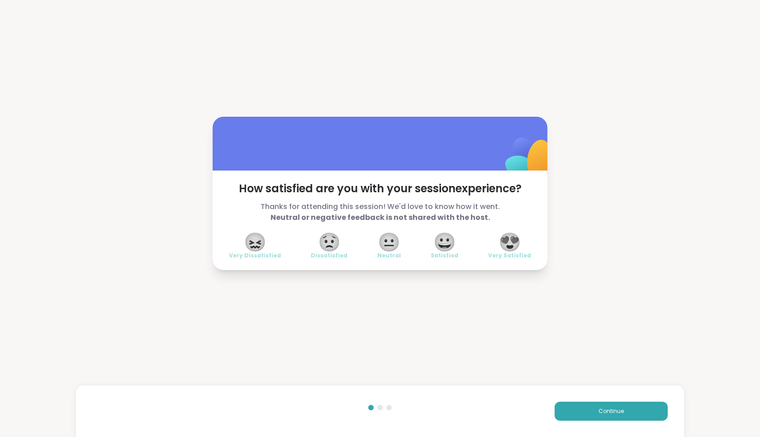
click at [614, 400] on div "Continue" at bounding box center [380, 412] width 608 height 52
click at [614, 416] on button "Continue" at bounding box center [611, 411] width 113 height 19
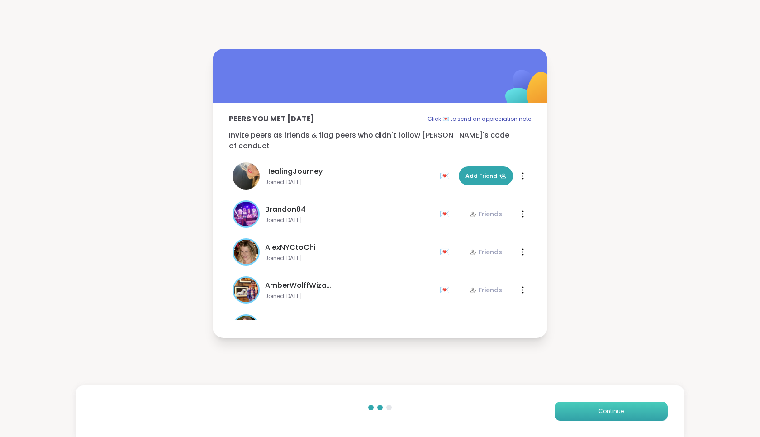
click at [614, 416] on button "Continue" at bounding box center [611, 411] width 113 height 19
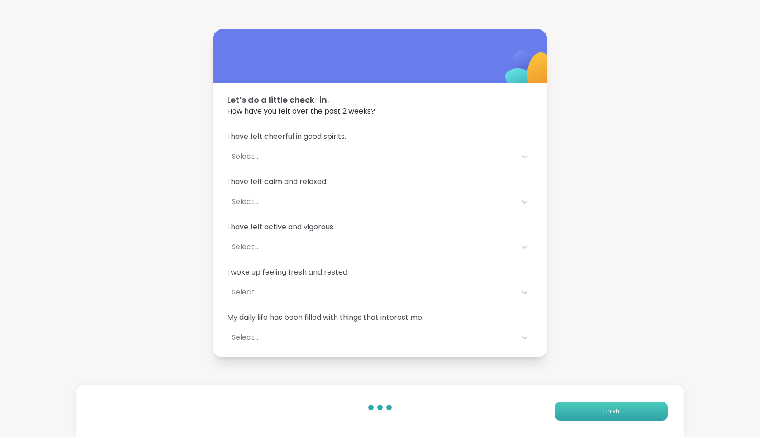
click at [614, 416] on button "Finish" at bounding box center [611, 411] width 113 height 19
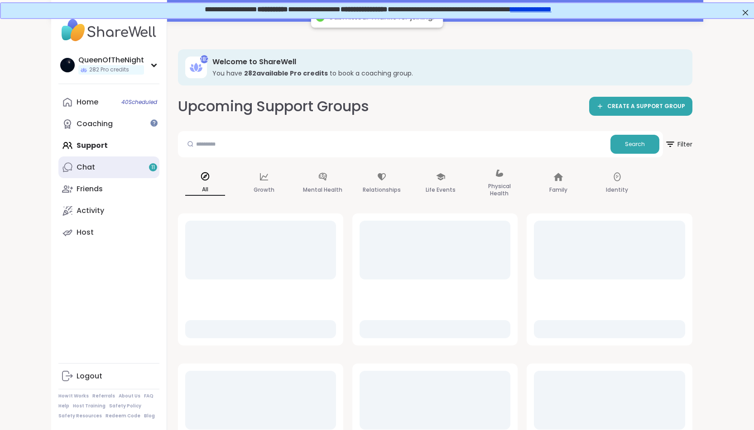
click at [115, 171] on link "Chat 11" at bounding box center [108, 168] width 101 height 22
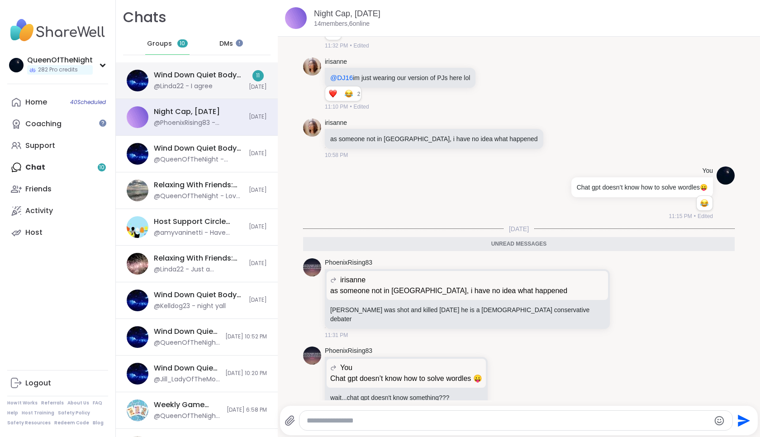
click at [194, 90] on div "@Linda22 - I agree" at bounding box center [183, 86] width 59 height 9
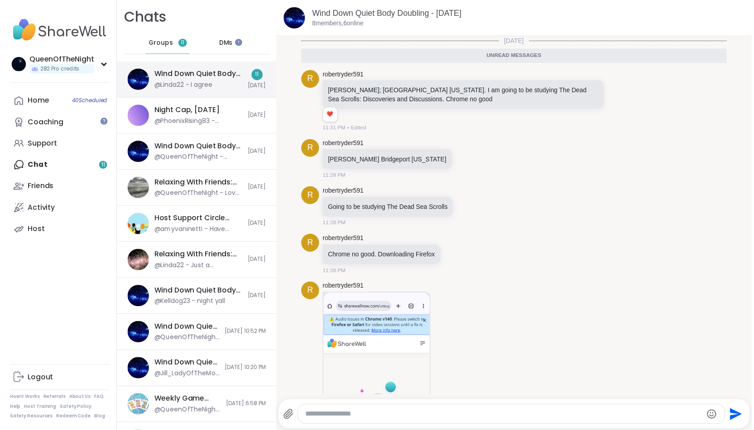
scroll to position [502, 0]
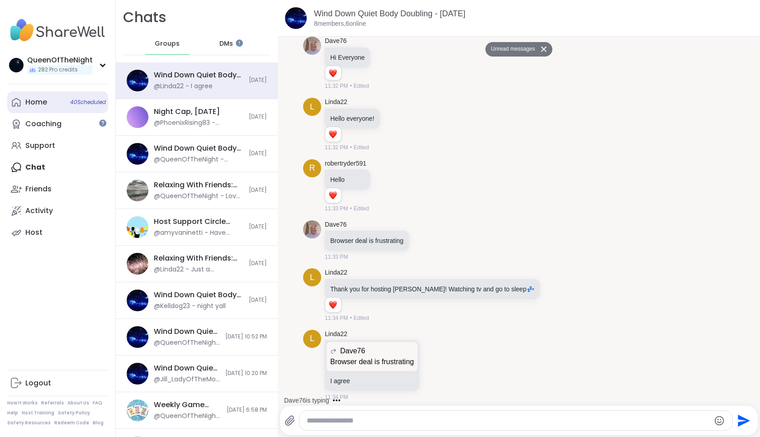
click at [56, 96] on link "Home 40 Scheduled" at bounding box center [57, 102] width 101 height 22
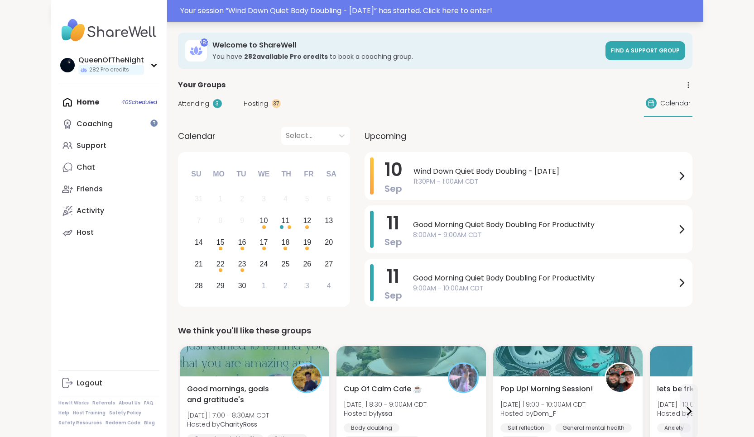
click at [552, 9] on div "Your session “ Wind Down Quiet Body Doubling - [DATE] ” has started. Click here…" at bounding box center [438, 10] width 517 height 11
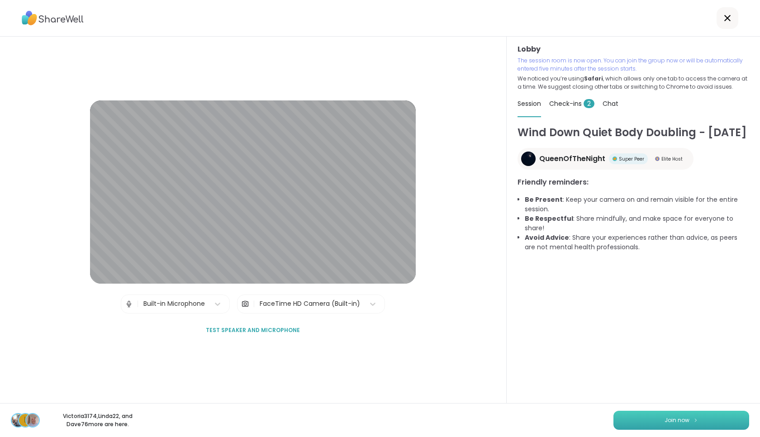
click at [695, 417] on button "Join now" at bounding box center [682, 420] width 136 height 19
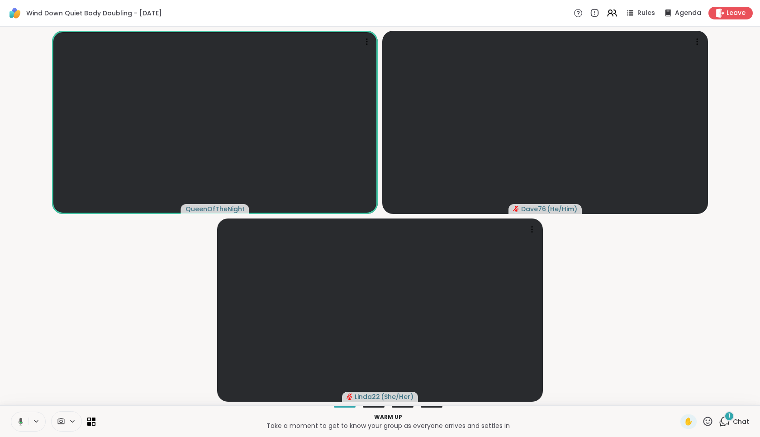
click at [19, 422] on icon at bounding box center [19, 422] width 8 height 8
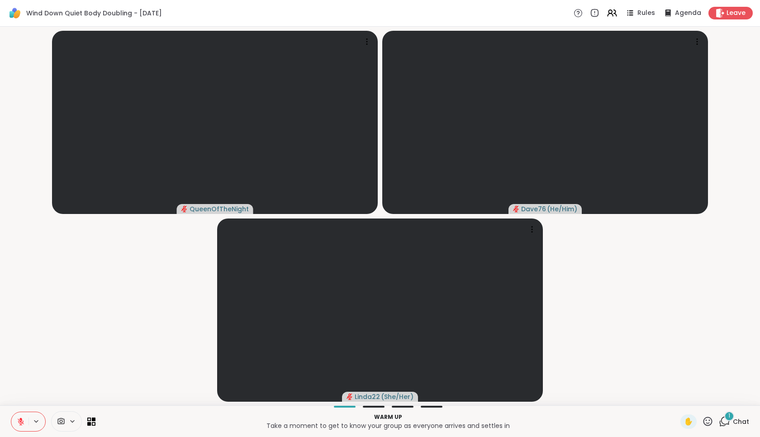
click at [729, 416] on div "1" at bounding box center [730, 416] width 10 height 10
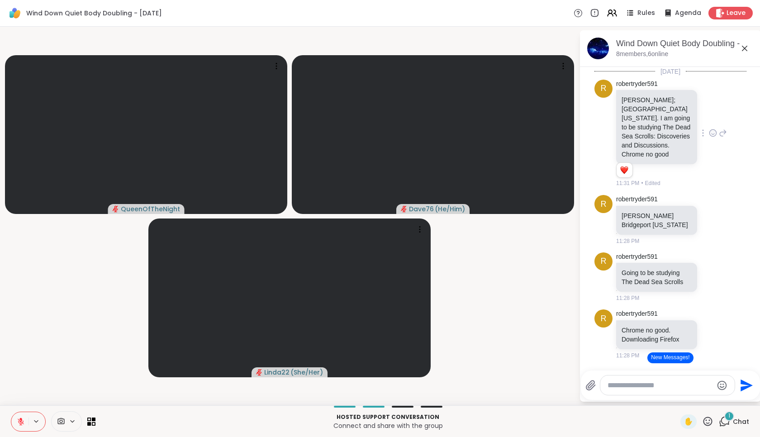
click at [710, 137] on icon at bounding box center [713, 133] width 7 height 7
click at [709, 123] on div "Select Reaction: Heart" at bounding box center [713, 119] width 8 height 8
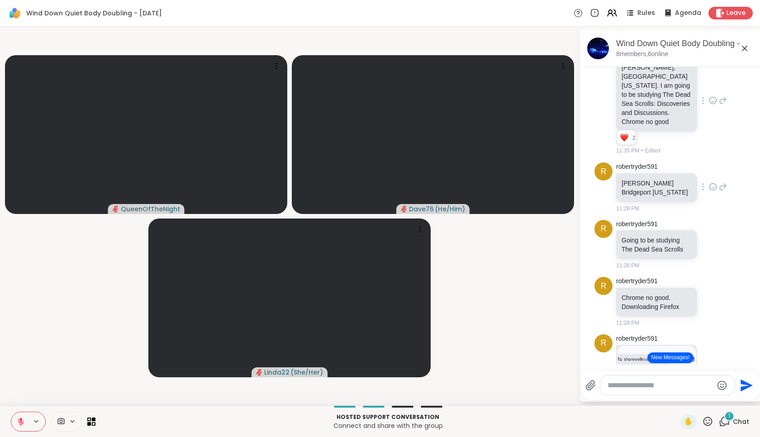
scroll to position [62, 0]
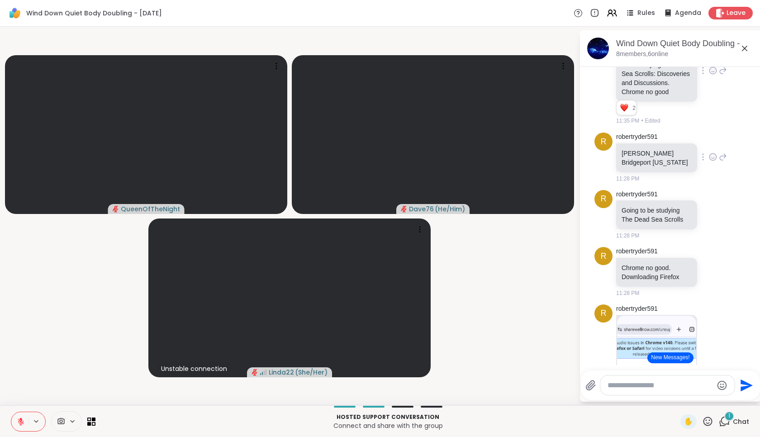
click at [712, 159] on icon at bounding box center [713, 158] width 3 height 1
click at [709, 147] on div "Select Reaction: Heart" at bounding box center [713, 143] width 8 height 8
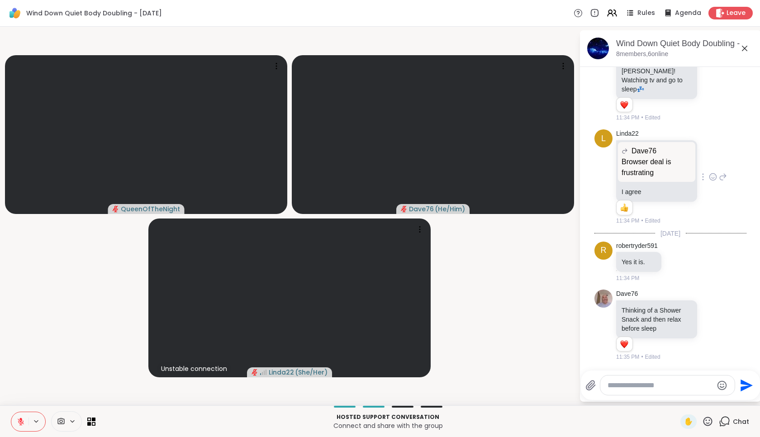
scroll to position [861, 0]
click at [669, 385] on textarea "Type your message" at bounding box center [660, 385] width 105 height 9
click at [710, 173] on icon at bounding box center [713, 176] width 7 height 7
click at [709, 158] on span "Select Reaction: Heart" at bounding box center [713, 162] width 8 height 9
click at [651, 382] on textarea "Type your message" at bounding box center [660, 385] width 105 height 9
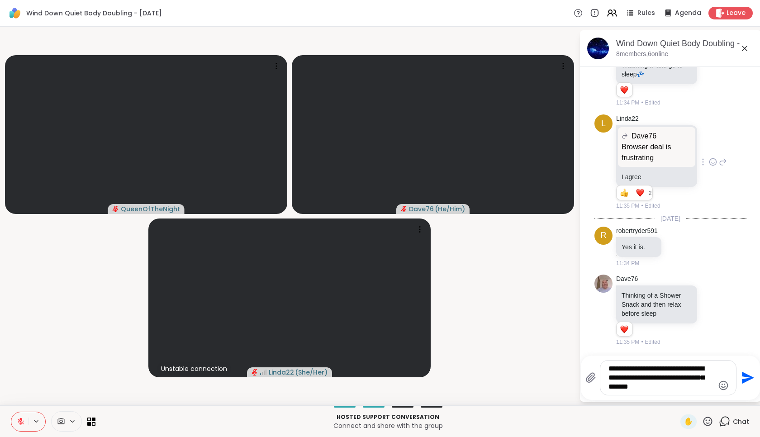
type textarea "**********"
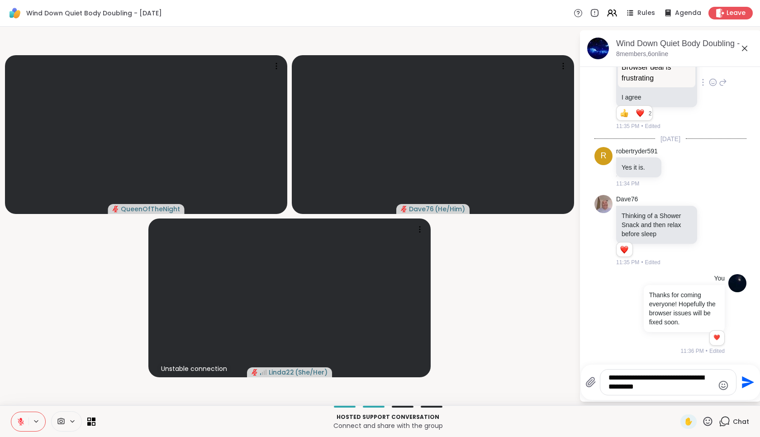
scroll to position [956, 0]
type textarea "**********"
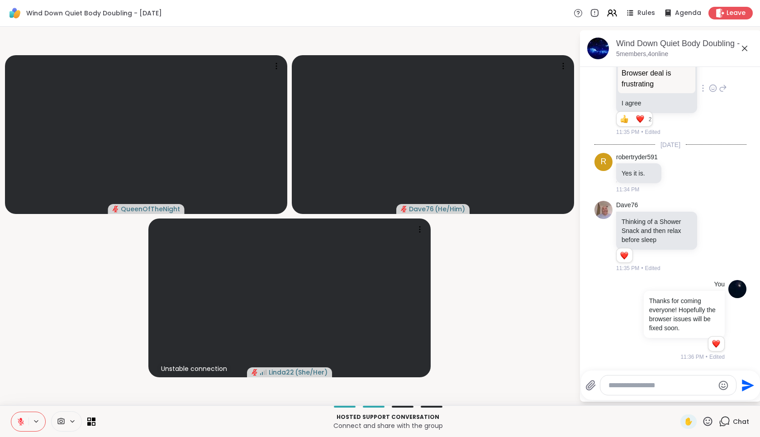
scroll to position [1017, 0]
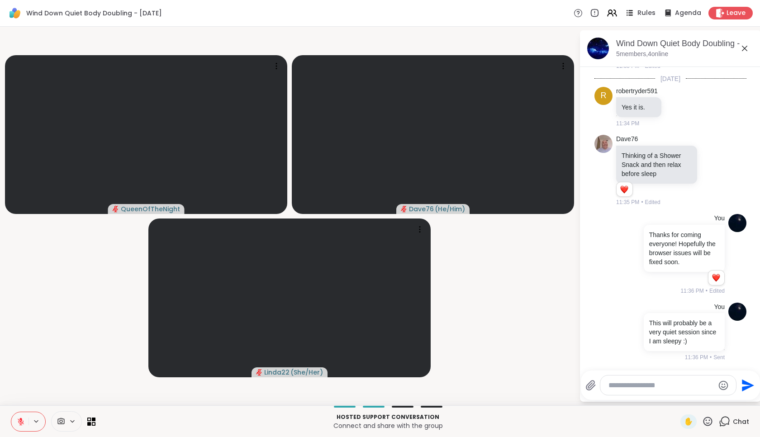
click at [648, 14] on span "Rules" at bounding box center [647, 14] width 19 height 10
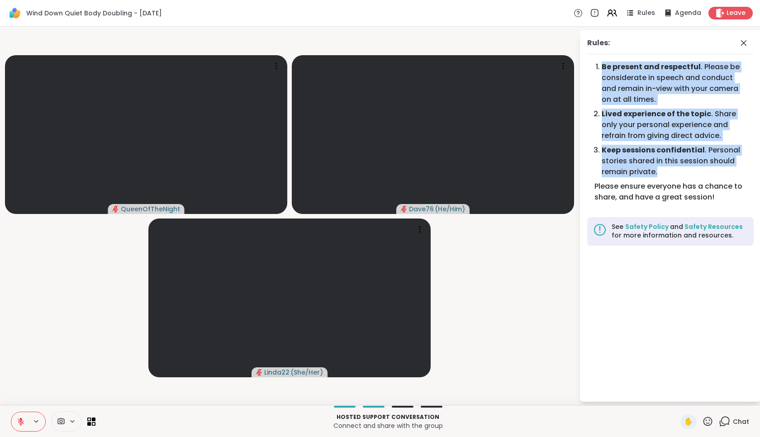
drag, startPoint x: 602, startPoint y: 66, endPoint x: 670, endPoint y: 171, distance: 124.8
click at [670, 171] on ol "Be present and respectful . Please be considerate in speech and conduct and rem…" at bounding box center [671, 121] width 152 height 119
copy ol "Be present and respectful . Please be considerate in speech and conduct and rem…"
click at [742, 44] on icon at bounding box center [744, 43] width 11 height 11
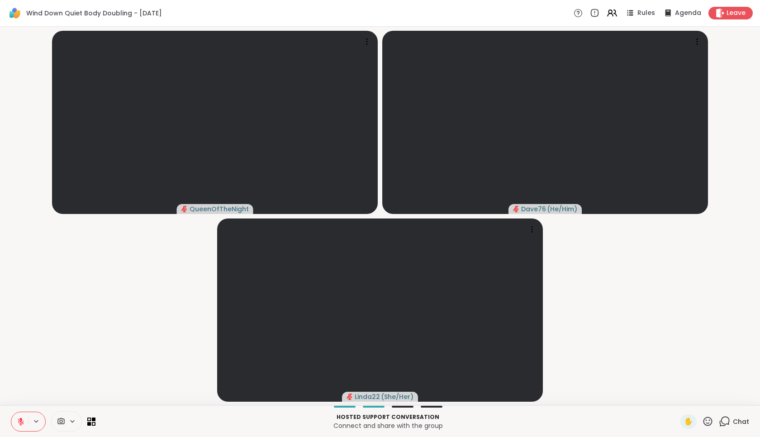
click at [730, 420] on icon at bounding box center [724, 421] width 11 height 11
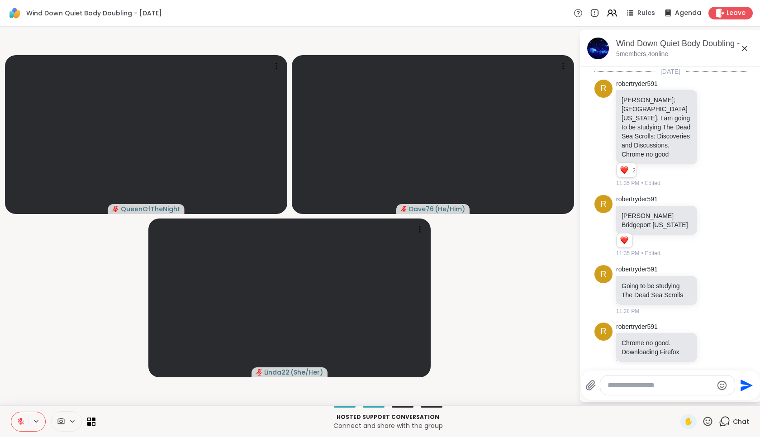
scroll to position [1020, 0]
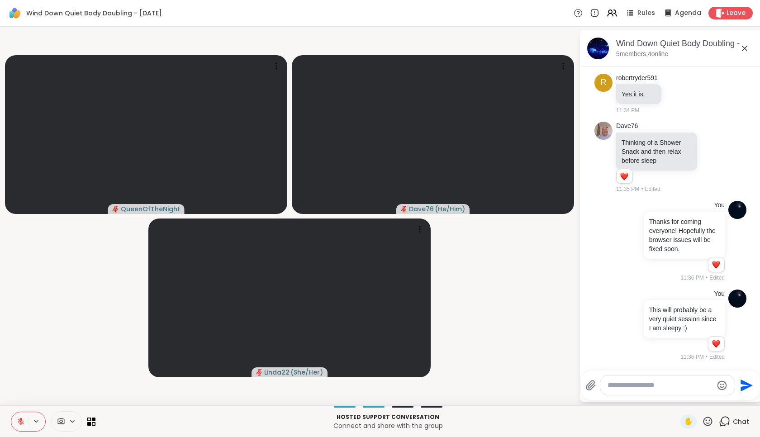
click at [695, 391] on div at bounding box center [668, 385] width 134 height 19
click at [676, 384] on textarea "Type your message" at bounding box center [660, 385] width 105 height 9
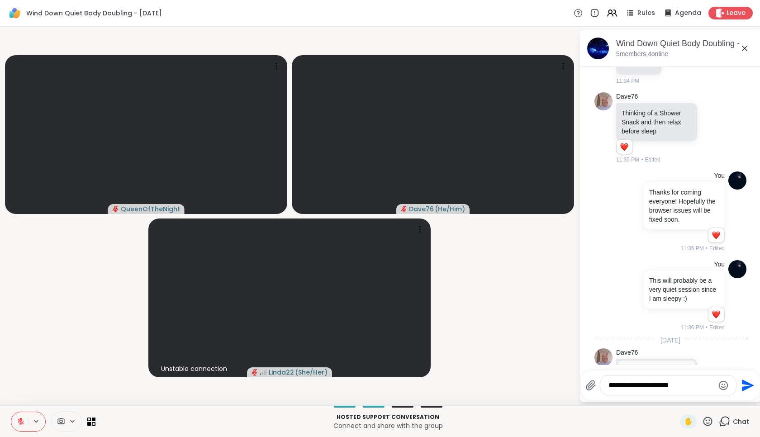
scroll to position [1130, 0]
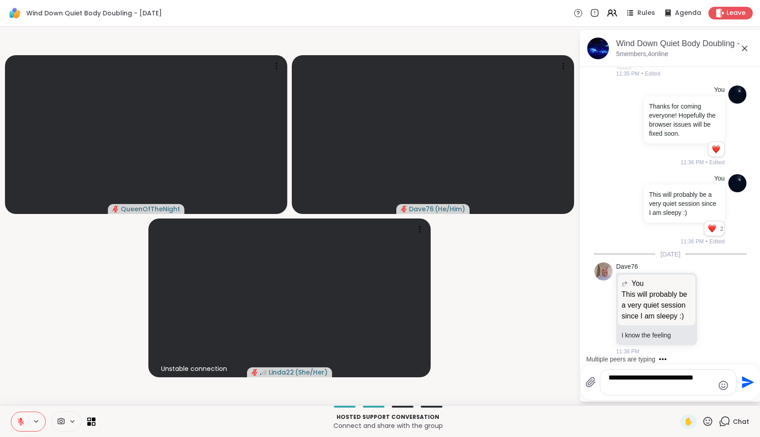
paste textarea "**********"
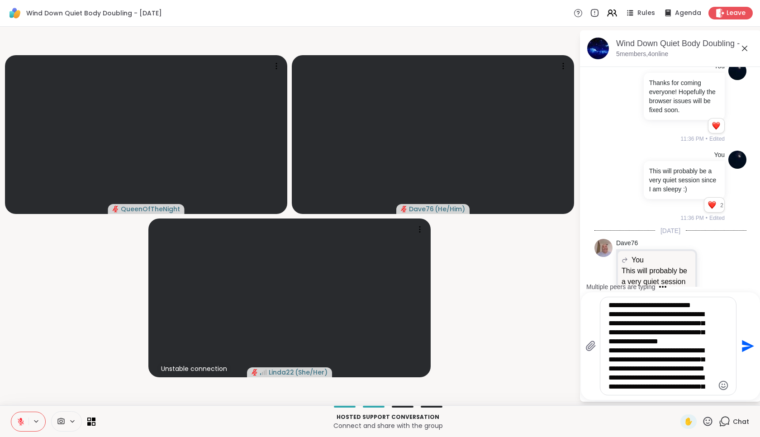
click at [609, 314] on textarea "**********" at bounding box center [661, 346] width 105 height 91
click at [609, 360] on textarea "**********" at bounding box center [661, 346] width 105 height 91
click at [609, 341] on textarea "**********" at bounding box center [661, 346] width 105 height 91
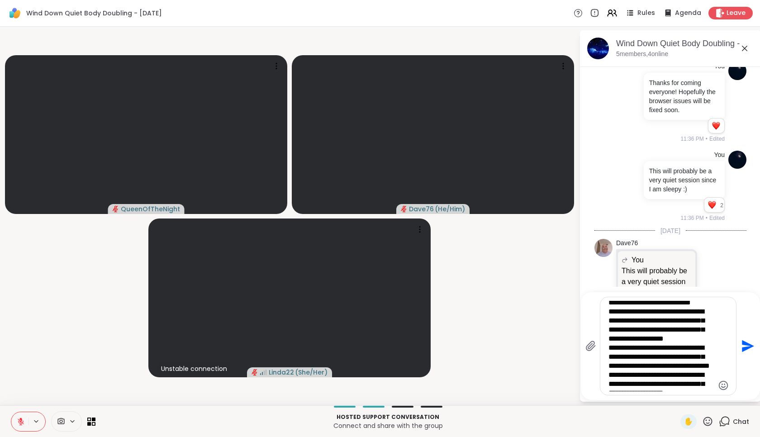
scroll to position [0, 0]
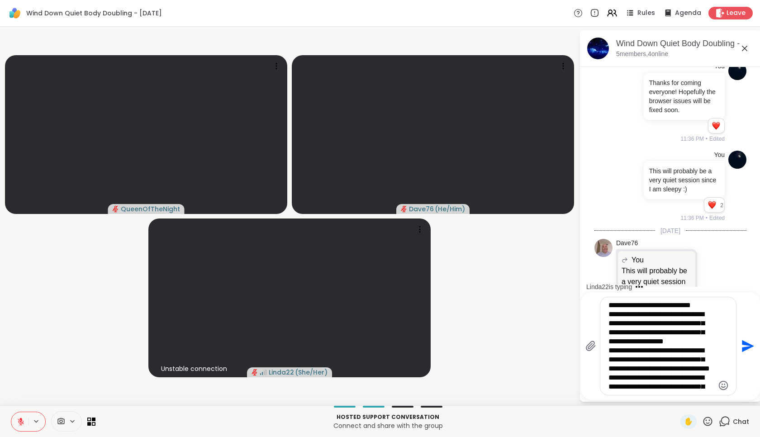
click at [609, 324] on textarea "**********" at bounding box center [661, 346] width 105 height 91
click at [609, 370] on textarea "**********" at bounding box center [661, 346] width 105 height 91
click at [609, 378] on textarea "**********" at bounding box center [661, 346] width 105 height 91
type textarea "**********"
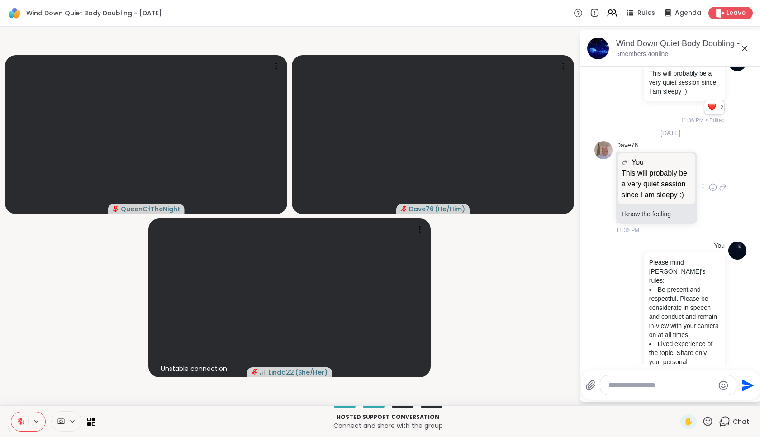
scroll to position [1359, 0]
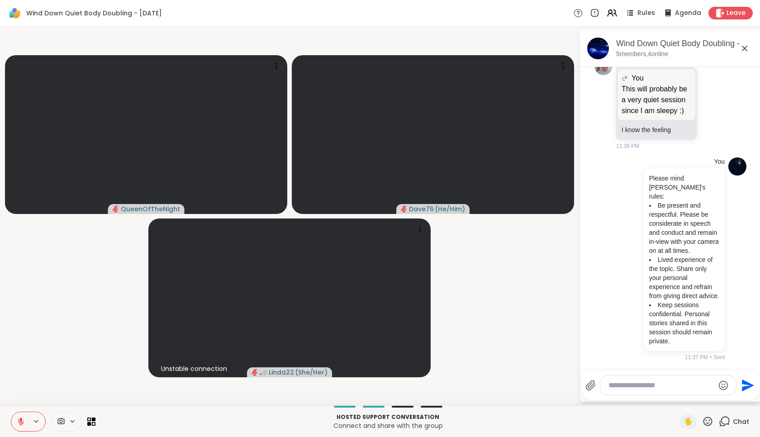
click at [628, 386] on textarea "Type your message" at bounding box center [661, 385] width 105 height 9
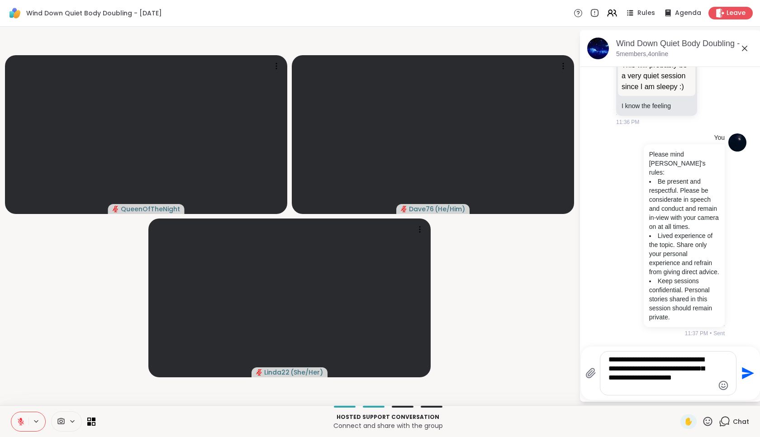
scroll to position [1440, 0]
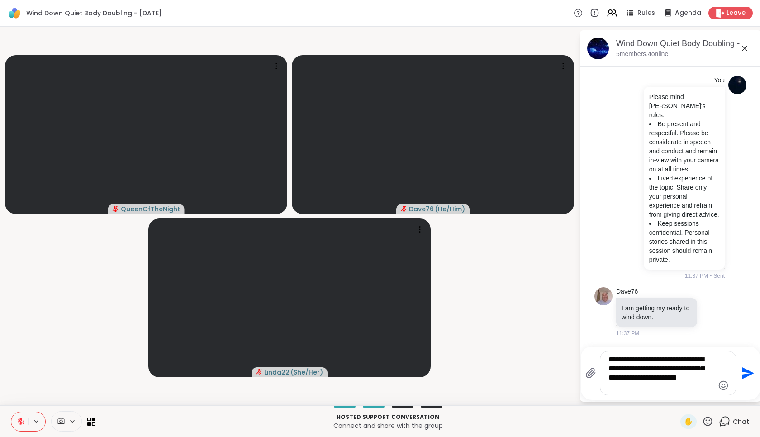
type textarea "**********"
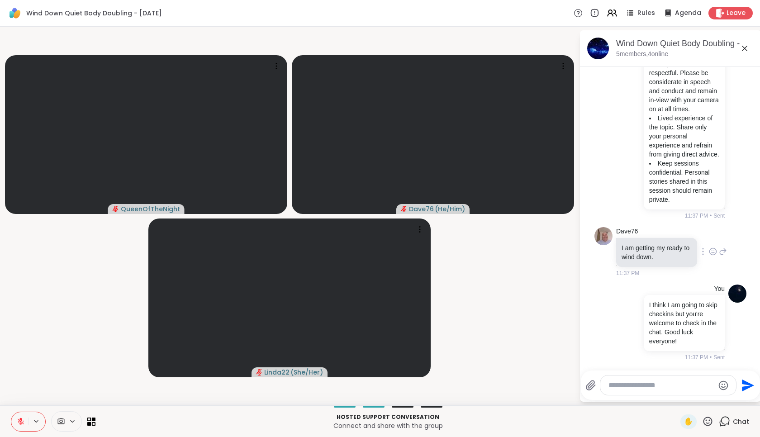
click at [710, 250] on icon at bounding box center [713, 251] width 7 height 7
click at [706, 243] on button "Select Reaction: Heart" at bounding box center [713, 237] width 18 height 18
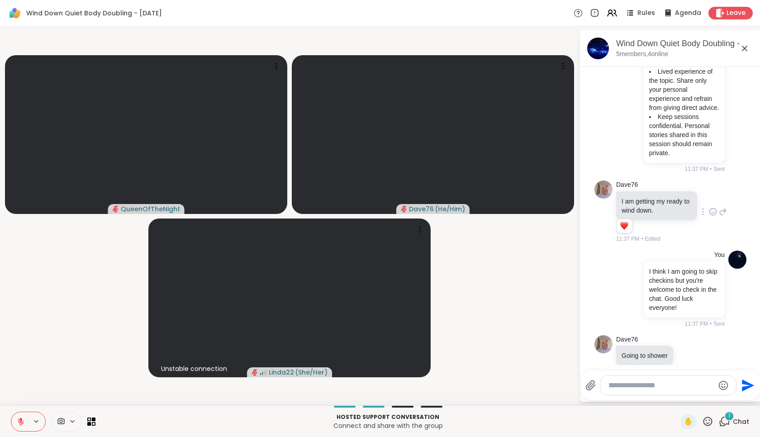
scroll to position [1561, 0]
